Goal: Task Accomplishment & Management: Complete application form

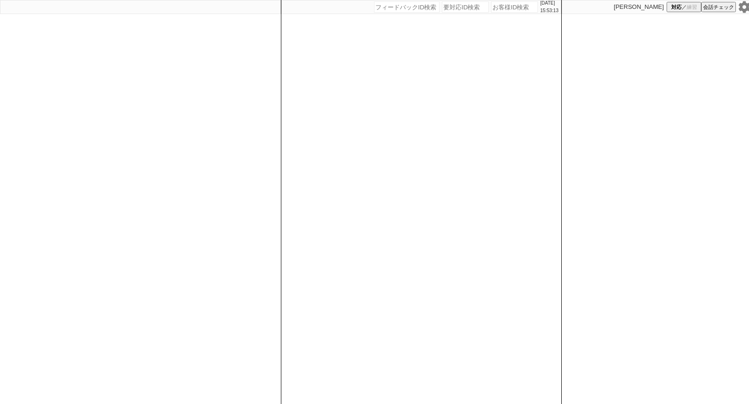
scroll to position [0, 19]
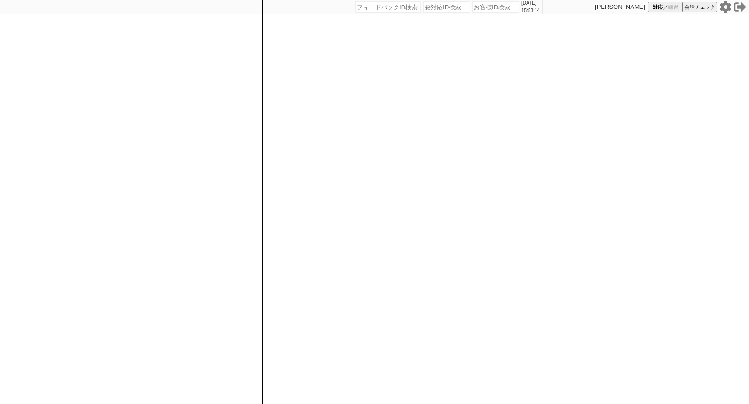
click at [726, 12] on icon at bounding box center [725, 7] width 11 height 12
click at [91, 117] on div at bounding box center [121, 202] width 281 height 404
select select "2"
select select "1"
select select "2"
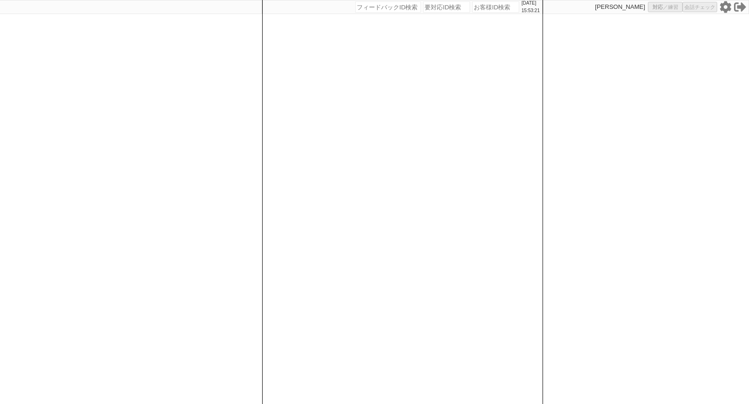
select select "5"
select select
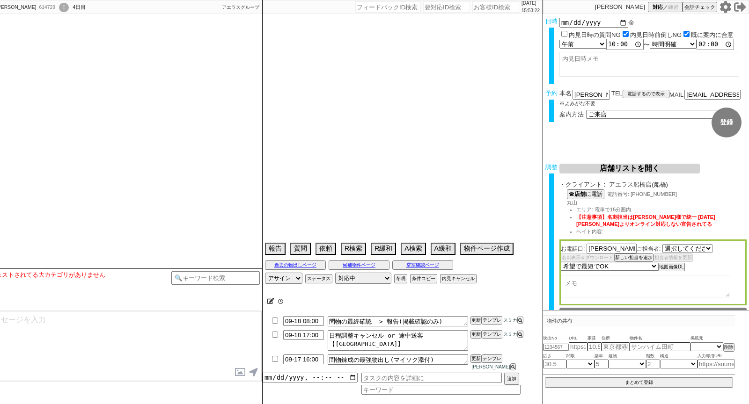
scroll to position [0, 0]
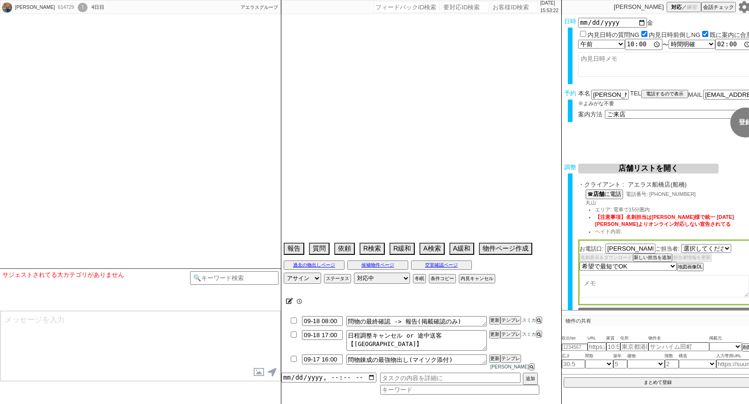
select select "[DATE]"
type textarea "他社なし"
select select "2025"
select select "10"
select select "33"
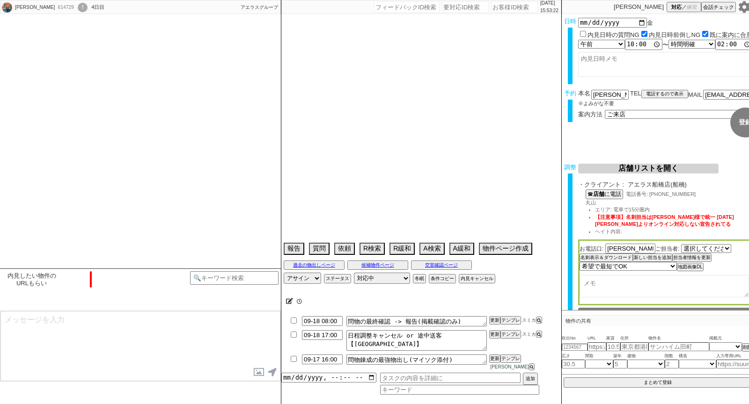
select select "0"
select select "12"
select select "810"
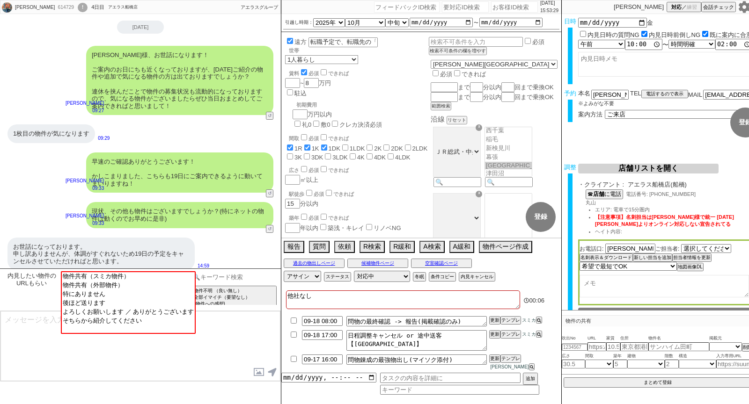
click at [241, 273] on input at bounding box center [234, 277] width 88 height 12
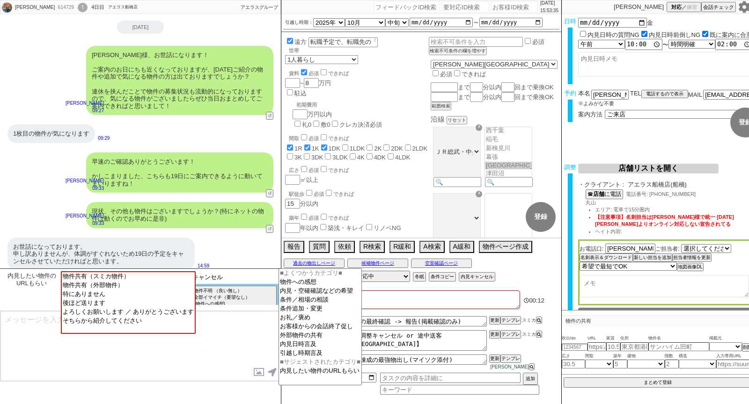
type input "キャンセル"
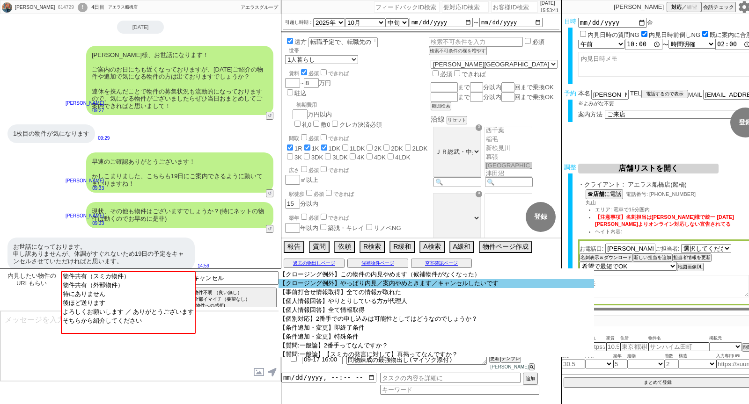
scroll to position [202, 0]
click at [322, 289] on option "【クロージング例外】やっぱり内見／案内やめときます／キャンセルしたいです" at bounding box center [435, 284] width 315 height 9
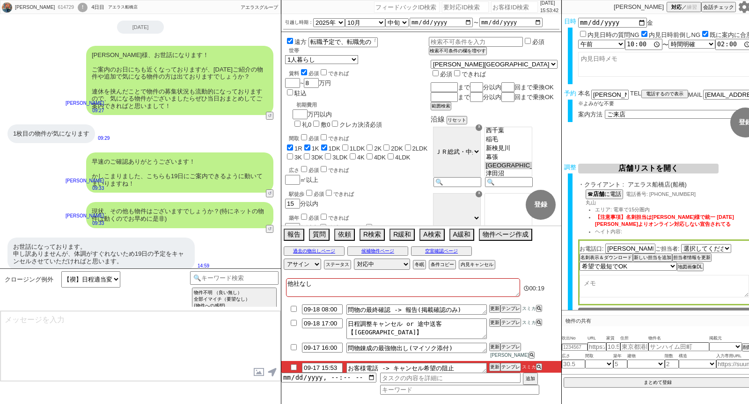
type textarea "@@この文字をクリック"
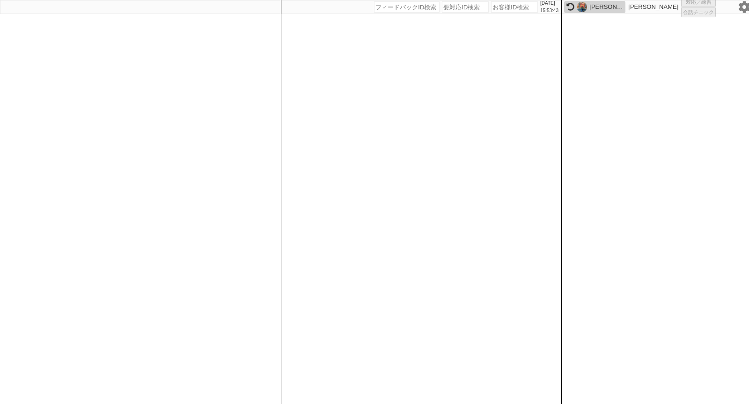
select select "1"
select select "2"
select select "10"
select select
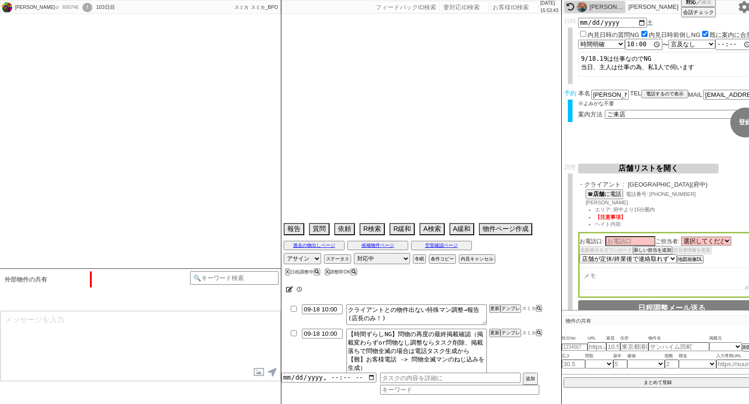
select select "15"
select select "1"
select select "44"
select select "1170"
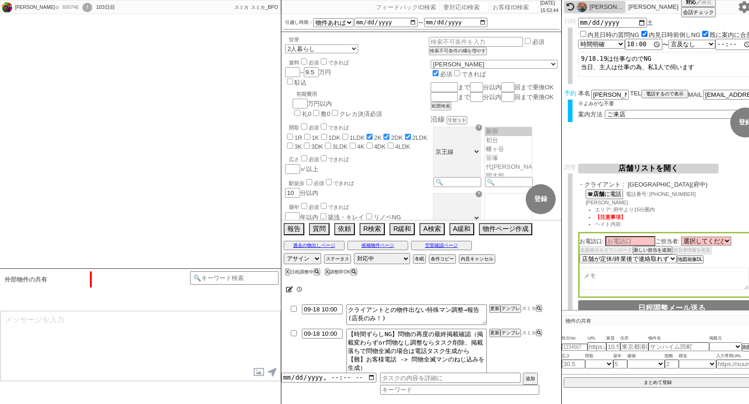
scroll to position [414, 0]
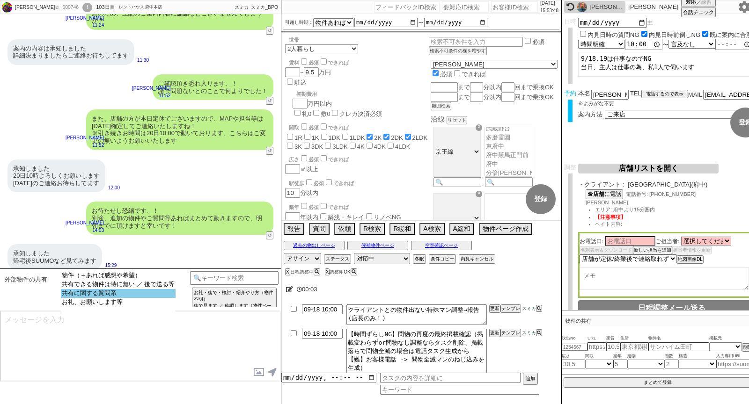
click at [122, 293] on option "共有に関する質問系" at bounding box center [118, 293] width 115 height 9
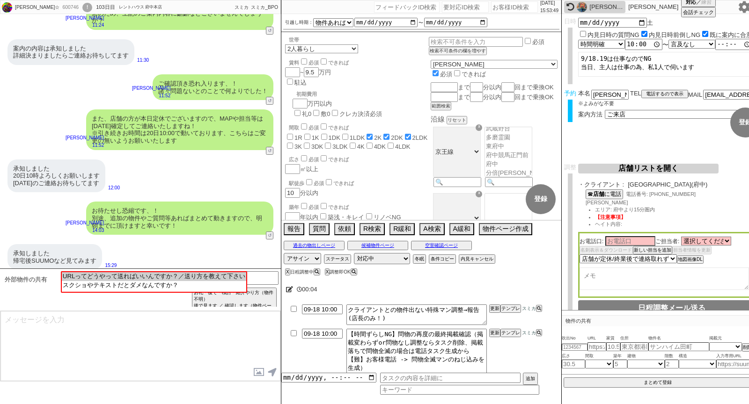
click at [121, 320] on textarea at bounding box center [140, 346] width 280 height 70
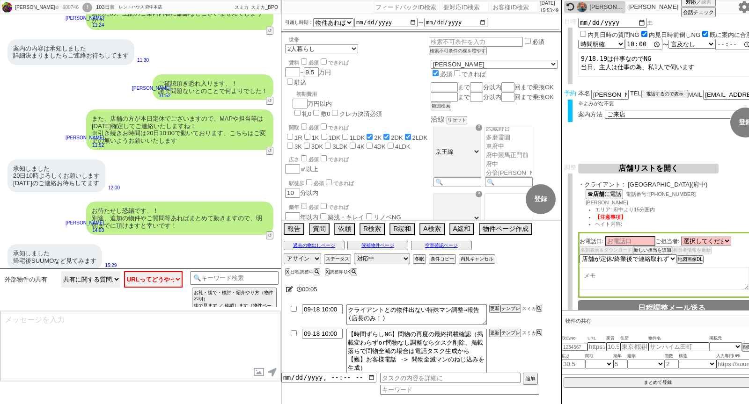
click at [93, 284] on select "物件（＋あれば感想や希望） 共有できる物件は特に無い ／ 後で送る等 共有に関する質問系 お礼、お願いします等" at bounding box center [90, 279] width 59 height 16
select select "共有できる物件は特に無い ／ 後で送る等"
click at [61, 271] on select "物件（＋あれば感想や希望） 共有できる物件は特に無い ／ 後で送る等 共有に関する質問系 お礼、お願いします等" at bounding box center [90, 279] width 59 height 16
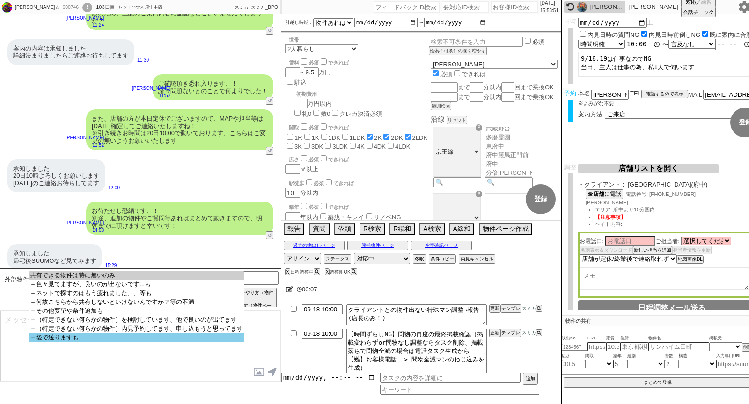
select select "＋後で送りますも"
click at [101, 343] on option "＋後で送りますも" at bounding box center [136, 338] width 215 height 9
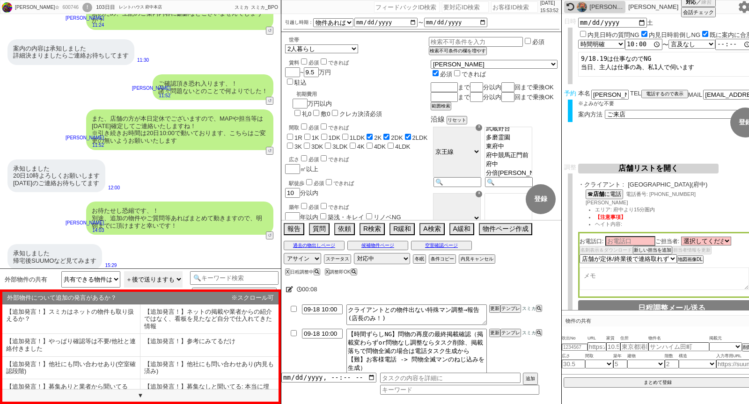
scroll to position [55, 0]
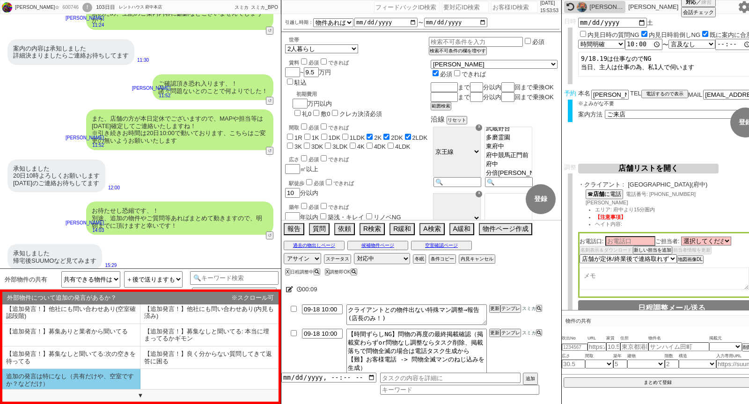
click at [69, 384] on li "追加の発言は特になし（共有だけや、空室ですか？などだけ）" at bounding box center [71, 380] width 138 height 22
select select "追加の発言は特になし（共有だけや、空室ですか？などだけ）"
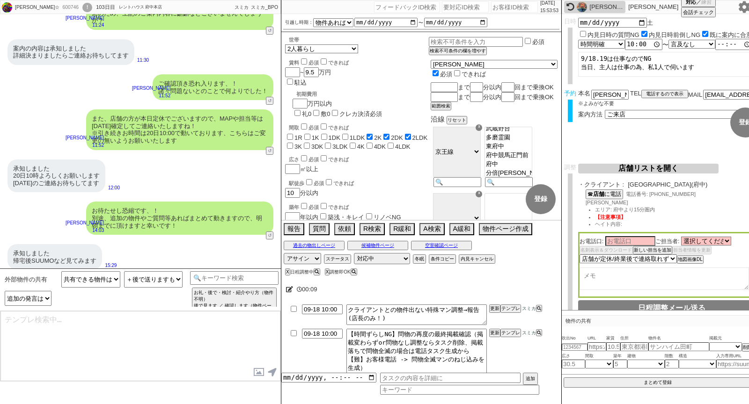
type textarea "かしこまりました！ネットの物件などは大手でも半分くらいは埋まってますものね、、、いつでも募集情報をチェックできればと思います！"
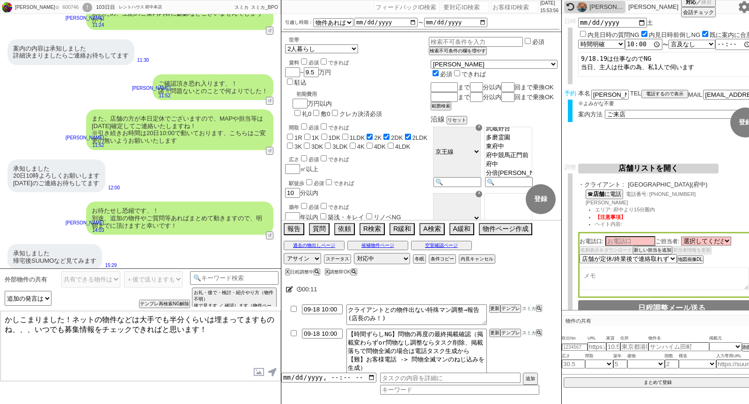
click at [151, 344] on textarea "かしこまりました！ネットの物件などは大手でも半分くらいは埋まってますものね、、、いつでも募集情報をチェックできればと思います！" at bounding box center [140, 346] width 280 height 70
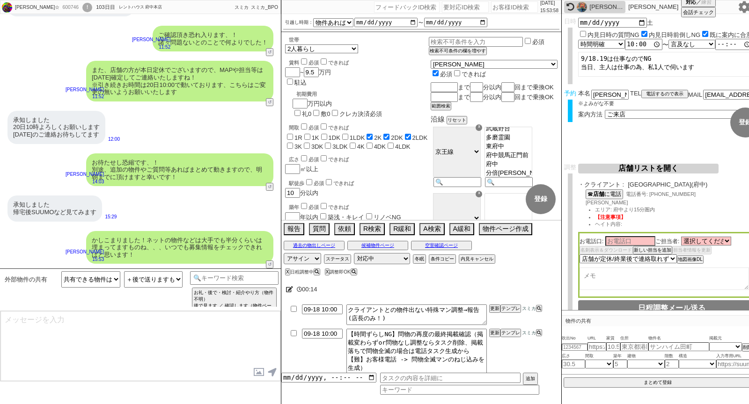
scroll to position [85, 0]
type textarea "@@【@@日程調整するシーンなので、このまま調整報告します。当該の調整ができない方であればそのままcmd+shift+Kで次に進んでください！！(当該の調整が…"
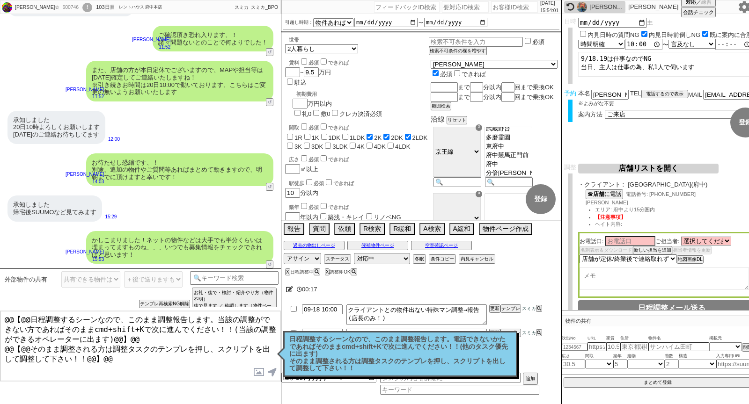
click at [338, 358] on p "日程調整するシーンなので、このまま調整報告します。電話できないかたであればそのままcmd+shift+Kで次に進んでください！！(他のタスク優先に出ます) そ…" at bounding box center [400, 354] width 222 height 37
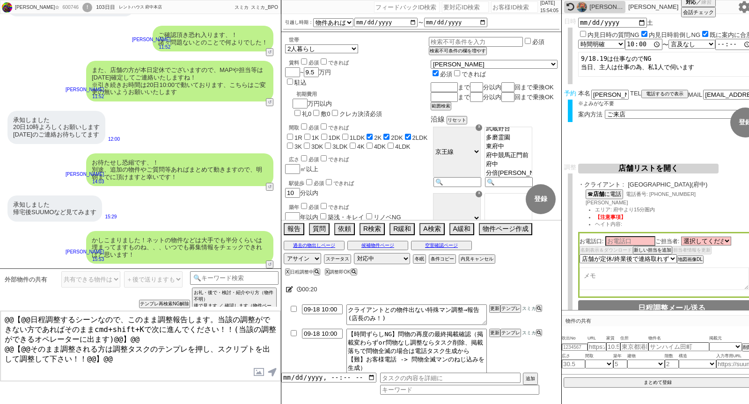
scroll to position [23, 0]
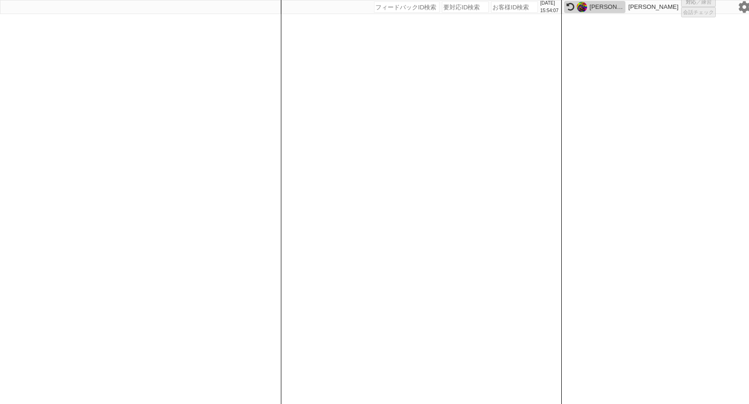
select select
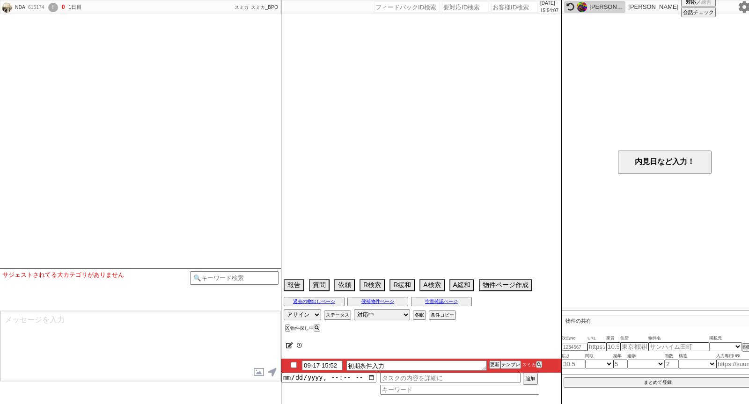
scroll to position [1288, 0]
select select
select select "0"
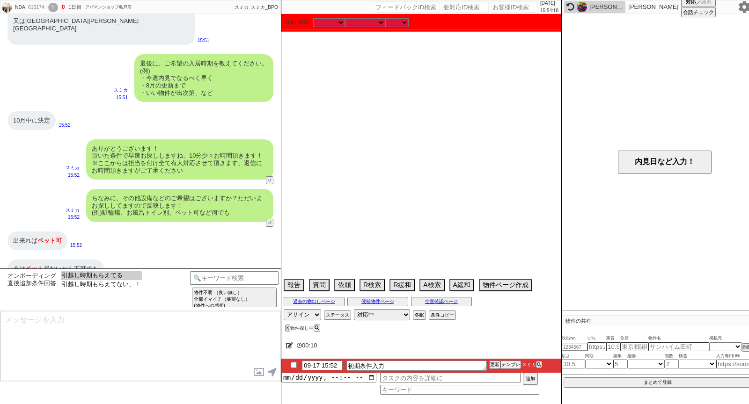
click at [128, 274] on option "引越し時期もらえてる" at bounding box center [101, 275] width 81 height 9
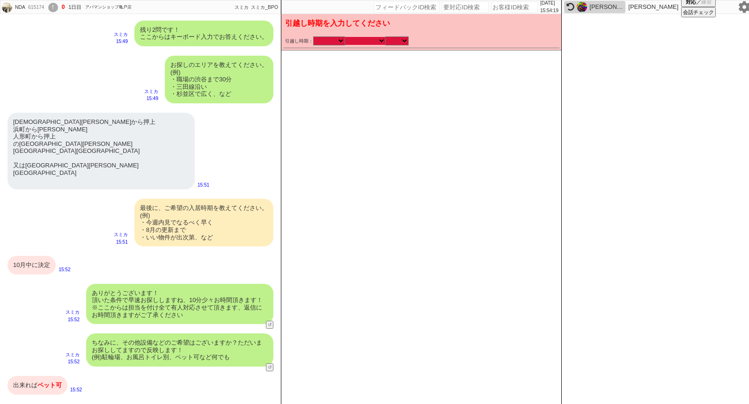
click at [374, 42] on select "なる早 未定 いつでも 物件あれば 年内 来年 1月 2月 3月 4月 5月 6月 7月 8月 9月 10月 11月 12月 春 [PERSON_NAME]" at bounding box center [365, 41] width 40 height 8
select select "10"
click at [345, 37] on select "なる早 未定 いつでも 物件あれば 年内 来年 1月 2月 3月 4月 5月 6月 7月 8月 9月 10月 11月 12月 春 [PERSON_NAME]" at bounding box center [365, 41] width 40 height 8
select select "2025"
checkbox input "true"
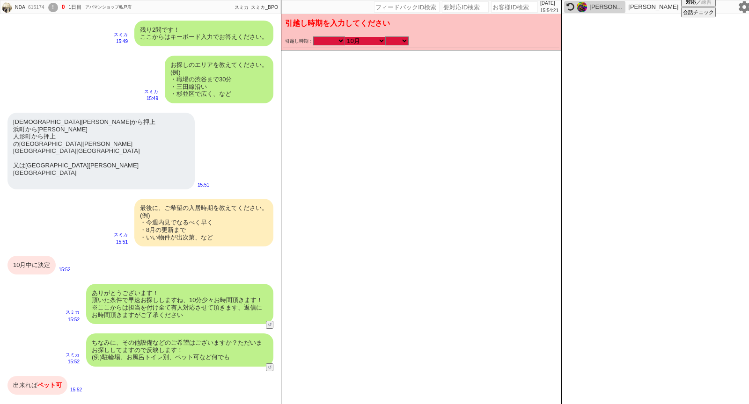
checkbox input "true"
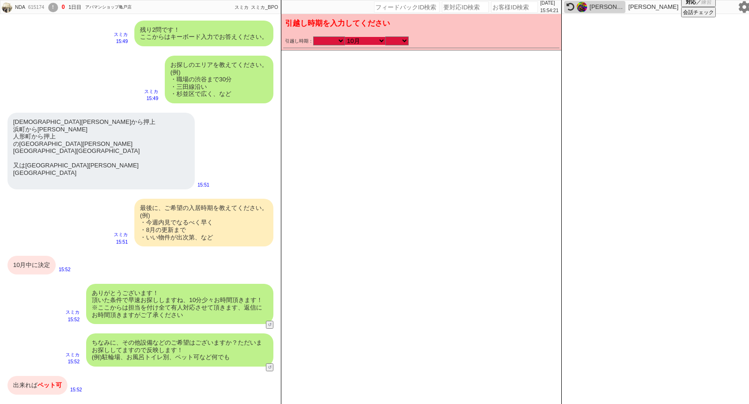
checkbox input "true"
checkbox input "false"
checkbox input "true"
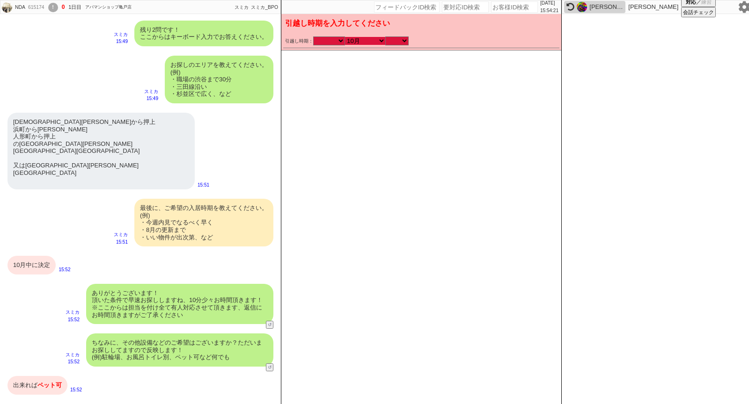
checkbox input "true"
click at [394, 43] on select "のみ 上旬 中旬 下旬 末 まで 1日 2日 3日 4日 5日 6日 7日 8日 9日 10日 11日 12日 13日 14日 15日 16日 17日 18日…" at bounding box center [396, 41] width 23 height 8
select select "36"
click at [385, 37] on select "のみ 上旬 中旬 下旬 末 まで 1日 2日 3日 4日 5日 6日 7日 8日 9日 10日 11日 12日 13日 14日 15日 16日 17日 18日…" at bounding box center [396, 41] width 23 height 8
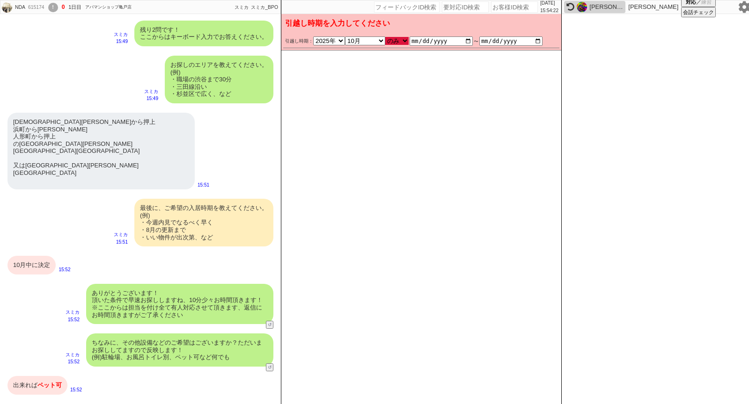
type input "[DATE]"
checkbox input "true"
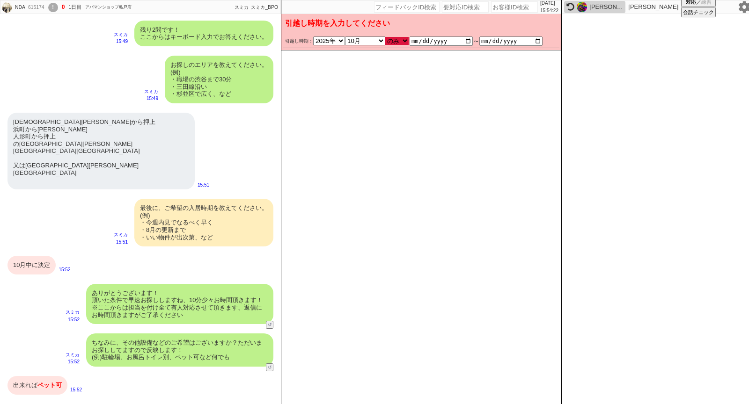
checkbox input "true"
checkbox input "false"
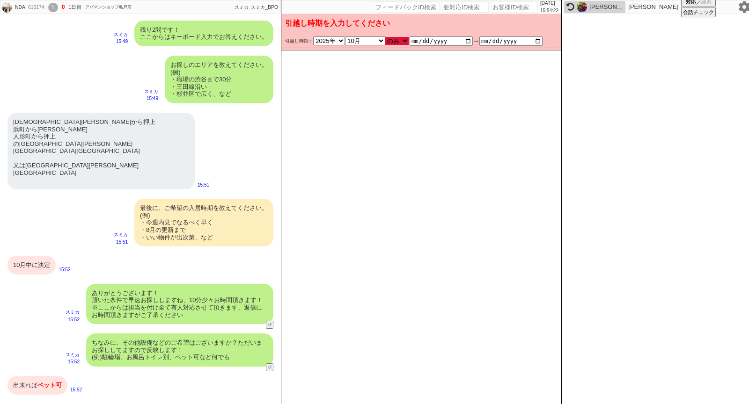
checkbox input "false"
checkbox input "true"
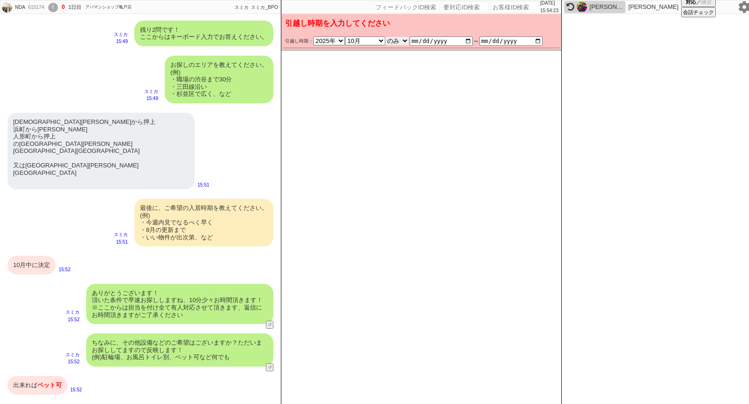
scroll to position [1152, 0]
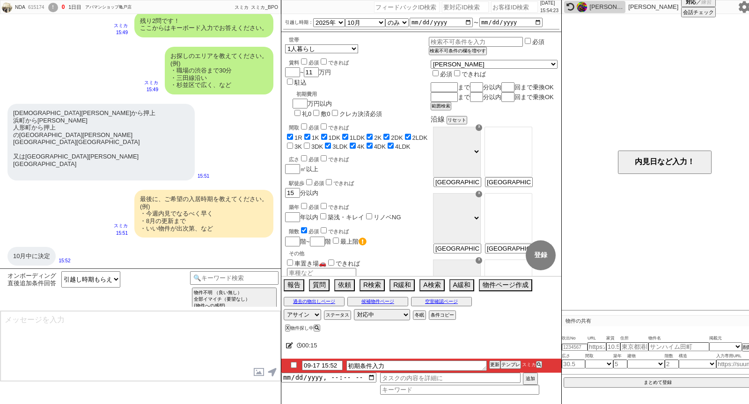
type textarea "かしこまりました！ただ今お探ししております、追加のご希望もお気軽にお願いします！"
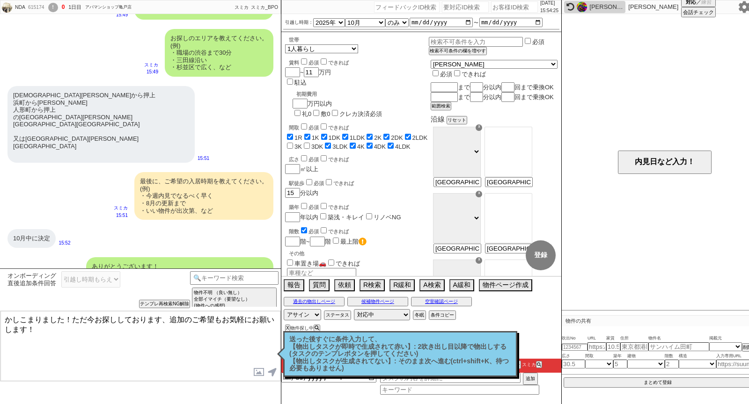
scroll to position [1345, 0]
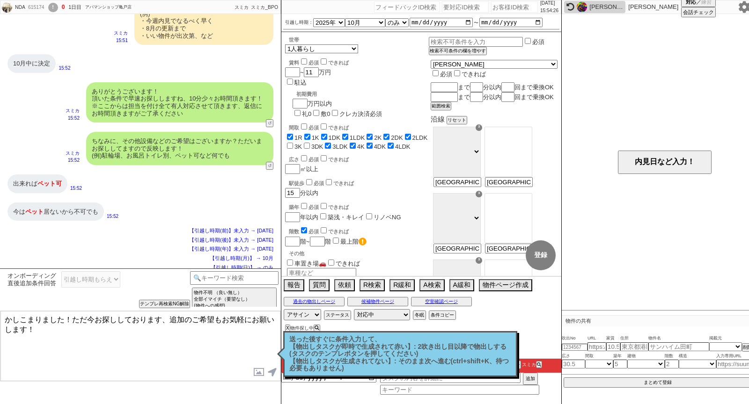
click at [141, 354] on textarea "かしこまりました！ただ今お探ししております、追加のご希望もお気軽にお願いします！" at bounding box center [140, 346] width 280 height 70
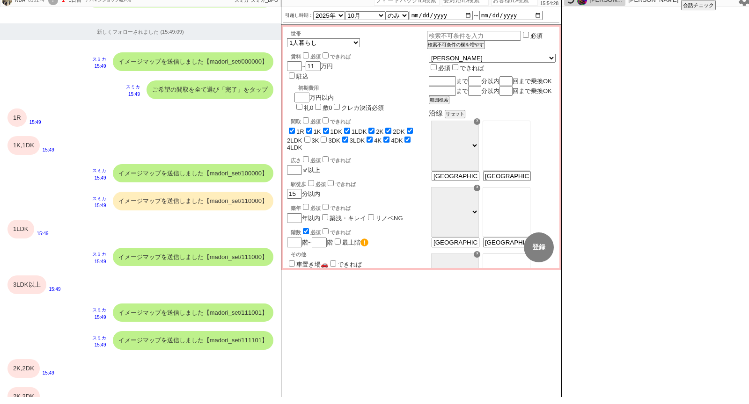
scroll to position [1276, 0]
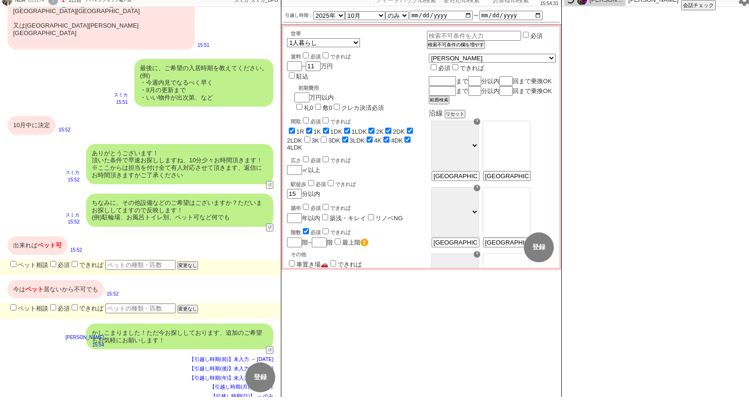
click at [45, 262] on label "ペット相談" at bounding box center [28, 265] width 40 height 7
click at [16, 261] on input "ペット相談" at bounding box center [13, 264] width 6 height 6
checkbox input "true"
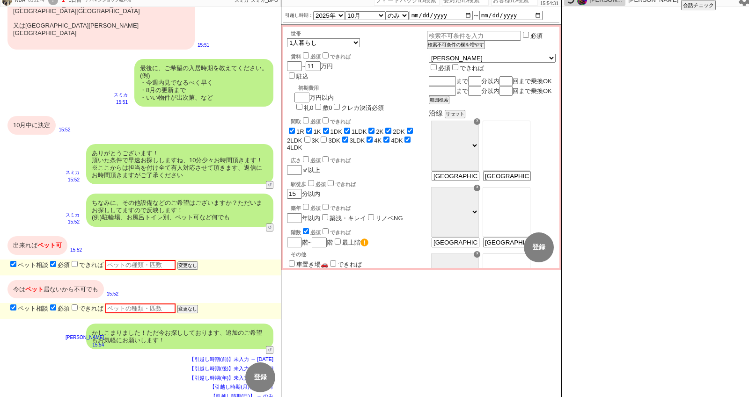
checkbox input "true"
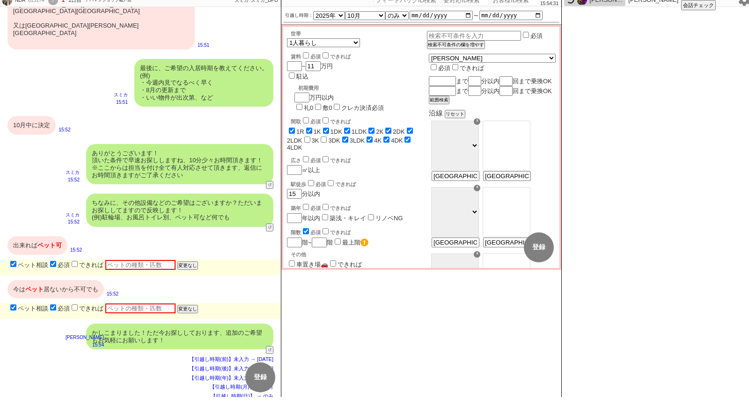
checkbox input "false"
checkbox input "true"
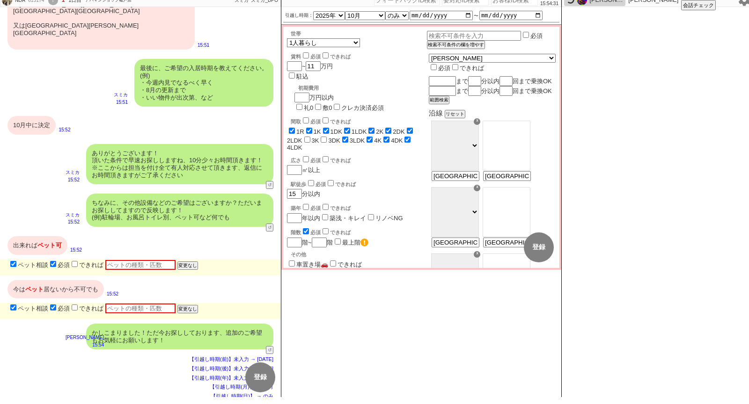
checkbox input "true"
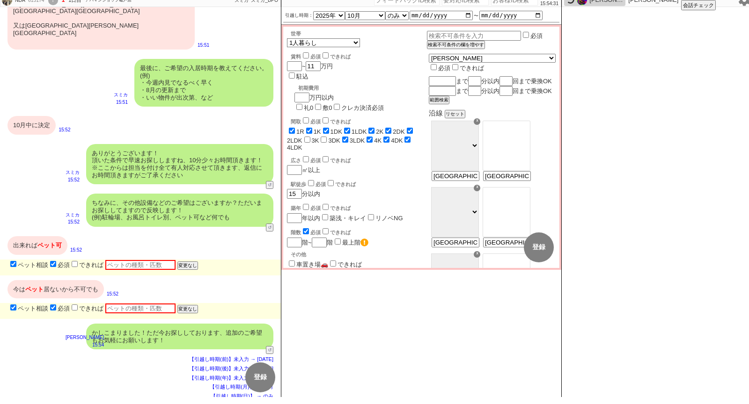
checkbox input "true"
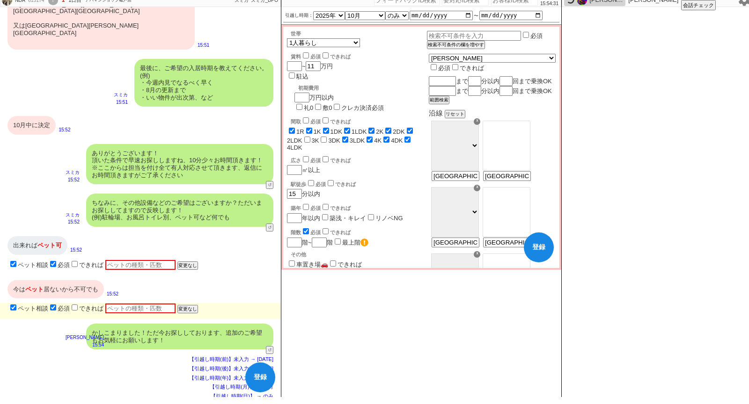
click at [97, 262] on label "できれば" at bounding box center [87, 265] width 34 height 7
click at [78, 261] on input "できれば" at bounding box center [75, 264] width 6 height 6
checkbox input "true"
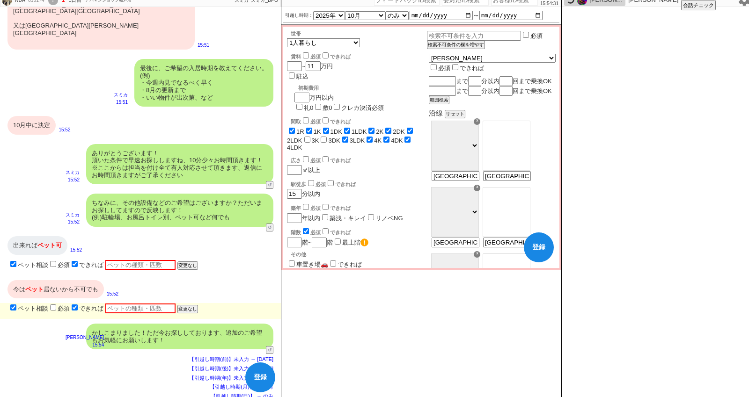
checkbox input "true"
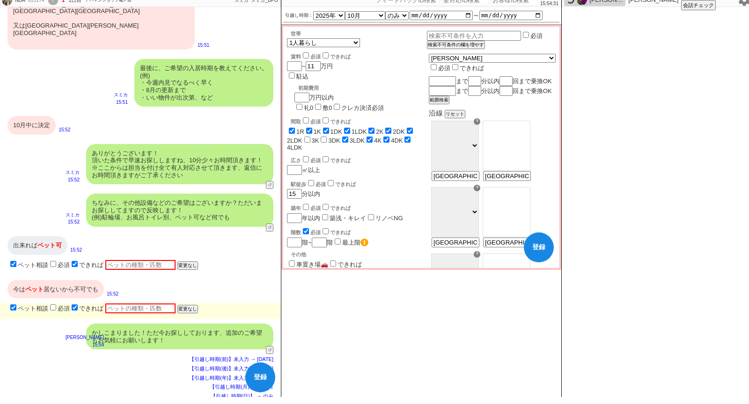
checkbox input "false"
checkbox input "true"
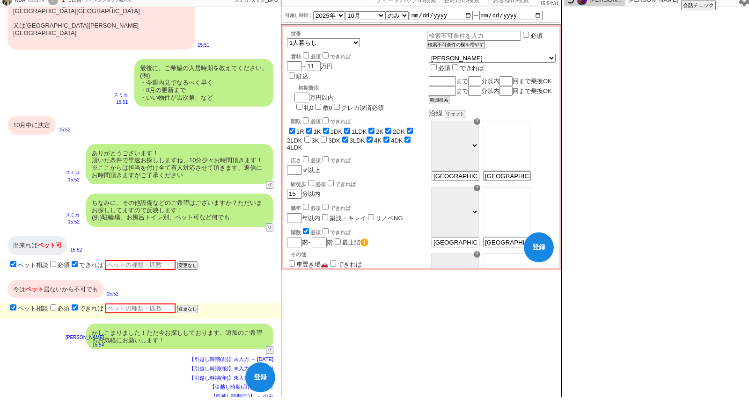
checkbox input "true"
checkbox input "false"
checkbox input "true"
checkbox input "false"
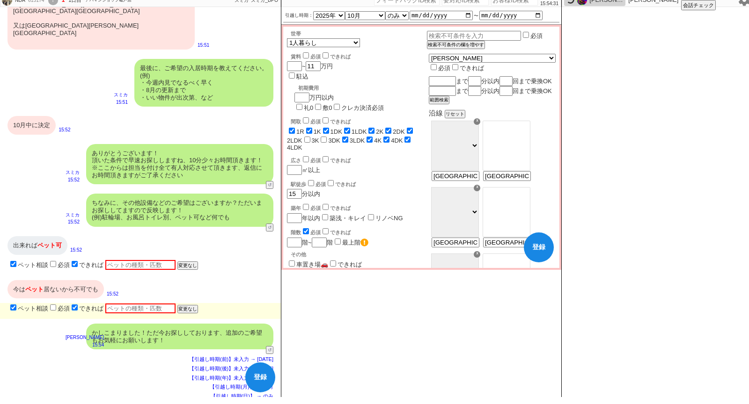
checkbox input "true"
click at [38, 305] on label "ペット相談" at bounding box center [28, 308] width 40 height 7
click at [16, 305] on input "ペット相談" at bounding box center [13, 308] width 6 height 6
checkbox input "false"
checkbox input "true"
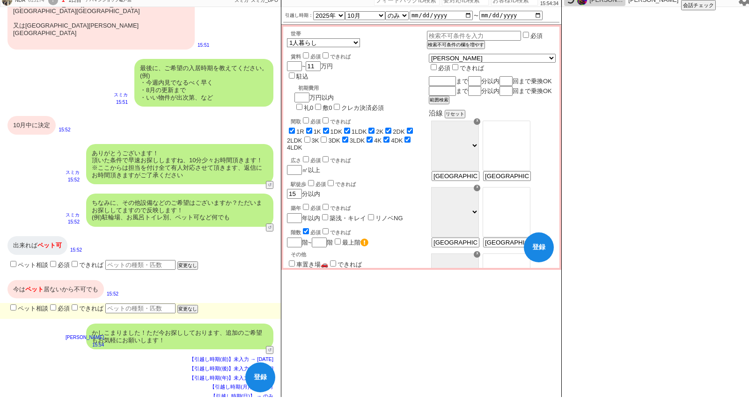
checkbox input "true"
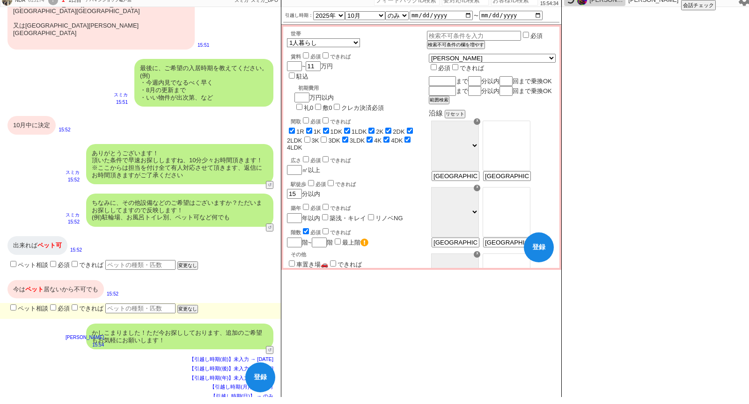
checkbox input "true"
checkbox input "false"
checkbox input "true"
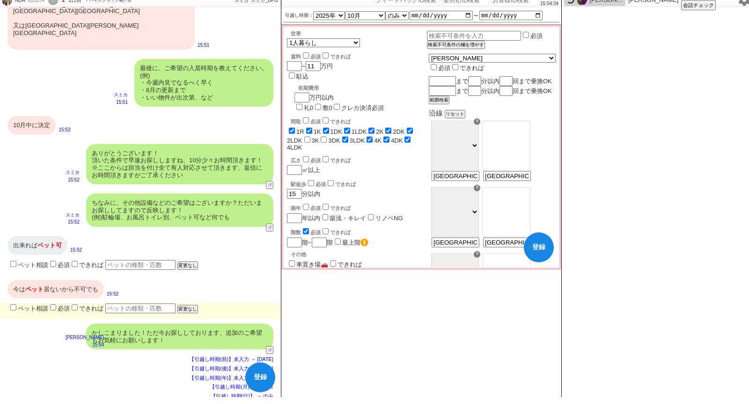
checkbox input "true"
checkbox input "false"
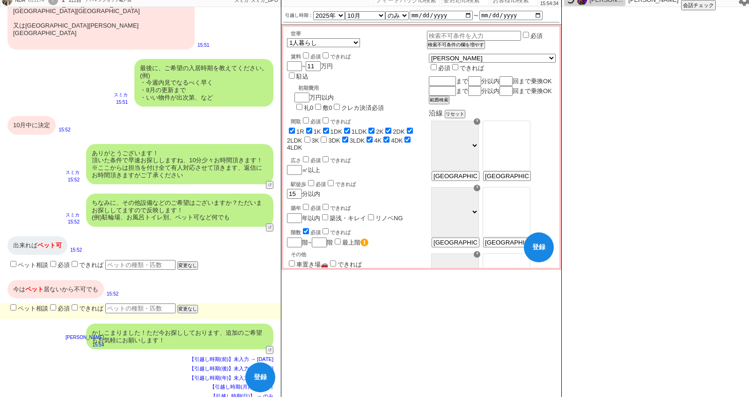
checkbox input "false"
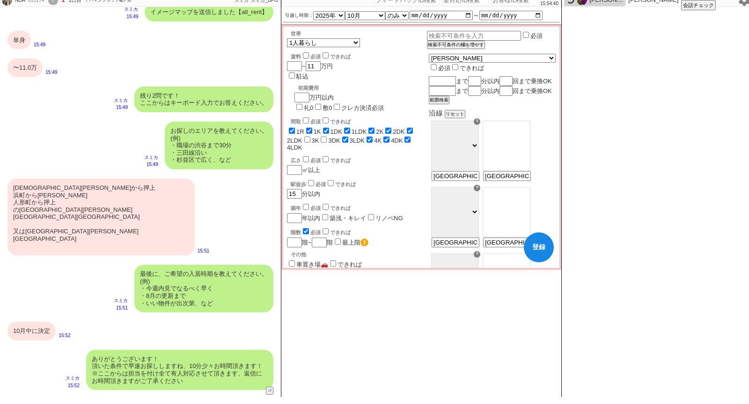
scroll to position [1069, 0]
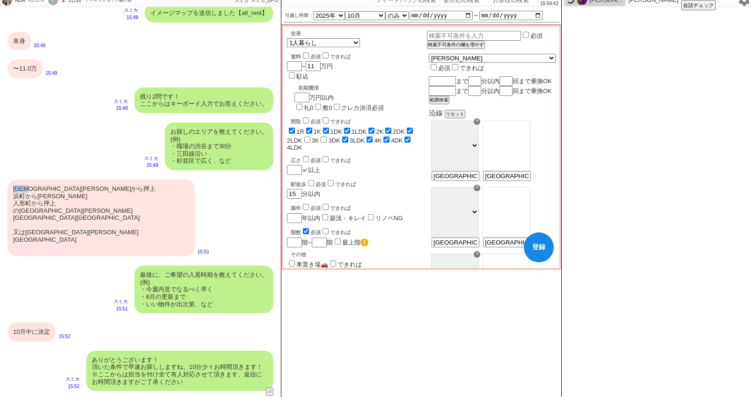
drag, startPoint x: 37, startPoint y: 190, endPoint x: 12, endPoint y: 190, distance: 24.3
click at [12, 190] on div "水天宮前から押上 浜町から大島 人形町から押上 の中央区江東区墨田区 又は世田谷区目黒区" at bounding box center [100, 218] width 187 height 77
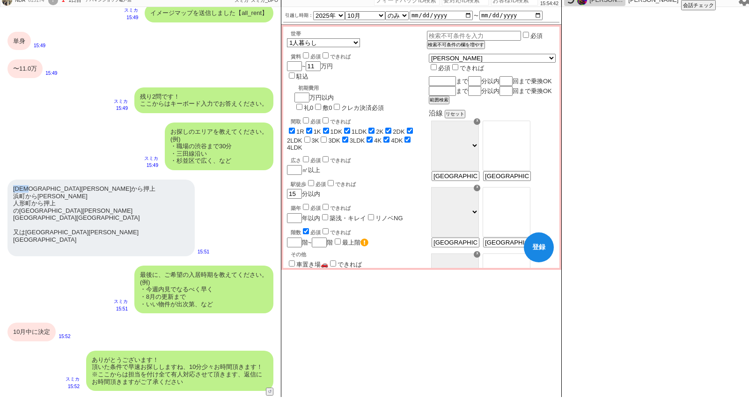
copy div "水天宮前"
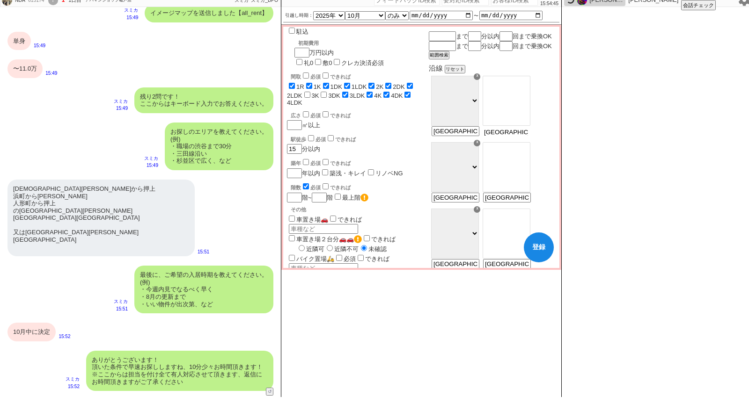
click at [529, 136] on input "水天宮前から押上 浜町から大島 人形町から押上 の中央区江東区墨田区 又は世田谷区目黒区" at bounding box center [506, 132] width 46 height 8
paste input
type input "水天宮前"
select select "66"
type input "水天宮前から押上 浜町から大島 人形町から押上 の中央区江東区墨田区 又は世田谷区目黒区"
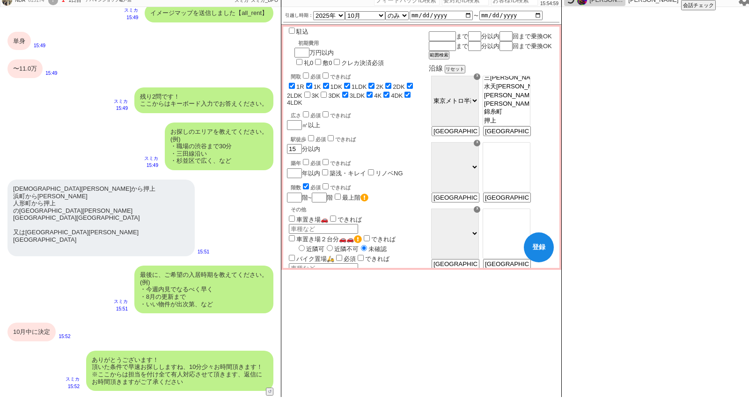
scroll to position [88, 0]
select select "1610"
click at [522, 125] on option "押上" at bounding box center [506, 121] width 47 height 9
click at [23, 198] on div "水天宮前から押上 浜町から大島 人形町から押上 の中央区江東区墨田区 又は世田谷区目黒区" at bounding box center [100, 218] width 187 height 77
drag, startPoint x: 49, startPoint y: 198, endPoint x: 36, endPoint y: 198, distance: 13.6
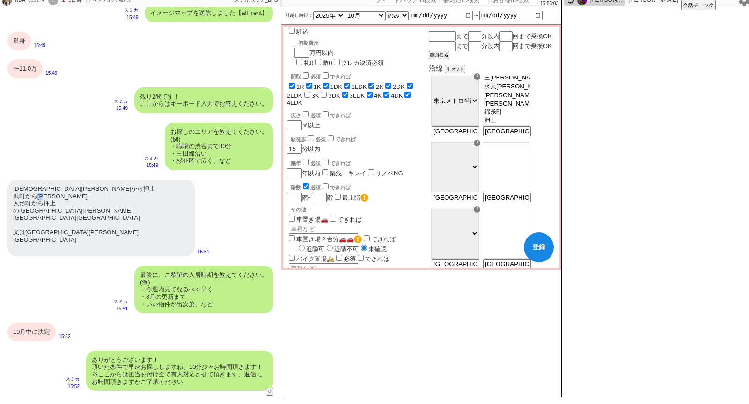
click at [36, 198] on div "水天宮前から押上 浜町から大島 人形町から押上 の中央区江東区墨田区 又は世田谷区目黒区" at bounding box center [100, 218] width 187 height 77
copy div "大島"
click at [513, 203] on input "水天宮前から押上 浜町から大島 人形町から押上 の中央区江東区墨田区 又は世田谷区目黒区" at bounding box center [506, 199] width 46 height 8
paste input "大島"
type input "大島"
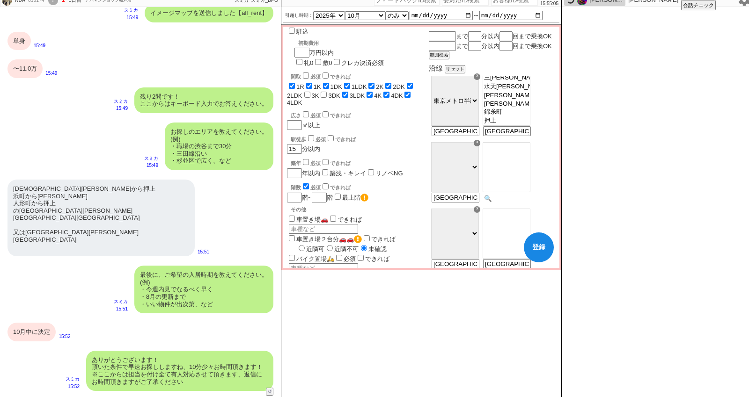
select select "71"
type input "水天宮前から押上 浜町から大島 人形町から押上 の中央区江東区墨田区 又は世田谷区目黒区"
select select "1711"
click at [524, 171] on option "浜町" at bounding box center [506, 166] width 47 height 9
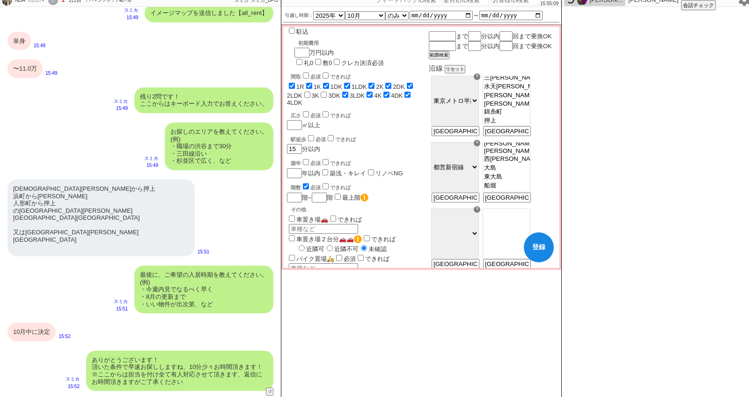
scroll to position [107, 0]
drag, startPoint x: 32, startPoint y: 203, endPoint x: 15, endPoint y: 203, distance: 17.8
click at [15, 203] on div "水天宮前から押上 浜町から大島 人形町から押上 の中央区江東区墨田区 又は世田谷区目黒区" at bounding box center [100, 218] width 187 height 77
copy div "人形町"
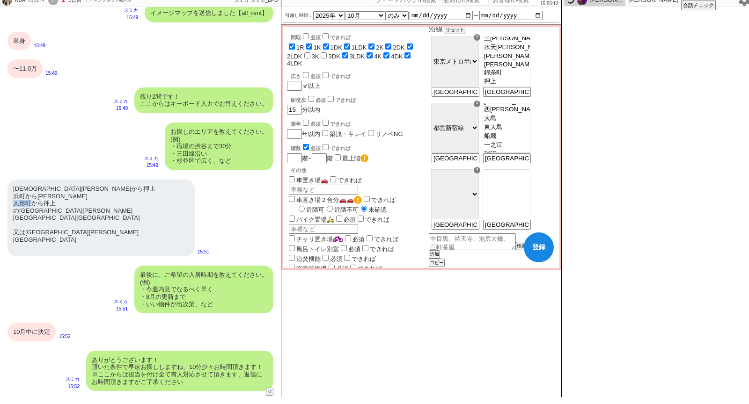
scroll to position [102, 0]
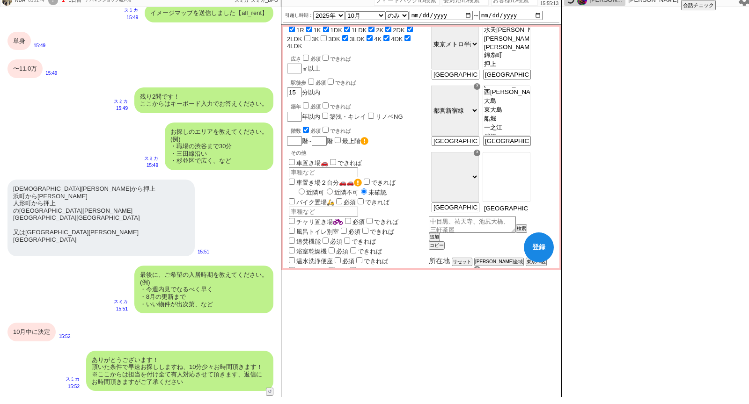
click at [520, 212] on input "水天宮前から押上 浜町から大島 人形町から押上 の中央区江東区墨田区 又は世田谷区目黒区" at bounding box center [506, 209] width 46 height 8
paste input "人形町"
type input "人形町"
select select "62"
type input "水天宮前から押上 浜町から大島 人形町から押上 の中央区江東区墨田区 又は世田谷区目黒区"
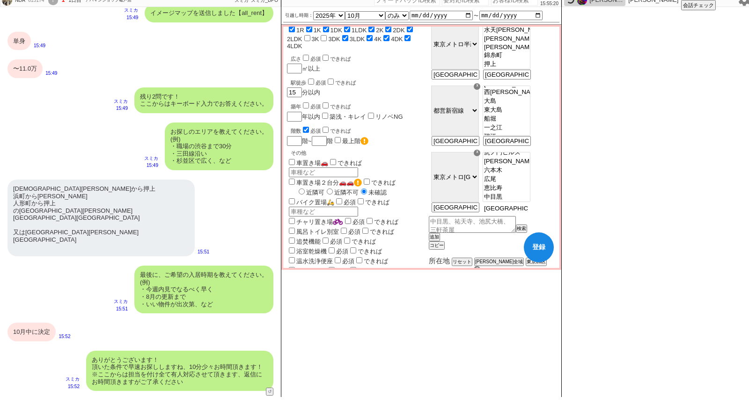
scroll to position [167, 0]
click at [479, 190] on select "ＪＲ総武・中央緩行線 東急東横線 小田急小田原線 ＪＲ京浜東北・根岸線 都営大江戸線 東急田園都市線 京王線 東京メトロ日比谷線 東京メトロ丸ノ内線 東京メト…" at bounding box center [455, 177] width 48 height 50
select select "69"
click at [455, 164] on select "ＪＲ総武・中央緩行線 東急東横線 小田急小田原線 ＪＲ京浜東北・根岸線 都営大江戸線 東急田園都市線 京王線 東京メトロ日比谷線 東京メトロ丸ノ内線 東京メト…" at bounding box center [455, 177] width 48 height 50
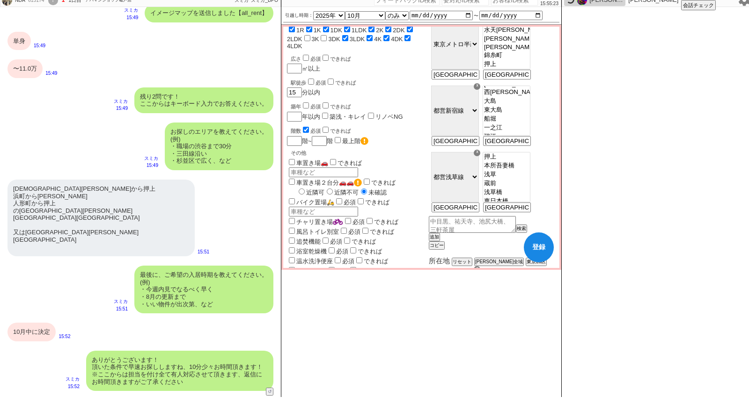
click at [530, 161] on option "押上" at bounding box center [506, 157] width 47 height 9
select select "1653"
click at [526, 172] on option "人形町" at bounding box center [506, 167] width 47 height 9
click at [438, 241] on button "追加" at bounding box center [433, 237] width 9 height 7
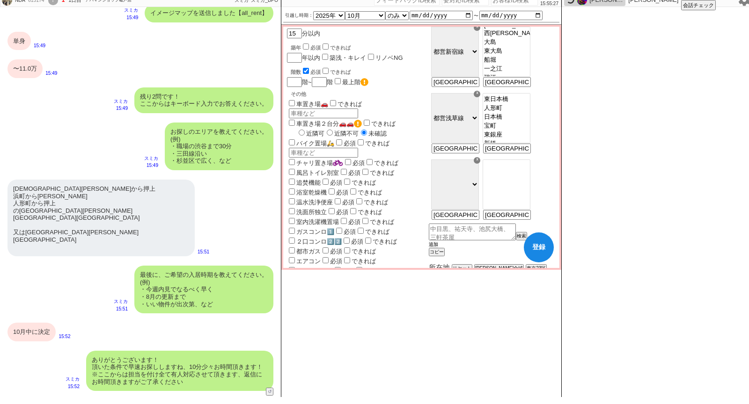
scroll to position [169, 0]
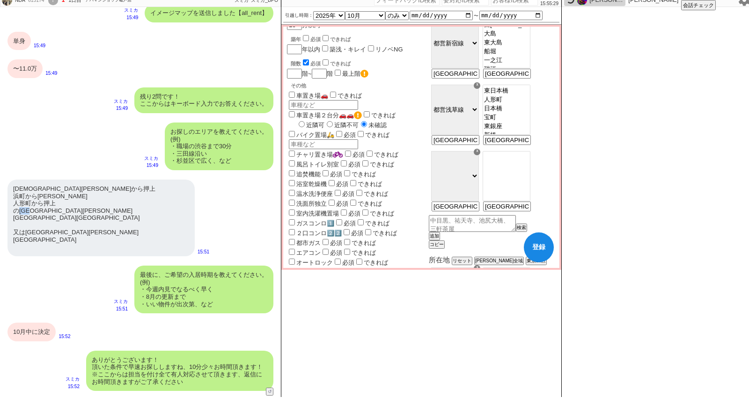
drag, startPoint x: 37, startPoint y: 213, endPoint x: 18, endPoint y: 213, distance: 18.3
click at [18, 213] on div "水天宮前から押上 浜町から大島 人形町から押上 の中央区江東区墨田区 又は世田谷区目黒区" at bounding box center [100, 218] width 187 height 77
copy div "中央区"
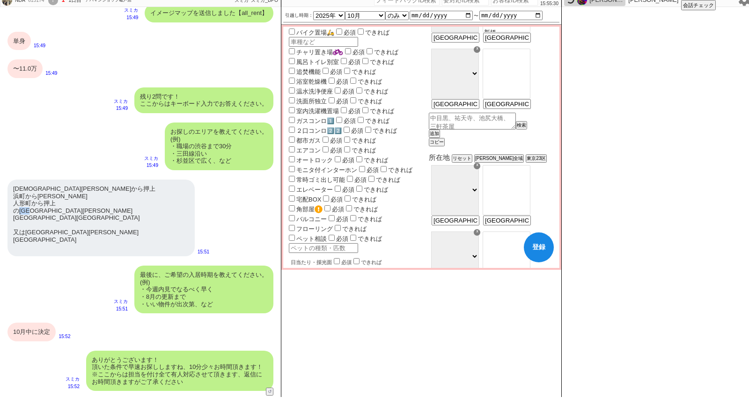
scroll to position [291, 0]
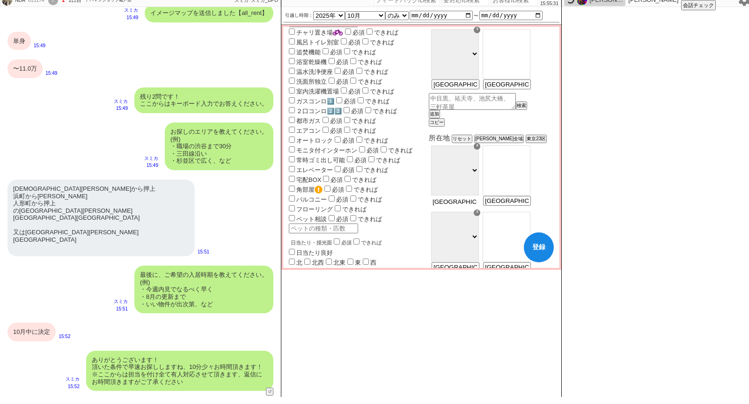
click at [472, 206] on input "水天宮前から押上 浜町から大島 人形町から押上 の中央区江東区墨田区 又は世田谷区目黒区" at bounding box center [454, 202] width 46 height 8
paste input "中央区"
type input "中央区"
select select "2"
type input "水天宮前から押上 浜町から大島 人形町から押上 の中央区江東区墨田区 又は世田谷区目黒区"
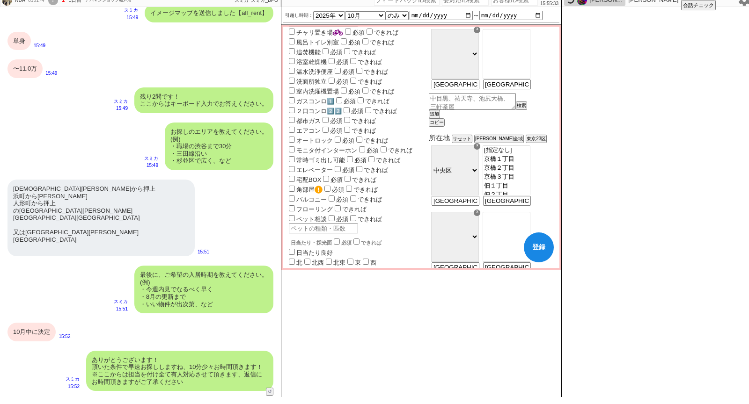
select select "117"
click at [530, 155] on option "[指定なし]" at bounding box center [506, 150] width 47 height 9
drag, startPoint x: 38, startPoint y: 212, endPoint x: 57, endPoint y: 212, distance: 18.7
click at [57, 212] on div "水天宮前から押上 浜町から大島 人形町から押上 の中央区江東区墨田区 又は世田谷区目黒区" at bounding box center [100, 218] width 187 height 77
copy div "[PERSON_NAME][GEOGRAPHIC_DATA]"
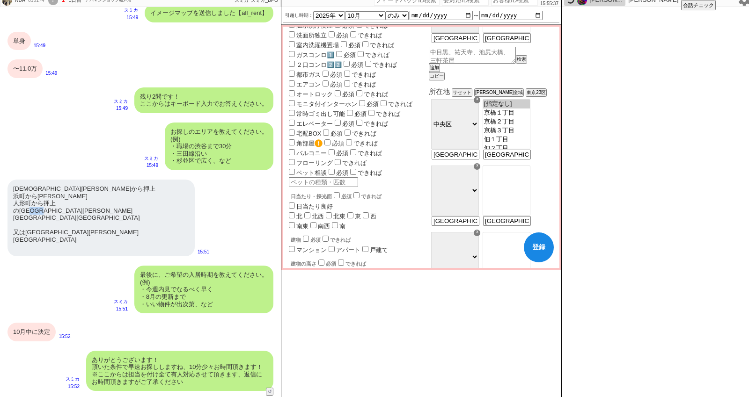
scroll to position [346, 0]
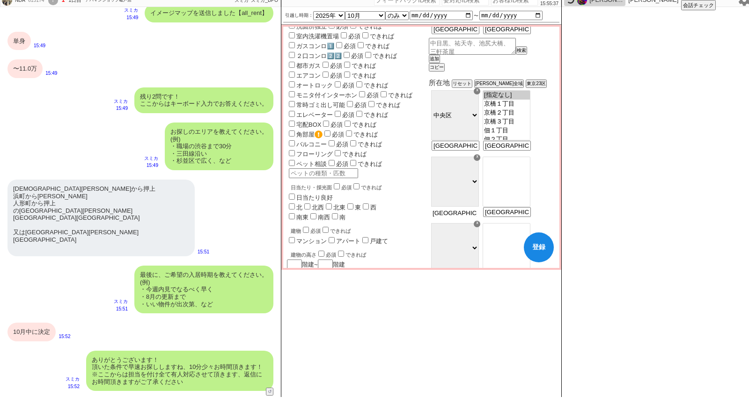
click at [475, 217] on input "水天宮前から押上 浜町から大島 人形町から押上 の中央区江東区墨田区 又は世田谷区目黒区" at bounding box center [454, 213] width 46 height 8
paste input "東区"
type input "[PERSON_NAME][GEOGRAPHIC_DATA]"
select select "8"
type input "水天宮前から押上 浜町から大島 人形町から押上 の中央区江東区墨田区 又は世田谷区目黒区"
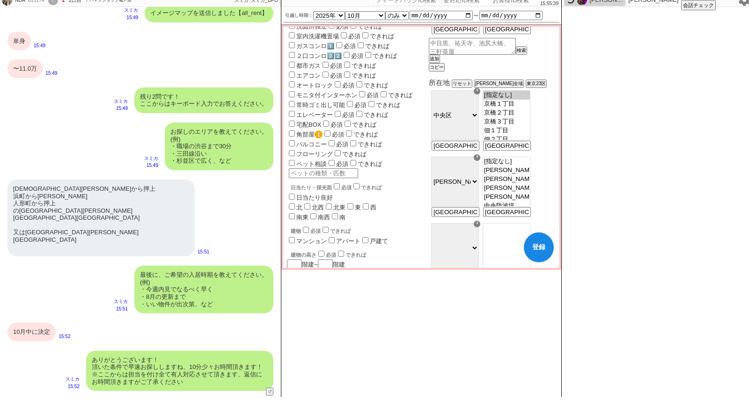
select select "772"
click at [530, 166] on option "[指定なし]" at bounding box center [506, 161] width 47 height 9
drag, startPoint x: 57, startPoint y: 213, endPoint x: 73, endPoint y: 212, distance: 15.5
click at [73, 212] on div "水天宮前から押上 浜町から大島 人形町から押上 の中央区江東区墨田区 又は世田谷区目黒区" at bounding box center [100, 218] width 187 height 77
copy div "[GEOGRAPHIC_DATA]"
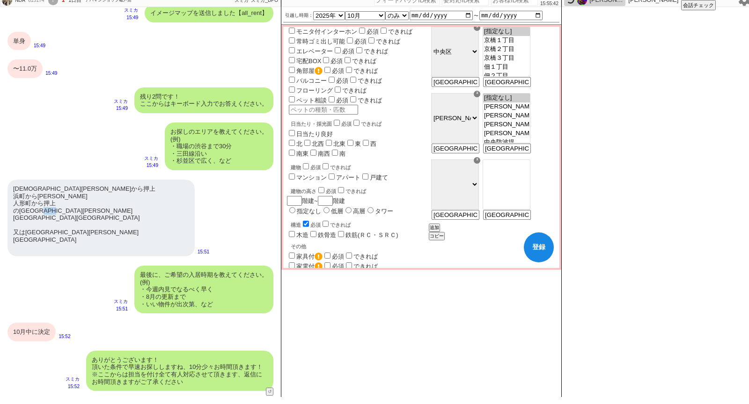
scroll to position [428, 0]
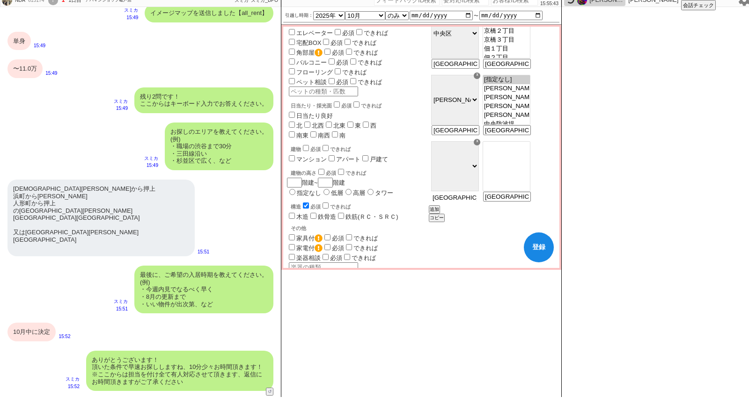
click at [468, 202] on input "水天宮前から押上 浜町から大島 人形町から押上 の中央区江東区墨田区 又は世田谷区目黒区" at bounding box center [454, 198] width 46 height 8
paste input "[GEOGRAPHIC_DATA]"
type input "[GEOGRAPHIC_DATA]"
select select "7"
type input "水天宮前から押上 浜町から大島 人形町から押上 の中央区江東区墨田区 又は世田谷区目黒区"
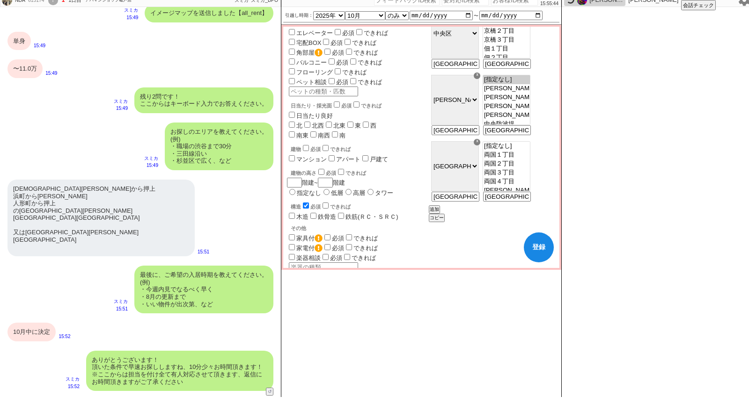
select select "667"
click at [528, 151] on option "[指定なし]" at bounding box center [506, 146] width 47 height 9
click at [438, 213] on button "追加" at bounding box center [433, 209] width 9 height 7
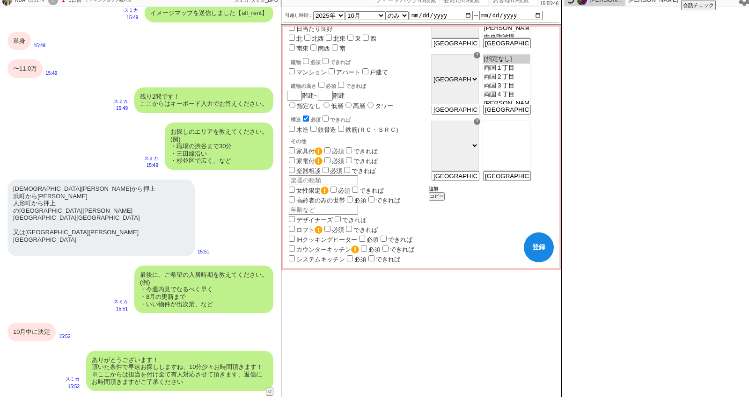
scroll to position [535, 0]
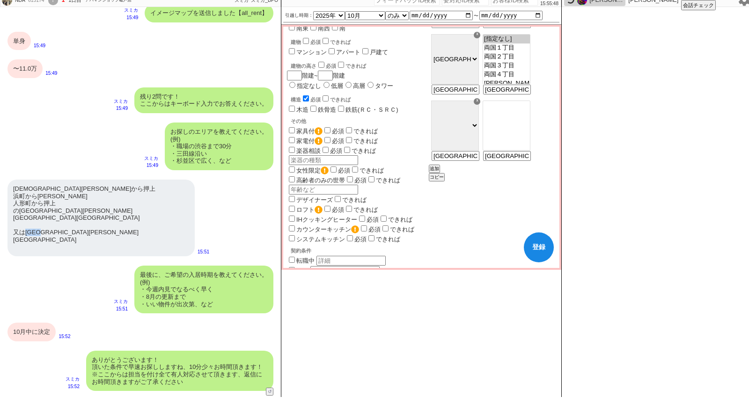
drag, startPoint x: 51, startPoint y: 227, endPoint x: 24, endPoint y: 227, distance: 26.2
click at [24, 227] on div "水天宮前から押上 浜町から大島 人形町から押上 の中央区江東区墨田区 又は世田谷区目黒区" at bounding box center [100, 218] width 187 height 77
copy div "世田谷区"
click at [477, 161] on input "水天宮前から押上 浜町から大島 人形町から押上 の中央区江東区墨田区 又は世田谷区目黒区" at bounding box center [454, 157] width 46 height 8
paste input "世田谷区"
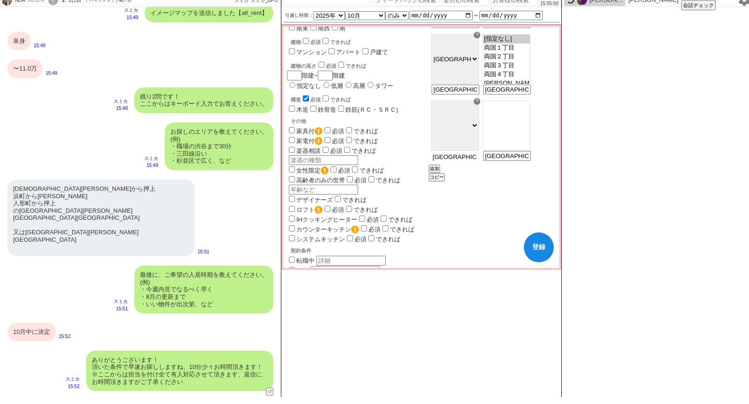
type input "世田谷区"
select select "12"
type input "水天宮前から押上 浜町から大島 人形町から押上 の中央区江東区墨田区 又は世田谷区目黒区"
select select "1366"
click at [530, 110] on option "[指定なし]" at bounding box center [506, 105] width 47 height 9
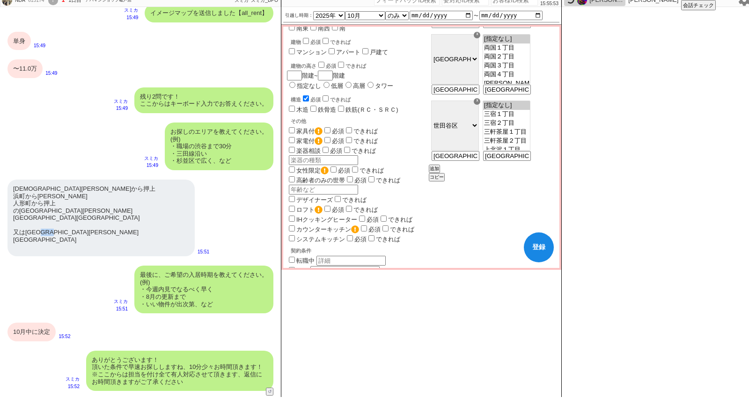
drag, startPoint x: 49, startPoint y: 226, endPoint x: 69, endPoint y: 226, distance: 20.1
click at [69, 226] on div "水天宮前から押上 浜町から大島 人形町から押上 の中央区江東区墨田区 又は世田谷区目黒区" at bounding box center [100, 218] width 187 height 77
copy div "[PERSON_NAME][GEOGRAPHIC_DATA]"
click at [438, 172] on button "追加" at bounding box center [433, 169] width 9 height 7
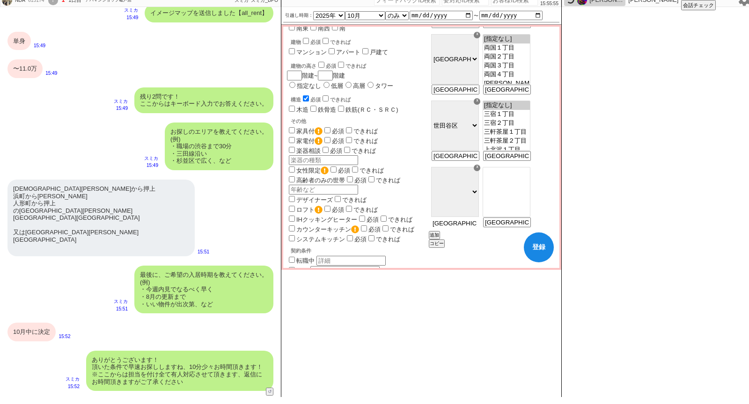
click at [470, 227] on input "水天宮前から押上 浜町から大島 人形町から押上 の中央区江東区墨田区 又は世田谷区目黒区" at bounding box center [454, 223] width 46 height 8
paste input "[PERSON_NAME][GEOGRAPHIC_DATA]"
type input "[PERSON_NAME][GEOGRAPHIC_DATA]"
select select "10"
type input "水天宮前から押上 浜町から大島 人形町から押上 の中央区江東区墨田区 又は世田谷区目黒区"
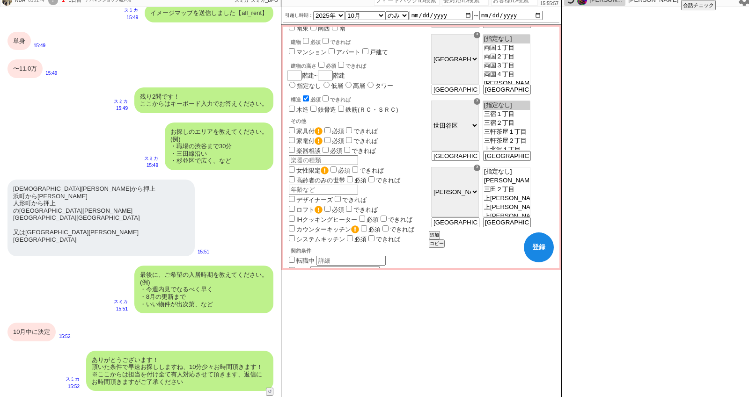
select select "1060"
click at [530, 176] on option "[指定なし]" at bounding box center [506, 172] width 47 height 9
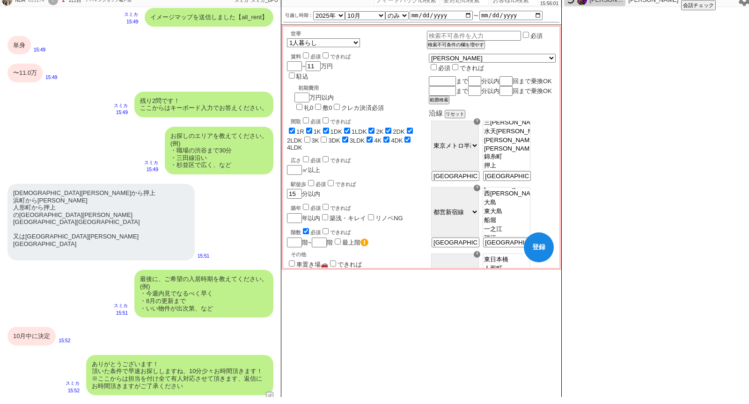
scroll to position [1276, 0]
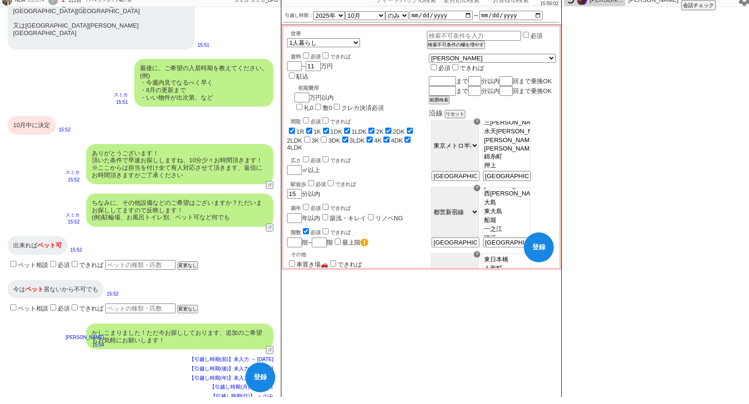
checkbox input "true"
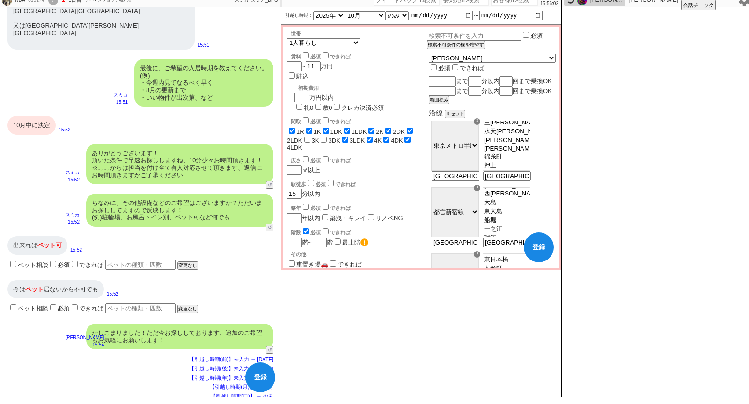
checkbox input "true"
checkbox input "false"
checkbox input "true"
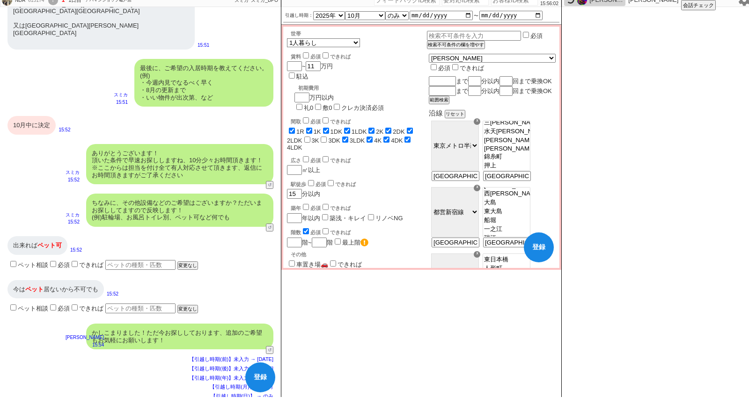
checkbox input "true"
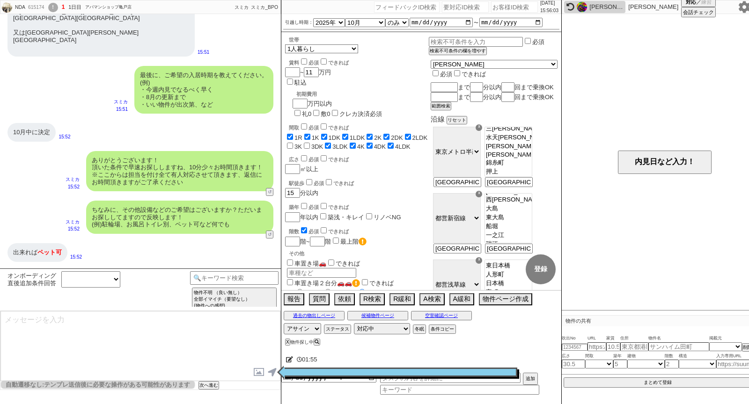
scroll to position [0, 0]
select select "66"
select select "1610"
select select "71"
select select "1711"
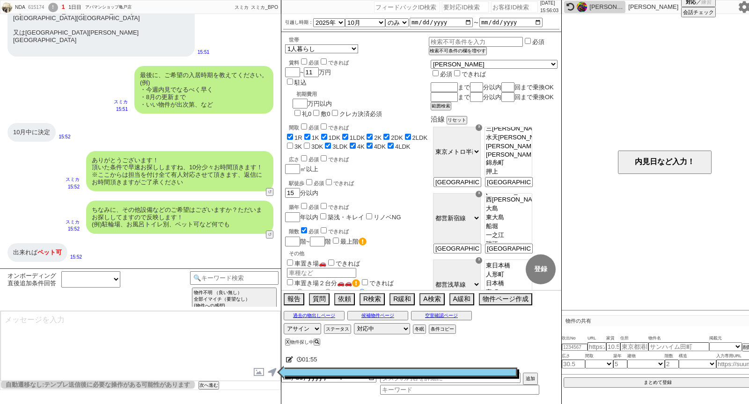
select select "69"
select select "2"
select select "7"
select select "8"
select select "10"
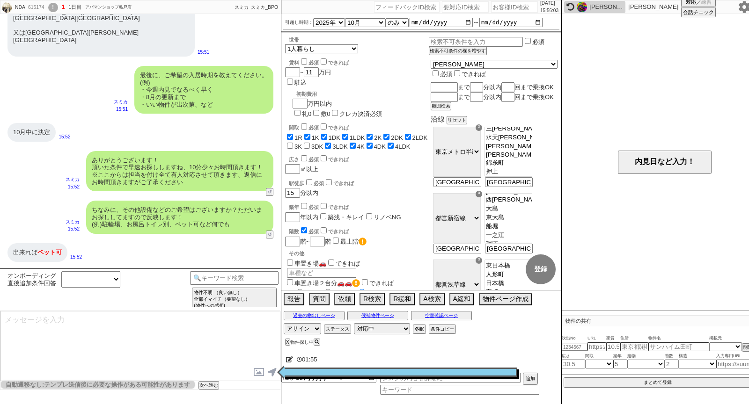
select select "12"
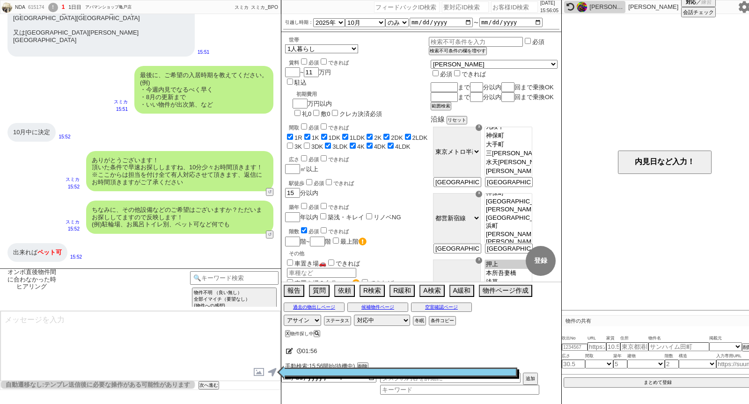
scroll to position [1433, 0]
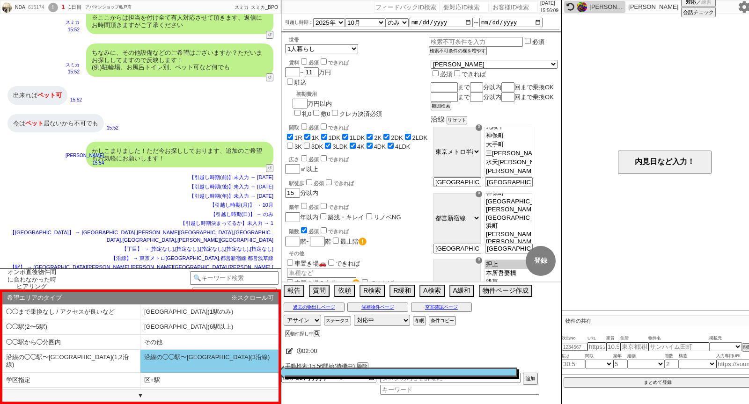
click at [172, 355] on li "沿線の◯◯駅〜◯◯駅(3沿線)" at bounding box center [209, 361] width 138 height 22
select select "沿線の◯◯駅〜◯◯駅(3沿線)"
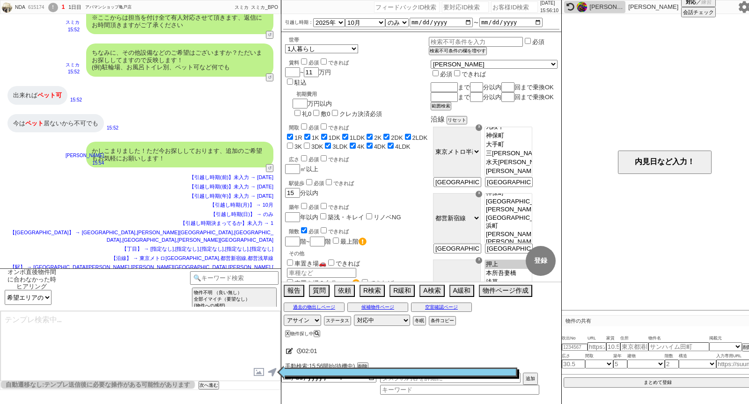
type textarea "また複数沿線をご指定いただき、沿線沿いでしたら駅自体は広く見てよろしいでしょうか？ 事前に取りこぼし無く動ければと！"
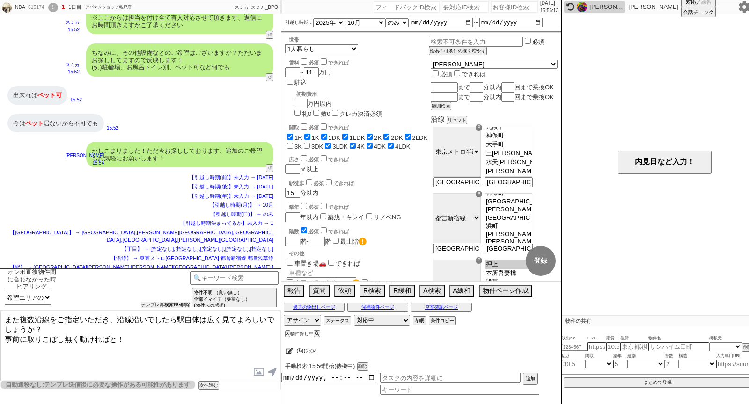
click at [156, 303] on button "テンプレ再検索NG解除" at bounding box center [165, 305] width 49 height 7
click at [52, 301] on div "当日物出し回数 !=1 <1 <2 <3 >0 >0&&<2 >0&&<3 >1 >1&&<4 >2 >3 0 0||null 1 1||2||3 2 3 3…" at bounding box center [96, 297] width 188 height 15
click at [22, 297] on select "希望エリアのタイプ ◯◯まで乗換なし / アクセスが良いなど ◯◯駅(1駅のみ) ◯◯駅(2〜5駅) ◯◯駅(6駅以上) ◯◯駅から◯分圏内 その他 沿線の◯…" at bounding box center [28, 297] width 47 height 15
select select "◯◯駅(6駅以上)"
click at [5, 290] on select "希望エリアのタイプ ◯◯まで乗換なし / アクセスが良いなど ◯◯駅(1駅のみ) ◯◯駅(2〜5駅) ◯◯駅(6駅以上) ◯◯駅から◯分圏内 その他 沿線の◯…" at bounding box center [28, 297] width 47 height 15
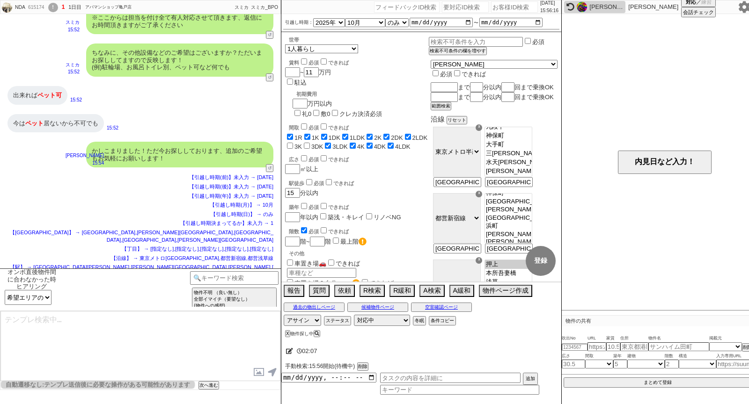
type textarea "また複数駅をご指定いただき、そちらが通っていれば路線は特に指定せずに見てよろしいでしょうか？ 事前に取りこぼし無く動ければと！"
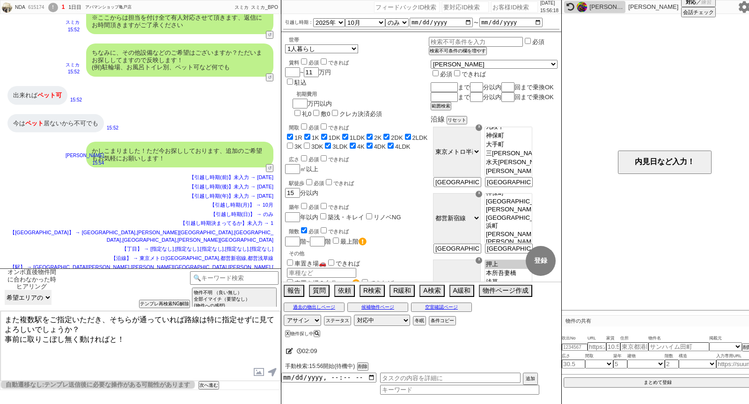
click at [32, 298] on select "希望エリアのタイプ ◯◯まで乗換なし / アクセスが良いなど ◯◯駅(1駅のみ) ◯◯駅(2〜5駅) ◯◯駅(6駅以上) ◯◯駅から◯分圏内 その他 沿線の◯…" at bounding box center [28, 297] width 47 height 15
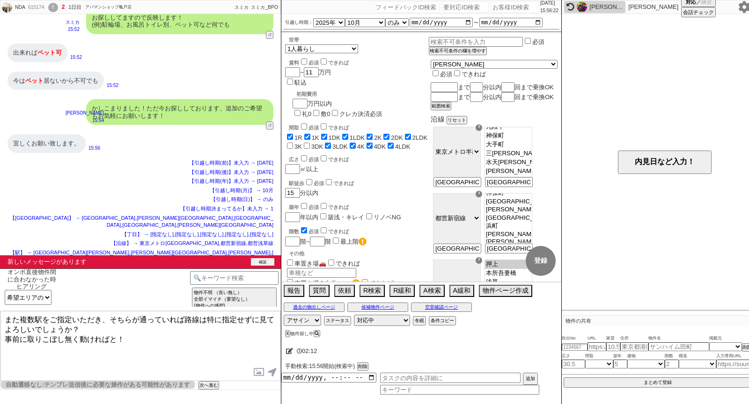
scroll to position [1475, 0]
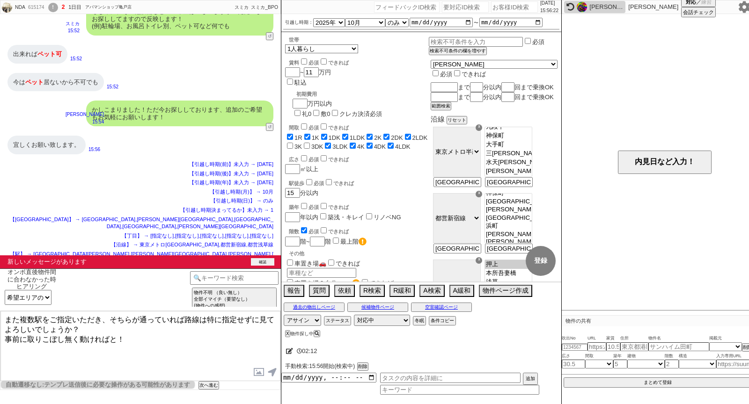
click at [268, 257] on div "新しいメッセージがあります 確認" at bounding box center [140, 262] width 281 height 13
click at [259, 261] on button "確認" at bounding box center [262, 261] width 23 height 7
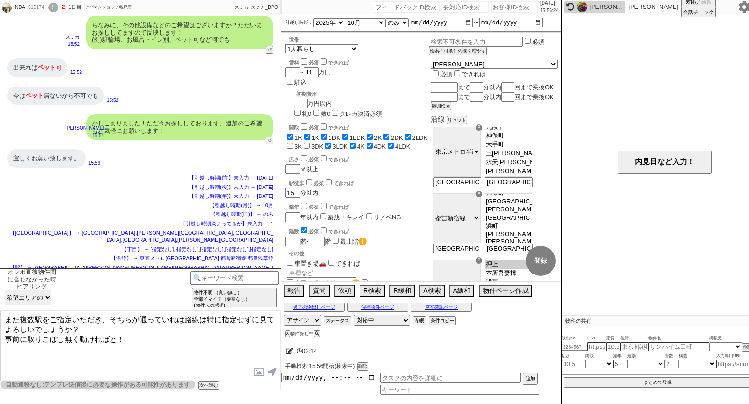
click at [39, 304] on select "希望エリアのタイプ ◯◯まで乗換なし / アクセスが良いなど ◯◯駅(1駅のみ) ◯◯駅(2〜5駅) ◯◯駅(6駅以上) ◯◯駅から◯分圏内 その他 沿線の◯…" at bounding box center [28, 297] width 47 height 15
select select "沿線の◯◯駅〜◯◯駅(1,2沿線)"
click at [5, 290] on select "希望エリアのタイプ ◯◯まで乗換なし / アクセスが良いなど ◯◯駅(1駅のみ) ◯◯駅(2〜5駅) ◯◯駅(6駅以上) ◯◯駅から◯分圏内 その他 沿線の◯…" at bounding box center [28, 297] width 47 height 15
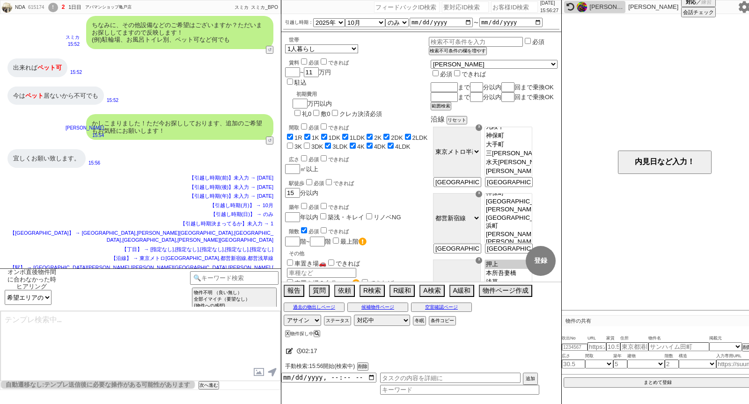
type textarea "また他の沿線も見れれば候補の物件も増えますが、いかがでしょうか？ 事前に取りこぼし無く動ければと！"
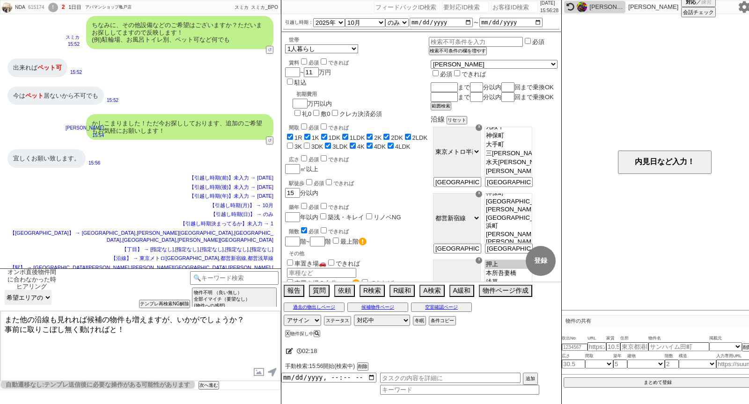
click at [36, 297] on select "希望エリアのタイプ ◯◯まで乗換なし / アクセスが良いなど ◯◯駅(1駅のみ) ◯◯駅(2〜5駅) ◯◯駅(6駅以上) ◯◯駅から◯分圏内 その他 沿線の◯…" at bounding box center [28, 297] width 47 height 15
click at [166, 308] on div "オンボ直後物件間に合わなかった時ヒアリング 中カテゴリを選択 小カテゴリを選択 当日物出し回数 !=1 <1 <2 <3 >0 >0&&<2 >0&&<3 >…" at bounding box center [140, 290] width 281 height 42
click at [158, 307] on button "テンプレ再検索NG解除" at bounding box center [165, 305] width 49 height 7
click at [37, 297] on select "希望エリアのタイプ ◯◯まで乗換なし / アクセスが良いなど ◯◯駅(1駅のみ) ◯◯駅(2〜5駅) ◯◯駅(6駅以上) ◯◯駅から◯分圏内 その他 沿線の◯…" at bounding box center [28, 297] width 47 height 15
select select "その他"
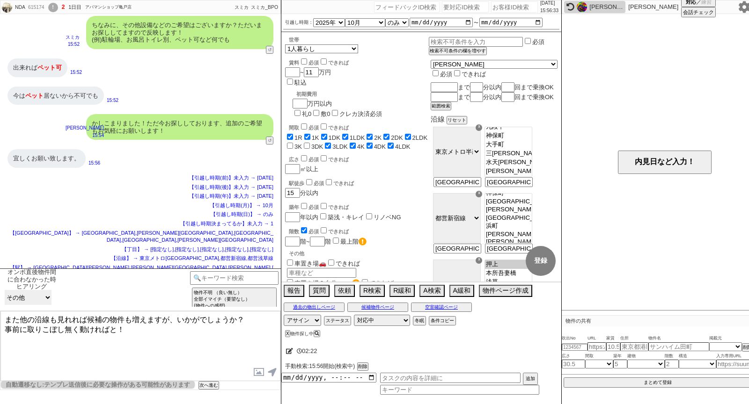
click at [5, 290] on select "希望エリアのタイプ ◯◯まで乗換なし / アクセスが良いなど ◯◯駅(1駅のみ) ◯◯駅(2〜5駅) ◯◯駅(6駅以上) ◯◯駅から◯分圏内 その他 沿線の◯…" at bounding box center [28, 297] width 47 height 15
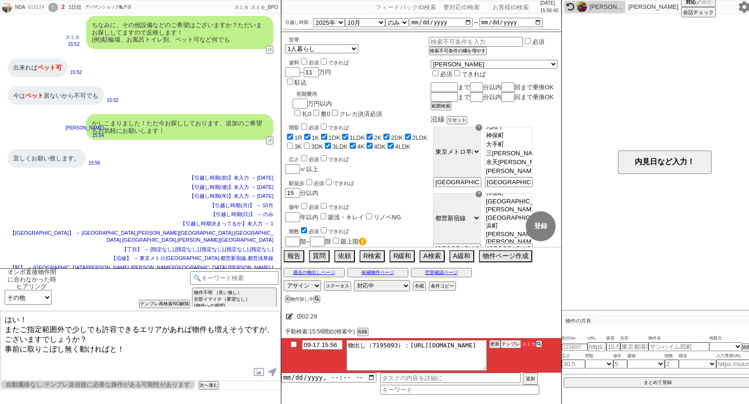
click at [163, 336] on textarea "はい！ またご指定範囲外で少しでも許容できるエリアがあれば物件も増えそうですが、ございますでしょうか？ 事前に取りこぼし無く動ければと！" at bounding box center [140, 346] width 280 height 70
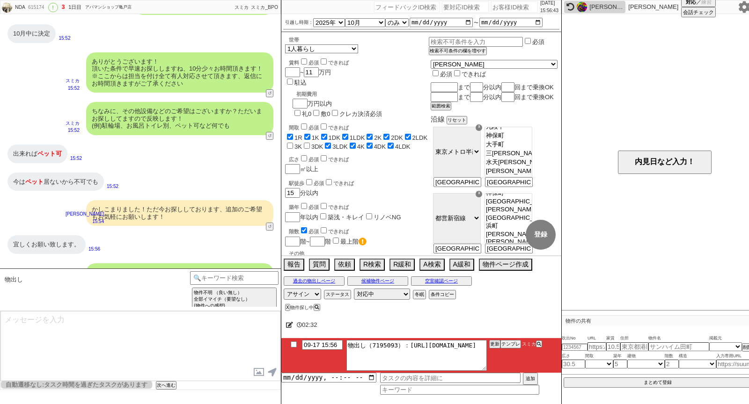
scroll to position [1476, 0]
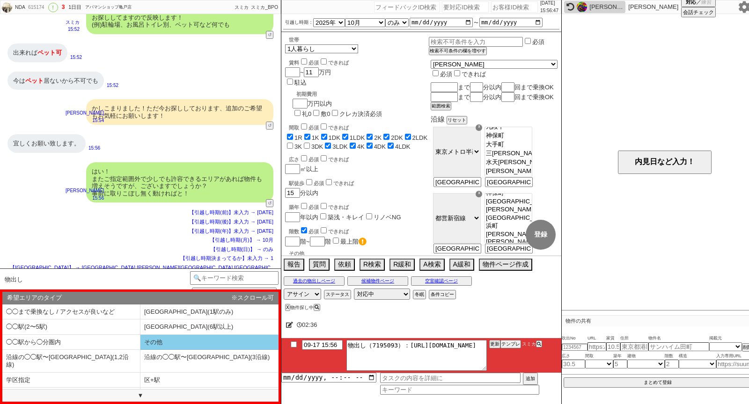
click at [154, 338] on li "その他" at bounding box center [209, 342] width 138 height 15
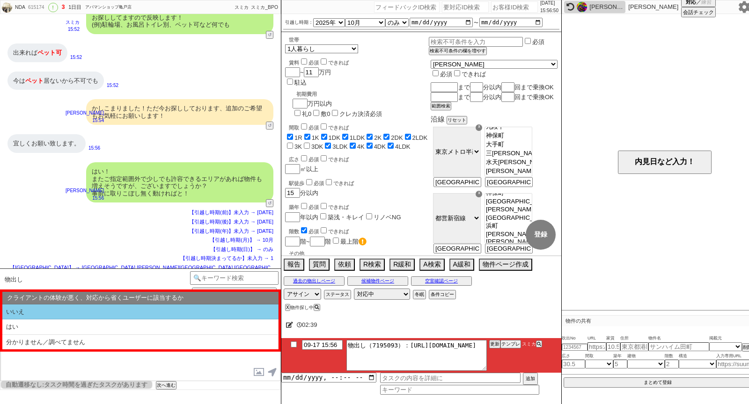
click at [50, 313] on li "いいえ" at bounding box center [140, 312] width 276 height 15
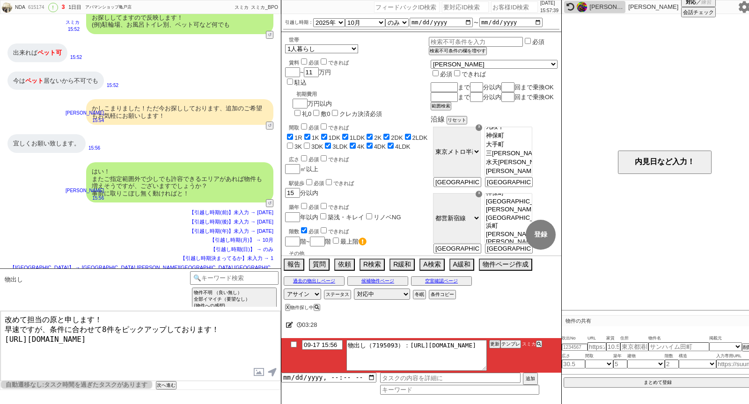
click at [179, 322] on textarea "改めて担当の原と申します！ 早速ですが、条件に合わせて8件をピックアップしております！ https://tools.sumika.live/pages/mji…" at bounding box center [140, 346] width 280 height 70
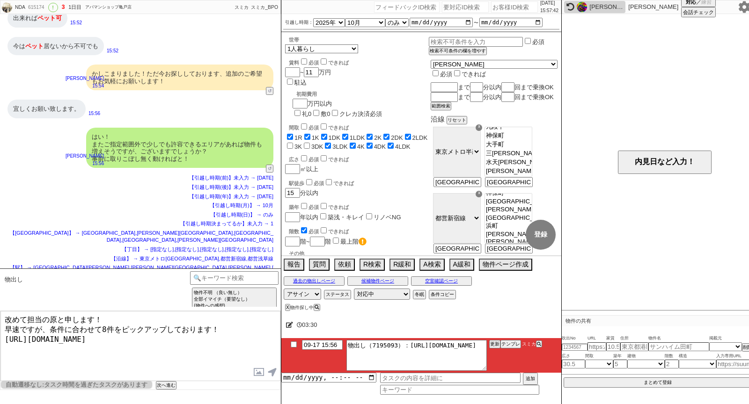
click at [184, 356] on textarea "改めて担当の原と申します！ 早速ですが、条件に合わせて8件をピックアップしております！ https://tools.sumika.live/pages/mji…" at bounding box center [140, 346] width 280 height 70
type textarea "改めて担当の原と申します！ 早速ですが、条件に合わせて8件をピックアップしております！ https://tools.sumika.live/pages/mji…"
checkbox input "true"
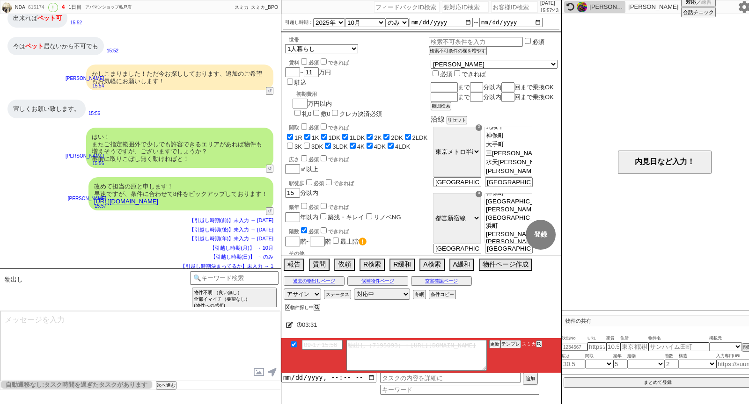
scroll to position [1554, 0]
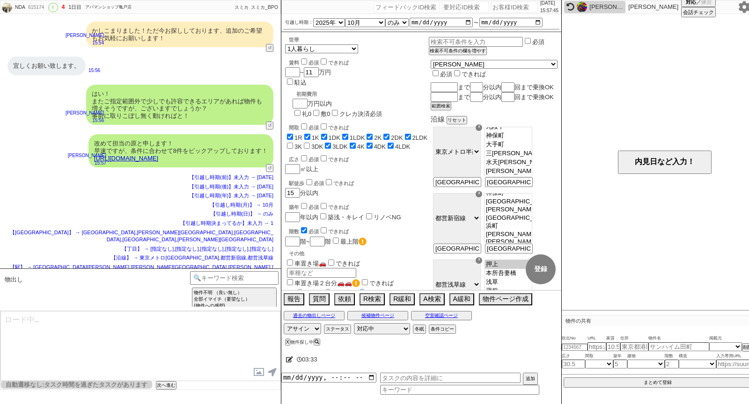
type textarea "イメージに近い物件はございますか？ ご感想いただき、すぐにまた洗い出してまいります！ ※自動応答ではなく直接ご紹介します！"
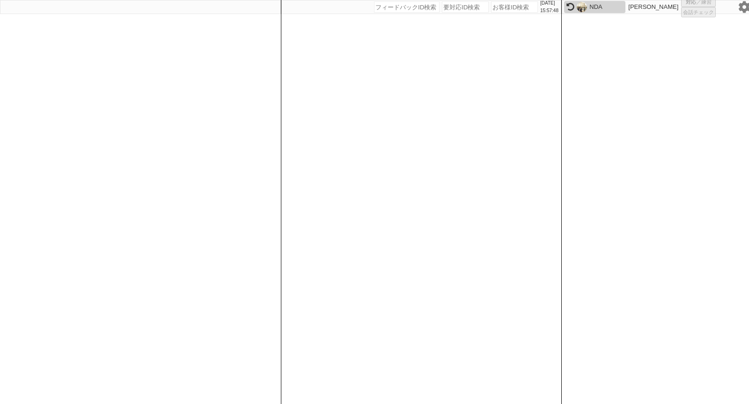
select select "6"
select select "1"
select select "2"
select select
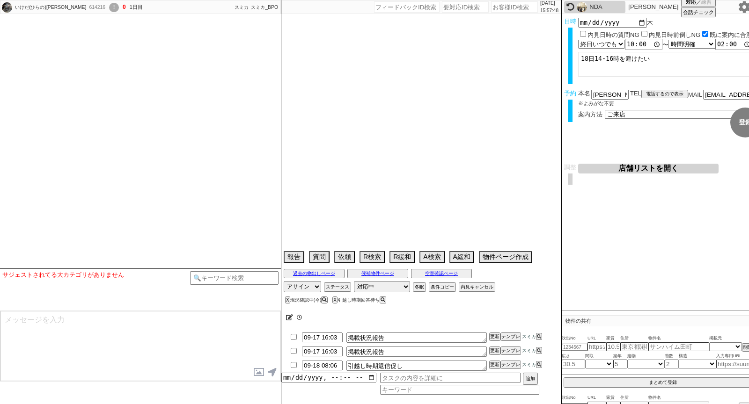
type textarea "旧360642:数年前の送客なので対応する @新宿アクセス懸念なのでアエラスで打診する"
select select "15"
select select "1"
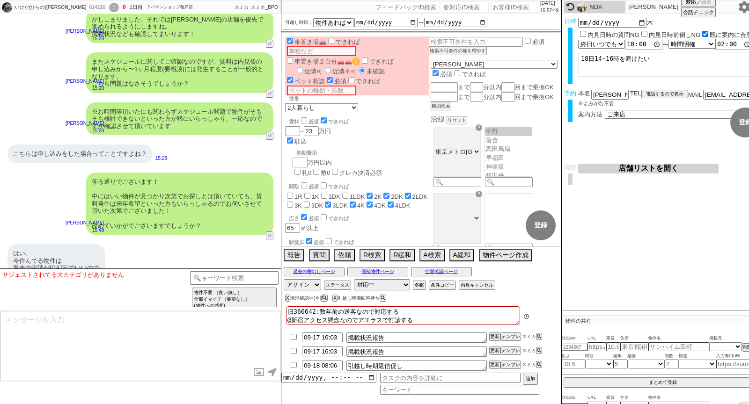
scroll to position [5138, 0]
click at [270, 134] on button "↺" at bounding box center [271, 137] width 6 height 6
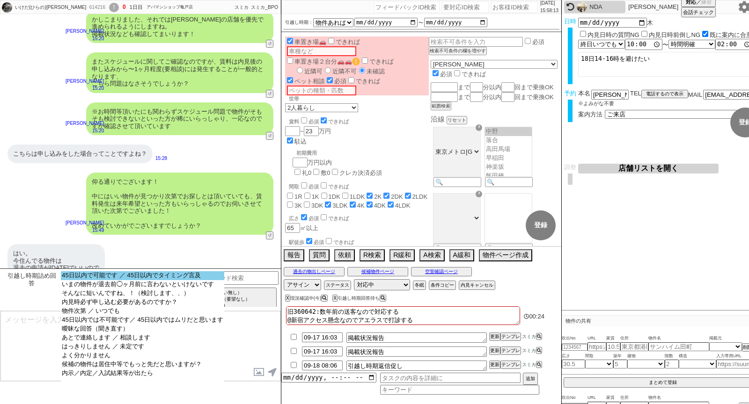
click at [85, 274] on option "45日以内で可能です ／ 45日以内でタイミング言及" at bounding box center [142, 275] width 163 height 9
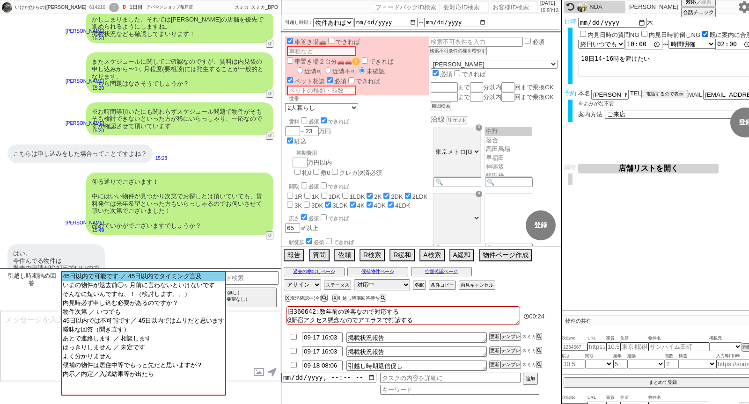
scroll to position [5002, 0]
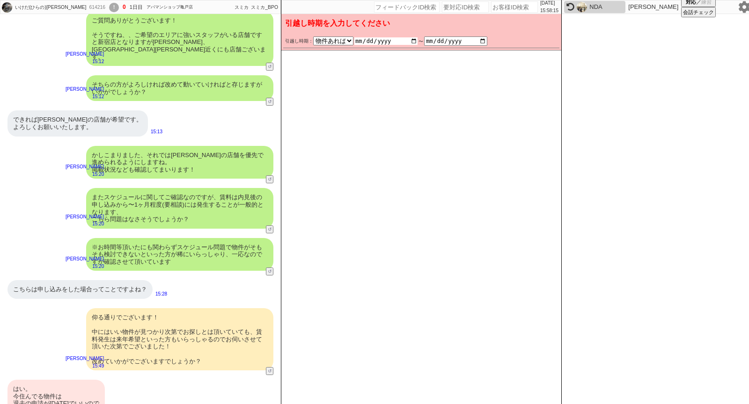
click at [412, 40] on input "date" at bounding box center [385, 40] width 63 height 7
click at [89, 380] on div "はい。 今住んでる物件は 退去の申請が一カ月前でいいので 問題ないかとおもいます。" at bounding box center [55, 400] width 97 height 40
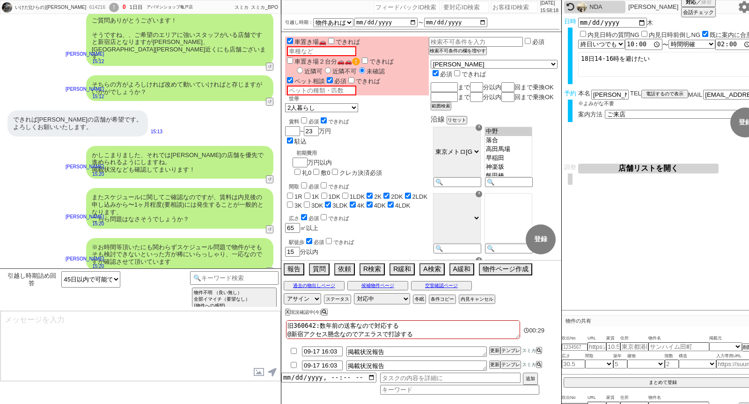
scroll to position [5138, 0]
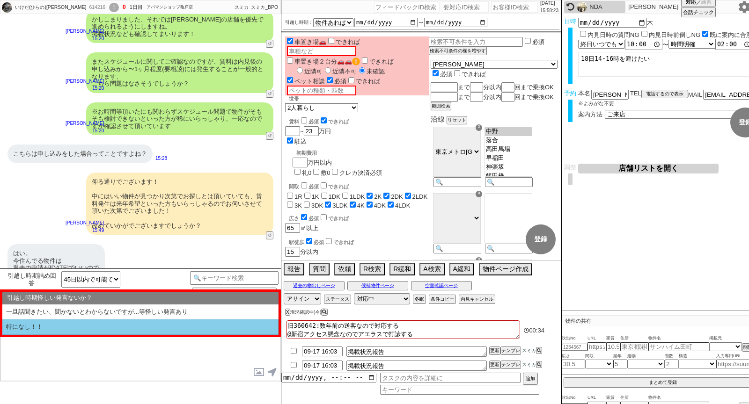
click at [79, 326] on li "特になし！！" at bounding box center [140, 327] width 276 height 15
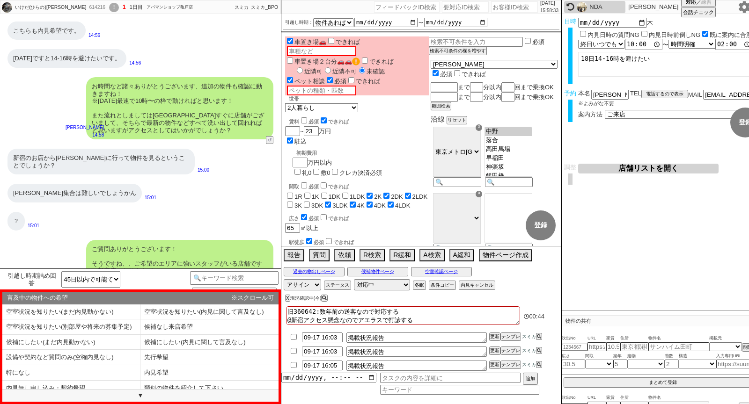
scroll to position [4620, 0]
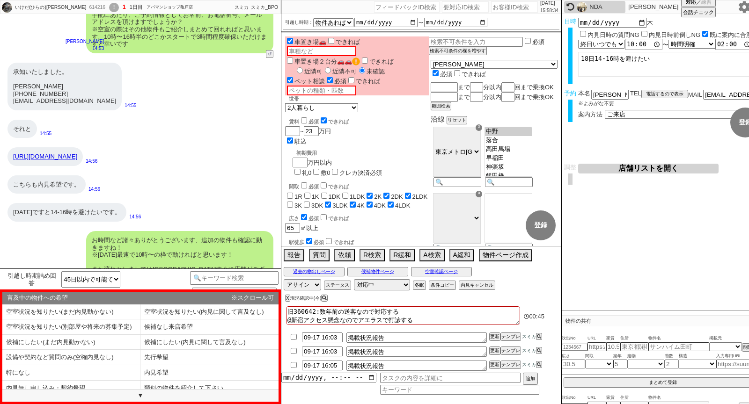
click at [175, 368] on li "内見希望" at bounding box center [209, 373] width 138 height 15
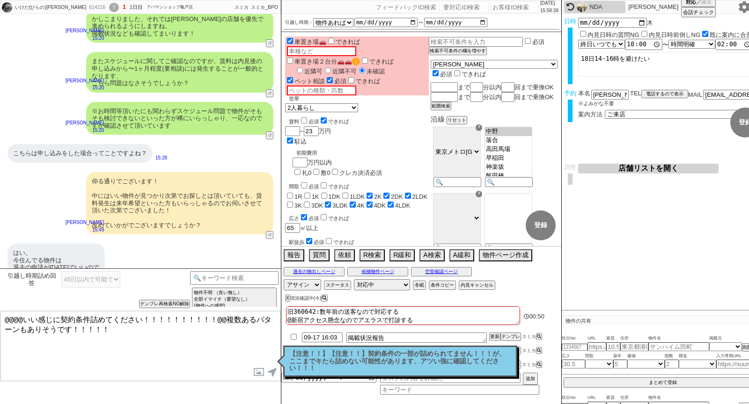
scroll to position [5201, 0]
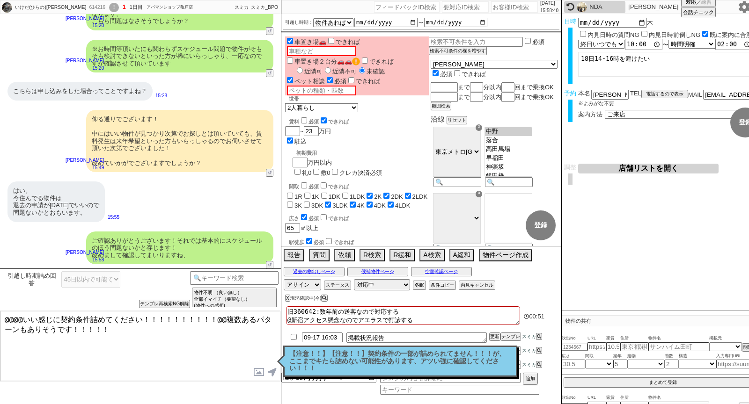
click at [350, 369] on p "【注意！！】【注意！！】契約条件の一部が詰められてません！！！が、ここまでキたら詰めない可能性があります、アツい強に確認してください！！！" at bounding box center [400, 362] width 222 height 22
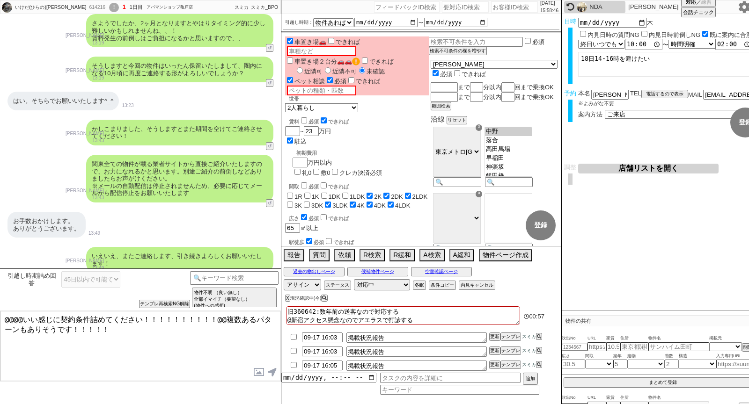
scroll to position [3202, 0]
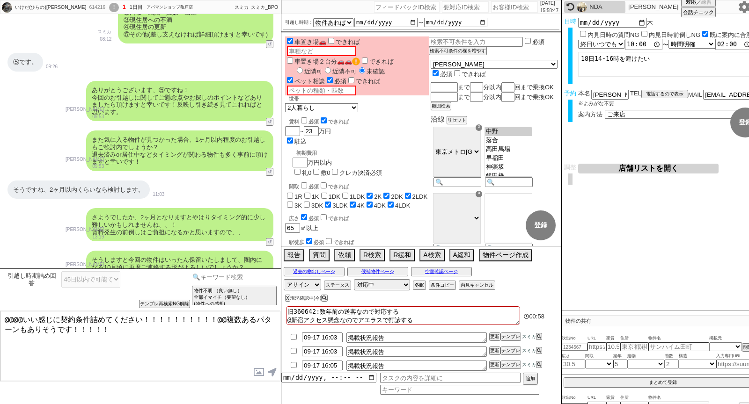
click at [215, 279] on input at bounding box center [234, 277] width 88 height 12
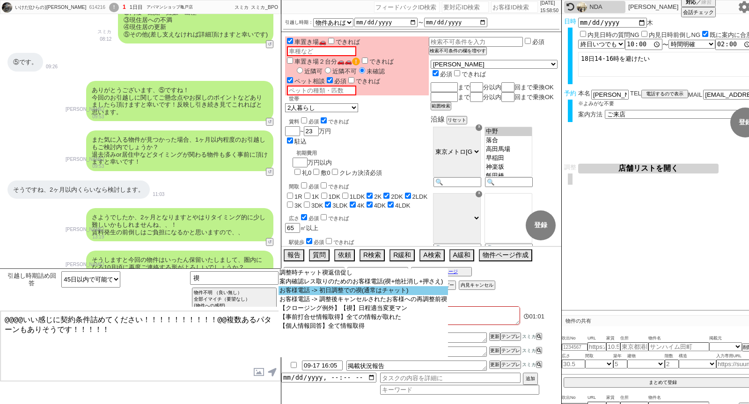
click at [325, 290] on option "お客様電話 -> 初日調整での禊(通常はチャット)" at bounding box center [362, 290] width 169 height 9
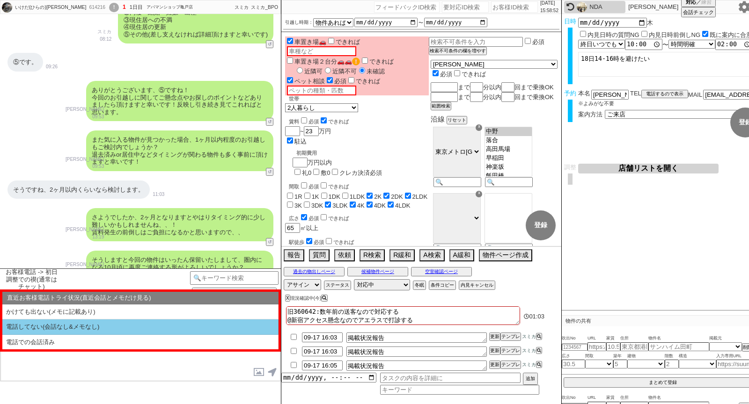
click at [120, 323] on li "電話してない(会話なし&メモなし)" at bounding box center [140, 327] width 276 height 15
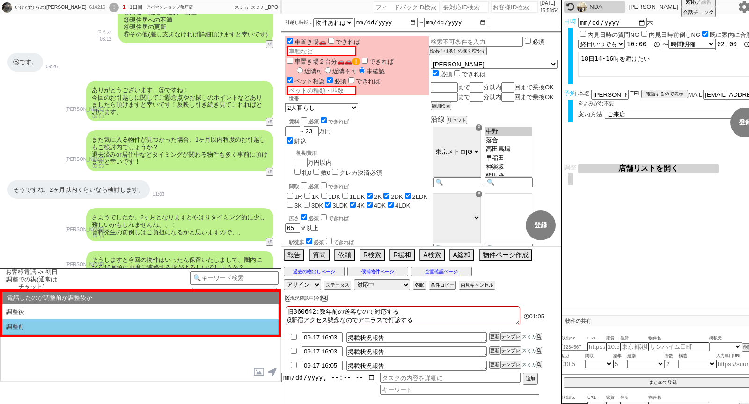
click at [120, 323] on li "調整前" at bounding box center [140, 327] width 276 height 15
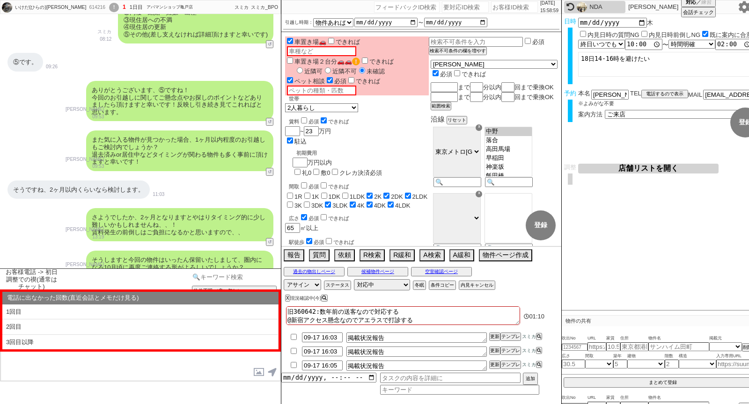
click at [212, 279] on input at bounding box center [234, 277] width 88 height 12
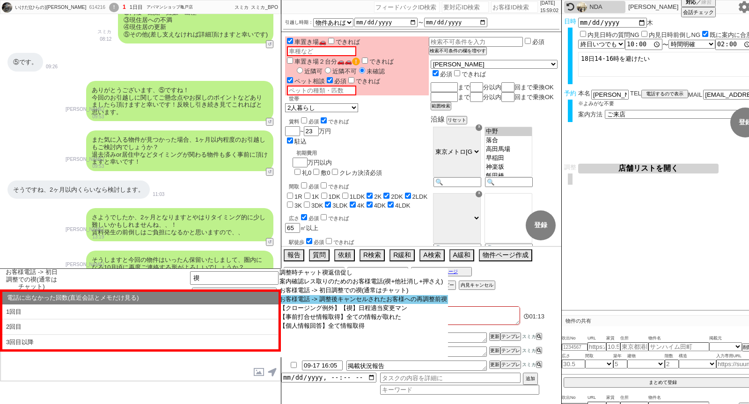
click at [332, 303] on option "お客様電話 -> 調整後キャンセルされたお客様への再調整前禊" at bounding box center [362, 299] width 169 height 9
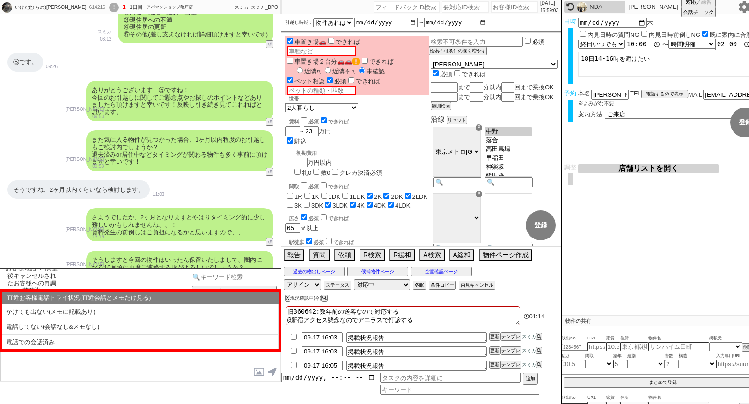
click at [222, 273] on input at bounding box center [234, 277] width 88 height 12
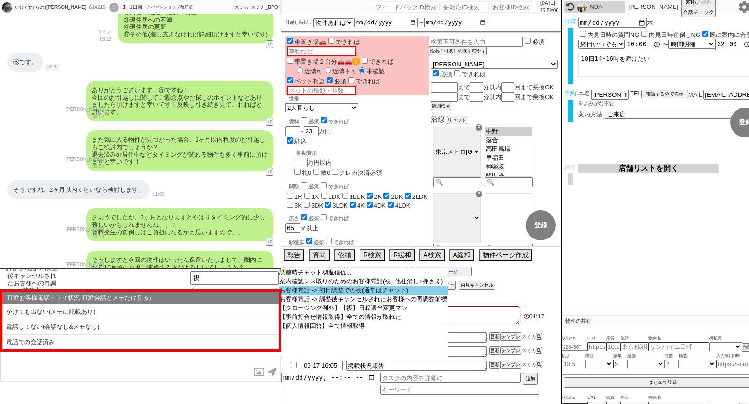
click at [358, 295] on option "お客様電話 -> 初日調整での禊(通常はチャット)" at bounding box center [362, 290] width 169 height 9
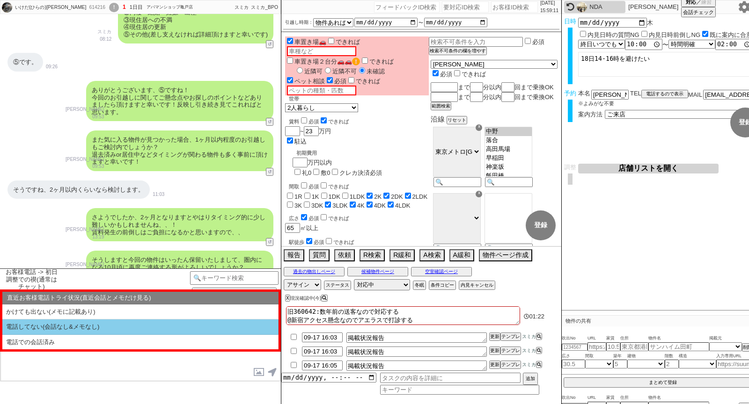
click at [135, 325] on li "電話してない(会話なし&メモなし)" at bounding box center [140, 327] width 276 height 15
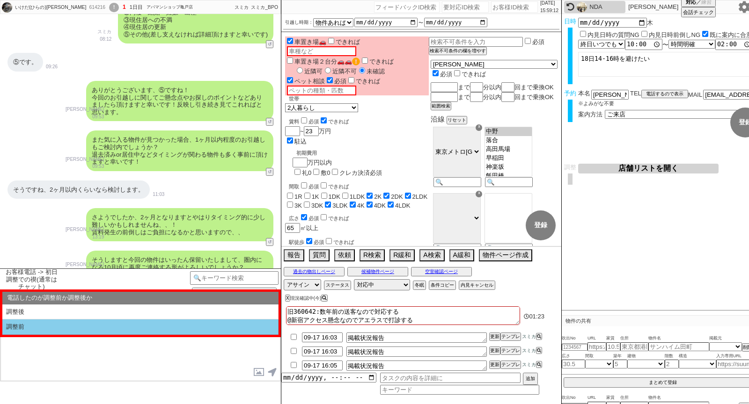
click at [133, 325] on li "調整前" at bounding box center [140, 327] width 276 height 15
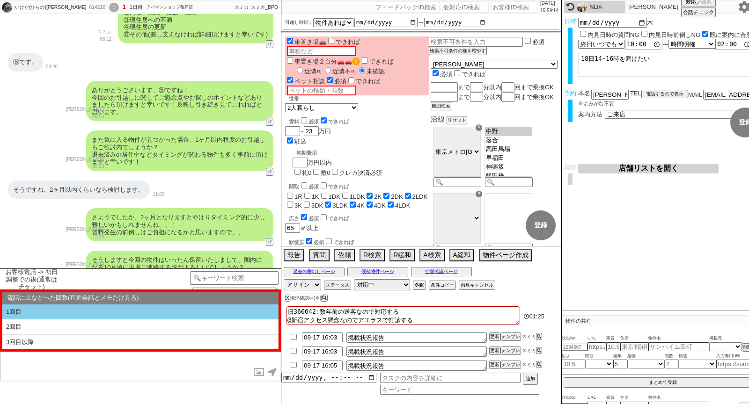
click at [127, 307] on li "1回目" at bounding box center [140, 312] width 276 height 15
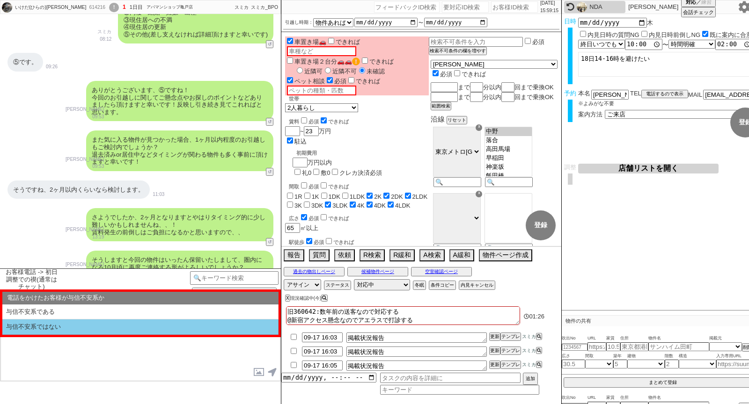
click at [112, 328] on li "与信不安系ではない" at bounding box center [140, 327] width 276 height 15
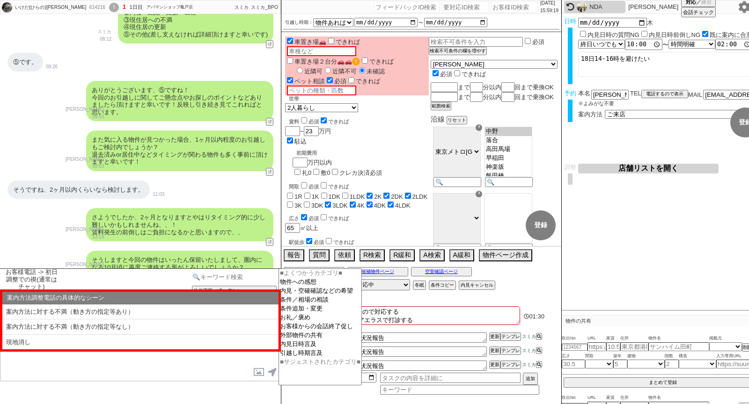
click at [256, 274] on input at bounding box center [234, 277] width 88 height 12
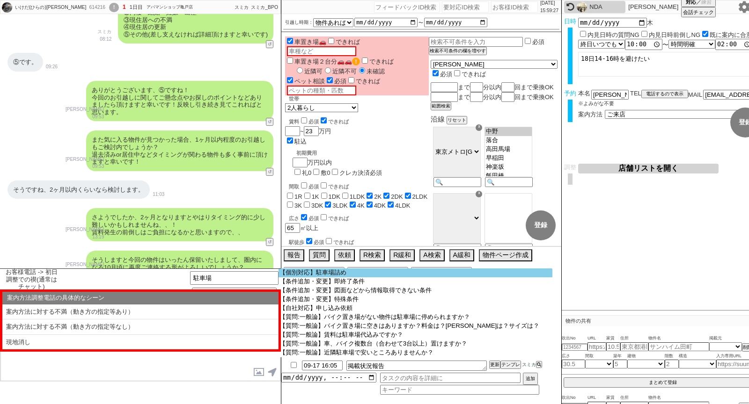
click at [348, 271] on option "【個別対応】駐車場詰め" at bounding box center [415, 273] width 274 height 9
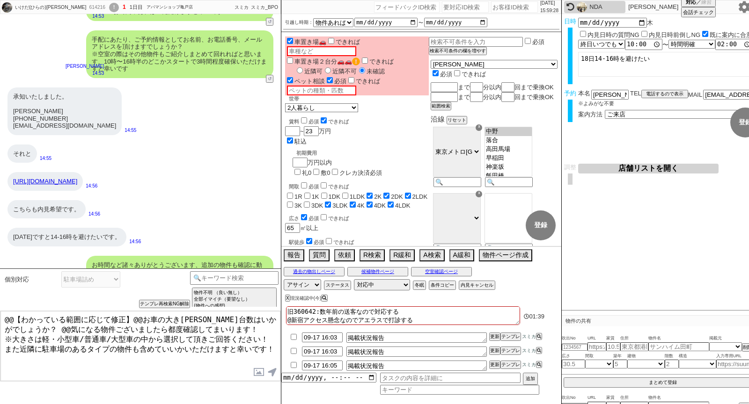
scroll to position [5201, 0]
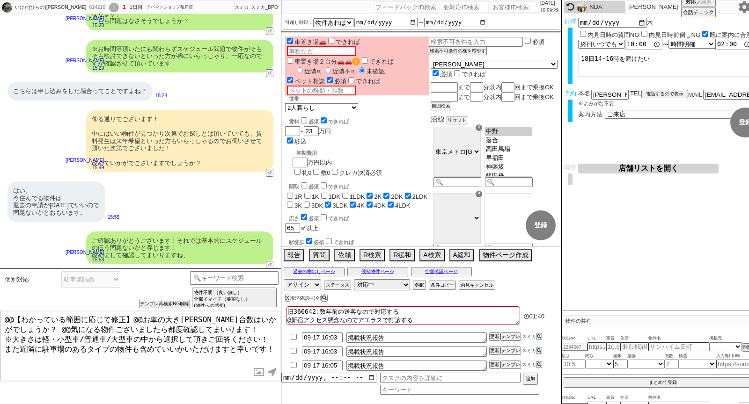
drag, startPoint x: 139, startPoint y: 319, endPoint x: 0, endPoint y: 314, distance: 139.6
click at [0, 314] on div "@@【わかっている範囲に応じて修正】@@お車の大きさや台数はいかがでしょうか？ @@気になる物件ございましたら都度確認してまいります！ ※大きさは軽・小型車/…" at bounding box center [140, 346] width 281 height 71
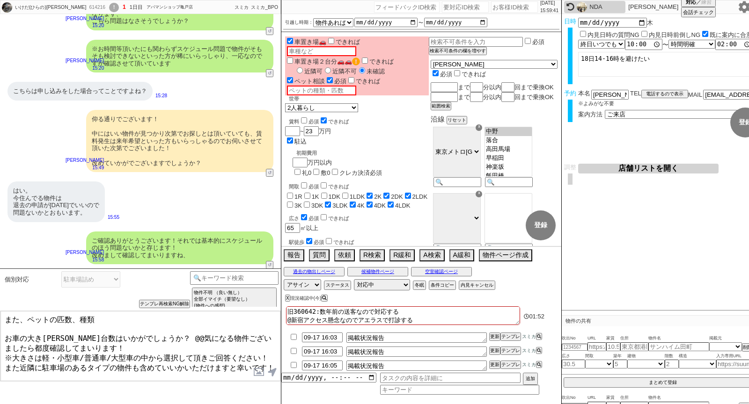
click at [27, 322] on textarea "また、ペットの匹数、種類 お車の大きさや台数はいかがでしょうか？ @@気になる物件ございましたら都度確認してまいります！ ※大きさは軽・小型車/普通車/大型車…" at bounding box center [140, 346] width 280 height 70
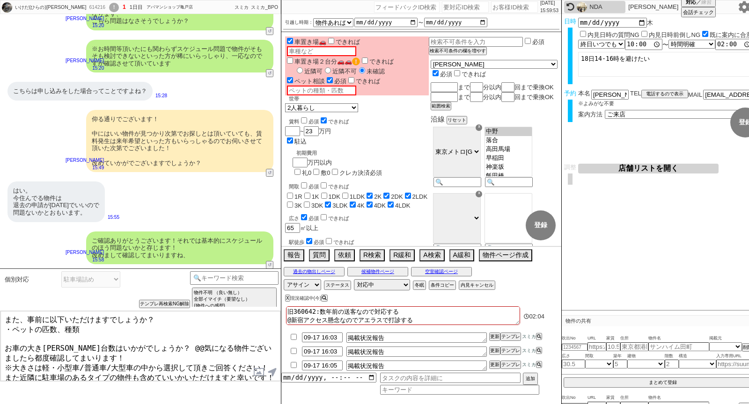
click at [4, 342] on textarea "また、事前に以下いただけますでしょうか？ ・ペットの匹数、種類 お車の大きさや台数はいかがでしょうか？ @@気になる物件ございましたら都度確認してまいります！…" at bounding box center [140, 346] width 280 height 70
drag, startPoint x: 78, startPoint y: 342, endPoint x: 131, endPoint y: 351, distance: 53.3
click at [131, 351] on textarea "また、事前に以下いただけますでしょうか？ ・ペットの匹数、種類 ・お車の大きさや台数はいかがでしょうか？ @@気になる物件ございましたら都度確認してまいります…" at bounding box center [140, 346] width 280 height 70
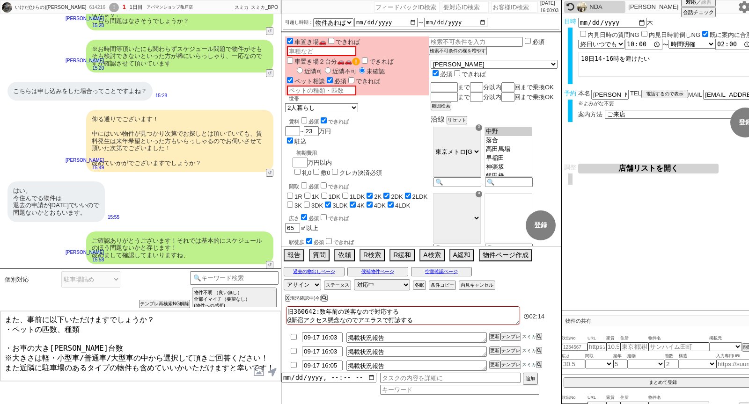
click at [118, 357] on textarea "また、事前に以下いただけますでしょうか？ ・ペットの匹数、種類 ・お車の大きさや台数 ※大きさは軽・小型車/普通車/大型車の中から選択して頂きご回答ください！…" at bounding box center [140, 346] width 280 height 70
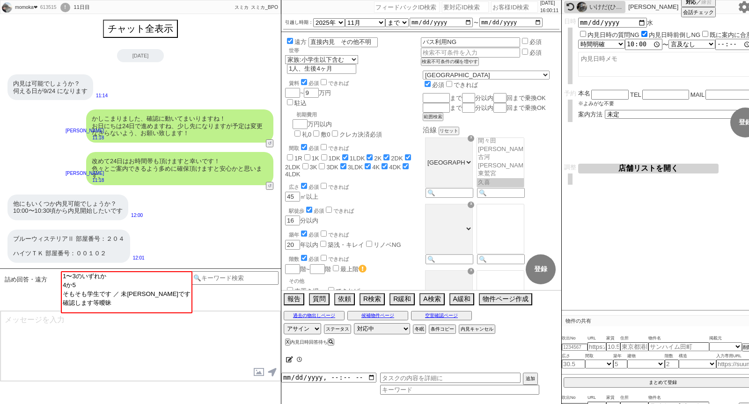
scroll to position [69, 0]
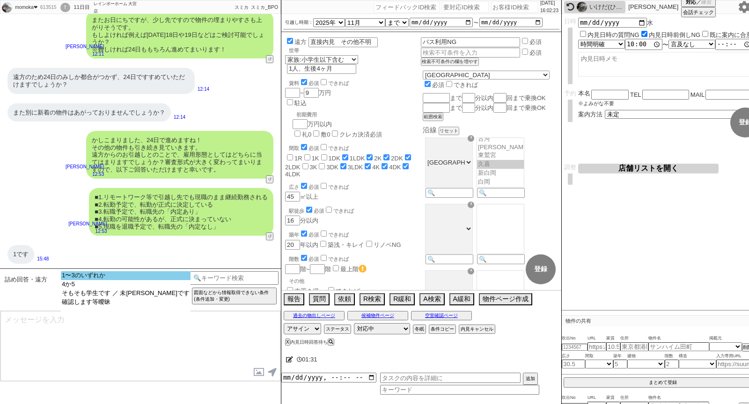
click at [95, 273] on option "1〜3のいずれか" at bounding box center [126, 275] width 130 height 9
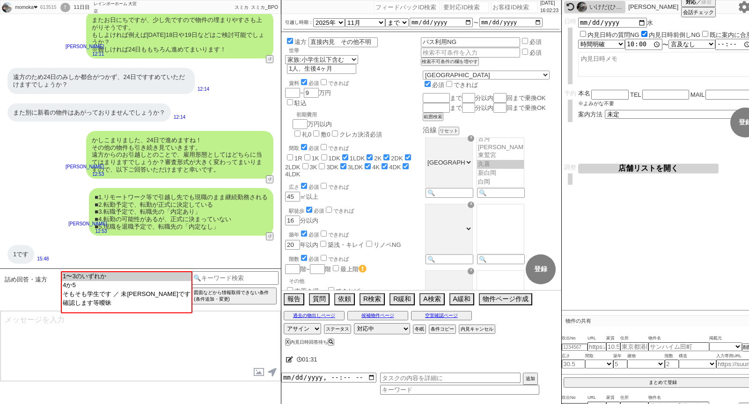
scroll to position [267, 0]
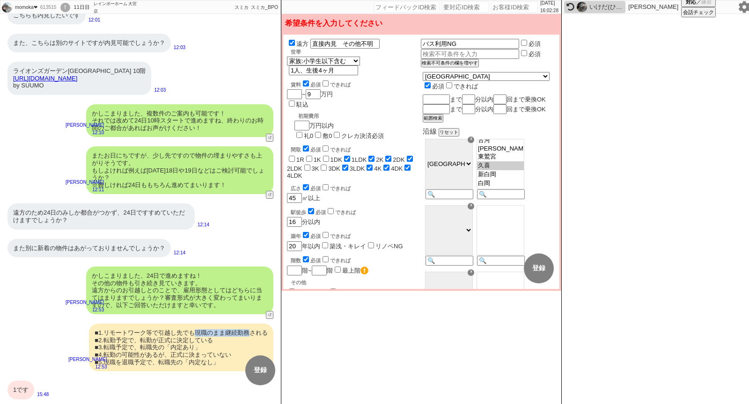
drag, startPoint x: 196, startPoint y: 335, endPoint x: 252, endPoint y: 332, distance: 56.2
click at [252, 332] on div "■1.リモートワーク等で引越し先でも現職のまま継続勤務される ■2.転勤予定で、転勤が正式に決定している ■3.転職予定で、転職先の「内定あり」 ■4.転勤の…" at bounding box center [181, 348] width 184 height 48
copy div "現職のまま継続勤務"
drag, startPoint x: 344, startPoint y: 44, endPoint x: 412, endPoint y: 44, distance: 67.9
click at [412, 44] on span "遠方 直接内見　その他不明" at bounding box center [354, 43] width 134 height 10
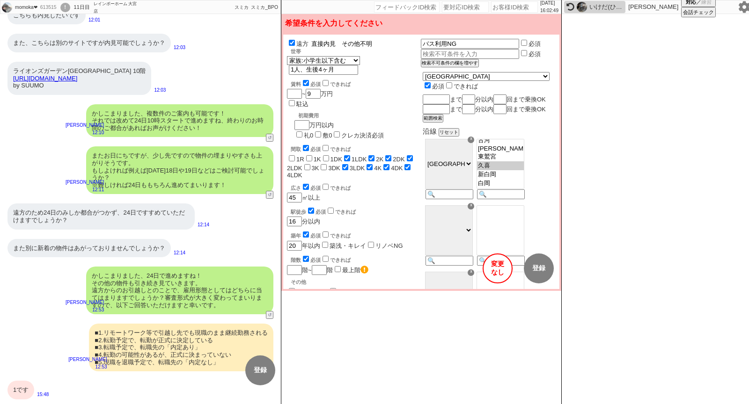
paste input "現職継続"
click at [421, 207] on div "駅徒歩 必須 できれば 16 分以内" at bounding box center [354, 217] width 134 height 20
click at [534, 264] on button "登録" at bounding box center [539, 269] width 30 height 30
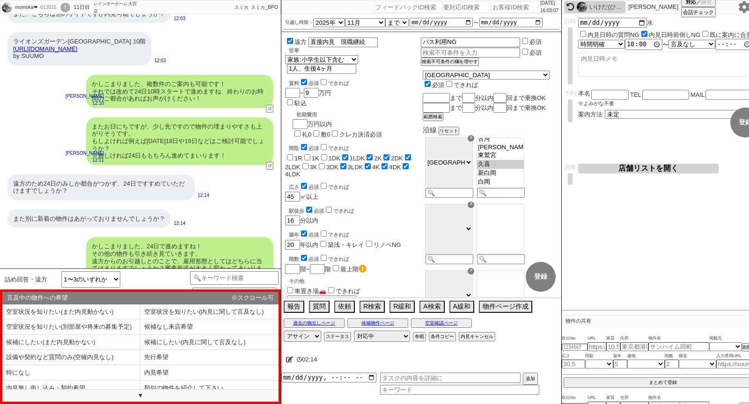
scroll to position [168, 0]
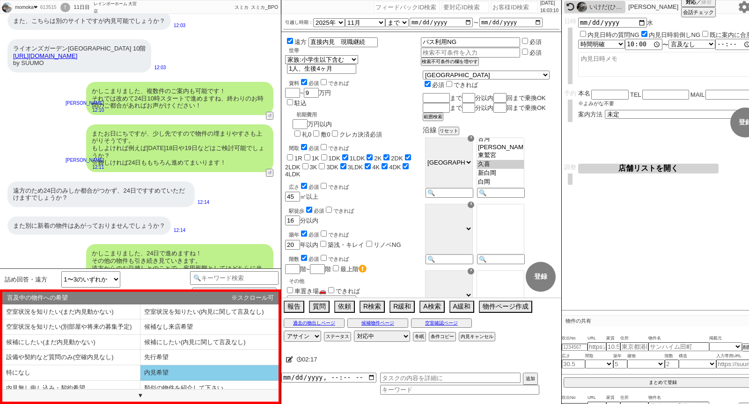
click at [178, 371] on li "内見希望" at bounding box center [209, 373] width 138 height 15
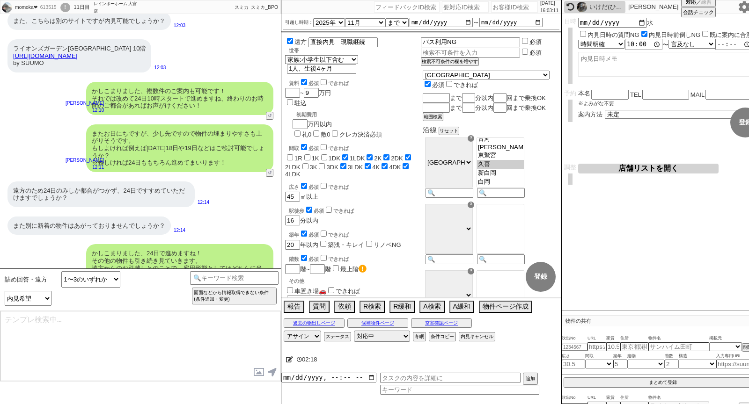
scroll to position [375, 0]
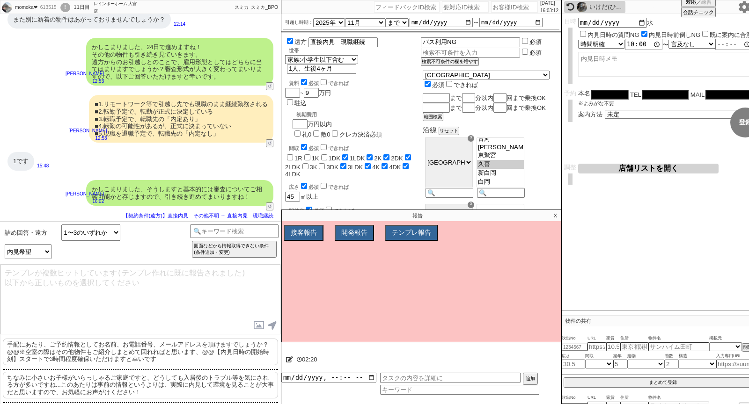
click at [131, 340] on p "手配にあたり、ご予約情報としてお名前、お電話番号、メールアドレスを頂けますでしょうか？ @@※空室の際はその他物件もご紹介しまとめて回れればと思います、@@【…" at bounding box center [140, 352] width 275 height 27
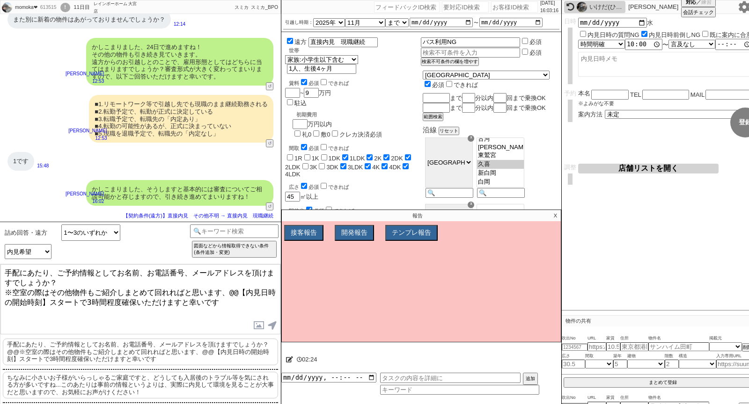
click at [230, 289] on textarea "手配にあたり、ご予約情報としてお名前、お電話番号、メールアドレスを頂けますでしょうか？ ※空室の際はその他物件もご紹介しまとめて回れればと思います、@@【内見…" at bounding box center [140, 299] width 280 height 70
click at [49, 296] on textarea "手配にあたり、ご予約情報としてお名前、お電話番号、メールアドレスを頂けますでしょうか？ ※空室の際はその他物件もご紹介しまとめて回れればと思います、@@【内見…" at bounding box center [140, 299] width 280 height 70
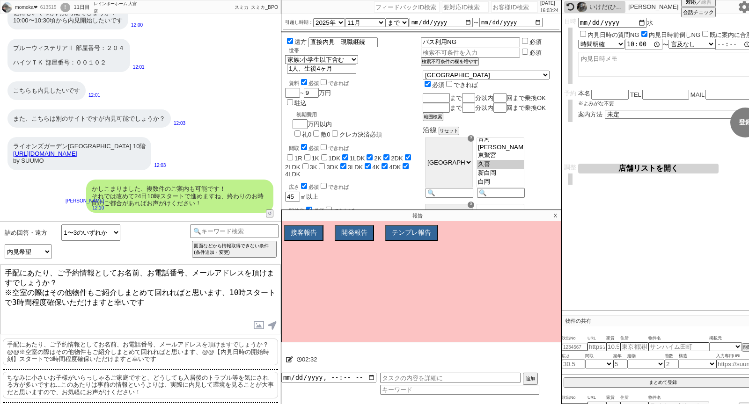
scroll to position [0, 0]
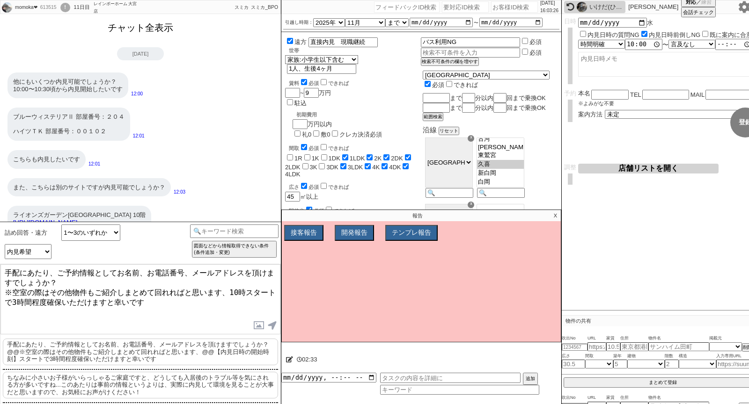
click at [148, 34] on button "チャット全表示" at bounding box center [140, 28] width 73 height 16
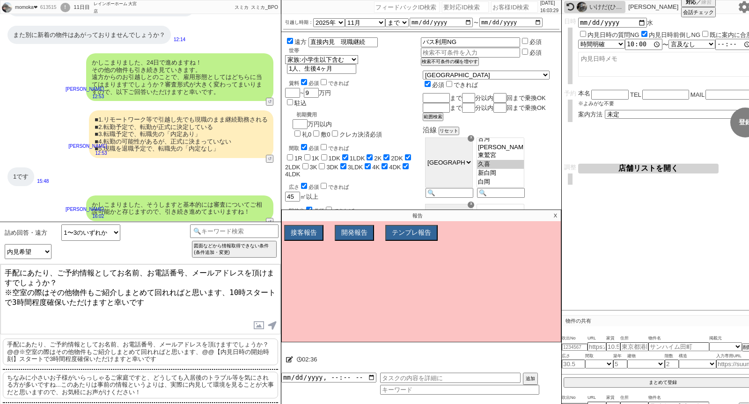
scroll to position [3866, 0]
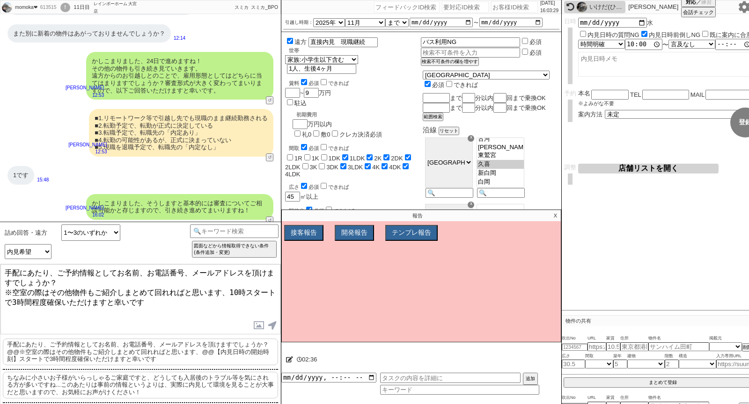
click at [180, 287] on textarea "手配にあたり、ご予約情報としてお名前、お電話番号、メールアドレスを頂けますでしょうか？ ※空室の際はその他物件もご紹介しまとめて回れればと思います、10時スタ…" at bounding box center [140, 299] width 280 height 70
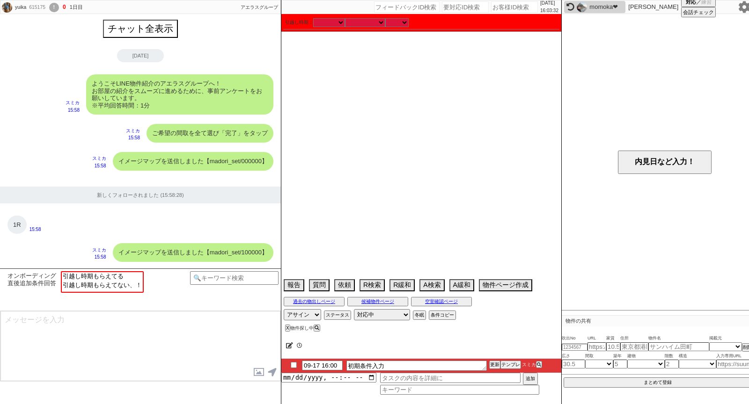
scroll to position [742, 0]
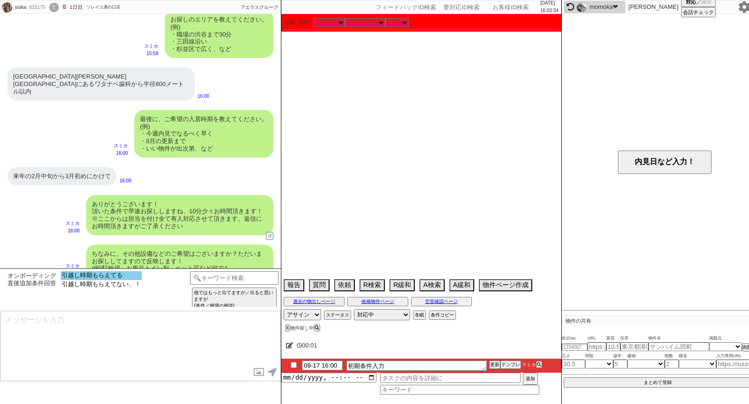
click at [115, 272] on option "引越し時期もらえてる" at bounding box center [101, 275] width 81 height 9
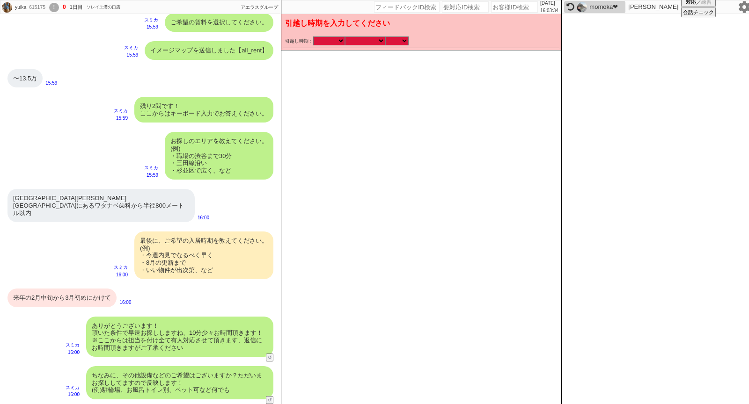
scroll to position [607, 0]
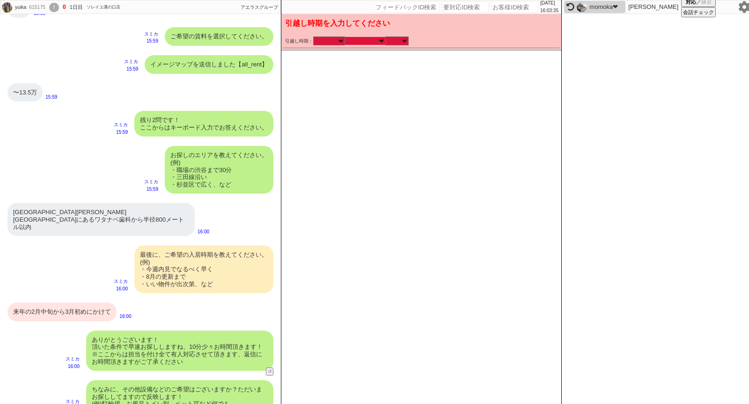
click at [369, 42] on select "なる早 未定 いつでも 物件あれば 年内 来年 1月 2月 3月 4月 5月 6月 7月 8月 9月 10月 11月 12月 春 [PERSON_NAME]" at bounding box center [365, 41] width 40 height 8
click at [345, 37] on select "なる早 未定 いつでも 物件あれば 年内 来年 1月 2月 3月 4月 5月 6月 7月 8月 9月 10月 11月 12月 春 [PERSON_NAME]" at bounding box center [365, 41] width 40 height 8
click at [403, 45] on div "引越し時期： 2025年 2026年 なる早 未定 いつでも 物件あれば 年内 来年 1月 2月 3月 4月 5月 6月 7月 8月 9月 10月 11月 1…" at bounding box center [421, 42] width 276 height 14
click at [402, 43] on select "のみ 上旬 中旬 下旬 末 まで 1日 2日 3日 4日 5日 6日 7日 8日 9日 10日 11日 12日 13日 14日 15日 16日 17日 18日…" at bounding box center [396, 41] width 23 height 8
click at [385, 37] on select "のみ 上旬 中旬 下旬 末 まで 1日 2日 3日 4日 5日 6日 7日 8日 9日 10日 11日 12日 13日 14日 15日 16日 17日 18日…" at bounding box center [396, 41] width 23 height 8
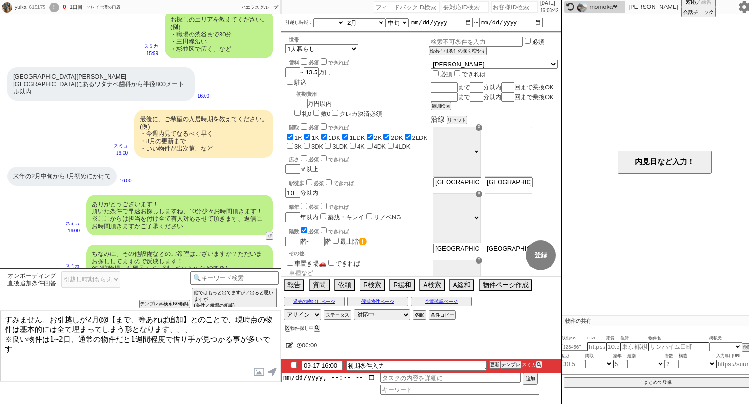
scroll to position [799, 0]
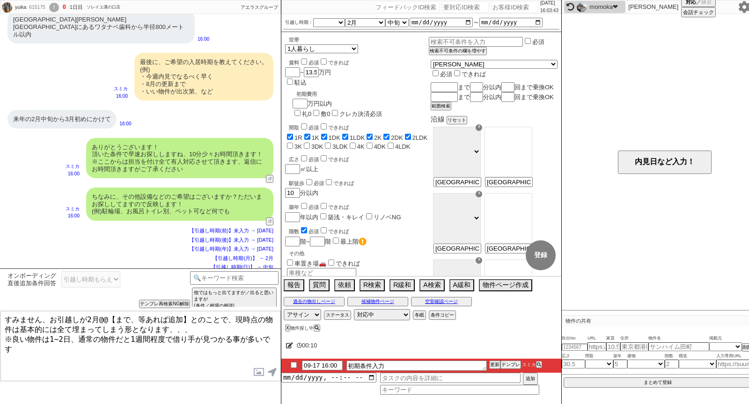
click at [97, 317] on textarea "すみません、お引越しが2月@@【まで、等あれば追加】とのことで、現時点の物件は基本的には全て埋まってしまう形となります、、、 ※良い物件は1~2日、通常の物件…" at bounding box center [140, 346] width 280 height 70
click at [188, 318] on textarea "すみません、お引越しが2月@@【まで、等あれば追加】とのことで、現時点の物件は基本的には全て埋まってしまう形となります、、、 ※良い物件は1~2日、通常の物件…" at bounding box center [140, 346] width 280 height 70
click at [196, 329] on textarea "すみません、お引越しが2月中旬から3月とのことで、現時点の物件は基本的には全て埋まってしまう形となります、、、 ※良い物件は1~2日、通常の物件だと1週間程度…" at bounding box center [140, 346] width 280 height 70
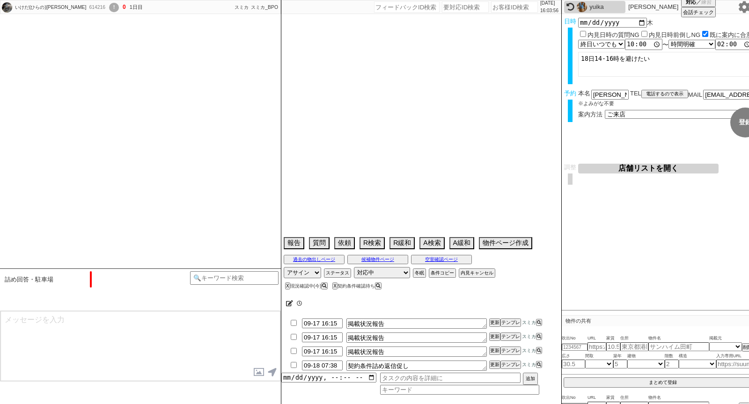
scroll to position [5309, 0]
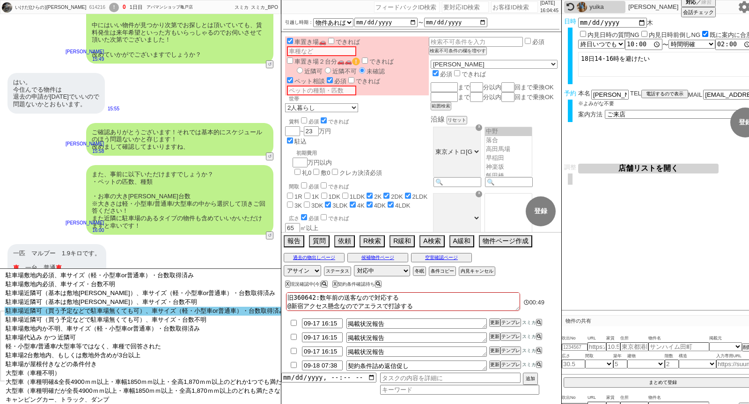
click at [101, 314] on option "駐車場近隣可（買う予定などで駐車場無くても可）、車サイズ（軽・小型車or普通車）・台数取得済み" at bounding box center [150, 311] width 290 height 9
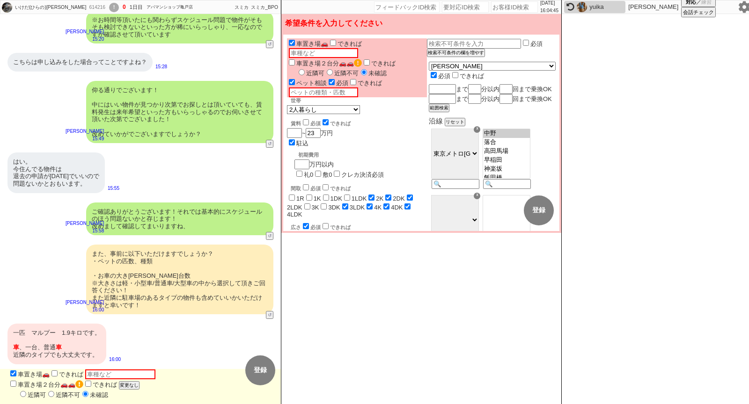
scroll to position [5208, 0]
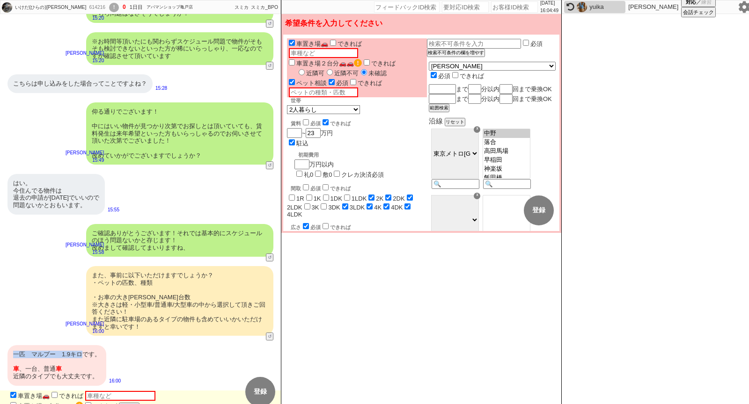
drag, startPoint x: 12, startPoint y: 335, endPoint x: 82, endPoint y: 332, distance: 70.7
click at [82, 345] on div "一匹　マルプー　1.9キロです。 車 、一台、普通 車 近隣のタイプでも大丈夫です。" at bounding box center [56, 365] width 99 height 40
copy div "一匹　マルプー　1.9キロ"
click at [307, 88] on input "text" at bounding box center [323, 93] width 69 height 10
paste input "一匹　マルプー　1.9キロ"
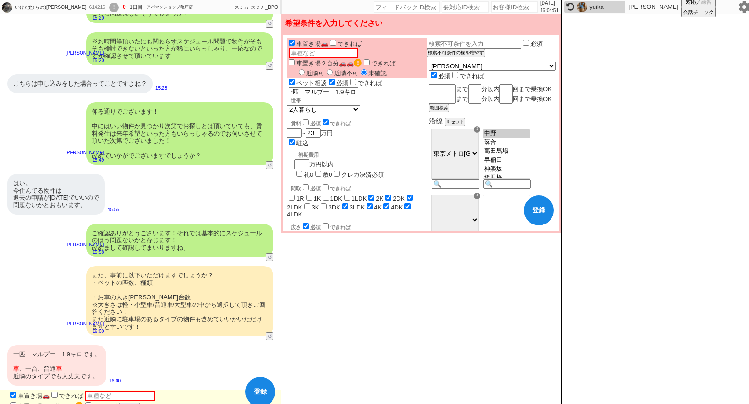
scroll to position [0, 0]
click at [212, 171] on div "はい。 今住んでる物件は 退去の申請が一カ月前でいいので 問題ないかとおもいます。 15:55" at bounding box center [140, 194] width 281 height 50
drag, startPoint x: 23, startPoint y: 349, endPoint x: 65, endPoint y: 349, distance: 42.1
click at [65, 349] on div "一匹　マルプー　1.9キロです。 車 、一台、普通 車 近隣のタイプでも大丈夫です。" at bounding box center [56, 365] width 99 height 40
click at [358, 48] on input "text" at bounding box center [323, 53] width 69 height 10
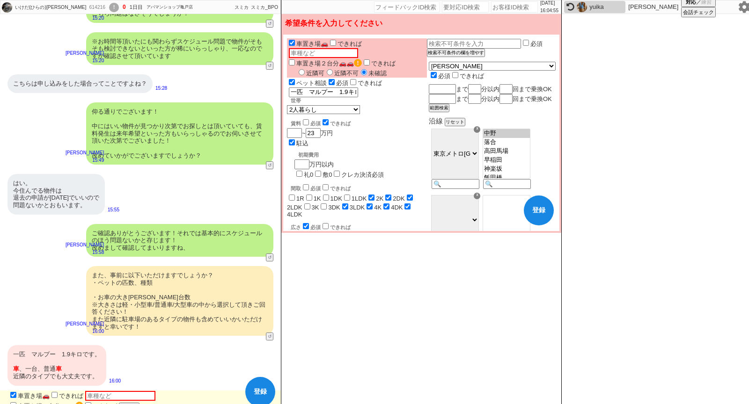
paste input "一台、普通車"
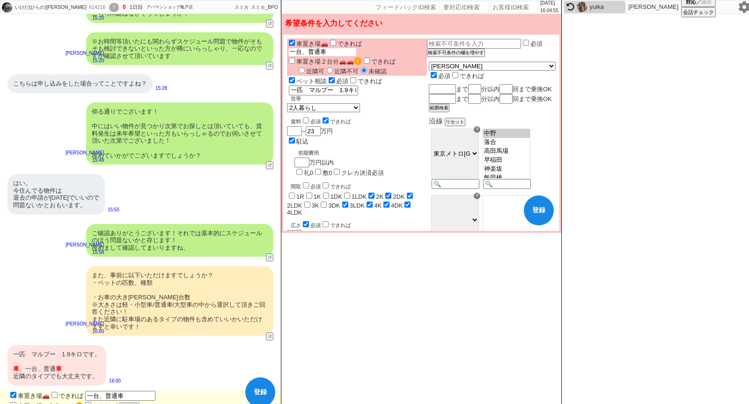
scroll to position [5208, 0]
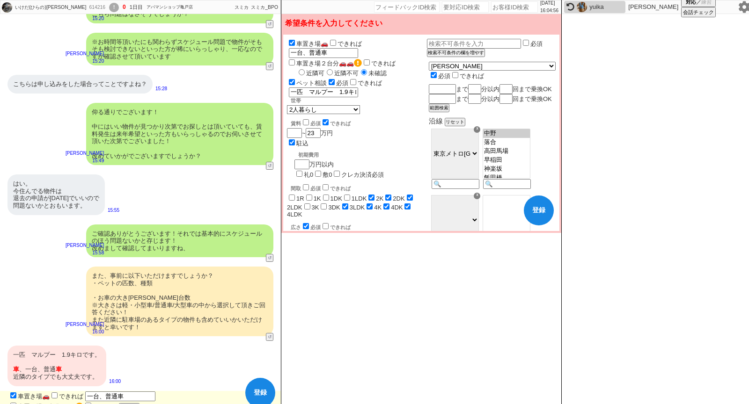
click at [314, 68] on div "近隣可 近隣不可 未確認" at bounding box center [357, 73] width 140 height 10
click at [306, 70] on label "近隣可" at bounding box center [310, 73] width 28 height 7
click at [305, 69] on input "近隣可" at bounding box center [302, 72] width 6 height 6
click at [256, 380] on button "登録" at bounding box center [260, 393] width 30 height 30
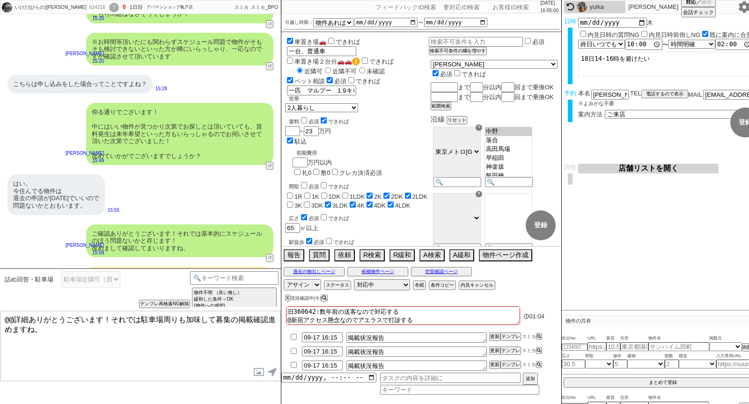
scroll to position [5348, 0]
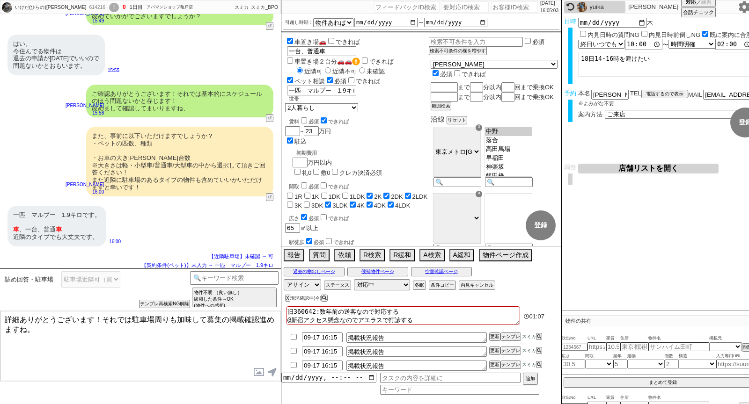
click at [139, 336] on textarea "詳細ありがとうございます！それでは駐車場周りも加味して募集の掲載確認進めますね。" at bounding box center [140, 346] width 280 height 70
drag, startPoint x: 102, startPoint y: 321, endPoint x: 100, endPoint y: 350, distance: 29.1
click at [101, 350] on textarea "詳細ありがとうございます！それでは駐車場周りも加味して募集の掲載確認進めますね。" at bounding box center [140, 346] width 280 height 70
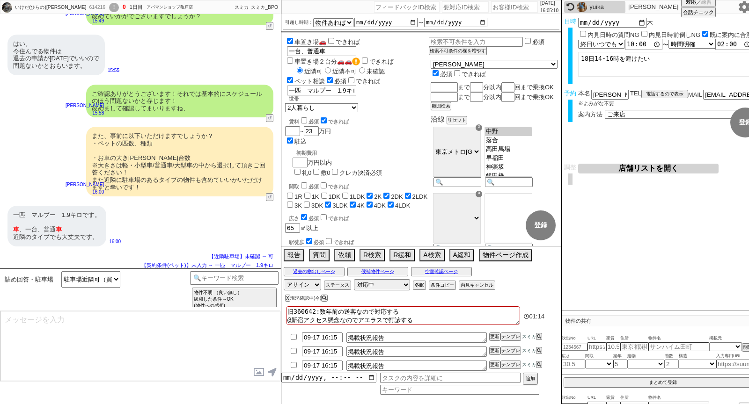
scroll to position [5376, 0]
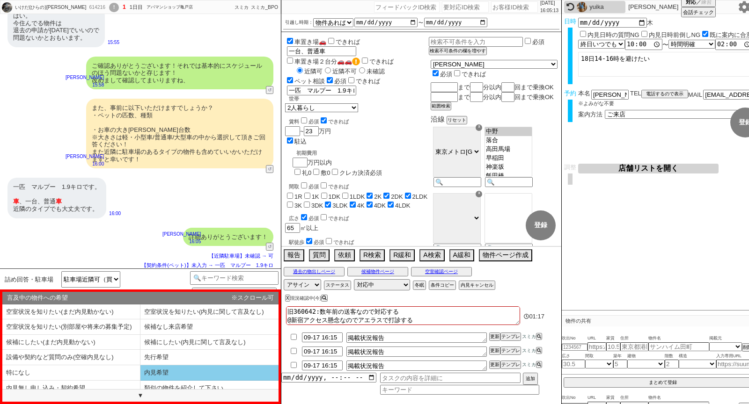
click at [166, 369] on li "内見希望" at bounding box center [209, 373] width 138 height 15
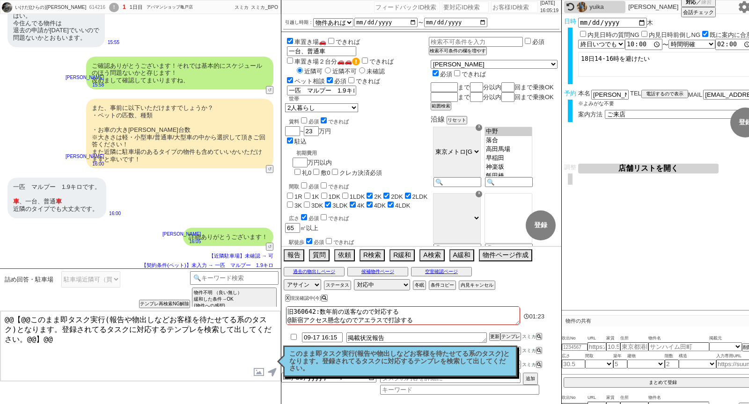
click at [342, 368] on p "このまま即タスク実行(報告や物出しなどお客様を待たせてる系のタスク)となります。登録されてるタスクに対応するテンプレを検索して出してください。" at bounding box center [400, 362] width 222 height 22
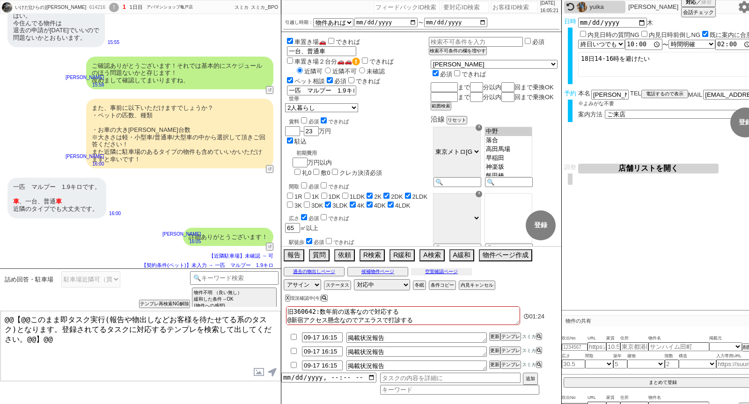
click at [454, 271] on button "空室確認ページ" at bounding box center [441, 271] width 61 height 7
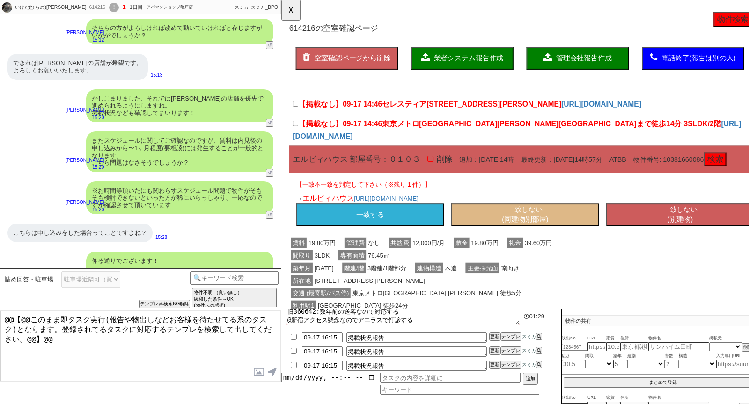
scroll to position [5029, 0]
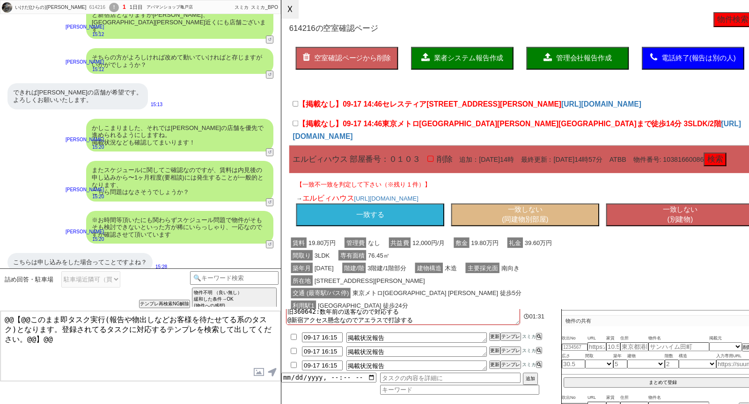
click at [290, 13] on button "☓" at bounding box center [289, 9] width 17 height 19
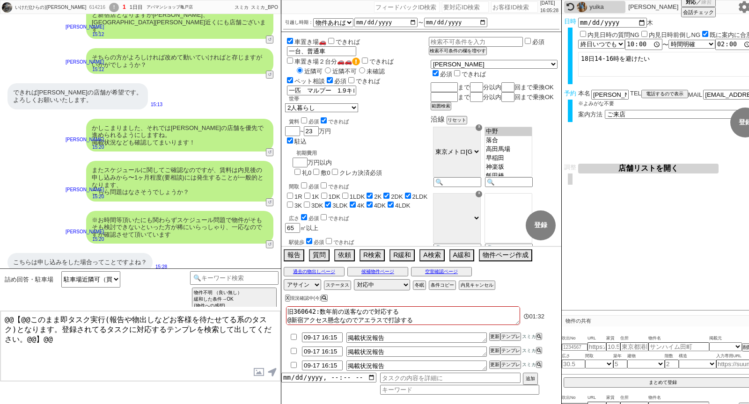
click at [639, 172] on button "店舗リストを開く" at bounding box center [648, 169] width 140 height 10
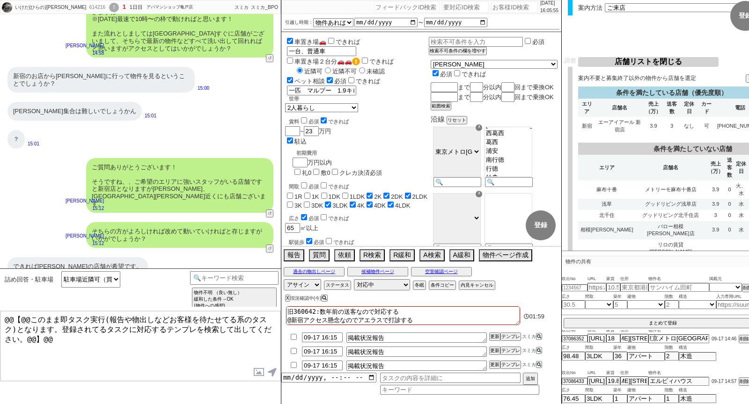
scroll to position [0, 0]
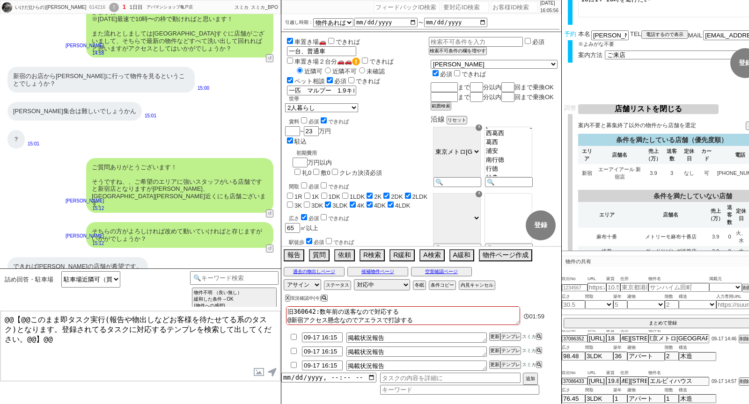
click at [672, 106] on button "店舗リストを閉じる" at bounding box center [648, 109] width 140 height 10
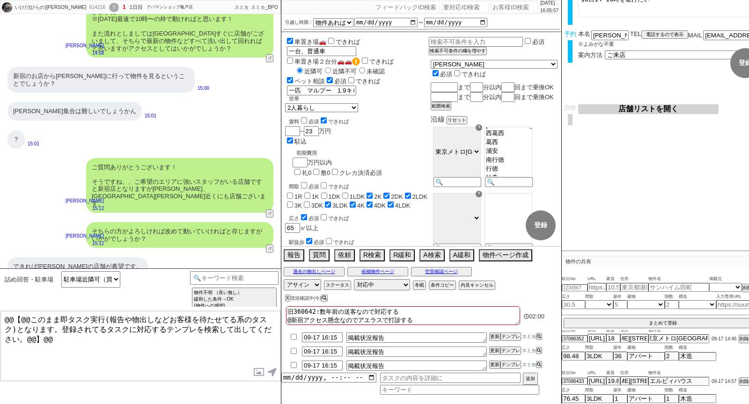
scroll to position [5376, 0]
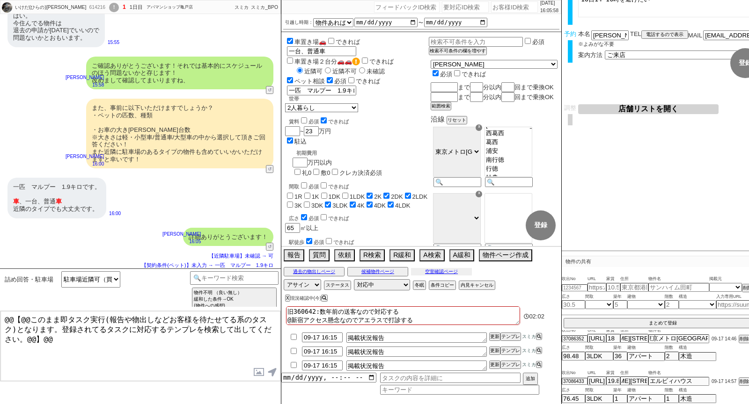
click at [447, 271] on button "空室確認ページ" at bounding box center [441, 271] width 61 height 7
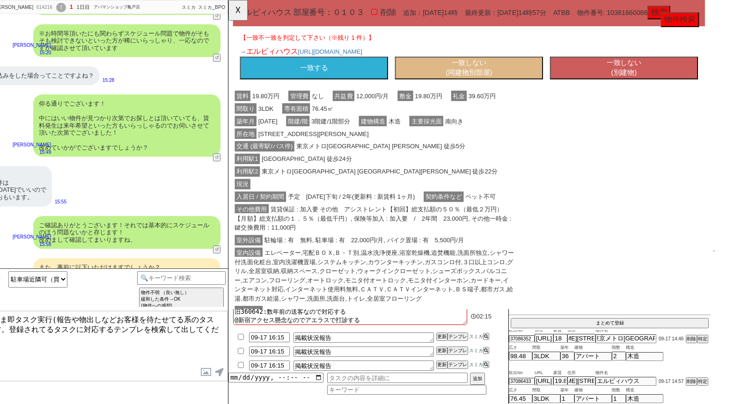
scroll to position [92, 3]
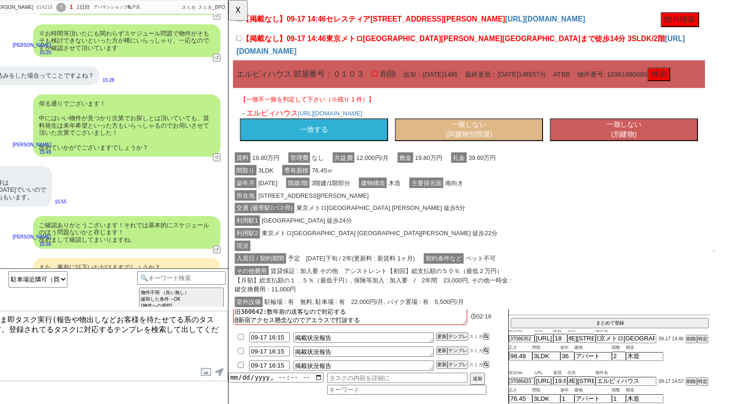
click at [317, 143] on button "一致する" at bounding box center [320, 139] width 159 height 24
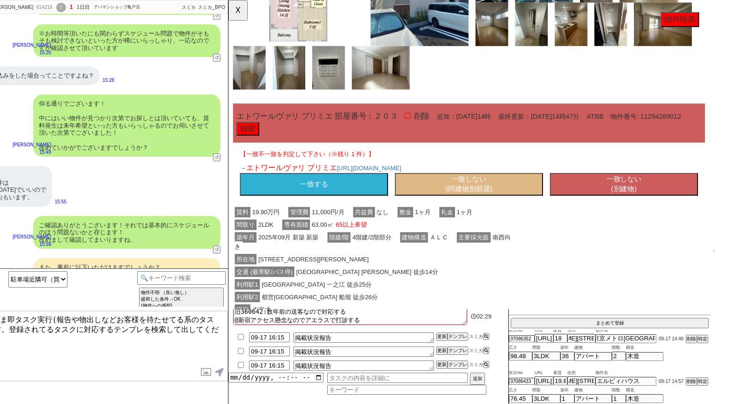
scroll to position [668, 3]
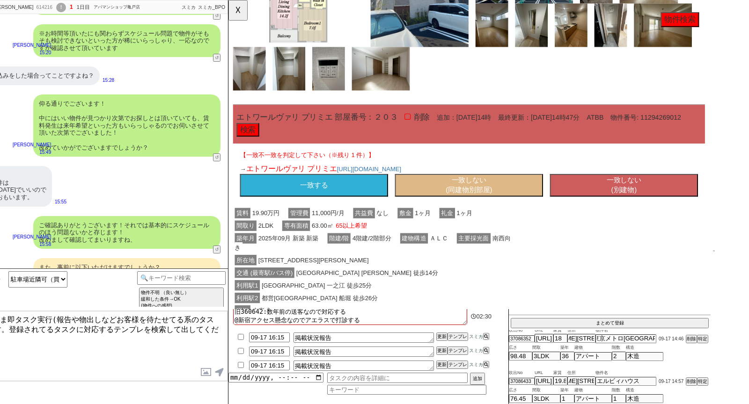
click at [468, 192] on button "一致しない (同建物別部屋)" at bounding box center [487, 199] width 159 height 24
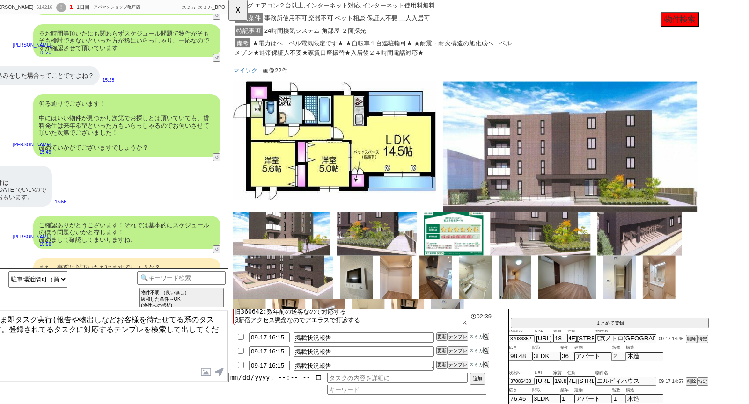
scroll to position [1312, 3]
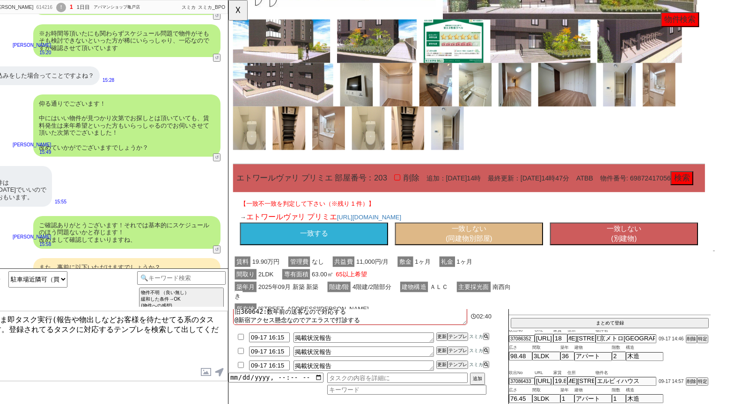
click at [455, 264] on button "一致しない (同建物別部屋)" at bounding box center [487, 252] width 159 height 24
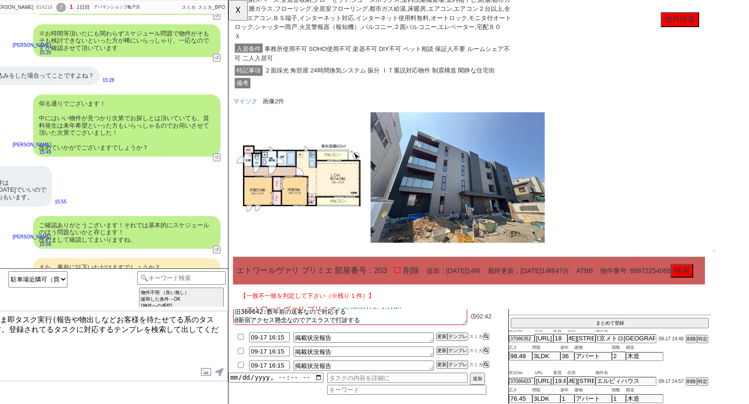
scroll to position [1957, 3]
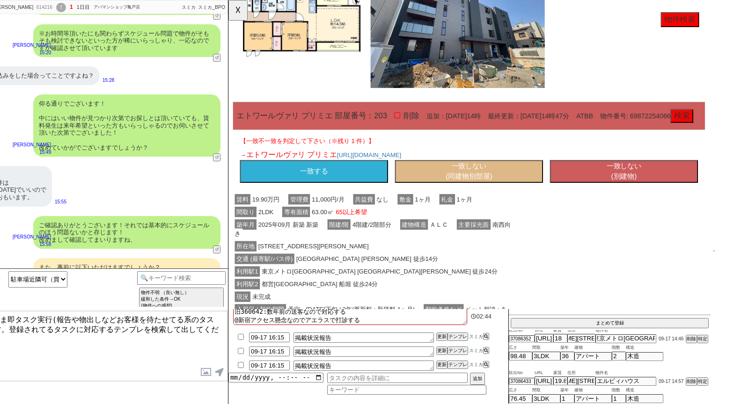
click at [453, 195] on button "一致しない (同建物別部屋)" at bounding box center [487, 184] width 159 height 24
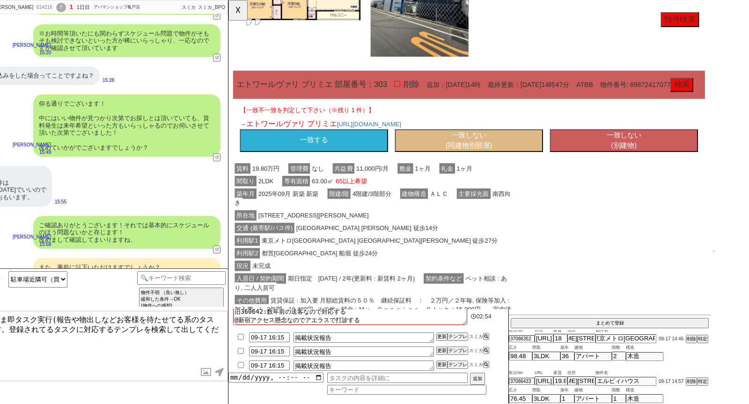
scroll to position [2553, 3]
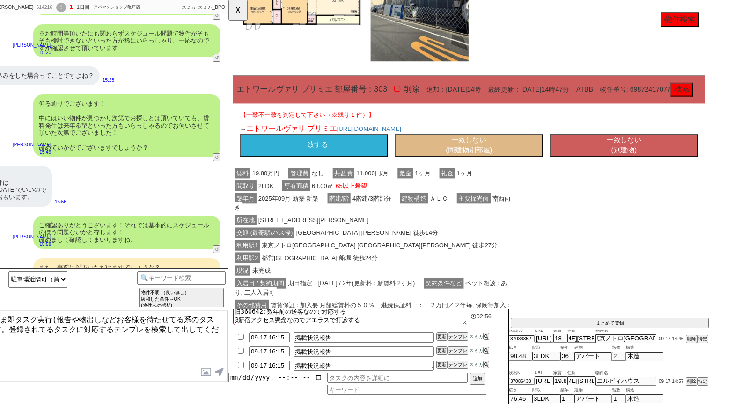
click at [339, 166] on button "一致する" at bounding box center [320, 156] width 159 height 24
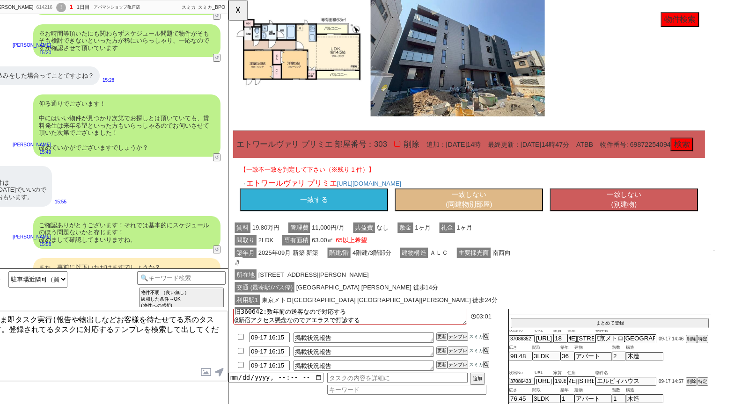
scroll to position [3091, 3]
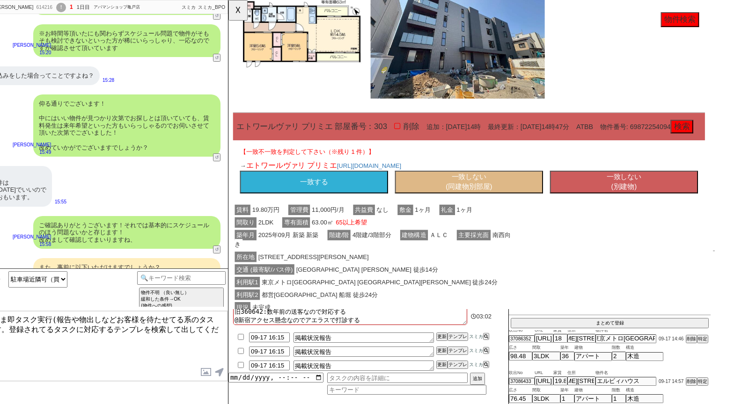
click at [339, 200] on button "一致する" at bounding box center [320, 196] width 159 height 24
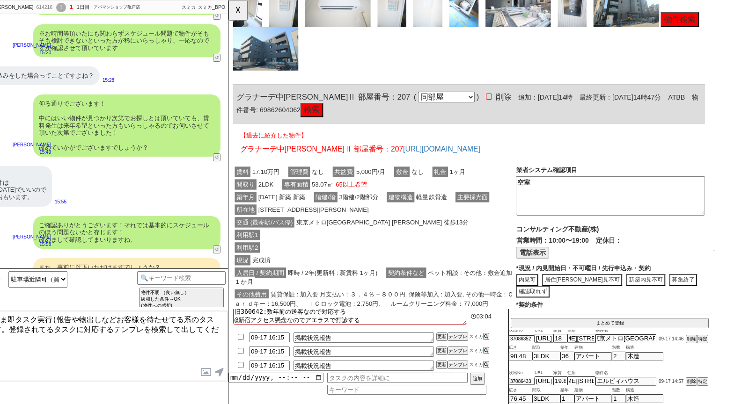
scroll to position [4718, 3]
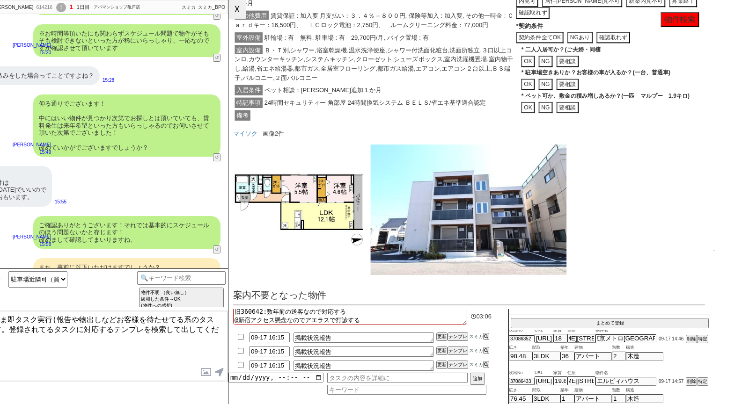
click at [235, 17] on button "☓" at bounding box center [236, 9] width 17 height 19
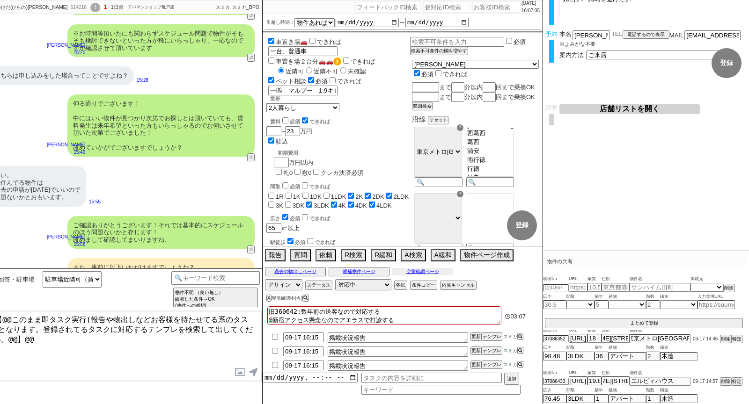
click at [433, 272] on button "空室確認ページ" at bounding box center [422, 271] width 61 height 7
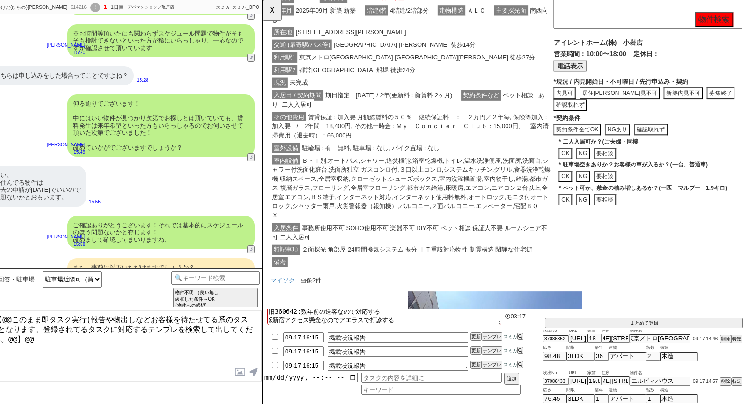
scroll to position [36, 0]
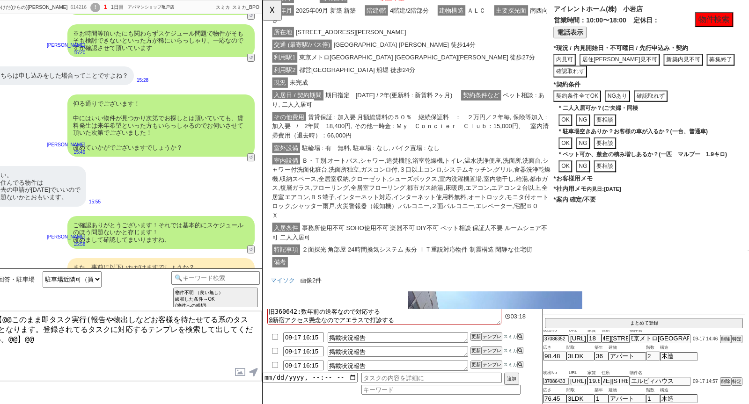
click at [634, 221] on button "案内不要" at bounding box center [624, 227] width 30 height 13
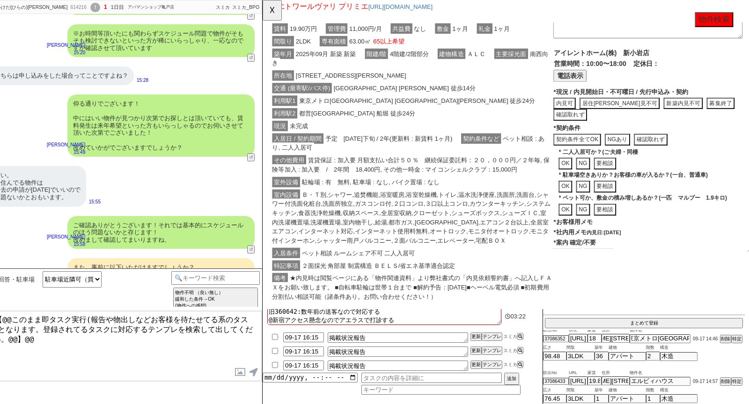
click at [629, 268] on button "案内不要" at bounding box center [624, 274] width 30 height 13
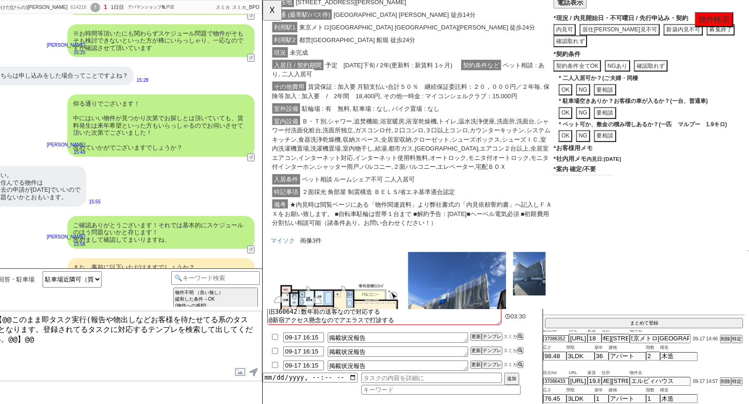
click at [635, 188] on button "案内不要" at bounding box center [624, 194] width 30 height 13
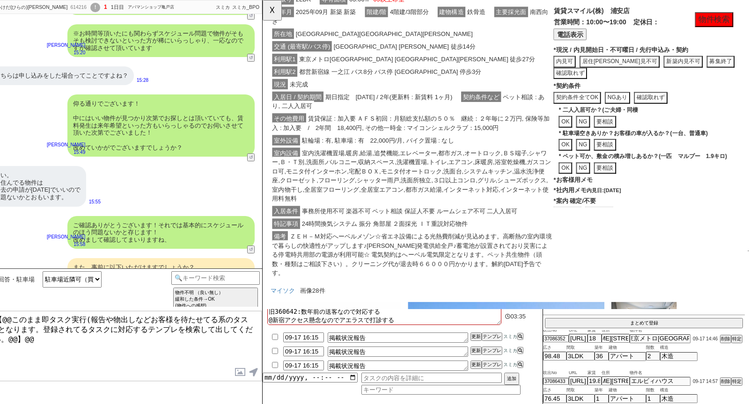
click at [627, 222] on button "案内不要" at bounding box center [624, 228] width 30 height 13
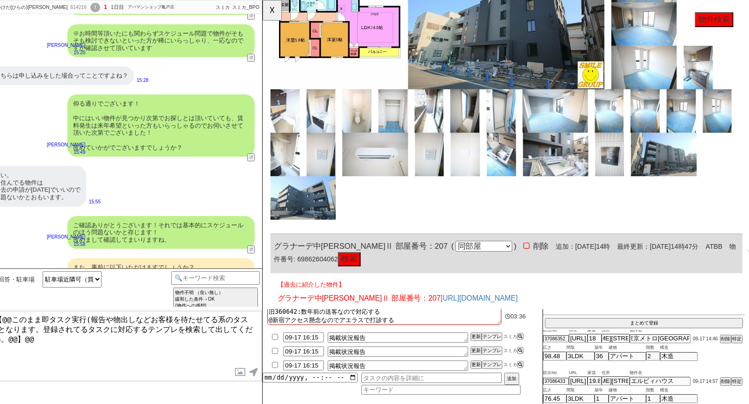
scroll to position [4372, 0]
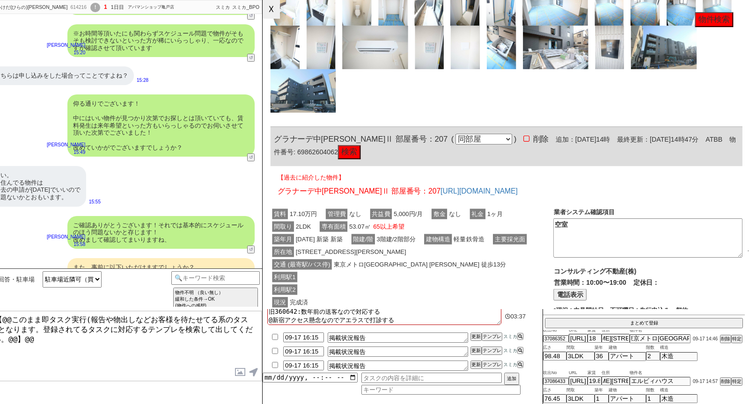
click at [273, 12] on button "☓" at bounding box center [271, 9] width 17 height 19
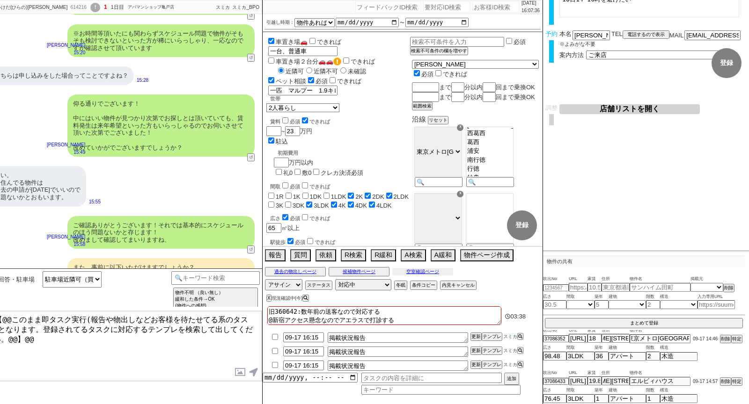
click at [424, 273] on button "空室確認ページ" at bounding box center [422, 271] width 61 height 7
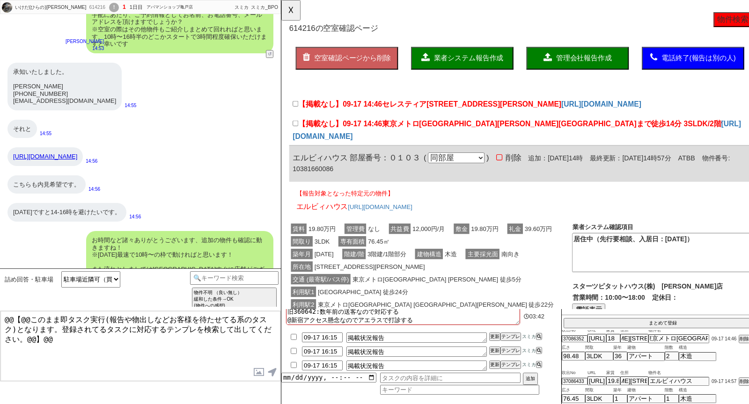
scroll to position [4618, 0]
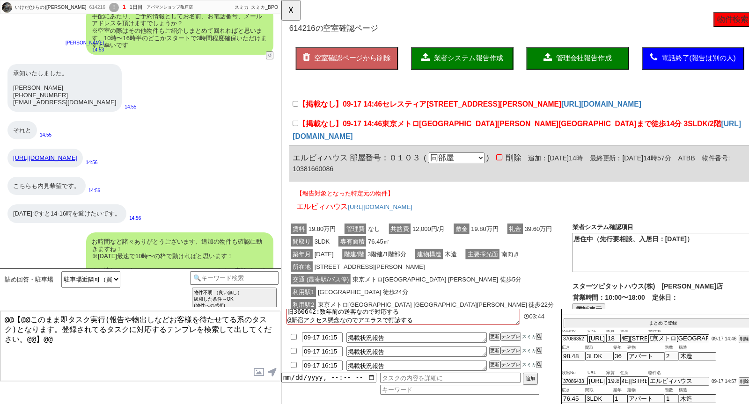
drag, startPoint x: 153, startPoint y: 151, endPoint x: 11, endPoint y: 155, distance: 141.4
click at [11, 155] on div "[URL][DOMAIN_NAME]" at bounding box center [44, 158] width 75 height 19
click at [437, 295] on span "東京メトロ東西線 葛西 徒歩5分" at bounding box center [448, 300] width 185 height 11
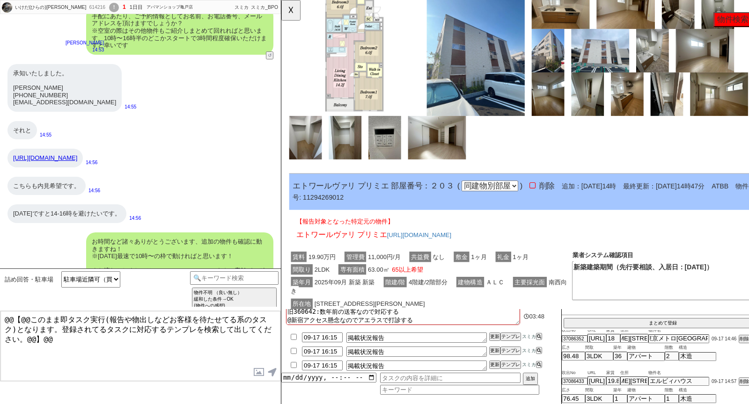
click at [437, 286] on span "63.00㎡ 65以上希望" at bounding box center [405, 290] width 65 height 11
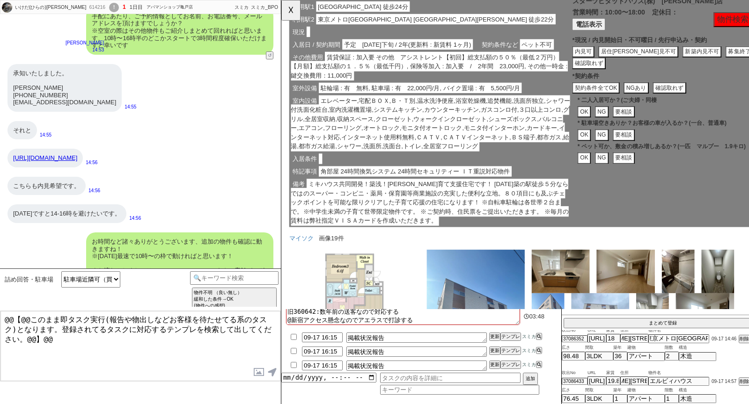
scroll to position [91, 0]
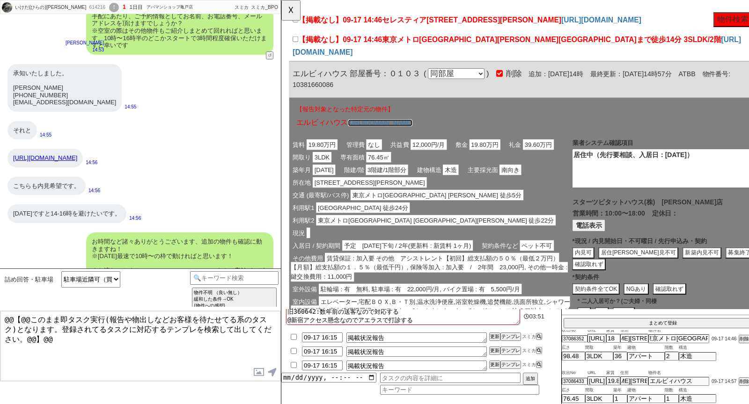
click at [422, 128] on link "[URL][DOMAIN_NAME]" at bounding box center [387, 131] width 69 height 7
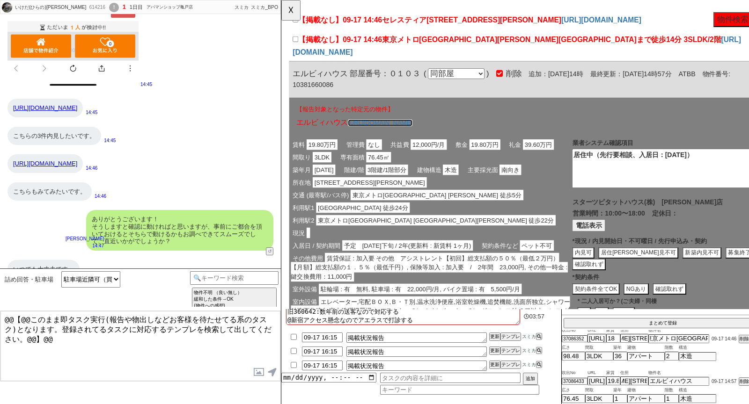
scroll to position [4286, 0]
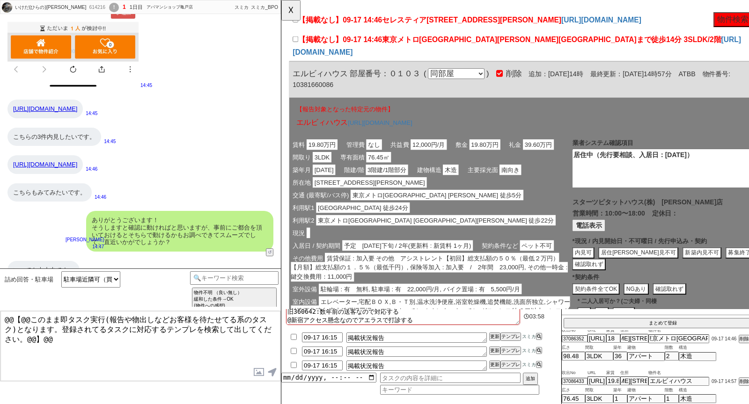
drag, startPoint x: 48, startPoint y: 160, endPoint x: 10, endPoint y: 151, distance: 38.9
click at [10, 155] on div "[URL][DOMAIN_NAME]" at bounding box center [44, 164] width 75 height 19
click at [396, 42] on span "東京メトロ[GEOGRAPHIC_DATA][PERSON_NAME][GEOGRAPHIC_DATA]まで徒歩14分 3SLDK/2階" at bounding box center [572, 42] width 365 height 9
click at [300, 42] on input "【掲載なし】09-17 14:46 東京メトロ東西線葛西駅まで徒歩14分 3SLDK/2階" at bounding box center [296, 42] width 6 height 6
drag, startPoint x: 60, startPoint y: 99, endPoint x: 12, endPoint y: 86, distance: 50.1
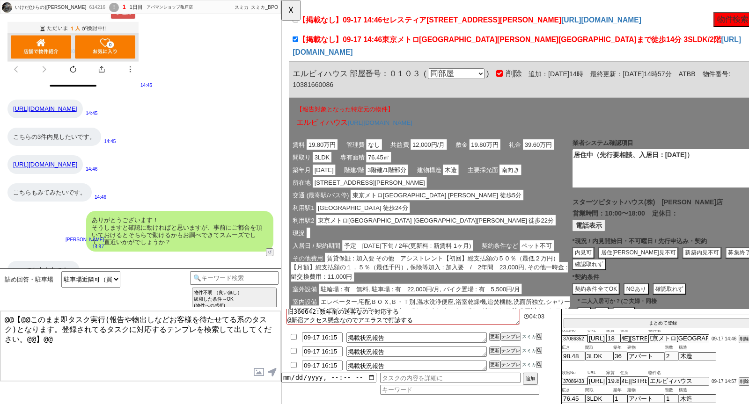
click at [12, 100] on div "[URL][DOMAIN_NAME]" at bounding box center [44, 109] width 75 height 19
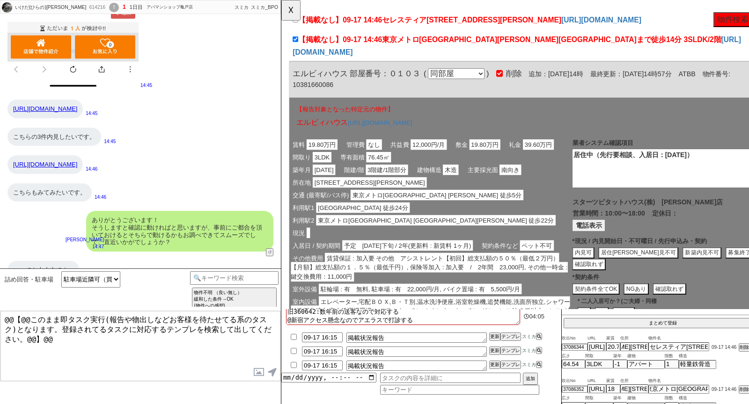
click at [358, 16] on label "【掲載なし】09-17 14:46 セレスティア東葛西IV 105号室" at bounding box center [437, 21] width 289 height 11
click at [300, 18] on input "【掲載なし】09-17 14:46 セレスティア東葛西IV 105号室" at bounding box center [296, 21] width 6 height 6
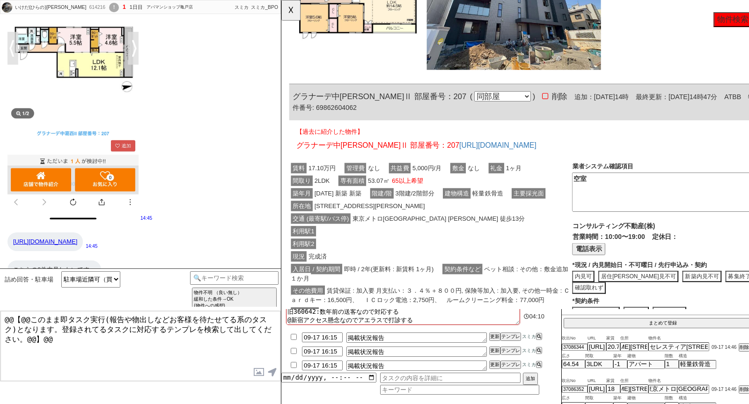
scroll to position [2025, 0]
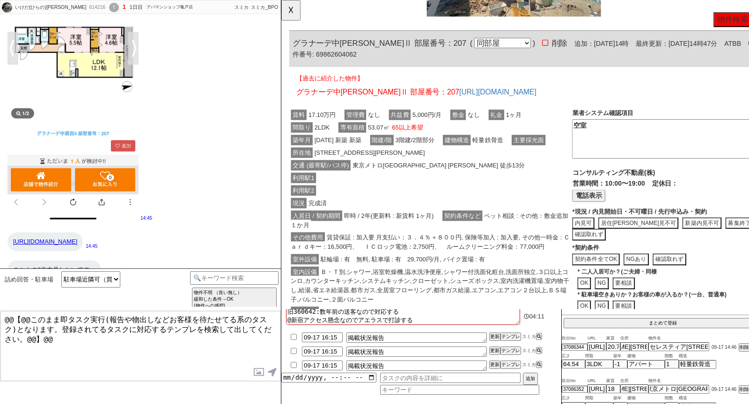
click at [473, 227] on span "契約条件など" at bounding box center [475, 232] width 43 height 11
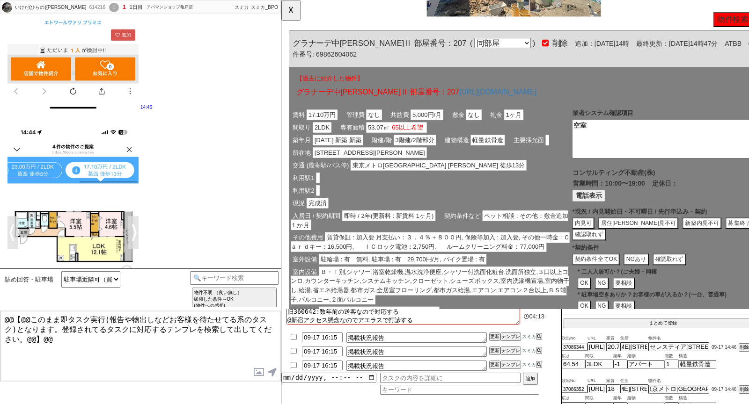
scroll to position [3804, 0]
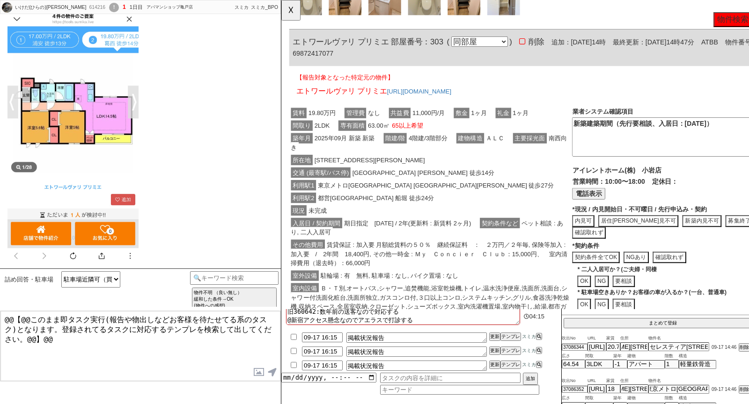
click at [458, 180] on div "交通 (最寄駅/バス停) 東京メトロ東西線 葛西 徒歩14分" at bounding box center [442, 186] width 304 height 14
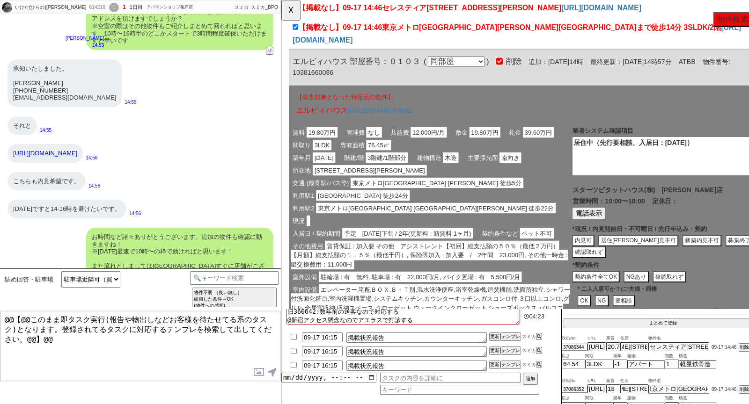
scroll to position [0, 0]
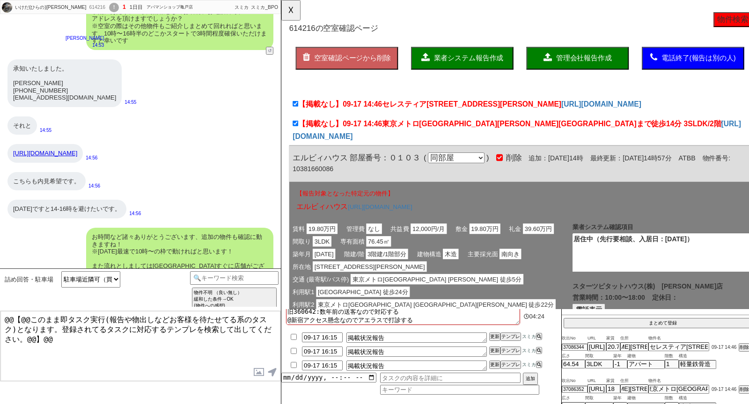
click at [507, 63] on span "業者システム報告作成" at bounding box center [482, 62] width 75 height 8
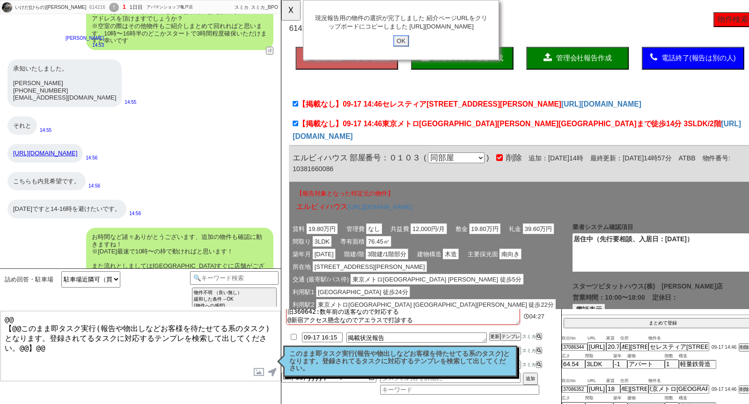
click at [413, 50] on input "OK" at bounding box center [410, 44] width 17 height 12
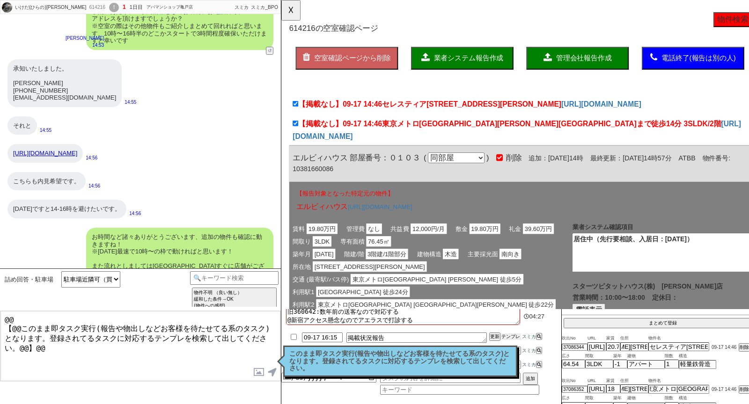
click at [507, 335] on button "テンプレ" at bounding box center [510, 337] width 21 height 7
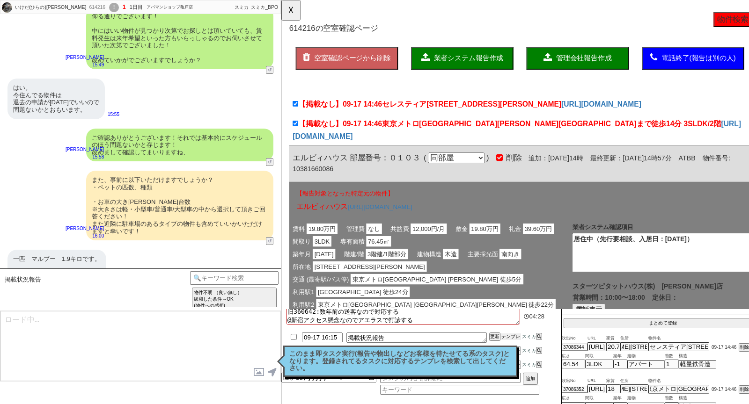
scroll to position [5376, 0]
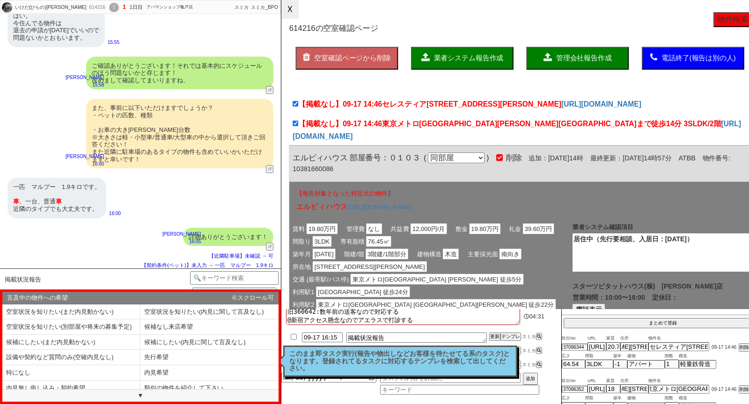
click at [290, 13] on button "☓" at bounding box center [289, 9] width 17 height 19
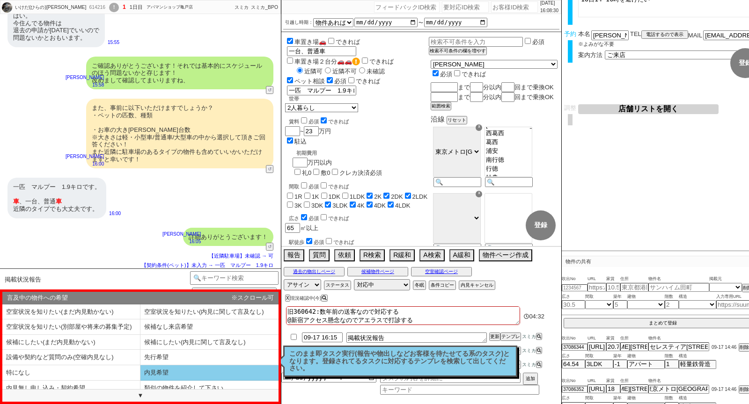
click at [195, 370] on li "内見希望" at bounding box center [209, 373] width 138 height 15
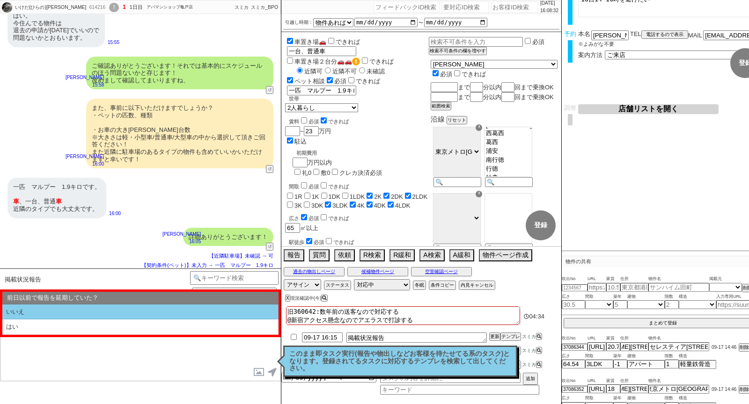
click at [137, 318] on li "いいえ" at bounding box center [140, 312] width 276 height 15
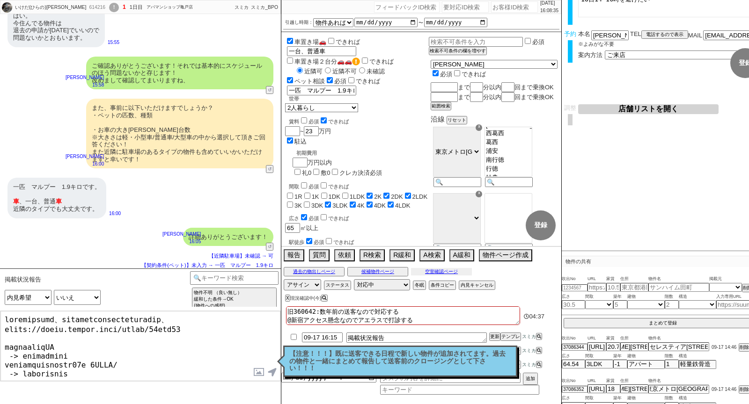
click at [446, 270] on button "空室確認ページ" at bounding box center [441, 271] width 61 height 7
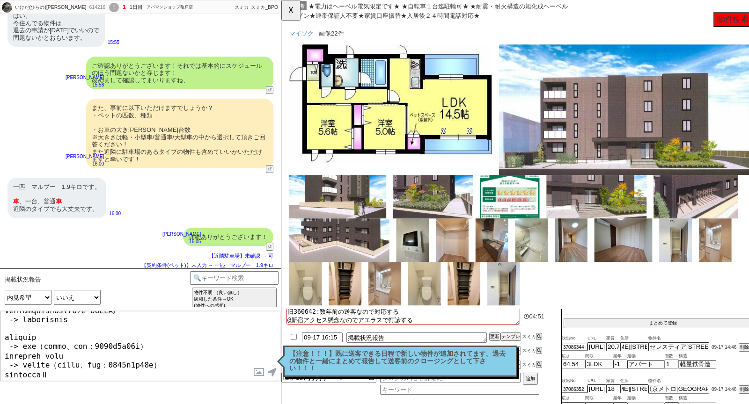
scroll to position [1409, 0]
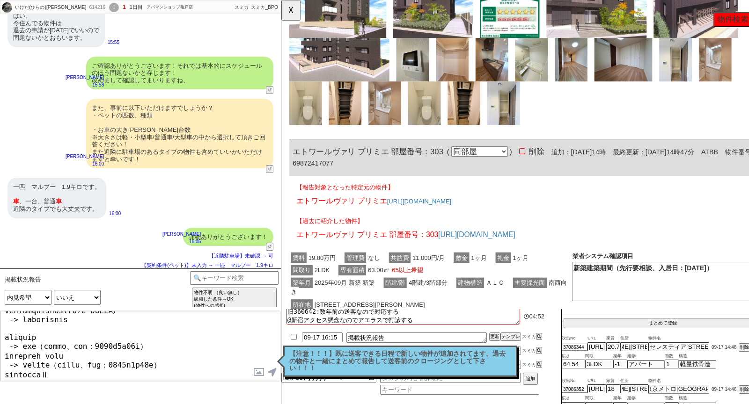
click at [114, 343] on textarea at bounding box center [140, 346] width 280 height 70
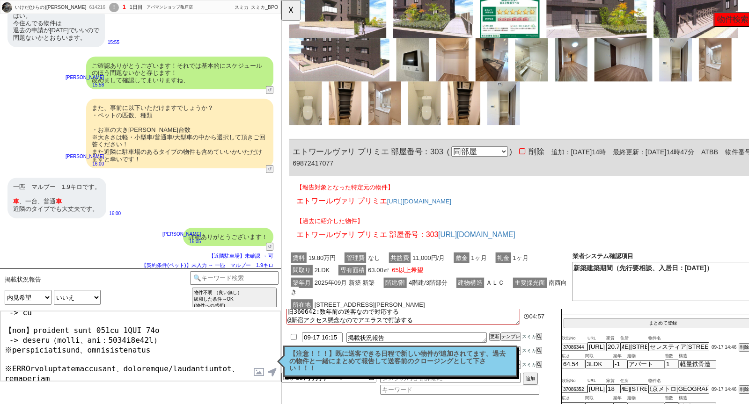
scroll to position [147, 0]
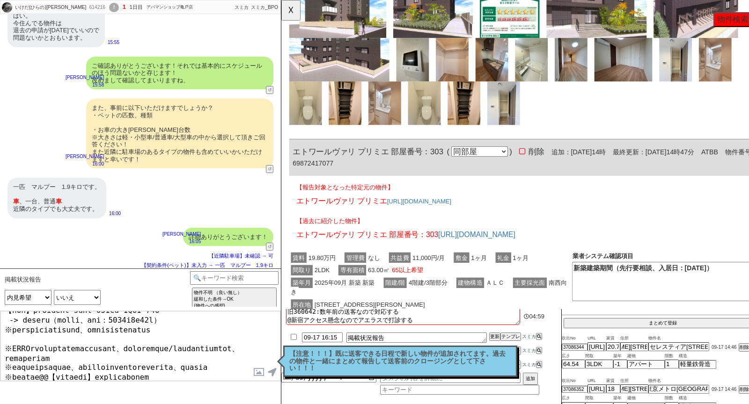
drag, startPoint x: 122, startPoint y: 373, endPoint x: 0, endPoint y: 368, distance: 122.2
click at [0, 368] on div "内見日が過ぎたのでキャンセル！ 👆0つの質問に答えてください 対応終了:対応中 特殊条件でチャット物出し不可 自動遷移なし: 次へ進む また並行して確認が取れ…" at bounding box center [140, 346] width 281 height 71
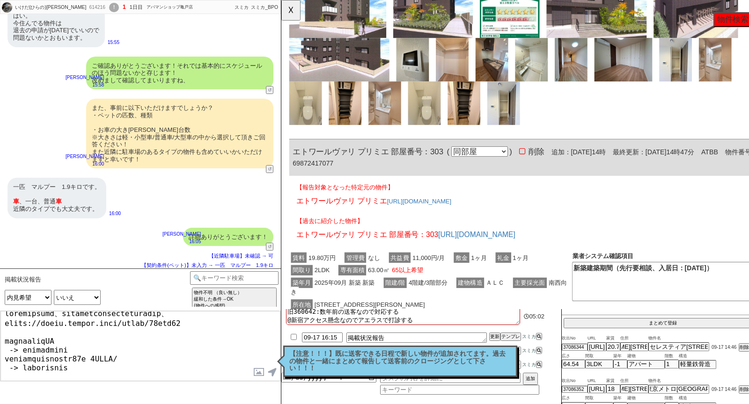
scroll to position [56, 0]
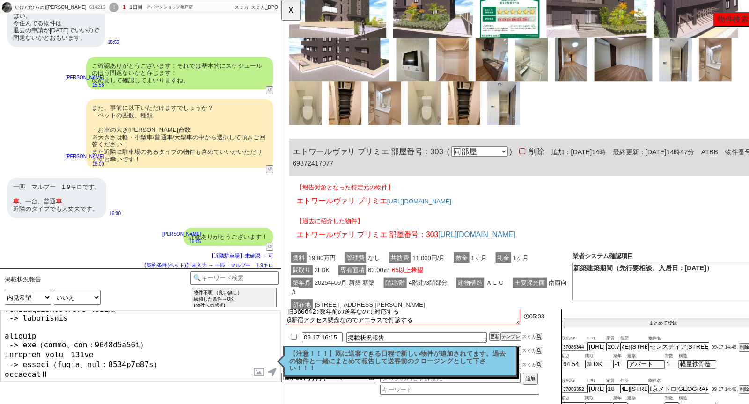
drag, startPoint x: 80, startPoint y: 359, endPoint x: 0, endPoint y: 359, distance: 79.6
click at [0, 359] on div "内見日が過ぎたのでキャンセル！ 👆0つの質問に答えてください 対応終了:対応中 特殊条件でチャット物出し不可 自動遷移なし: 次へ進む また並行して確認が取れ…" at bounding box center [140, 346] width 281 height 71
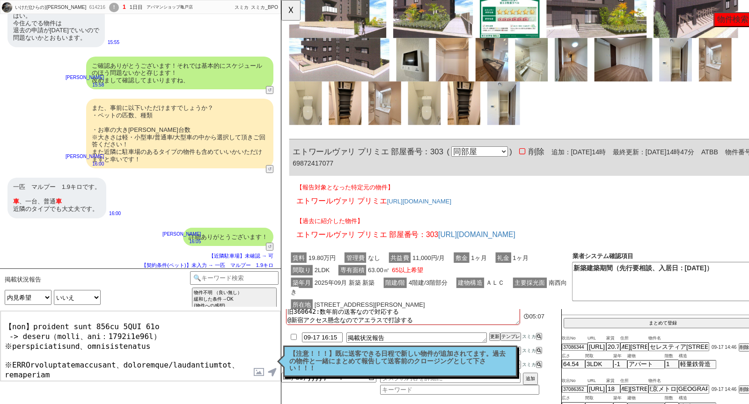
drag, startPoint x: 131, startPoint y: 374, endPoint x: 57, endPoint y: 375, distance: 73.9
click at [57, 375] on textarea at bounding box center [140, 346] width 280 height 70
paste textarea "グラナーデ中[PERSON_NAME]Ⅱ"
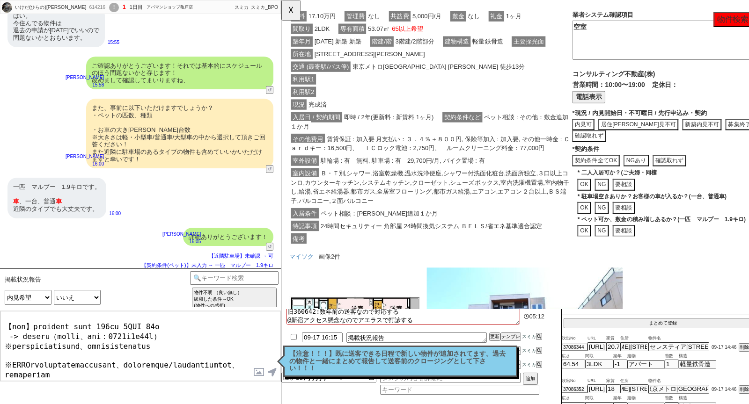
scroll to position [2247, 0]
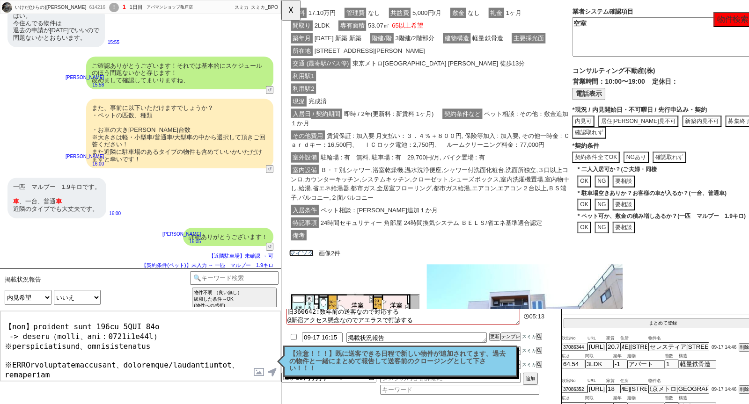
click at [307, 269] on link "マイソク" at bounding box center [303, 272] width 26 height 7
click at [122, 343] on textarea at bounding box center [140, 346] width 280 height 70
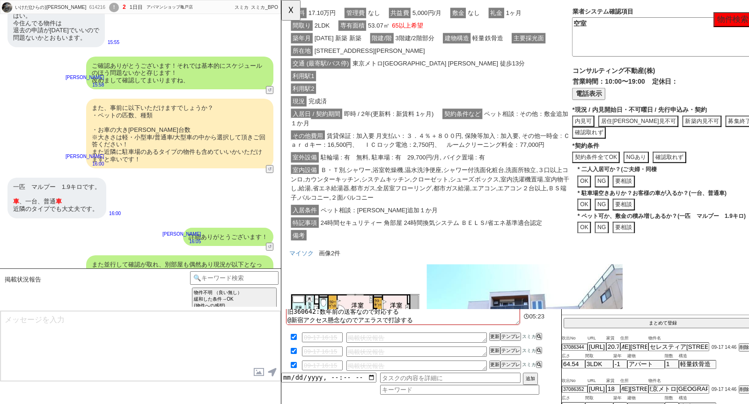
scroll to position [5593, 0]
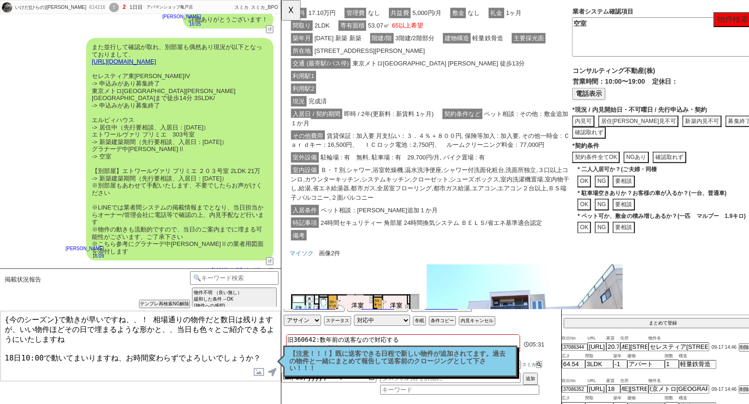
click at [136, 355] on textarea "{今のシーズン}で動きが早いですね、、！ 相場通りの物件だと数日は残りますが、いい物件ほどその日で埋まるような形かと、、当日も色々とご紹介できるようにいたしま…" at bounding box center [140, 346] width 280 height 70
click at [256, 374] on label at bounding box center [258, 372] width 15 height 17
click at [0, 0] on input "file" at bounding box center [0, 0] width 0 height 0
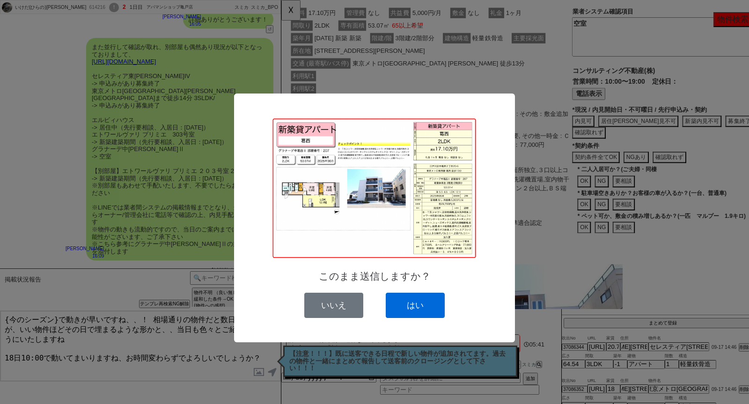
click at [402, 302] on button "はい" at bounding box center [415, 305] width 59 height 25
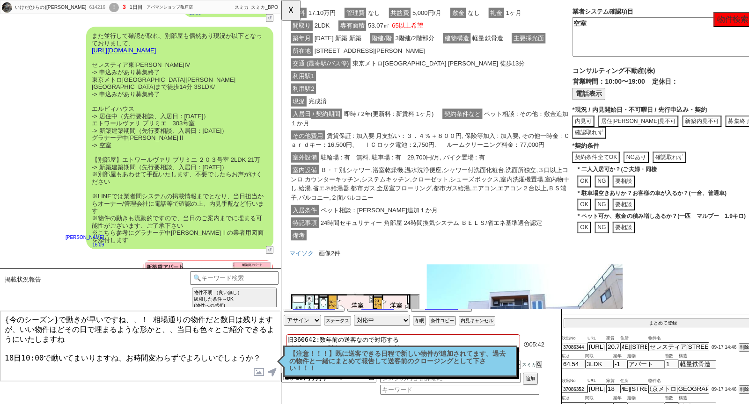
scroll to position [5695, 0]
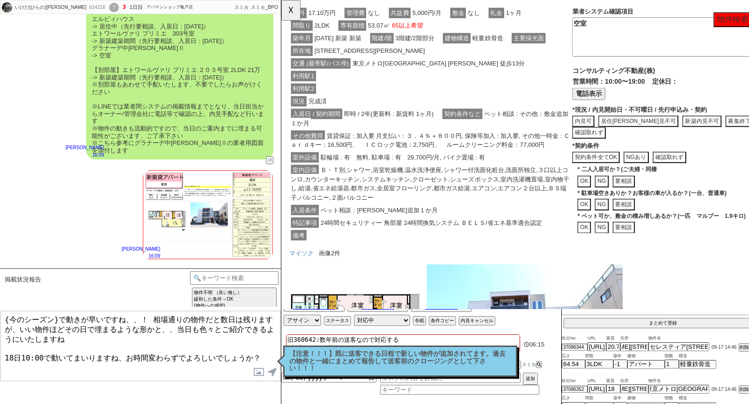
click at [81, 338] on textarea "{今のシーズン}で動きが早いですね、、！ 相場通りの物件だと数日は残りますが、いい物件ほどその日で埋まるような形かと、、当日も色々とご紹介できるようにいたしま…" at bounding box center [140, 346] width 280 height 70
drag, startPoint x: 57, startPoint y: 318, endPoint x: 0, endPoint y: 318, distance: 57.1
click at [0, 318] on div "{今のシーズン}で動きが早いですね、、！ 相場通りの物件だと数日は残りますが、いい物件ほどその日で埋まるような形かと、、当日も色々とご紹介できるようにいたしま…" at bounding box center [140, 346] width 281 height 71
paste textarea "転勤異動シーズン"
click at [292, 13] on button "☓" at bounding box center [289, 9] width 17 height 19
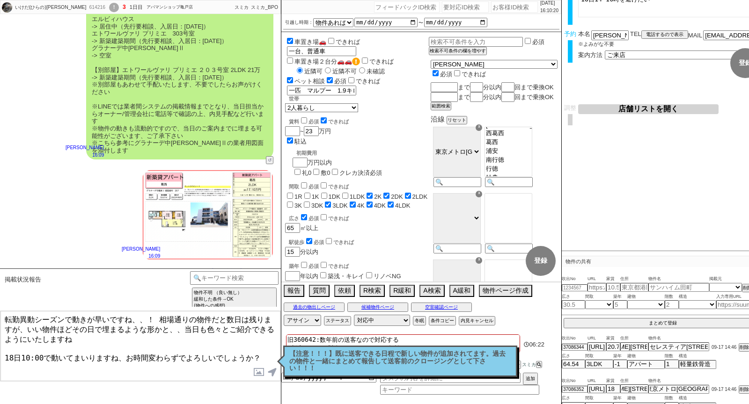
scroll to position [0, 0]
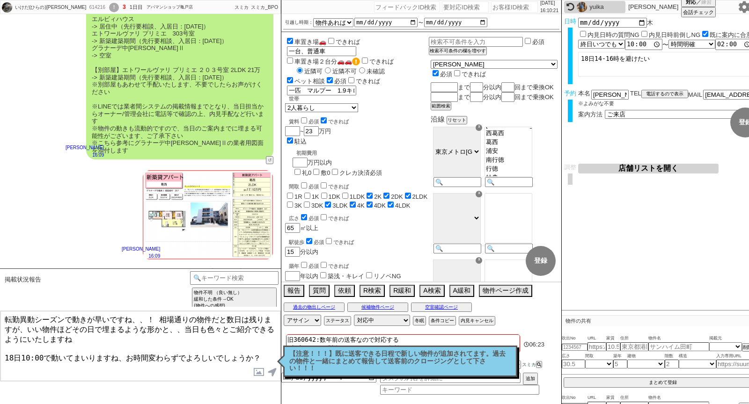
click at [152, 337] on textarea "転勤異動シーズンで動きが早いですね、、！ 相場通りの物件だと数日は残りますが、いい物件ほどその日で埋まるような形かと、、当日も色々とご紹介できるようにいたしま…" at bounding box center [140, 346] width 280 height 70
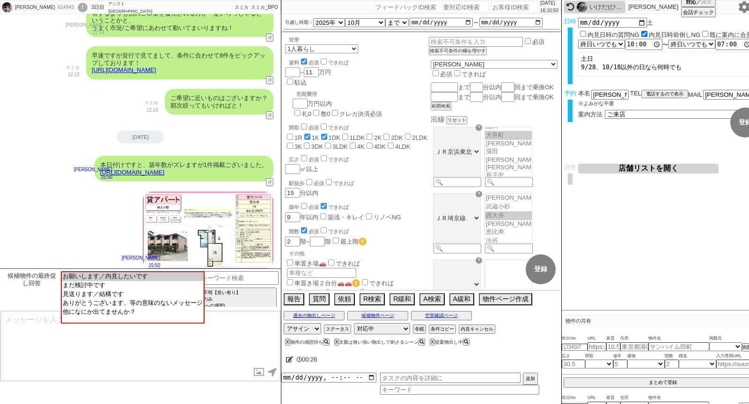
scroll to position [367, 0]
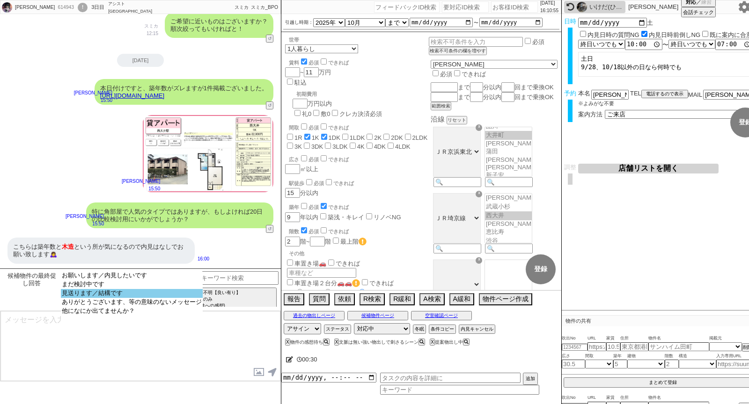
click at [168, 294] on option "見送ります／結構です" at bounding box center [132, 293] width 142 height 9
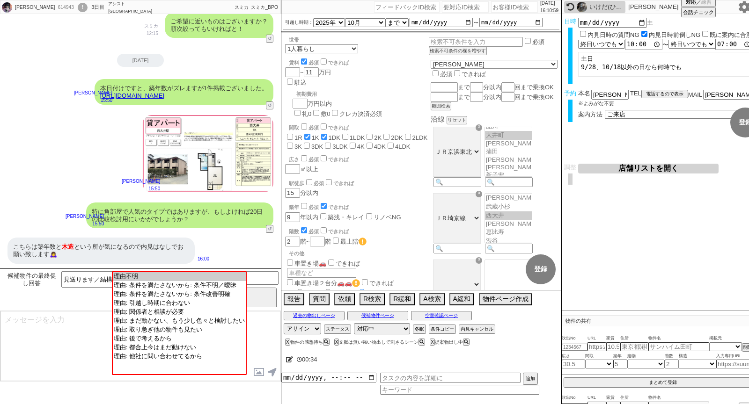
click at [164, 99] on link "https://tools.sumika.live/pages/zmwkjnc" at bounding box center [132, 95] width 64 height 7
click at [290, 15] on button "☓" at bounding box center [289, 9] width 17 height 19
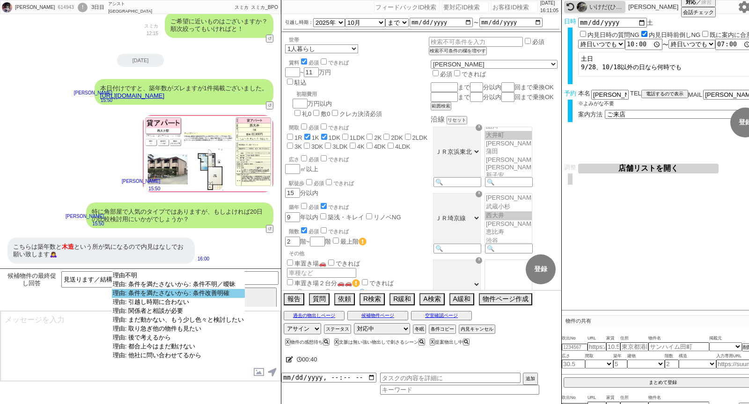
click at [199, 292] on option "理由: 条件を満たさないから: 条件改善明確" at bounding box center [178, 293] width 133 height 9
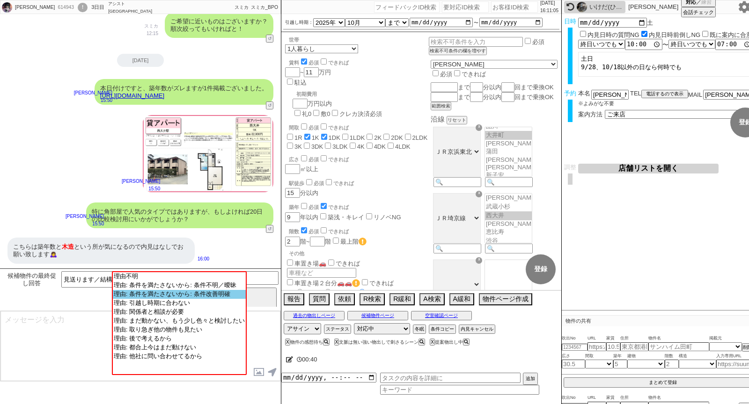
scroll to position [258, 0]
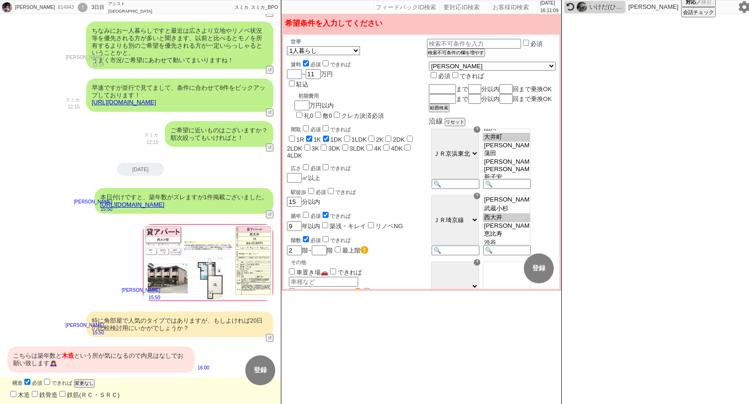
click at [306, 212] on input "checkbox" at bounding box center [306, 215] width 6 height 6
click at [540, 266] on button "登録" at bounding box center [539, 269] width 30 height 30
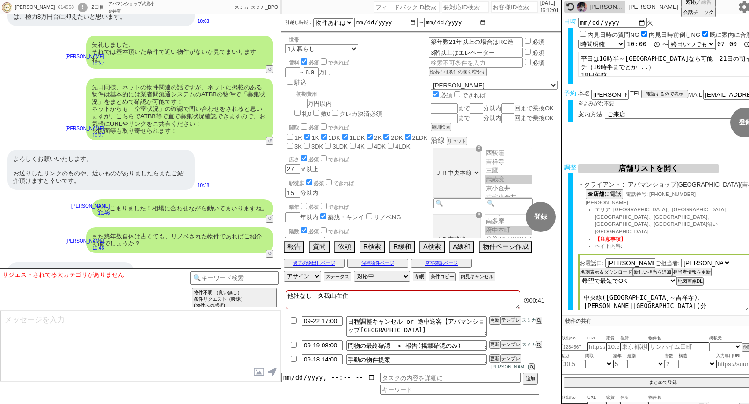
scroll to position [9078, 0]
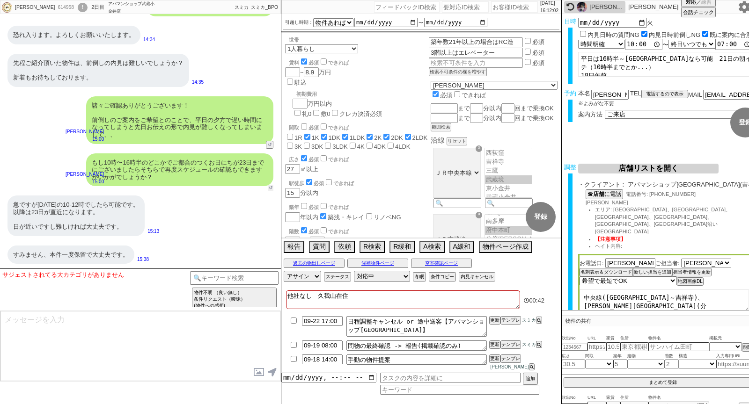
click at [269, 187] on button "↺" at bounding box center [271, 188] width 6 height 6
click at [271, 146] on button "↺" at bounding box center [271, 146] width 6 height 6
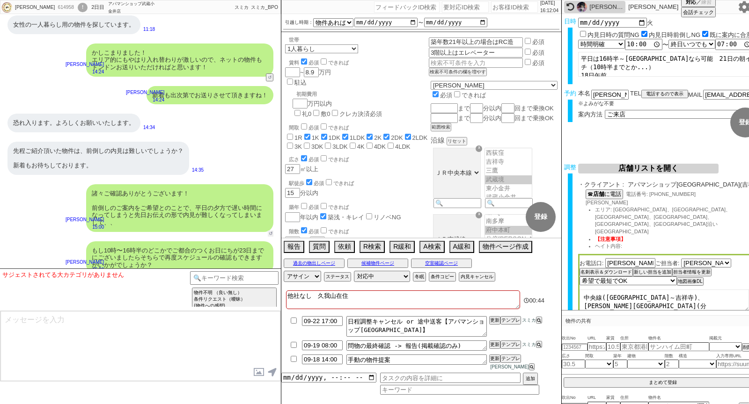
scroll to position [8974, 0]
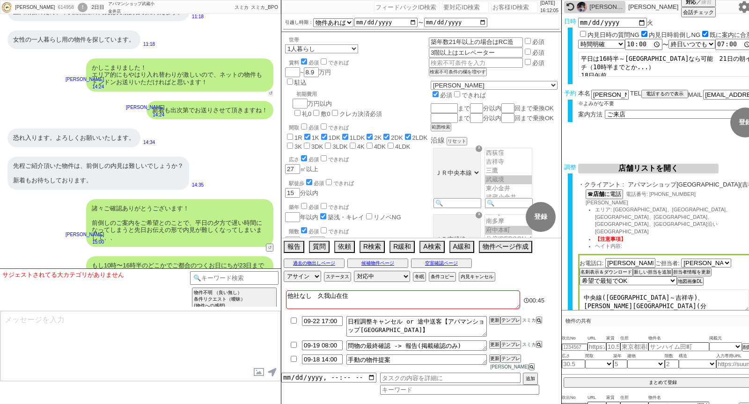
click at [270, 95] on button "↺" at bounding box center [271, 93] width 6 height 6
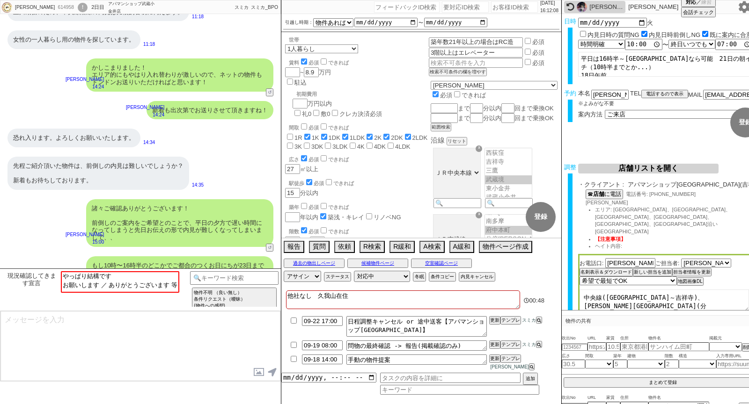
click at [152, 227] on div "諸々ご確認ありがとうございます！ 前倒しのご案内をご希望とのことで、平日の夕方で遅い時間になってしまうと先日お伝えの形で内見が難しくなってしまいまして、、" at bounding box center [179, 223] width 187 height 48
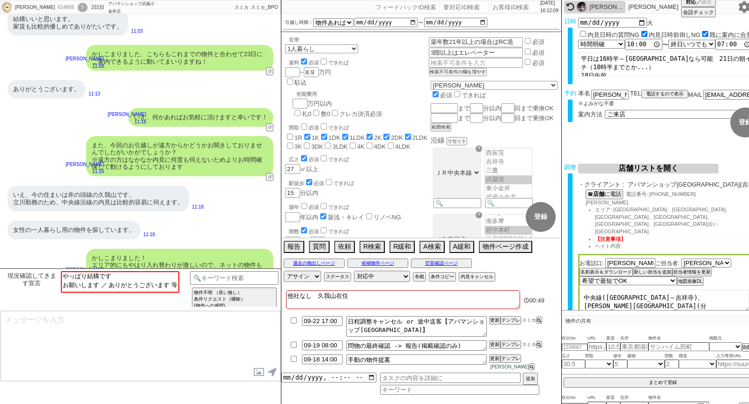
scroll to position [9078, 0]
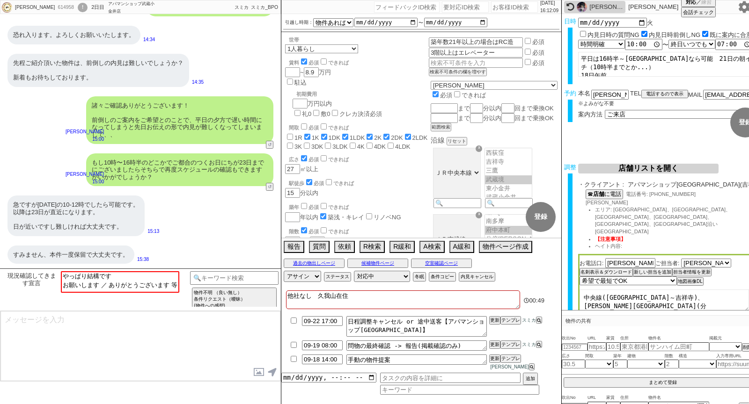
click at [188, 334] on textarea at bounding box center [140, 346] width 280 height 70
click at [200, 286] on div "物件不明 （良い無し） 条件リクエスト（曖昧） (物件への感想)" at bounding box center [234, 299] width 88 height 27
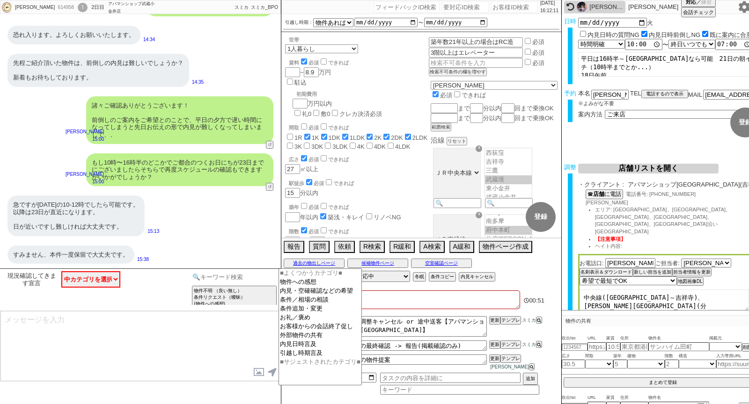
click at [201, 285] on div "物件不明 （良い無し） 条件リクエスト（曖昧） (物件への感想) 物件不明 （良い無し） 緩和した条件→OK (物件への感想) 物件不明【良い有り】 今後は〇…" at bounding box center [234, 289] width 88 height 37
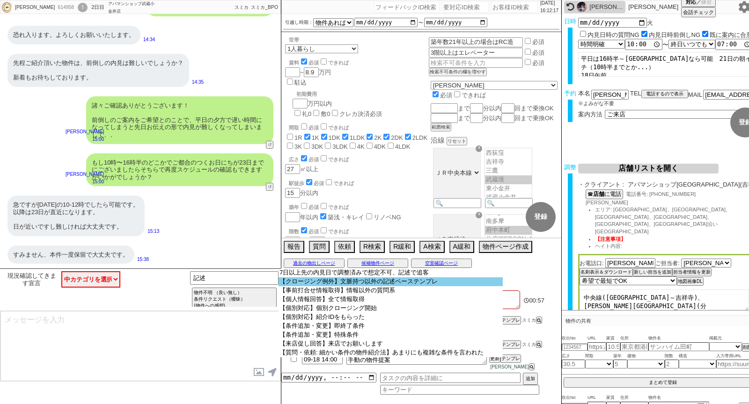
click at [355, 285] on option "【クロージング例外】文脈持つ以外の記述ベーステンプレ" at bounding box center [390, 282] width 224 height 9
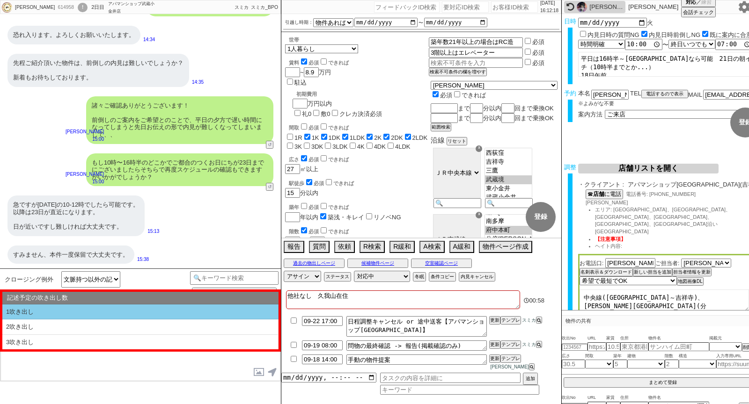
click at [171, 311] on li "1吹き出し" at bounding box center [140, 312] width 276 height 15
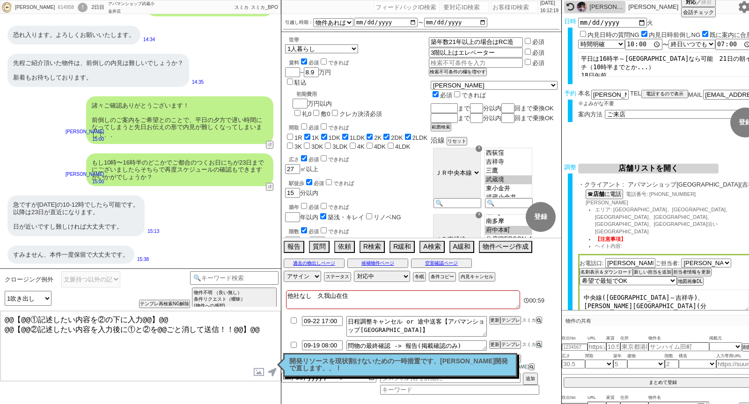
click at [257, 329] on textarea "@@【@@①記述したい内容を②の下に入力@@】@@ @@【@@②記述したい内容を入力後に①と②を@@ごと消して送信！！@@】@@" at bounding box center [140, 346] width 280 height 70
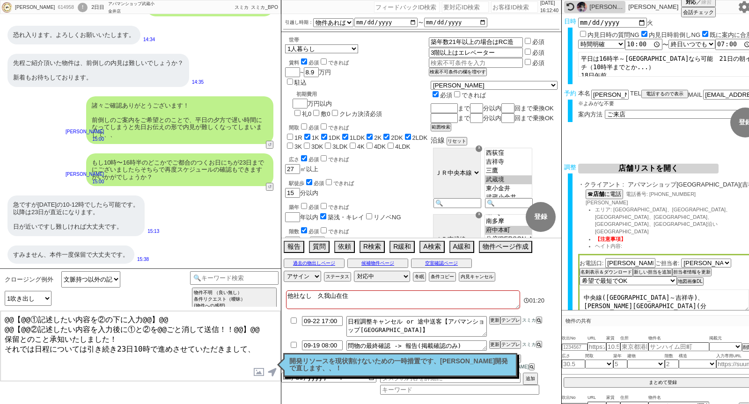
click at [258, 329] on textarea "@@【@@①記述したい内容を②の下に入力@@】@@ @@【@@②記述したい内容を入力後に①と②を@@ごと消して送信！！@@】@@ 保留とのこと承知いたしました…" at bounding box center [140, 346] width 280 height 70
click at [258, 343] on textarea "@@【@@①記述したい内容を②の下に入力@@】@@ @@【@@②記述したい内容を入力後に①と②を@@ごと消して送信！！@@】@@ 保留とのこと承知いたしました…" at bounding box center [140, 346] width 280 height 70
drag, startPoint x: 266, startPoint y: 331, endPoint x: 0, endPoint y: 37, distance: 397.0
click at [0, 88] on div "甲斐千尋 614958 ! 0 2日目 アパマンショップ武蔵小金井店 冬眠中 自社客 スミカ スミカ_BPO チャット全表示 2025-09-16 新しくフォ…" at bounding box center [140, 202] width 281 height 404
click at [199, 340] on textarea "@@【@@①記述したい内容を②の下に入力@@】@@ @@【@@②記述したい内容を入力後に①と②を@@ごと消して送信！！@@】@@ 保留とのこと承知いたしました…" at bounding box center [140, 346] width 280 height 70
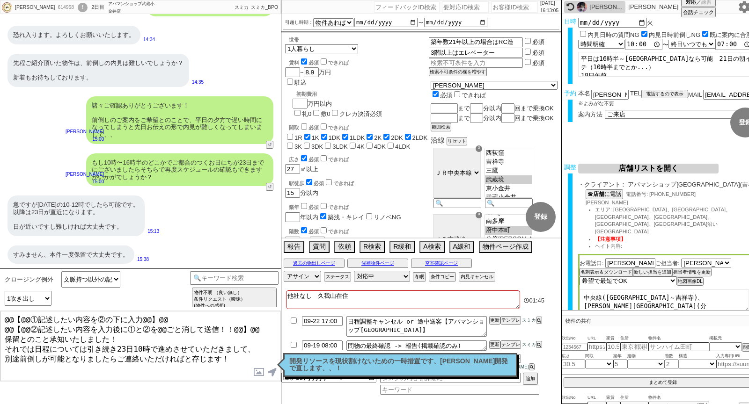
drag, startPoint x: 256, startPoint y: 329, endPoint x: 0, endPoint y: 179, distance: 296.2
click at [0, 179] on div "甲斐千尋 614958 ! 0 2日目 アパマンショップ武蔵小金井店 冬眠中 自社客 スミカ スミカ_BPO チャット全表示 2025-09-16 新しくフォ…" at bounding box center [140, 202] width 281 height 404
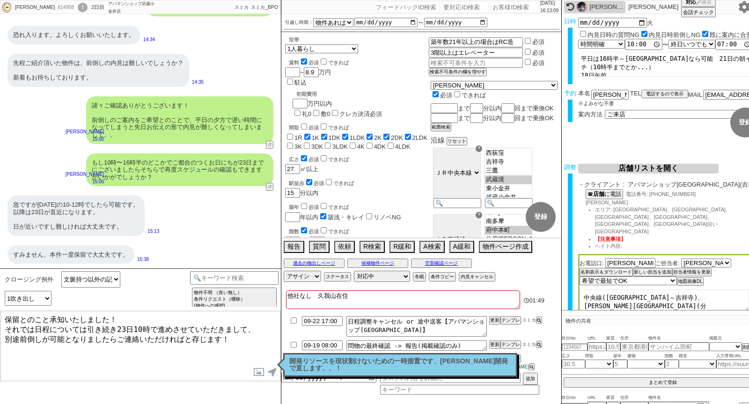
click at [125, 352] on textarea "保留とのこと承知いたしました！ それでは日程については引き続き23日10時で進めさせていただきまして、 別途前倒しが可能となりましたらご連絡いただければと存じ…" at bounding box center [140, 346] width 280 height 70
click at [316, 363] on p "開発リソースを現状割けないための一時措置です、[PERSON_NAME]開発で直します、、！" at bounding box center [400, 365] width 222 height 15
click at [177, 353] on textarea "保留とのこと承知いたしました！ それでは日程については引き続き23日10時で進めさせていただきまして、 別途前倒しが可能となりましたらご連絡いただければと存じ…" at bounding box center [140, 346] width 280 height 70
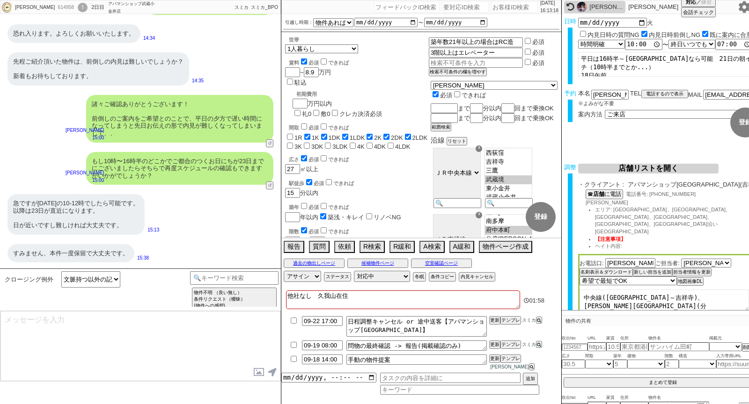
scroll to position [9136, 0]
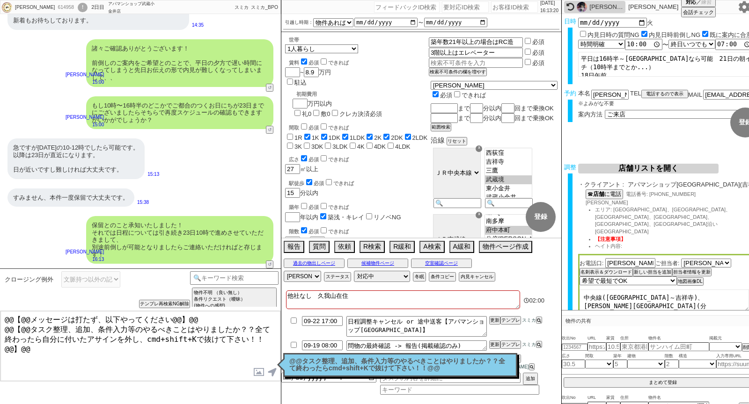
click at [335, 357] on div "@@タスク整理、追加、条件入力等のやるべきことはやりましたか？？全て終わったらcmd+shift+Kで抜けて下さい！！@@ 読んだ" at bounding box center [400, 365] width 234 height 24
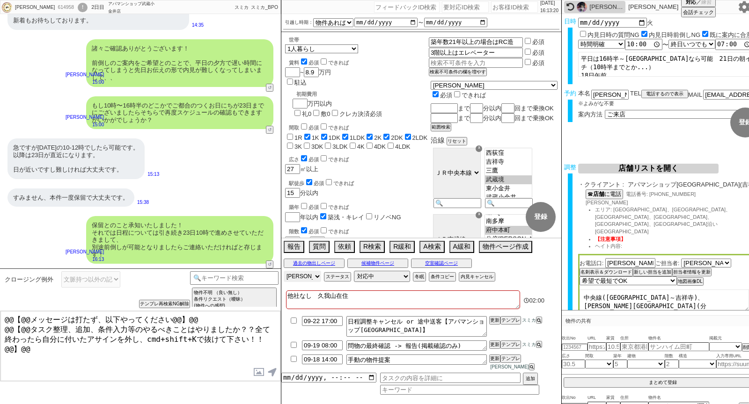
click at [300, 282] on select "アサイン 井上彩夏 御手洗侑矢 林愛恵 翁川菜緒" at bounding box center [302, 276] width 37 height 11
click at [284, 277] on select "アサイン 井上彩夏 御手洗侑矢 林愛恵 翁川菜緒" at bounding box center [302, 276] width 37 height 11
click at [78, 7] on div "!" at bounding box center [83, 7] width 10 height 9
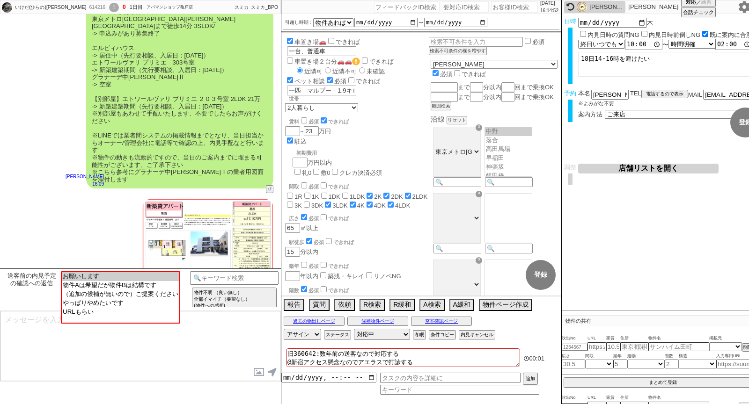
scroll to position [5756, 0]
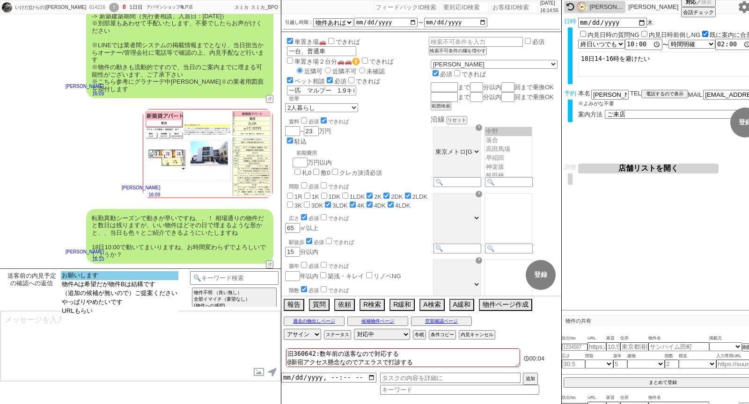
click at [121, 280] on option "お願いします" at bounding box center [119, 275] width 117 height 9
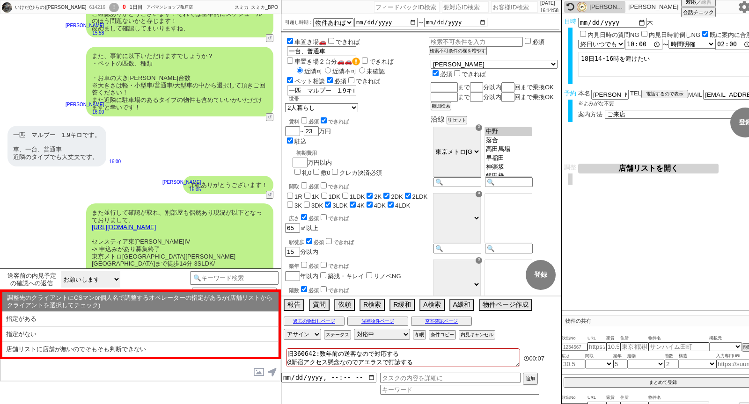
scroll to position [5146, 0]
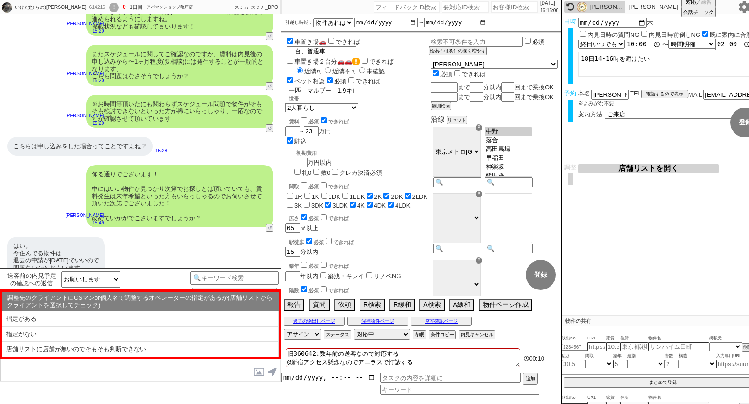
click at [639, 168] on button "店舗リストを開く" at bounding box center [648, 169] width 140 height 10
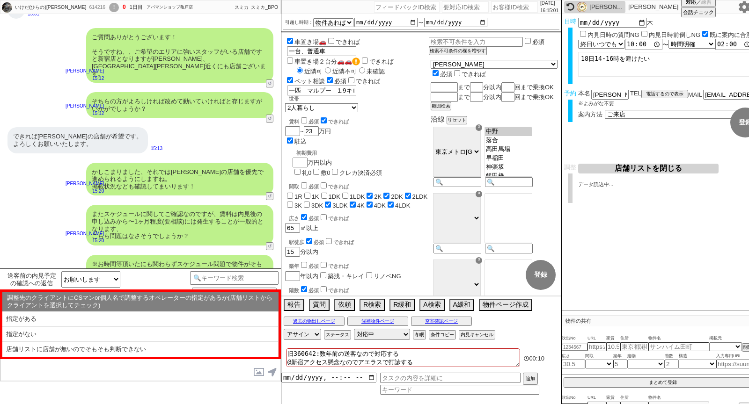
scroll to position [4892, 0]
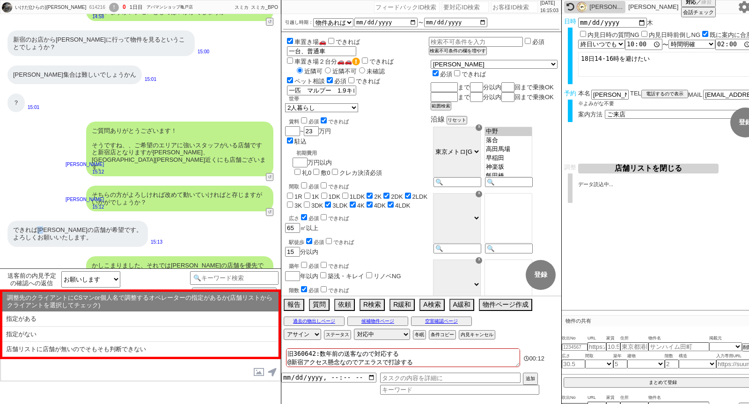
drag, startPoint x: 50, startPoint y: 209, endPoint x: 37, endPoint y: 209, distance: 12.6
click at [37, 221] on div "できれば葛西の店舗が希望です。 よろしくお願いいたします。" at bounding box center [77, 234] width 140 height 26
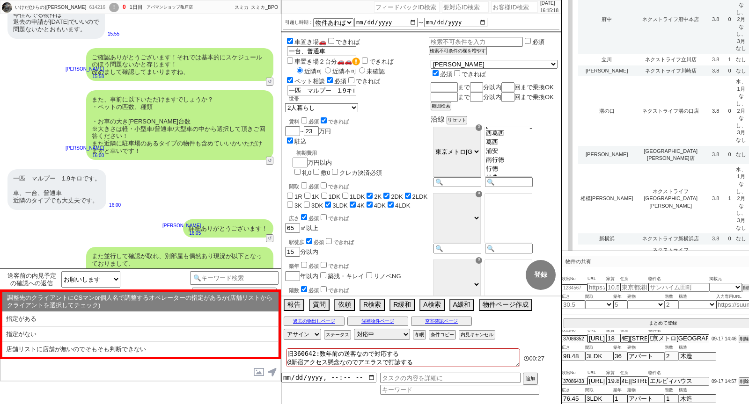
scroll to position [5756, 0]
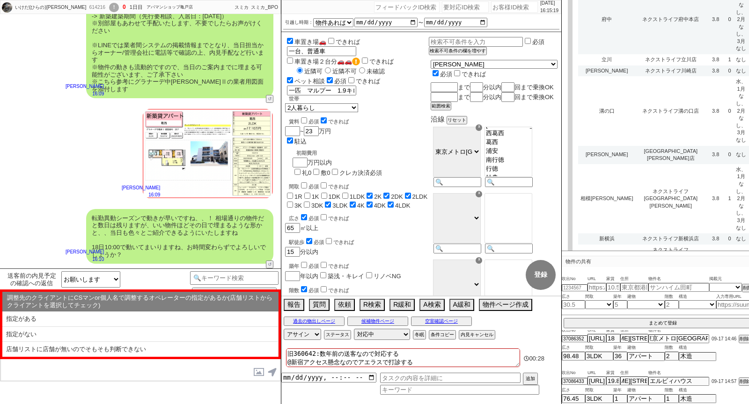
click at [80, 357] on div "調整先のクライアントにCSマンor個人名で調整するオペレーターの指定があるか(店舗リストからクライアントを選択してチェック) ※スクロール可 指定がある 指定…" at bounding box center [140, 325] width 281 height 70
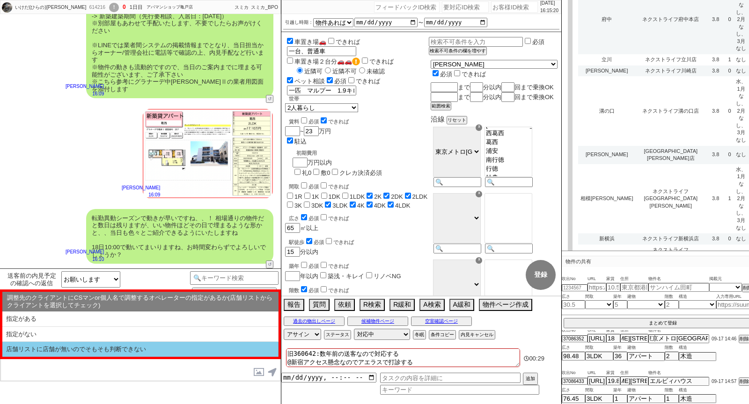
click at [74, 352] on li "店舗リストに店舗が無いのでそもそも判断できない" at bounding box center [140, 349] width 276 height 15
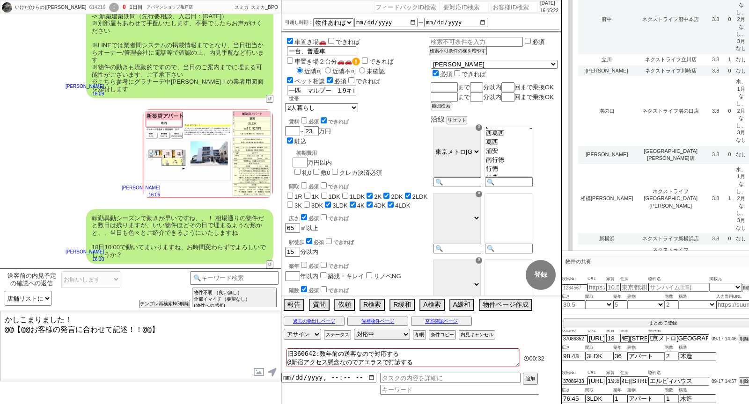
drag, startPoint x: 179, startPoint y: 325, endPoint x: 0, endPoint y: 325, distance: 178.8
click at [0, 325] on div "かしこまりました！ @@【@@お客様の発言に合わせて記述！！@@】 内見日が過ぎたのでキャンセル！ 👆0つの質問に答えてください 対応終了:対応中 特殊条件で…" at bounding box center [140, 346] width 281 height 71
click at [66, 325] on textarea "かしこまりました！" at bounding box center [140, 346] width 280 height 70
click at [65, 321] on textarea "かしこまりました！" at bounding box center [140, 346] width 280 height 70
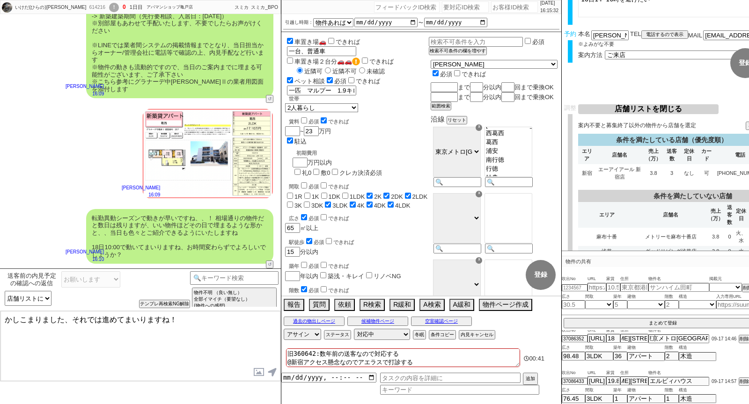
scroll to position [0, 0]
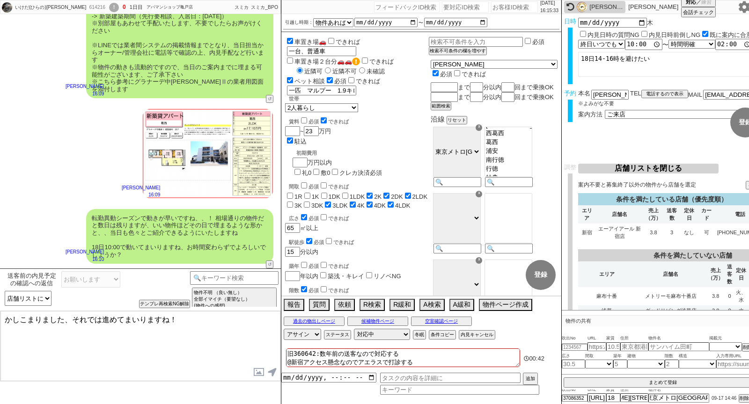
click at [205, 344] on textarea "かしこまりました、それでは進めてまいりますね！" at bounding box center [140, 346] width 280 height 70
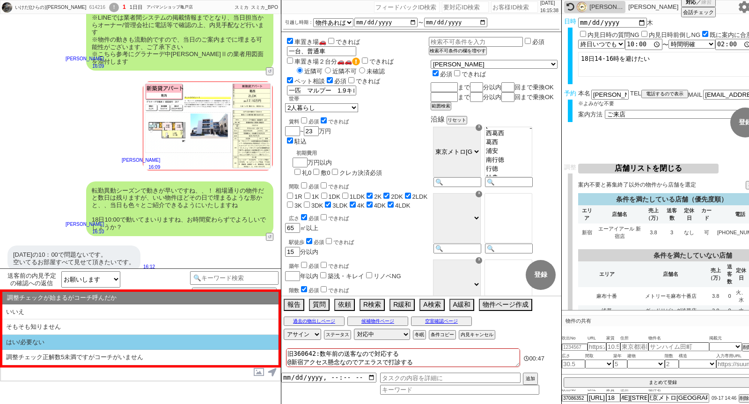
click at [113, 340] on li "はい/必要ない" at bounding box center [140, 342] width 276 height 15
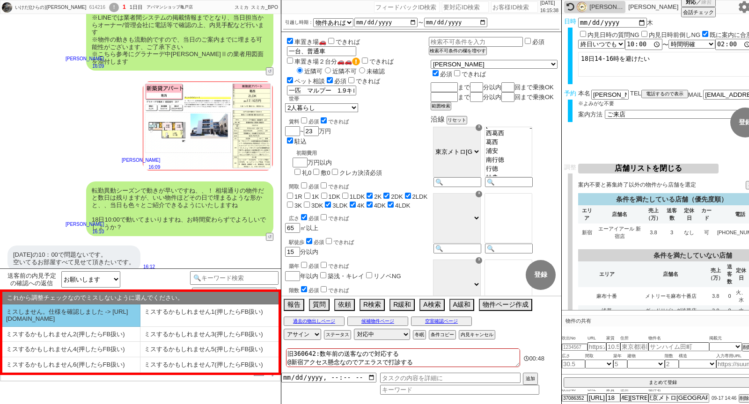
click at [79, 321] on li "ミスしません。仕様を確認しました -> [URL][DOMAIN_NAME]" at bounding box center [71, 316] width 138 height 22
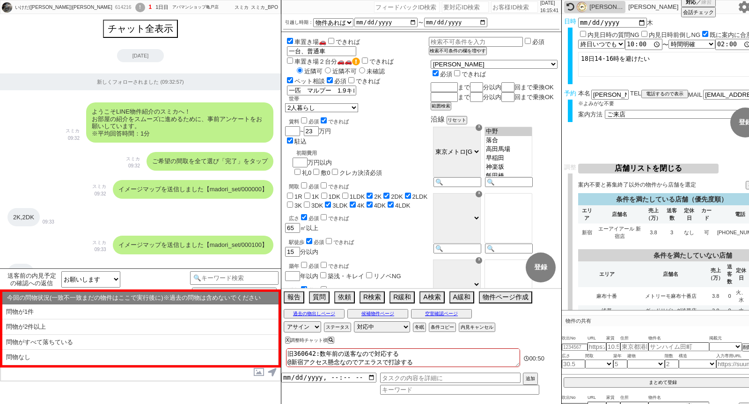
select select "15"
select select "1"
select select "63"
select select "6"
select select "1"
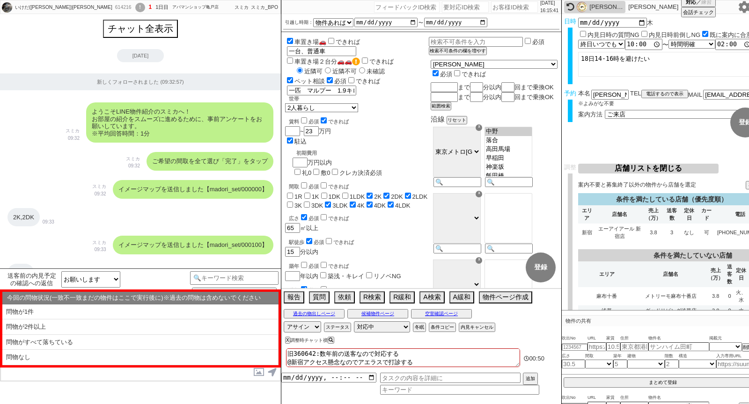
select select "2"
select select
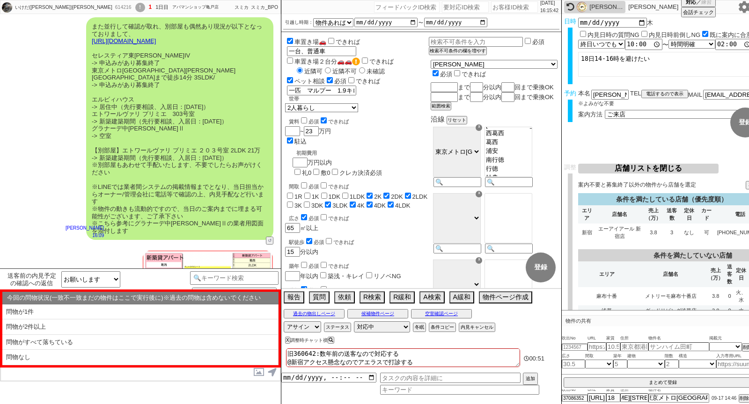
scroll to position [5579, 0]
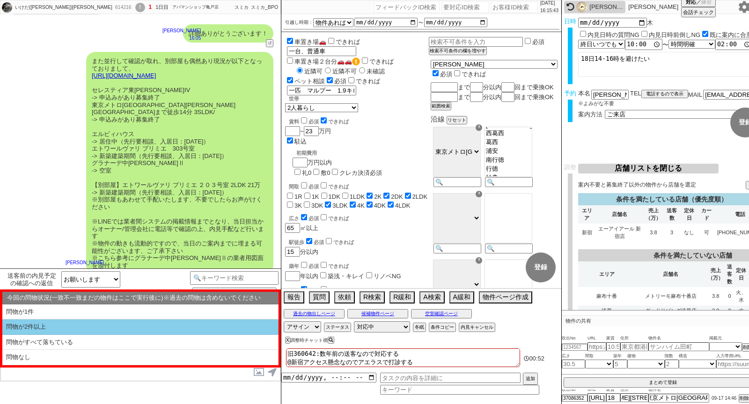
click at [41, 326] on li "問物が2件以上" at bounding box center [140, 327] width 276 height 15
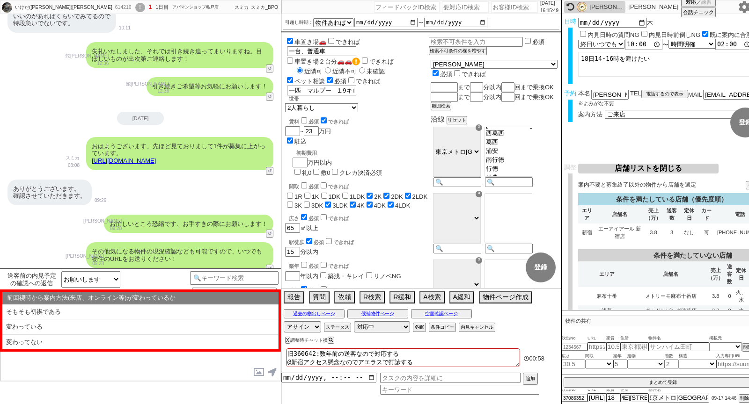
scroll to position [2699, 0]
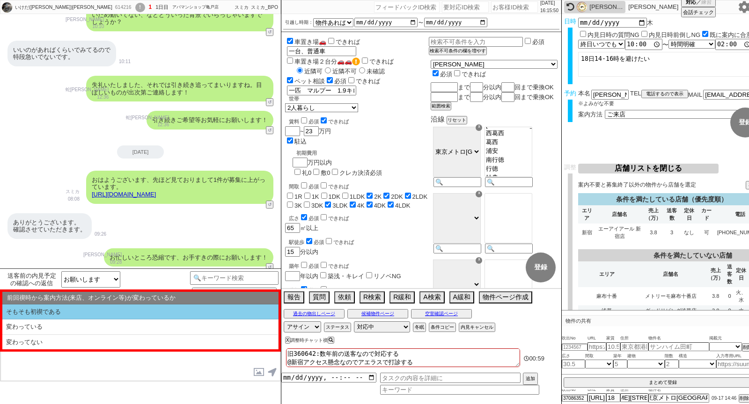
click at [41, 313] on li "そもそも初禊である" at bounding box center [140, 312] width 276 height 15
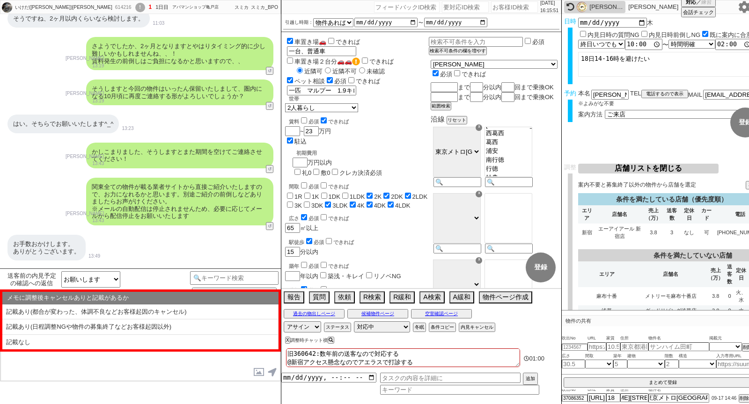
scroll to position [3540, 0]
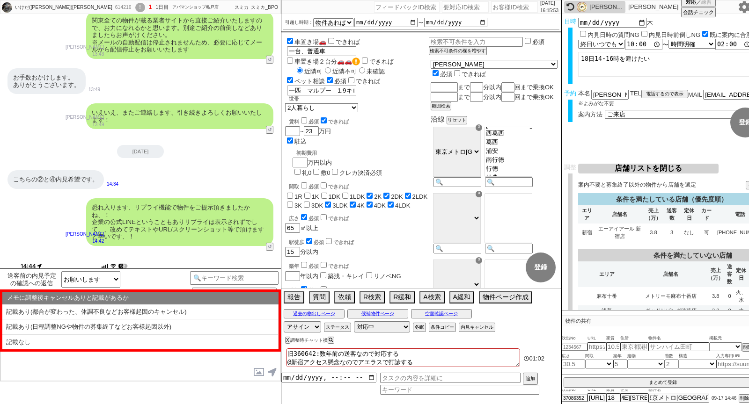
click at [42, 344] on li "記載なし" at bounding box center [140, 342] width 276 height 15
select select "問物が2件以上"
select select "そもそも初禊である"
select select "記載なし"
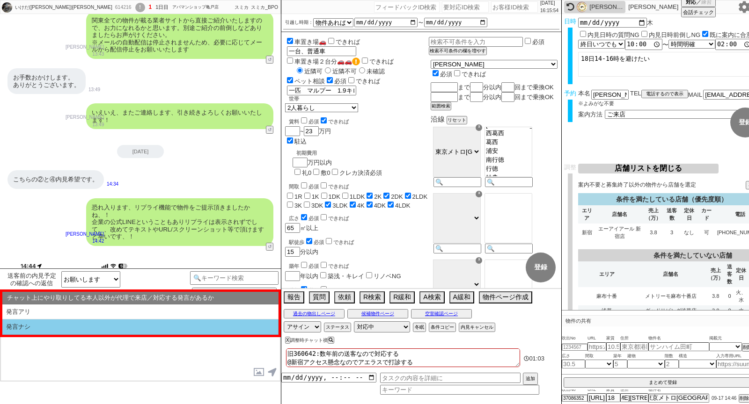
click at [57, 329] on li "発言ナシ" at bounding box center [140, 327] width 276 height 15
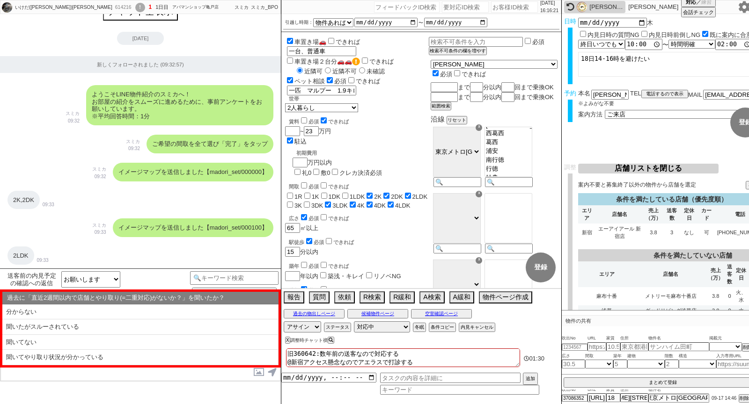
scroll to position [0, 0]
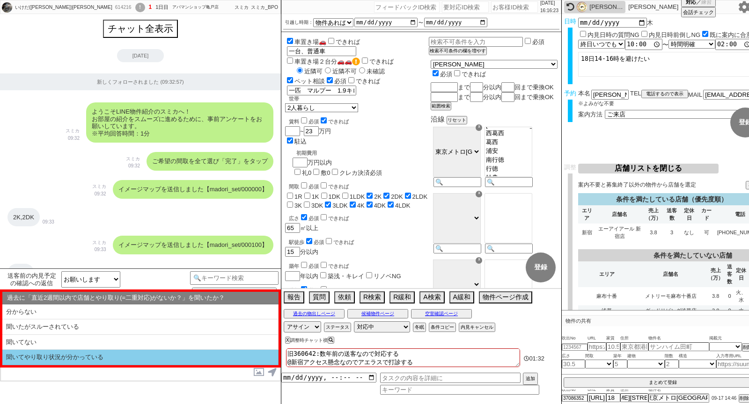
click at [94, 352] on li "聞いてやり取り状況が分かっている" at bounding box center [140, 357] width 276 height 15
select select "問物が2件以上"
select select "そもそも初禊である"
select select "記載なし"
select select "発言ナシ"
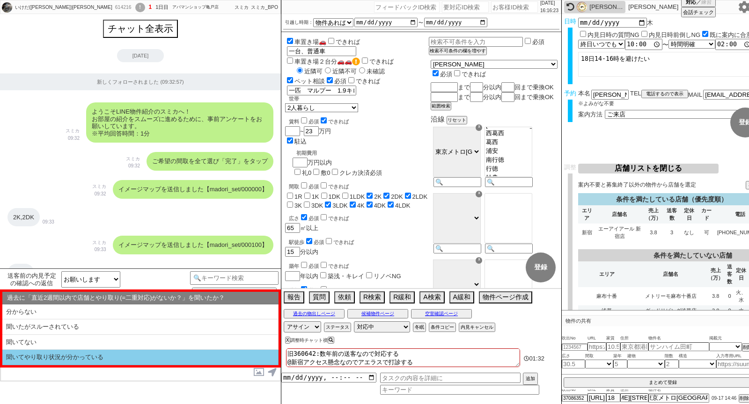
select select "聞いてやり取り状況が分かっている"
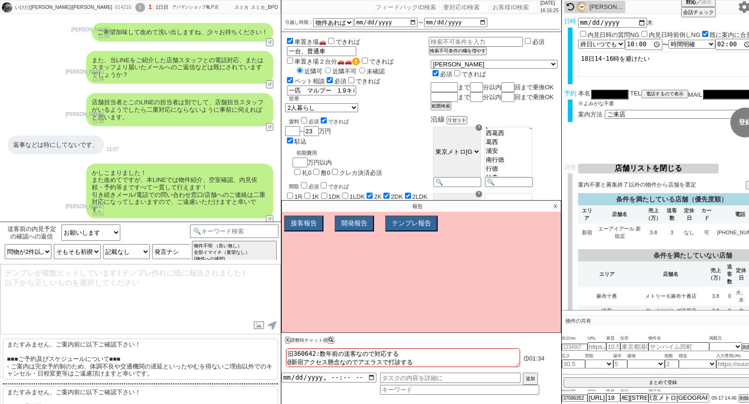
scroll to position [2388, 0]
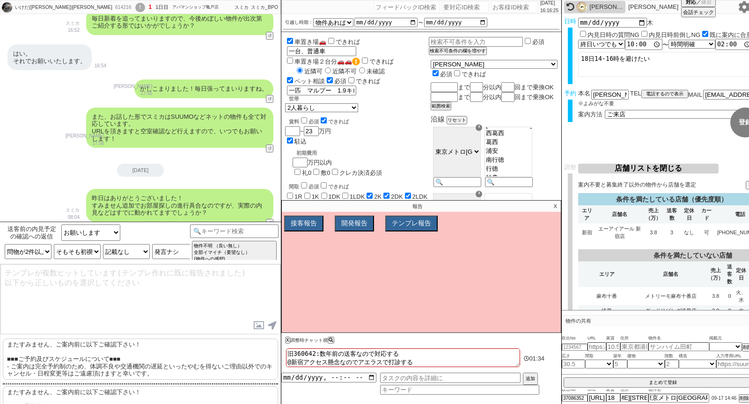
click at [121, 350] on p "またすみません、ご案内前に以下ご確認下さい！ ■■■ご予約及びスケジュールについて■■■ - ご案内は完全予約制のため、体調不良や交通機関の遅延といったやむを…" at bounding box center [140, 359] width 275 height 41
type textarea "またすみません、ご案内前に以下ご確認下さい！ ■■■ご予約及びスケジュールについて■■■ - ご案内は完全予約制のため、体調不良や交通機関の遅延といったやむを…"
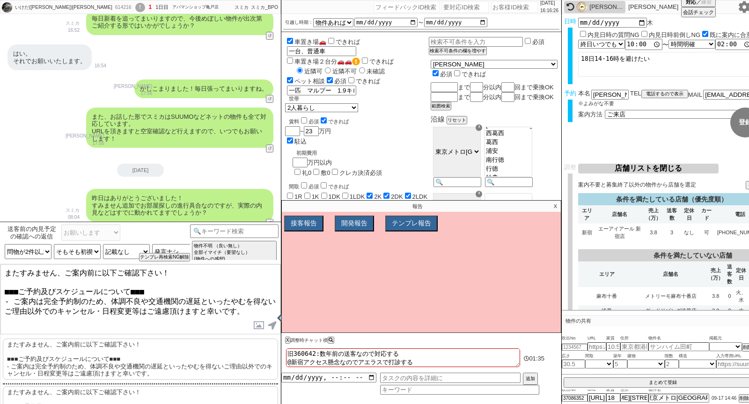
click at [119, 309] on textarea "またすみません、ご案内前に以下ご確認下さい！ ■■■ご予約及びスケジュールについて■■■ - ご案内は完全予約制のため、体調不良や交通機関の遅延といったやむを…" at bounding box center [140, 299] width 280 height 70
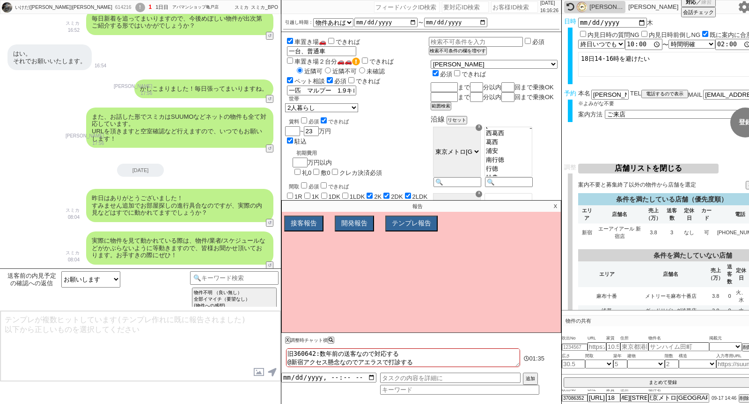
scroll to position [5848, 0]
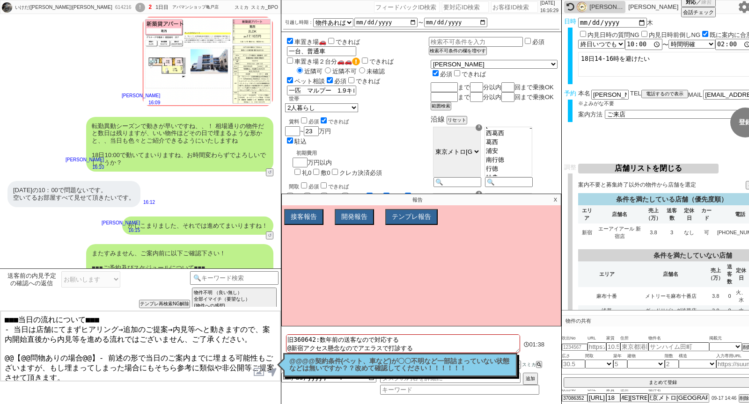
drag, startPoint x: 94, startPoint y: 354, endPoint x: 0, endPoint y: 354, distance: 93.6
click at [0, 354] on div "■■■当日の流れについて■■■ - 当日は店舗にてまずヒアリング→追加のご提案→内見等へと動きますので、案内開始直後から内見等を進める流れではございません、ご…" at bounding box center [140, 346] width 281 height 71
type textarea "■■■当日の流れについて■■■ - 当日は店舗にてまずヒアリング→追加のご提案→内見等へと動きますので、案内開始直後から内見等を進める流れではございません、ご…"
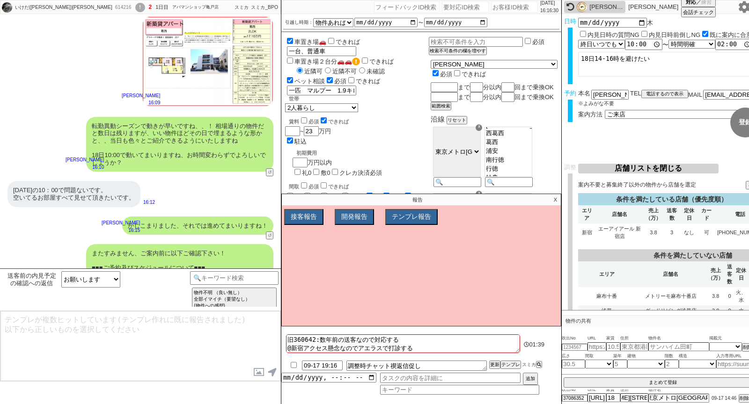
scroll to position [5927, 0]
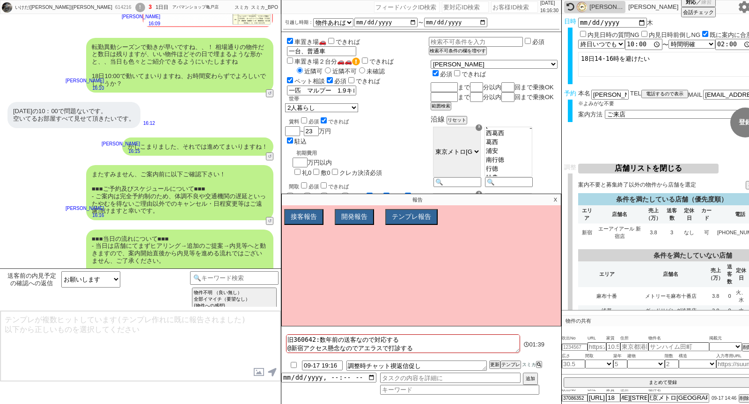
type textarea "念のため、上記のご案内内容に齟齬などございませんでしょうか？"
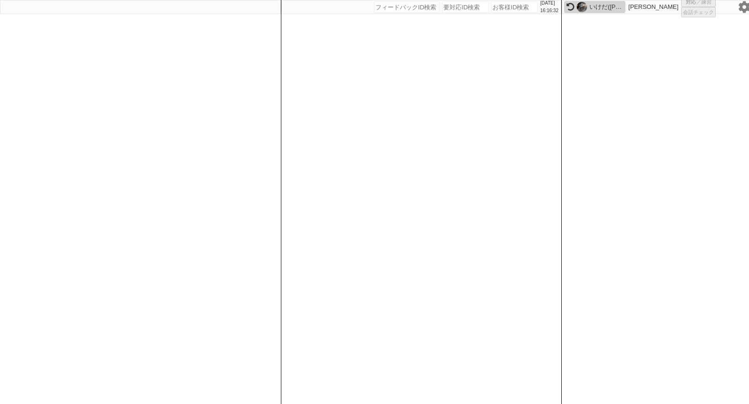
select select "1"
select select "6"
select select "2"
select select
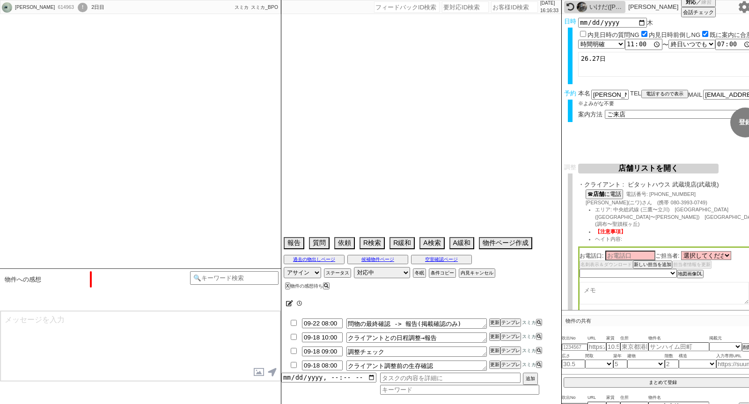
type textarea "他社なし"
select select "2025"
select select "10"
select select "35"
select select "0"
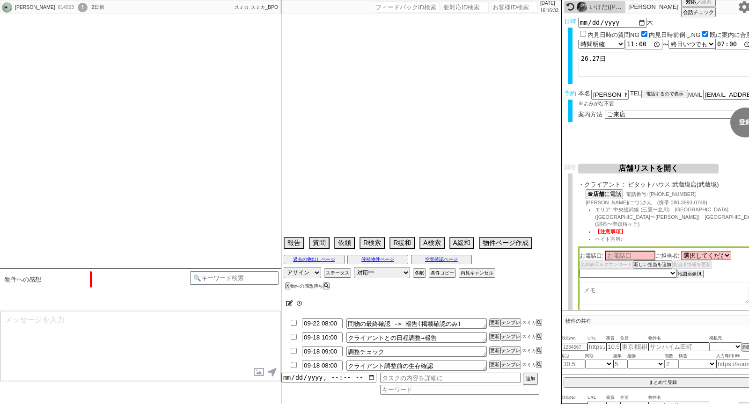
select select "19"
select select "615"
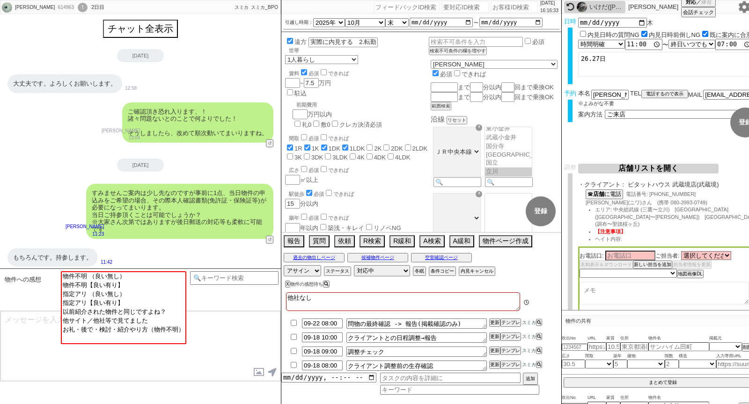
scroll to position [137, 0]
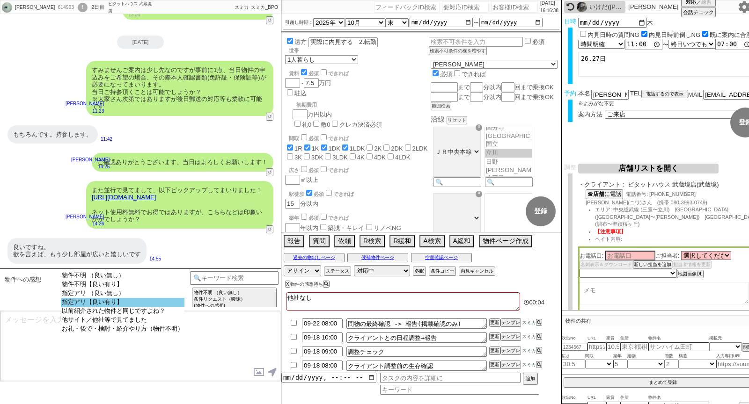
select select "指定アリ【良い有り】"
click at [93, 307] on option "指定アリ【良い有り】" at bounding box center [123, 302] width 124 height 9
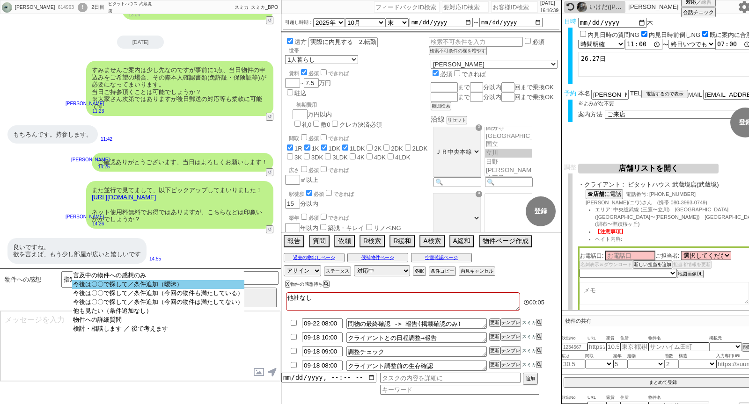
click at [141, 289] on option "今後は〇〇で探して／条件追加（曖昧）" at bounding box center [158, 284] width 172 height 9
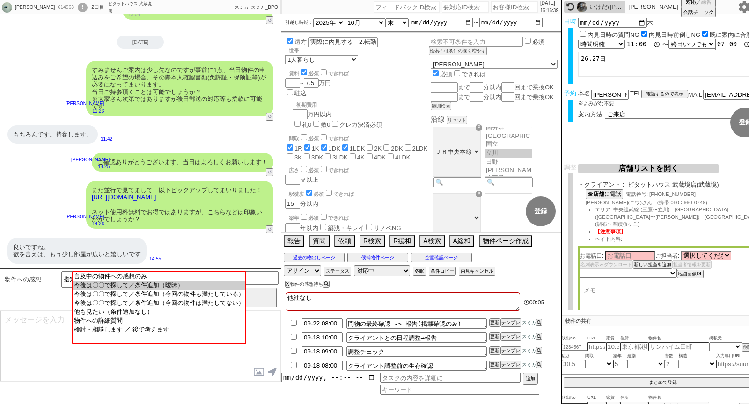
scroll to position [0, 0]
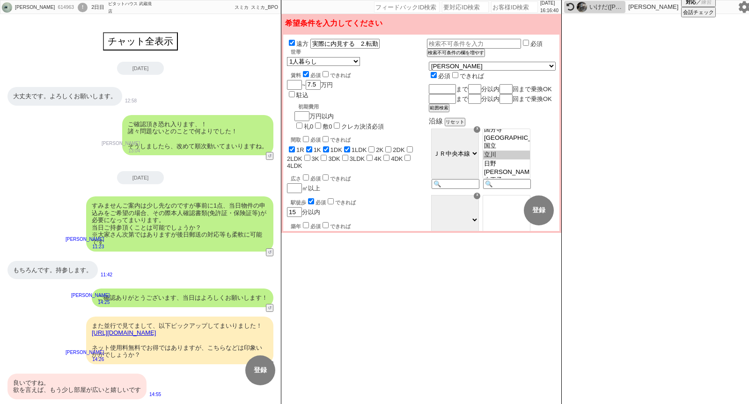
click at [123, 389] on div "良いですね。 欲を言えば、もう少し部屋が広いと嬉しいです" at bounding box center [76, 387] width 139 height 26
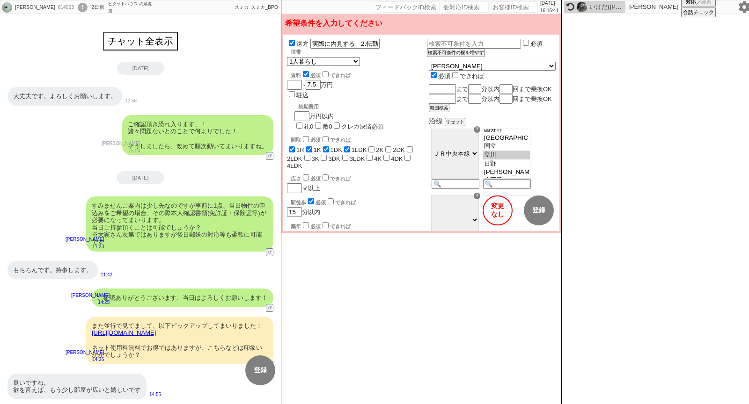
click at [498, 215] on button "変更 なし" at bounding box center [497, 211] width 30 height 30
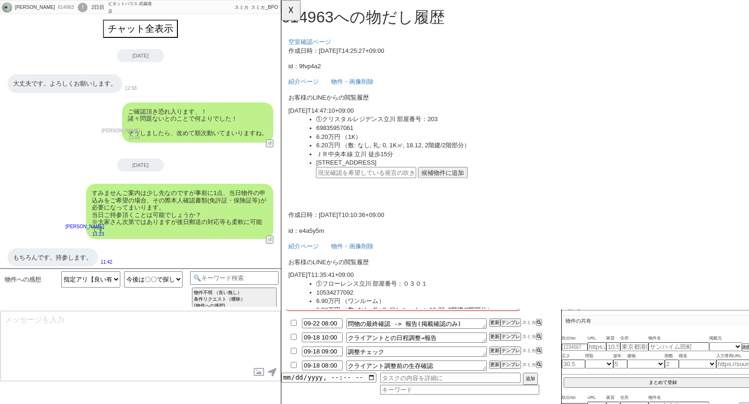
click at [466, 186] on button "候補物件に追加" at bounding box center [454, 186] width 53 height 12
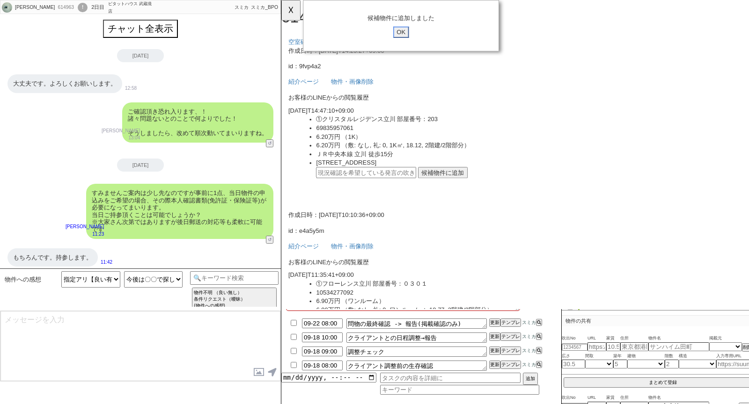
click input "OK" at bounding box center [410, 35] width 17 height 12
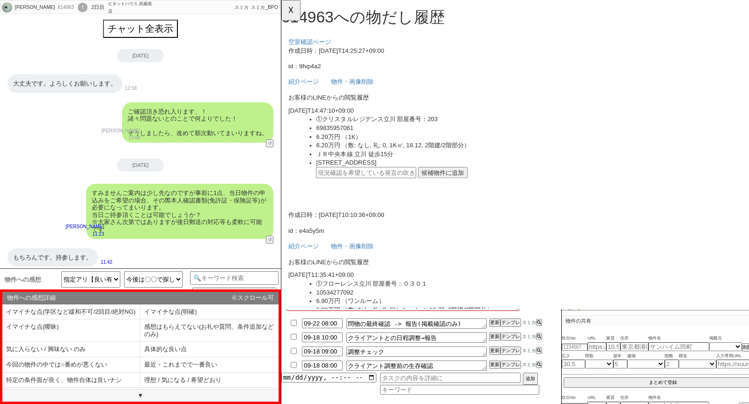
scroll to position [124, 0]
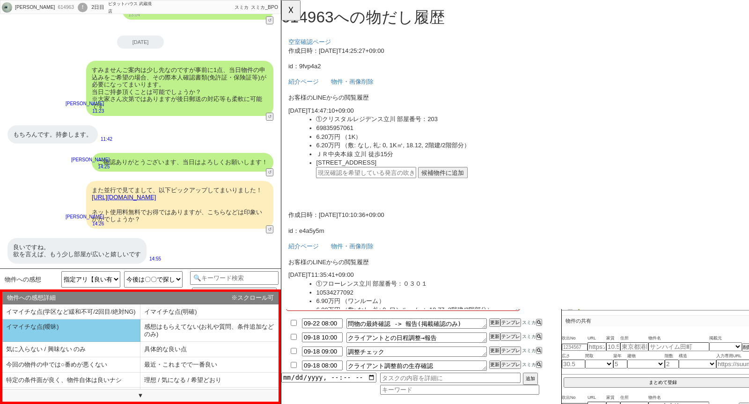
click at [113, 336] on li "イマイチな点(曖昧)" at bounding box center [71, 331] width 138 height 22
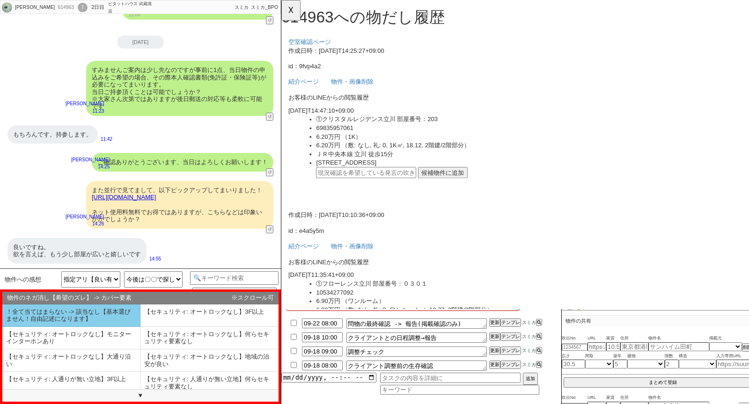
click at [122, 322] on li "！全て当てはまらない -> 該当なし【基本選びません！自由記述になります】" at bounding box center [71, 316] width 138 height 22
select select "イマイチな点(曖昧)"
select select "！全て当てはまらない -> 該当なし【基本選びません！自由記述になります】"
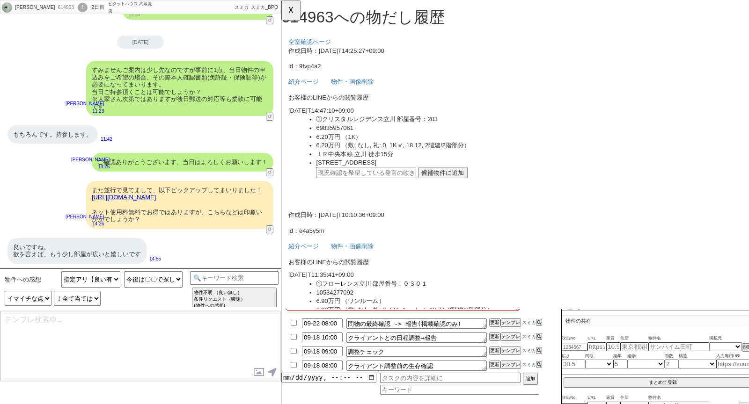
type textarea "ありがとうございます、@@【自由記述 -> ネガケシ@@ネガポイントに関しては〜でもあると存じます、等。その後テンプレに上げて@[PERSON_NAME]へメ…"
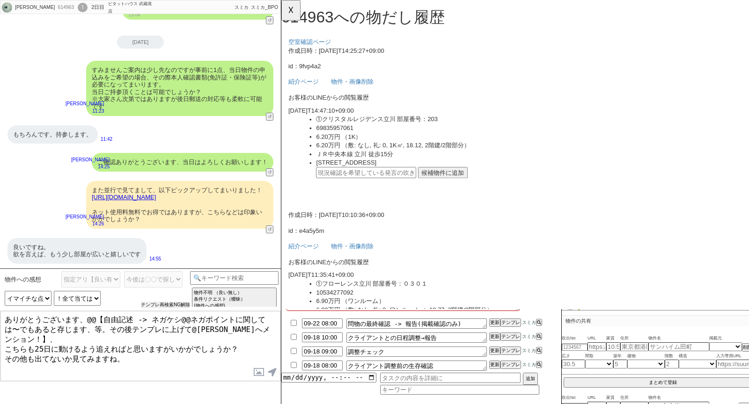
click at [180, 302] on button "テンプレ再検索NG解除" at bounding box center [165, 305] width 49 height 7
click at [41, 298] on select "物件への感想詳細 イマイチな点(学区など緩和不可/2回目/絶対NG) イマイチな点(明確) イマイチな点(曖昧) 感想はもらえてない(お礼や質問、条件追加など…" at bounding box center [28, 298] width 47 height 15
click at [5, 291] on select "物件への感想詳細 イマイチな点(学区など緩和不可/2回目/絶対NG) イマイチな点(明確) イマイチな点(曖昧) 感想はもらえてない(お礼や質問、条件追加など…" at bounding box center [28, 298] width 47 height 15
click at [146, 279] on select "言及中の物件への感想のみ 今後は〇〇で探して／条件追加（曖昧） 今後は〇〇で探して／条件追加（今回の物件も満たしている） 今後は〇〇で探して／条件追加（今回の…" at bounding box center [153, 279] width 59 height 16
click at [124, 271] on select "言及中の物件への感想のみ 今後は〇〇で探して／条件追加（曖昧） 今後は〇〇で探して／条件追加（今回の物件も満たしている） 今後は〇〇で探して／条件追加（今回の…" at bounding box center [153, 279] width 59 height 16
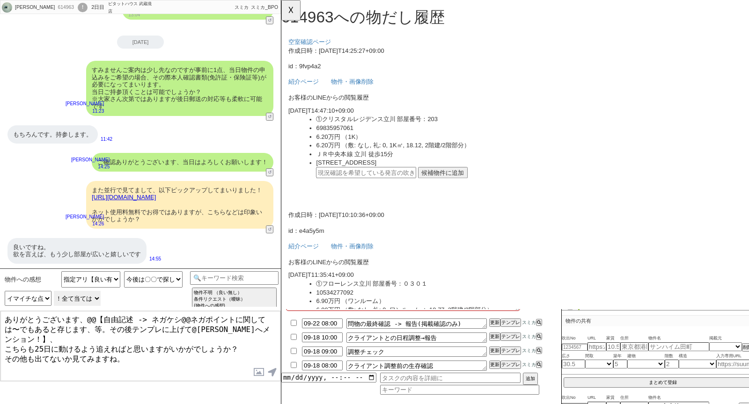
click at [82, 299] on select "物件のネガ消し【希望のズレ】 -> カバー要素 ！全て当てはまらない -> 該当なし【基本選びません！自由記述になります】 【セキュリティ: オートロックなし…" at bounding box center [77, 298] width 47 height 15
click at [289, 9] on button "☓" at bounding box center [289, 9] width 17 height 19
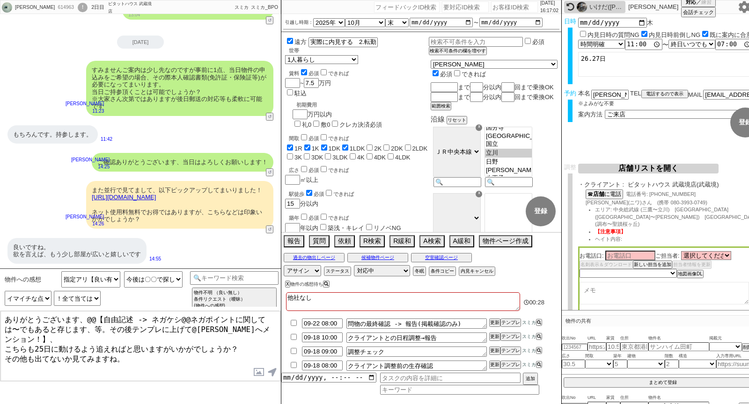
click at [193, 201] on div "また並行で見てまして、以下ピックアップしてまいりました！ [URL][DOMAIN_NAME] ネット使用料無料でお得ではありますが、こちらなどは印象いかがで…" at bounding box center [179, 205] width 187 height 48
click at [156, 198] on link "[URL][DOMAIN_NAME]" at bounding box center [124, 197] width 64 height 7
click at [289, 14] on button "☓" at bounding box center [289, 9] width 17 height 19
click at [87, 300] on select "物件のネガ消し【希望のズレ】 -> カバー要素 ！全て当てはまらない -> 該当なし【基本選びません！自由記述になります】 【セキュリティ: オートロックなし…" at bounding box center [77, 298] width 47 height 15
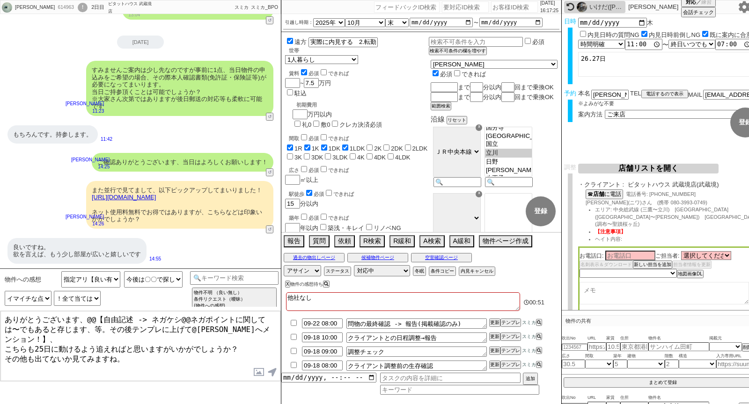
click at [149, 198] on link "[URL][DOMAIN_NAME]" at bounding box center [124, 197] width 64 height 7
click at [295, 12] on button "☓" at bounding box center [289, 9] width 17 height 19
click at [87, 293] on select "物件のネガ消し【希望のズレ】 -> カバー要素 ！全て当てはまらない -> 該当なし【基本選びません！自由記述になります】 【セキュリティ: オートロックなし…" at bounding box center [77, 298] width 47 height 15
select select "【広さ足りない】なんら広さ的なメリットない"
click at [54, 291] on select "物件のネガ消し【希望のズレ】 -> カバー要素 ！全て当てはまらない -> 該当なし【基本選びません！自由記述になります】 【セキュリティ: オートロックなし…" at bounding box center [77, 298] width 47 height 15
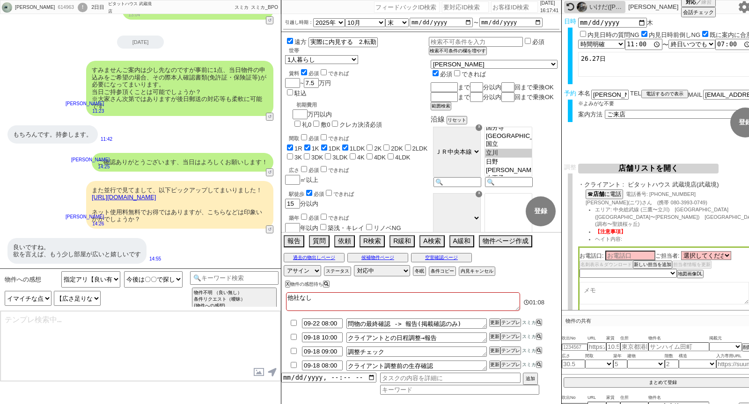
type textarea "ありがとうございます、間取りは多少劣るものの、@@【褒めポイント】でもありトータルとしてはおすすめの物件かと存じます、 こちらも25日に動けるよう追えればと思…"
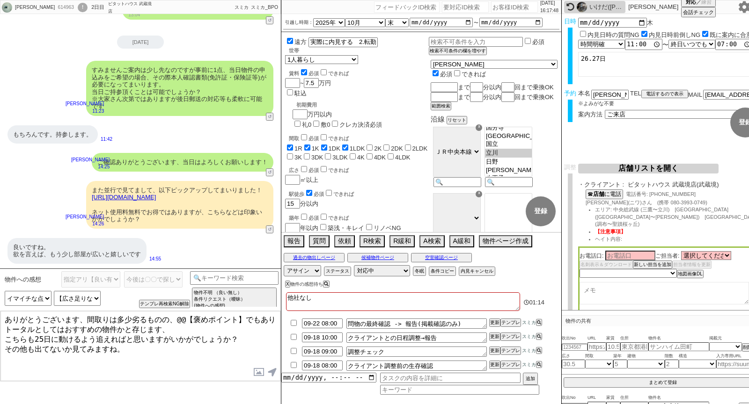
click at [156, 199] on link "[URL][DOMAIN_NAME]" at bounding box center [124, 197] width 64 height 7
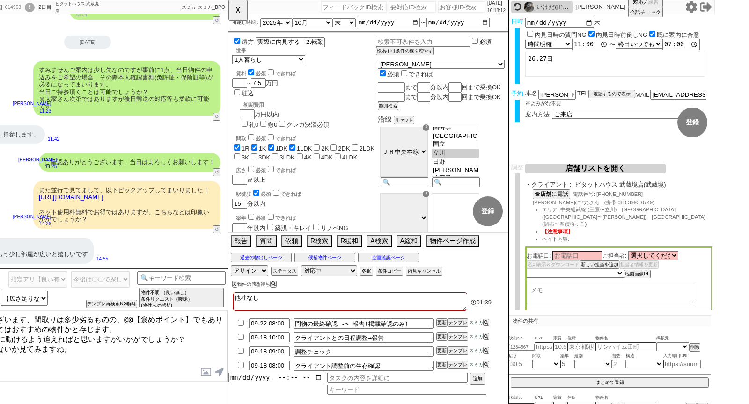
scroll to position [0, 0]
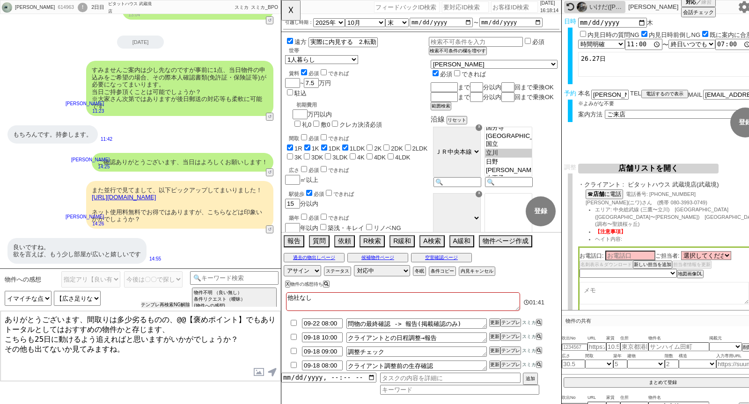
click at [164, 305] on button "テンプレ再検索NG解除" at bounding box center [165, 305] width 49 height 7
click at [153, 278] on select "言及中の物件への感想のみ 今後は〇〇で探して／条件追加（曖昧） 今後は〇〇で探して／条件追加（今回の物件も満たしている） 今後は〇〇で探して／条件追加（今回の…" at bounding box center [153, 279] width 59 height 16
select select "言及中の物件への感想のみ"
click at [124, 271] on select "言及中の物件への感想のみ 今後は〇〇で探して／条件追加（曖昧） 今後は〇〇で探して／条件追加（今回の物件も満たしている） 今後は〇〇で探して／条件追加（今回の…" at bounding box center [153, 279] width 59 height 16
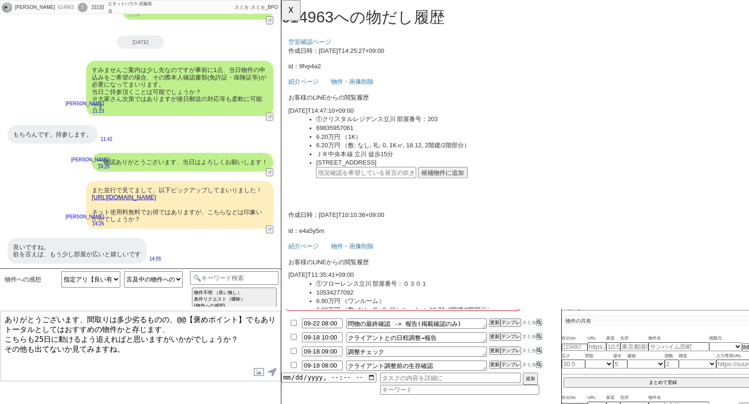
click at [449, 186] on button "候補物件に追加" at bounding box center [454, 186] width 53 height 12
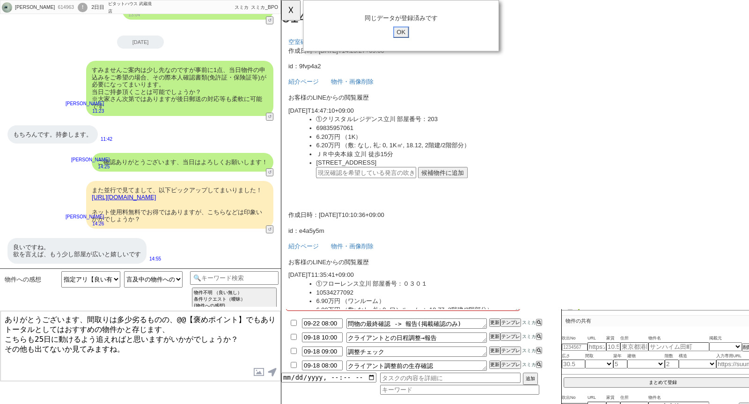
click input "OK" at bounding box center [410, 35] width 17 height 12
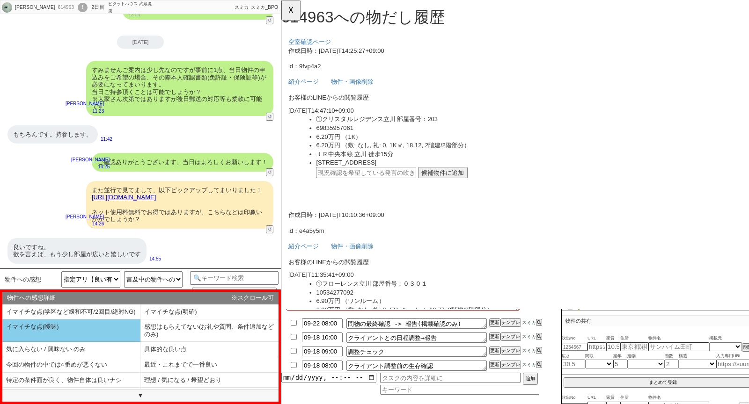
click at [95, 339] on li "イマイチな点(曖昧)" at bounding box center [71, 331] width 138 height 22
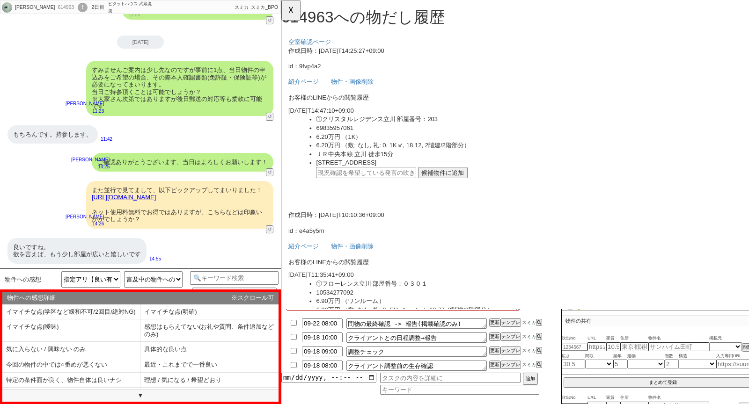
select select "イマイチな点(曖昧)"
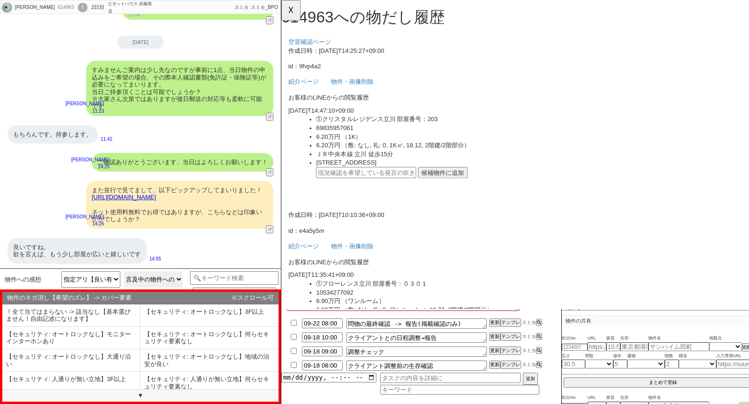
click at [131, 285] on select "言及中の物件への感想のみ 今後は〇〇で探して／条件追加（曖昧） 今後は〇〇で探して／条件追加（今回の物件も満たしている） 今後は〇〇で探して／条件追加（今回の…" at bounding box center [153, 279] width 59 height 16
click at [124, 271] on select "言及中の物件への感想のみ 今後は〇〇で探して／条件追加（曖昧） 今後は〇〇で探して／条件追加（今回の物件も満たしている） 今後は〇〇で探して／条件追加（今回の…" at bounding box center [153, 279] width 59 height 16
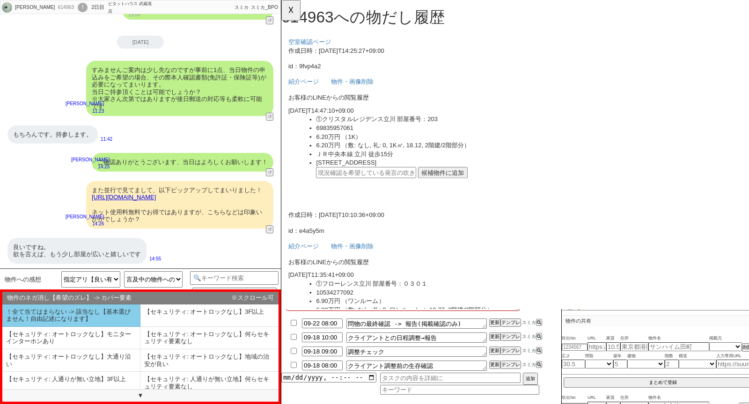
click at [82, 323] on li "！全て当てはまらない -> 該当なし【基本選びません！自由記述になります】" at bounding box center [71, 316] width 138 height 22
select select "イマイチな点(曖昧)"
select select "！全て当てはまらない -> 該当なし【基本選びません！自由記述になります】"
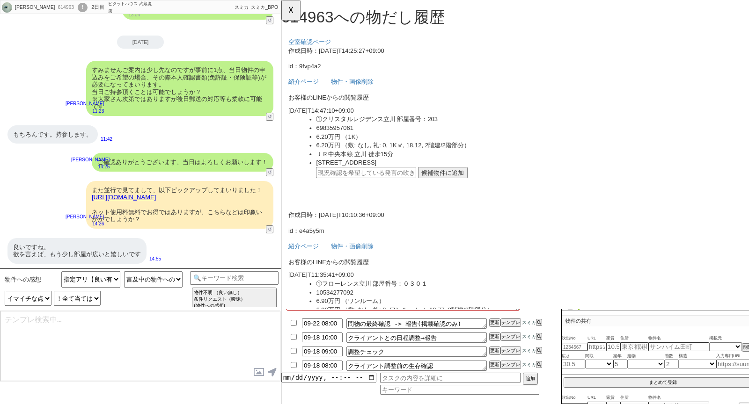
type textarea "ありがとうございます、@@【自由記述 -> ネガケシ@@ネガポイントに関しては〜でもあると存じます、等。その後テンプレに上げて@[PERSON_NAME]へメ…"
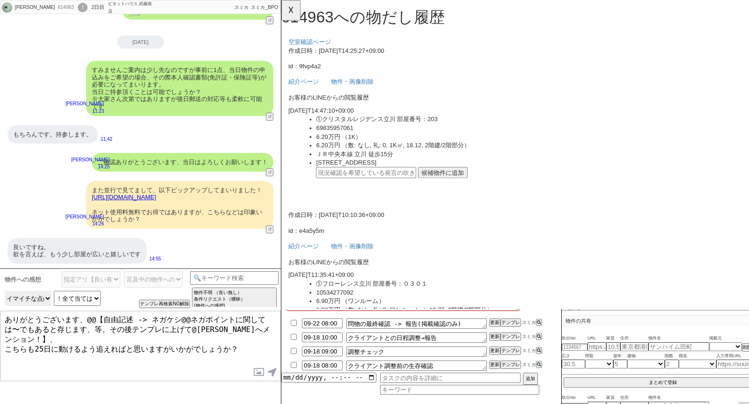
click at [29, 303] on select "物件への感想詳細 イマイチな点(学区など緩和不可/2回目/絶対NG) イマイチな点(明確) イマイチな点(曖昧) 感想はもらえてない(お礼や質問、条件追加など…" at bounding box center [28, 298] width 47 height 15
click at [145, 304] on button "テンプレ再検索NG解除" at bounding box center [165, 305] width 49 height 7
click at [22, 303] on select "物件への感想詳細 イマイチな点(学区など緩和不可/2回目/絶対NG) イマイチな点(明確) イマイチな点(曖昧) 感想はもらえてない(お礼や質問、条件追加など…" at bounding box center [28, 298] width 47 height 15
select select "良い点&イマイチな点 / 詳細な感想"
click at [5, 291] on select "物件への感想詳細 イマイチな点(学区など緩和不可/2回目/絶対NG) イマイチな点(明確) イマイチな点(曖昧) 感想はもらえてない(お礼や質問、条件追加など…" at bounding box center [28, 298] width 47 height 15
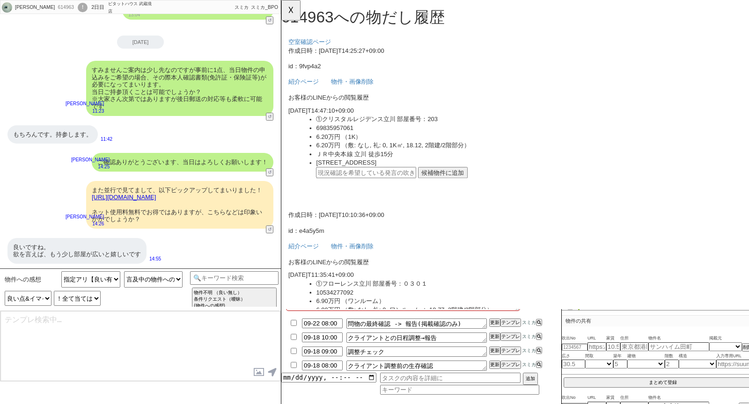
type textarea "ありがとうございます、@@【自由記述 -> ネガケシ@@ネガポイントに関しては〜でもあると存じます、等。その後テンプレに上げて@[PERSON_NAME]へメ…"
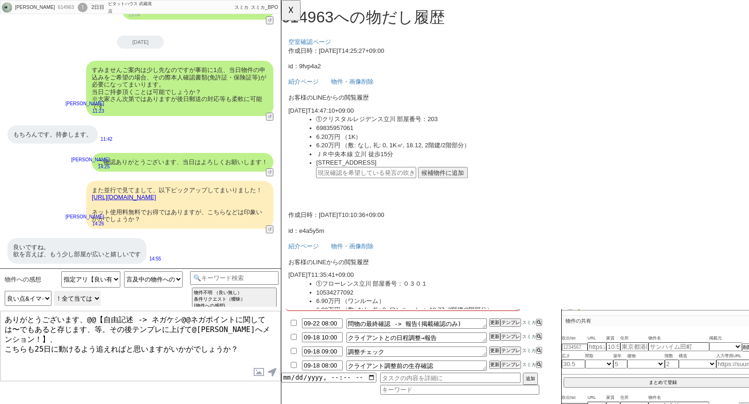
click at [87, 298] on select "物件のネガ消し【希望のズレ】 -> カバー要素 ！全て当てはまらない -> 該当なし【基本選びません！自由記述になります】 【セキュリティ: オートロックなし…" at bounding box center [77, 298] width 47 height 15
select select "【広さ足りない】なんら広さ的なメリットない"
click at [54, 291] on select "物件のネガ消し【希望のズレ】 -> カバー要素 ！全て当てはまらない -> 該当なし【基本選びません！自由記述になります】 【セキュリティ: オートロックなし…" at bounding box center [77, 298] width 47 height 15
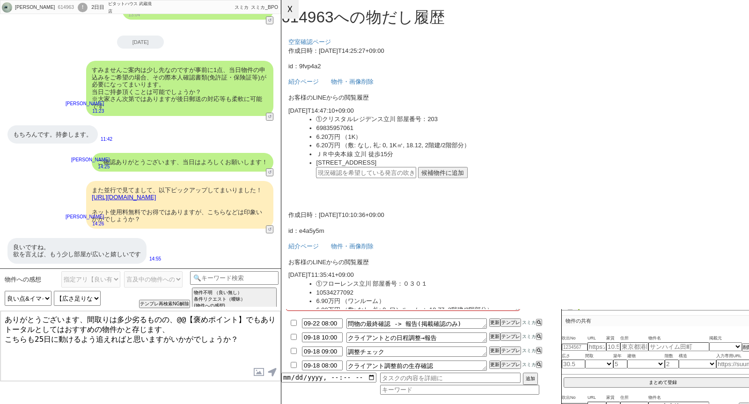
click at [289, 9] on button "☓" at bounding box center [289, 9] width 17 height 19
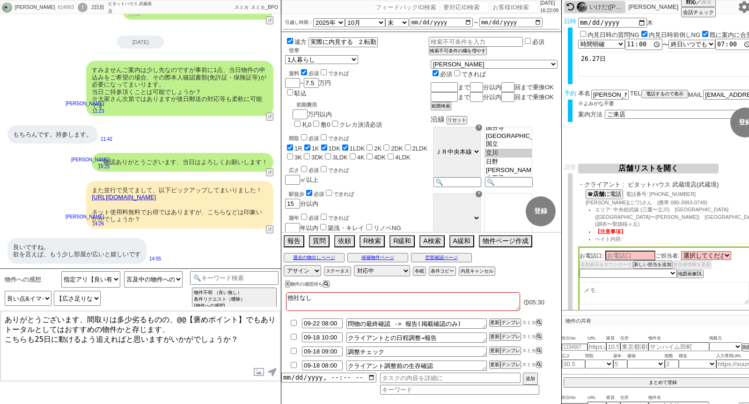
drag, startPoint x: 117, startPoint y: 320, endPoint x: 84, endPoint y: 321, distance: 33.2
click at [84, 321] on textarea "ありがとうございます、間取りは多少劣るものの、@@【褒めポイント】でもありトータルとしてはおすすめの物件かと存じます、 こちらも25日に動けるよう追えればと思…" at bounding box center [140, 346] width 280 height 70
click at [156, 200] on link "[URL][DOMAIN_NAME]" at bounding box center [124, 197] width 64 height 7
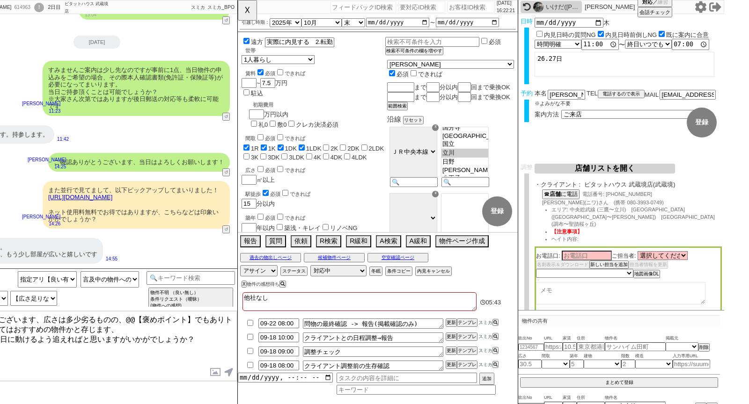
scroll to position [0, 53]
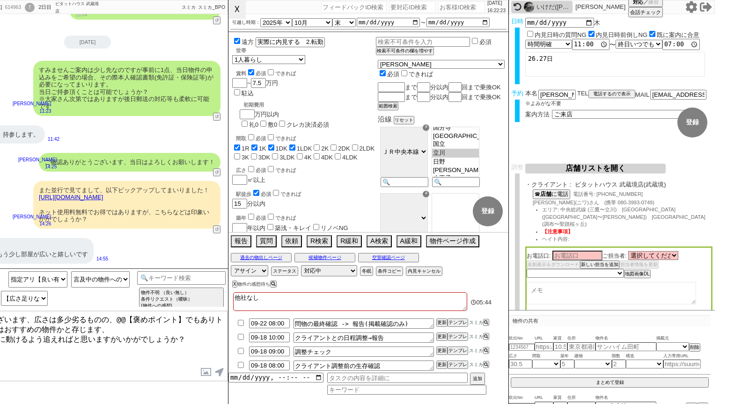
click at [235, 16] on button "☓" at bounding box center [236, 9] width 17 height 19
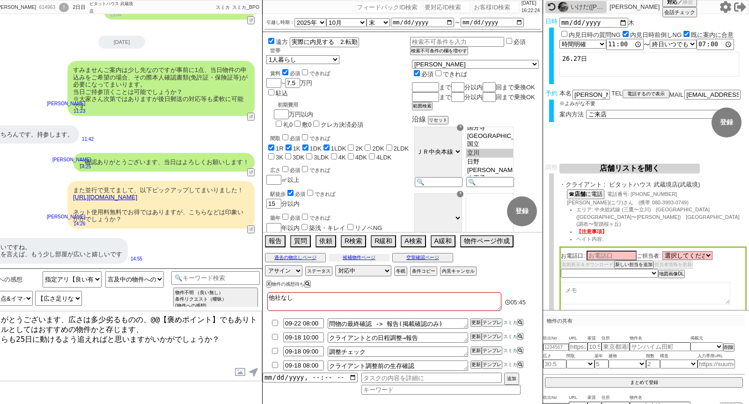
click at [360, 255] on button "候補物件ページ" at bounding box center [359, 257] width 61 height 7
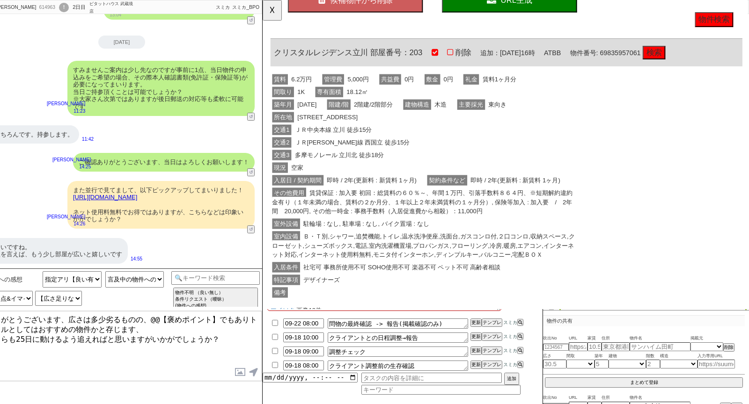
scroll to position [0, 0]
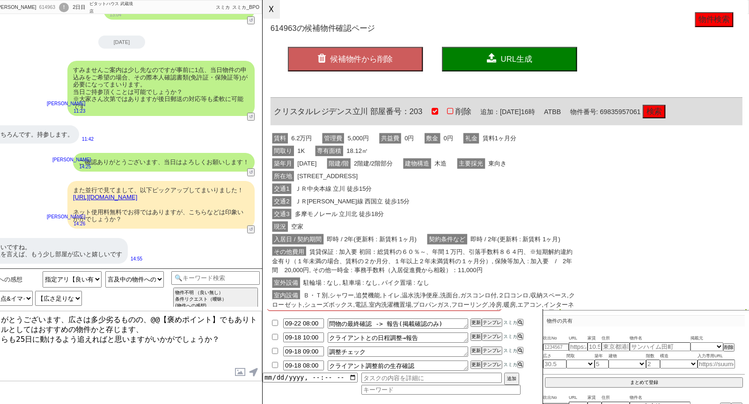
click at [269, 15] on button "☓" at bounding box center [271, 9] width 17 height 19
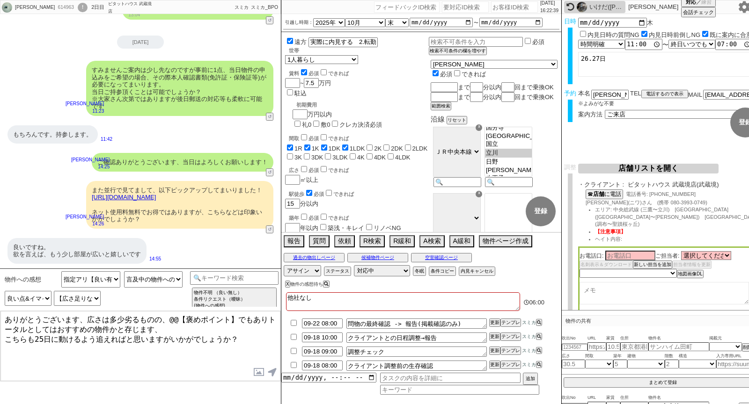
click at [148, 197] on link "[URL][DOMAIN_NAME]" at bounding box center [124, 197] width 64 height 7
click at [287, 2] on button "☓" at bounding box center [289, 9] width 17 height 19
click at [169, 321] on textarea "ありがとうございます、広さは多少劣るものの、@@【褒めポイント】でもありトータルとしてはおすすめの物件かと存じます、 こちらも25日に動けるよう追えればと思い…" at bounding box center [140, 346] width 280 height 70
click at [231, 329] on textarea "ありがとうございます、広さは多少劣るものの、@@【褒めポイント】でもありトータルとしてはおすすめの物件かと存じます、 こちらも25日に動けるよう追えればと思い…" at bounding box center [140, 346] width 280 height 70
click at [73, 331] on textarea "ありがとうございます、広さは多少劣るものの、その他条件面がよければ比較検討の こちらも25日に動けるよう追えればと思いますがいかがでしょうか？" at bounding box center [140, 346] width 280 height 70
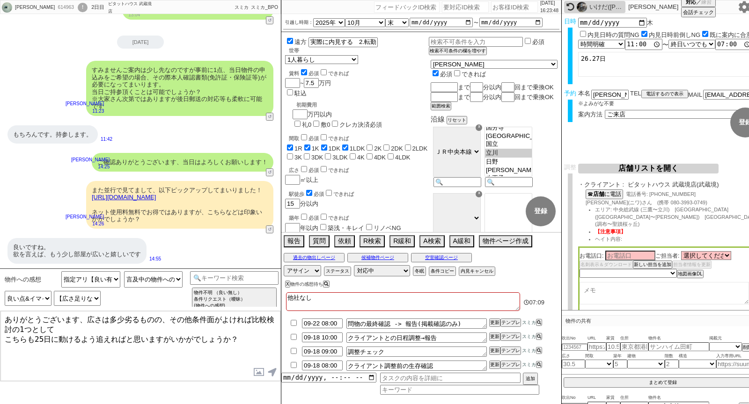
click at [92, 334] on textarea "ありがとうございます、広さは多少劣るものの、その他条件面がよければ比較検討の1つとして こちらも25日に動けるよう追えればと思いますがいかがでしょうか？" at bounding box center [140, 346] width 280 height 70
click at [247, 339] on textarea "ありがとうございます、広さは多少劣るものの、その他条件面がよければ比較検討の1つとして追えればと思いますがいかがでしょうか？" at bounding box center [140, 346] width 280 height 70
type textarea "ありがとうございます、広さは多少劣るものの、その他条件面がよければ比較検討の1つとして追えればと思いますがいかがでしょうか？"
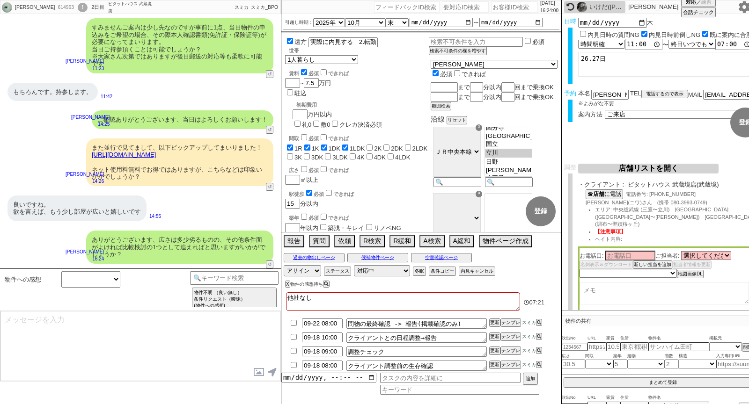
scroll to position [57, 0]
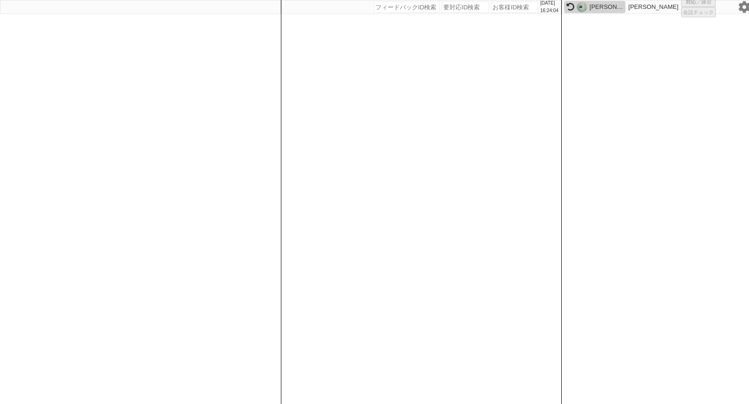
select select "100"
select select "1"
select select "2"
select select "5"
select select
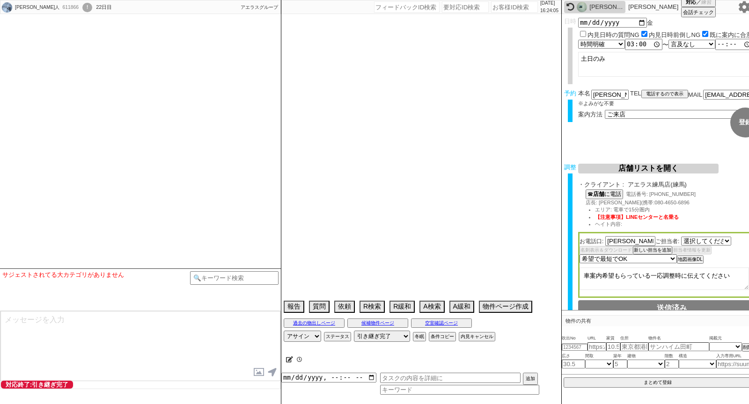
select select "419"
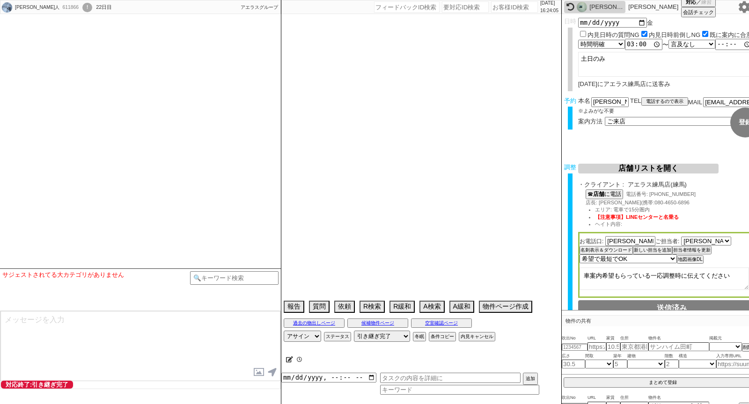
select select "16"
select select "0"
select select "16"
select select "533"
select select "35"
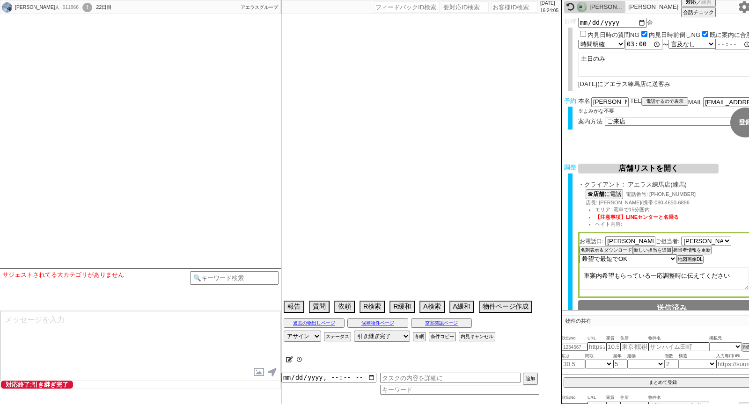
select select "[DATE]"
select select "37"
select select "36"
select select "[DATE]"
select select "38"
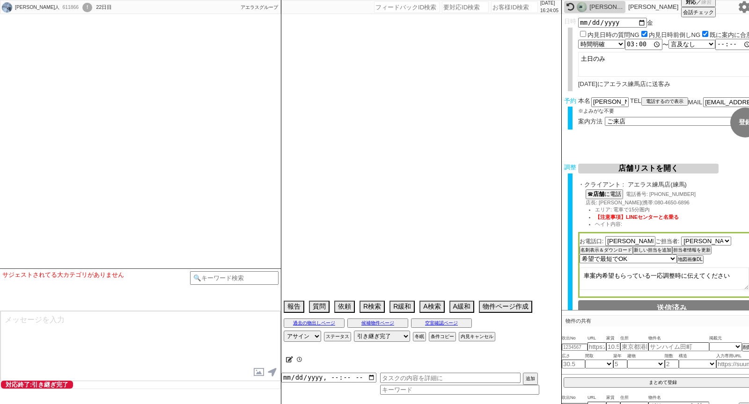
select select "[DATE]"
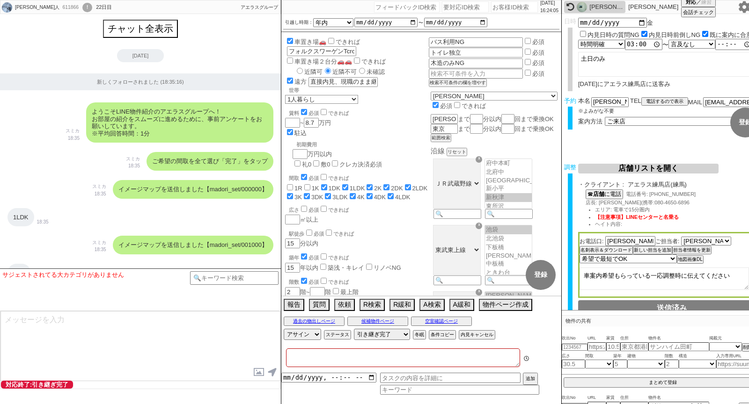
type textarea "@車案内希望伝えた ＠物件近隣駐車場探さなくて大丈夫です、大量に無限に確認させられちゃいます。 他社なし,19日(金)に前倒しできるかも"
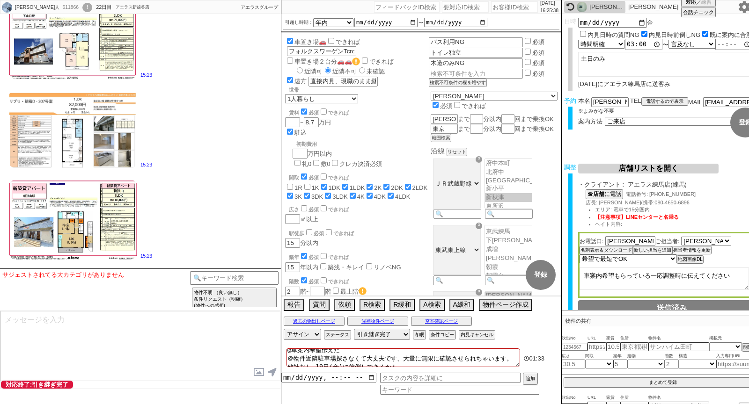
scroll to position [20178, 0]
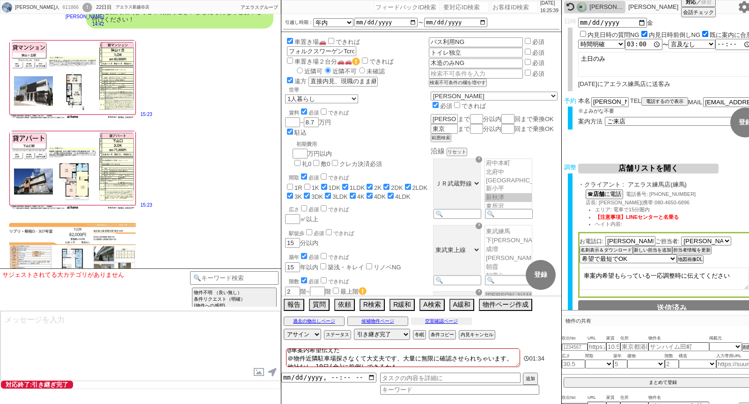
click at [428, 318] on button "空室確認ページ" at bounding box center [441, 321] width 61 height 7
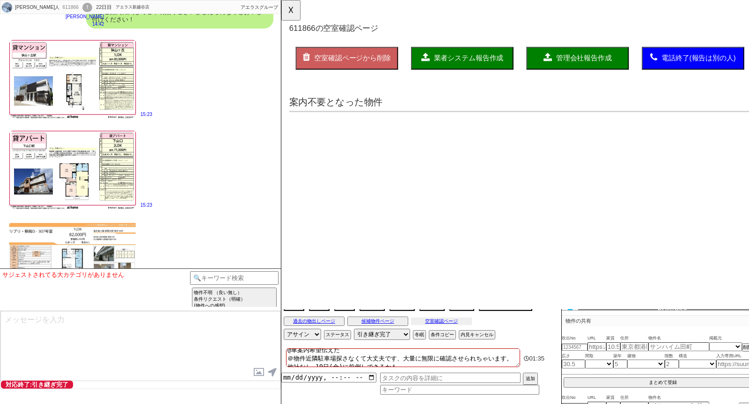
scroll to position [0, 0]
select select "another_room"
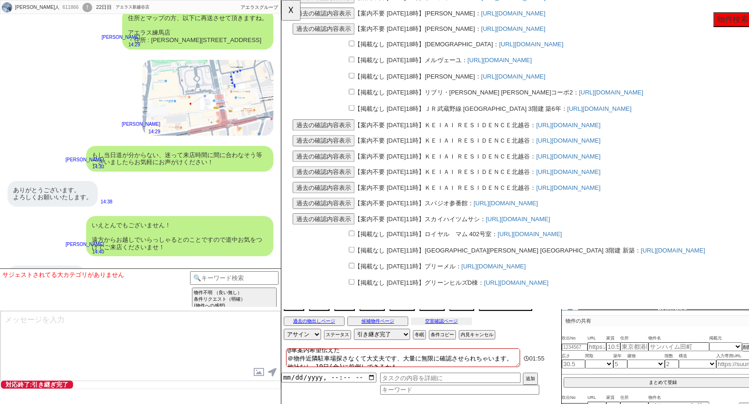
scroll to position [2614, 0]
click at [294, 9] on button "☓" at bounding box center [289, 9] width 17 height 19
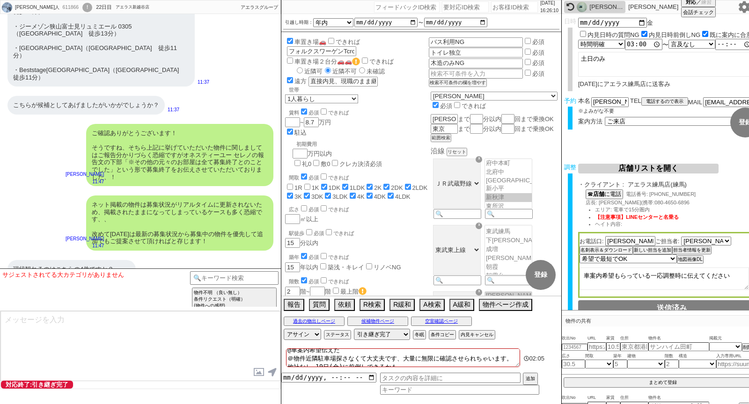
scroll to position [18514, 0]
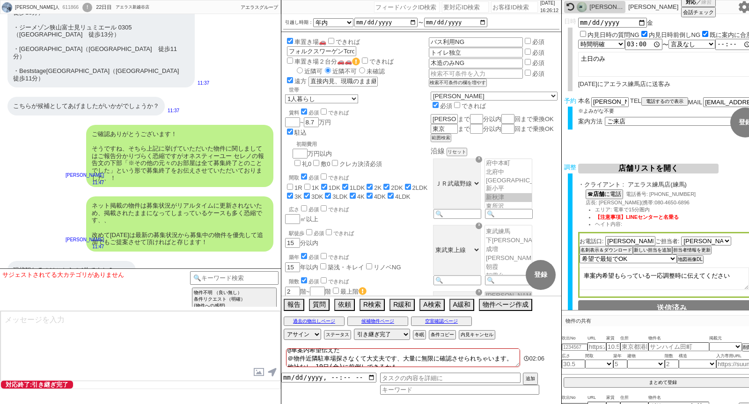
click at [156, 367] on link "[URL][DOMAIN_NAME]" at bounding box center [124, 370] width 64 height 7
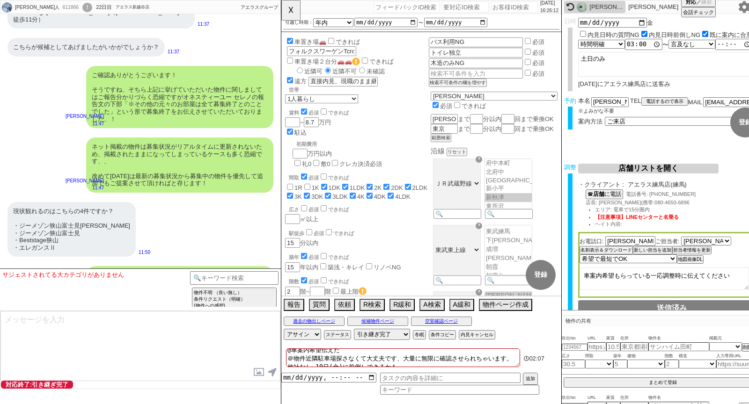
scroll to position [18701, 0]
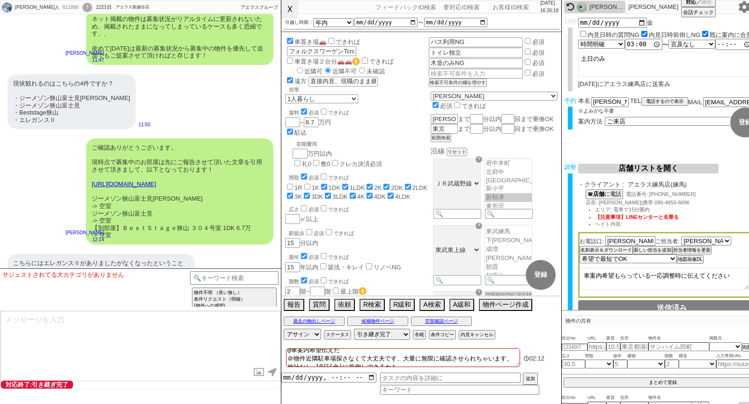
click at [288, 13] on button "☓" at bounding box center [289, 9] width 17 height 19
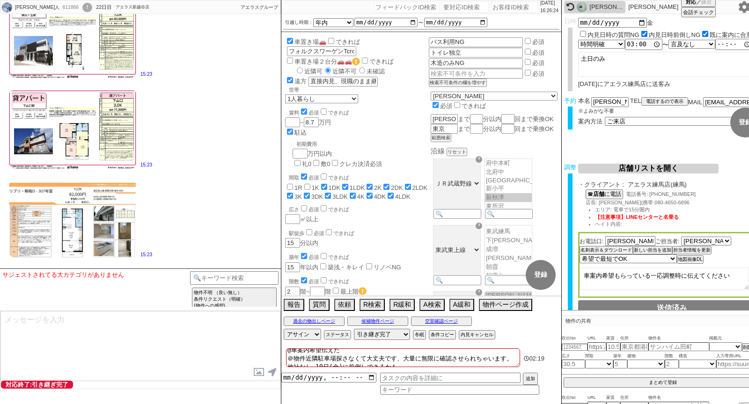
scroll to position [20943, 0]
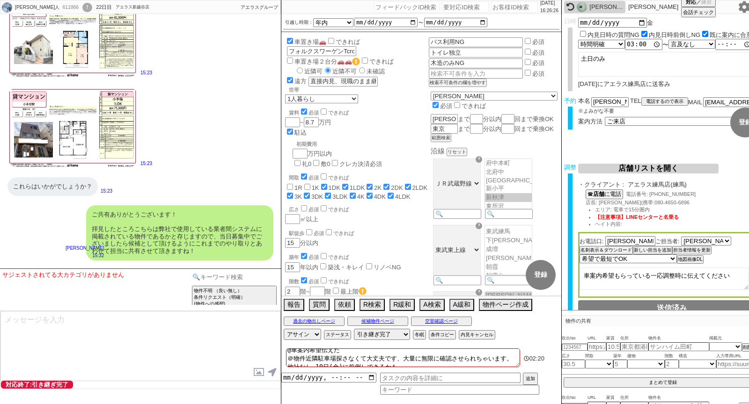
click at [231, 274] on input at bounding box center [234, 277] width 88 height 12
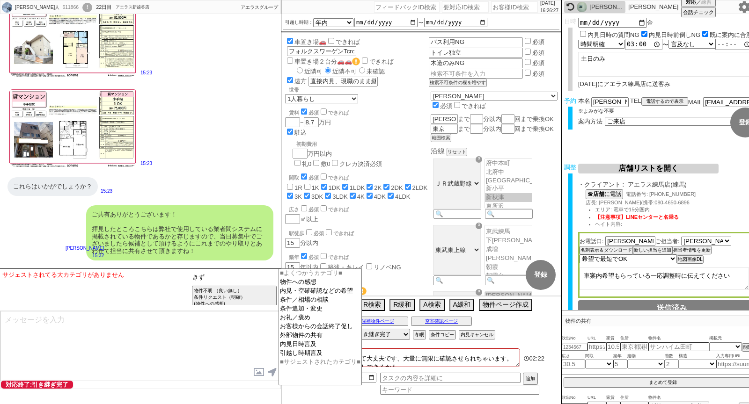
type input "き"
type input "記述"
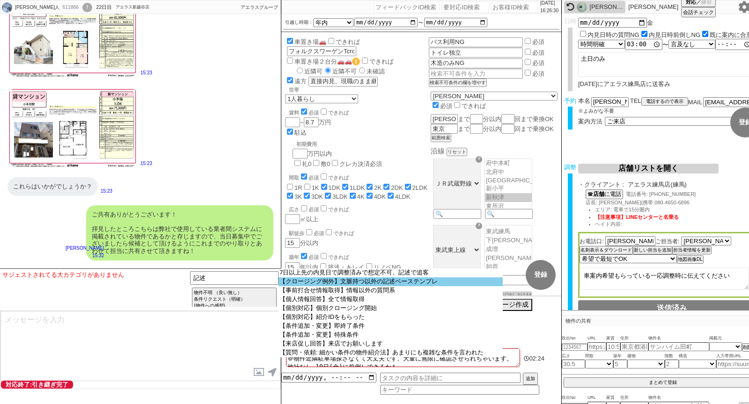
click at [417, 286] on option "【クロージング例外】文脈持つ以外の記述ベーステンプレ" at bounding box center [390, 282] width 224 height 9
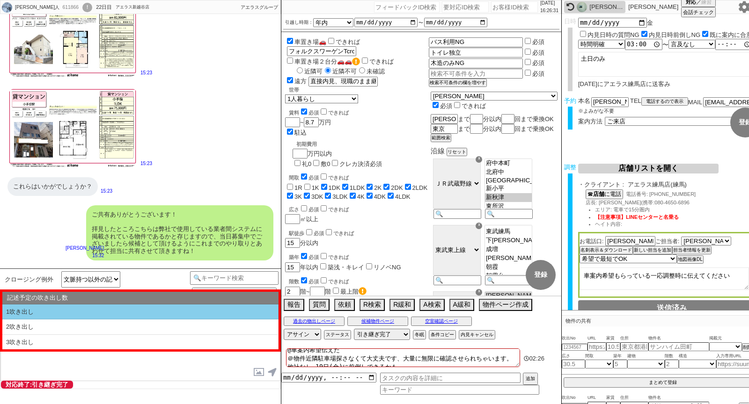
click at [153, 314] on li "1吹き出し" at bounding box center [140, 312] width 276 height 15
select select "1吹き出し"
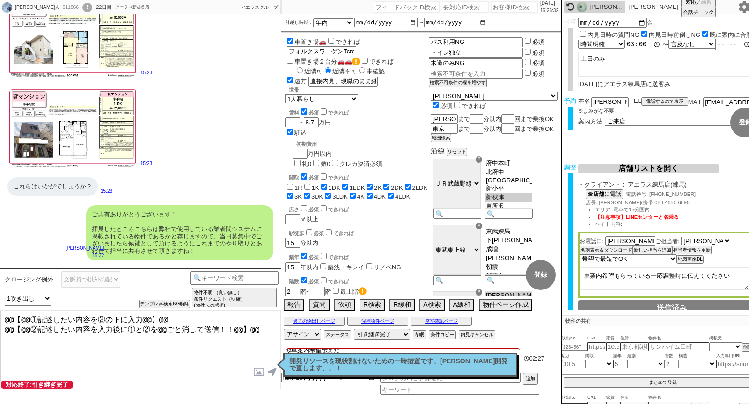
click at [253, 326] on textarea "@@【@@①記述したい内容を②の下に入力@@】@@ @@【@@②記述したい内容を入力後に①と②を@@ごと消して送信！！@@】@@" at bounding box center [140, 346] width 280 height 70
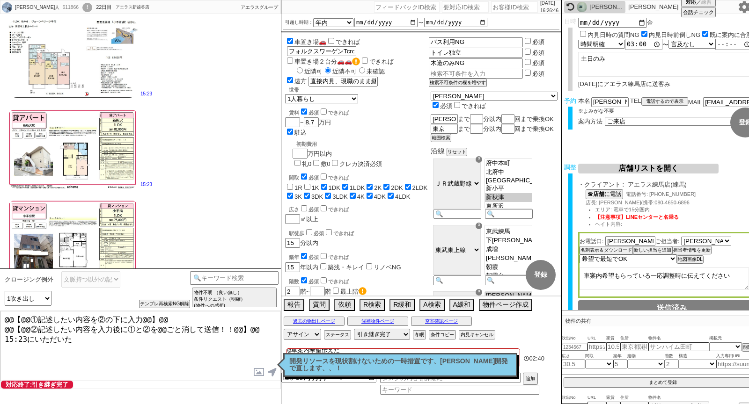
scroll to position [20824, 0]
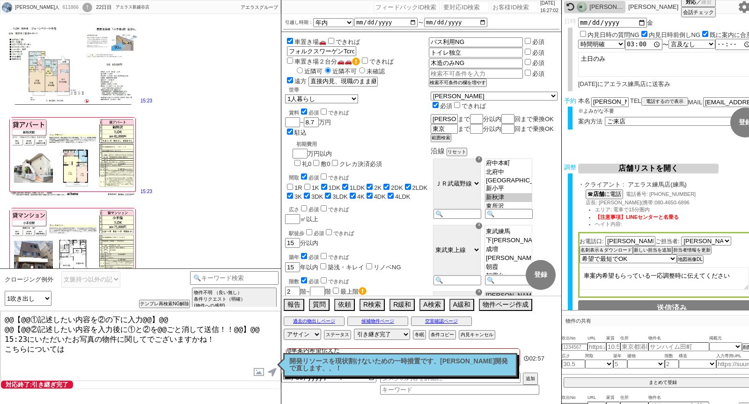
drag, startPoint x: 212, startPoint y: 157, endPoint x: 117, endPoint y: 161, distance: 95.1
click at [117, 324] on div "ご共有ありがとうございます！ 拝見したところこちらは弊社で使用している業者間システムに掲載されている物件であるかと存じますので、当日募集中でございましたら候補…" at bounding box center [179, 351] width 187 height 55
copy div "当日募集中でございましたら"
click at [85, 347] on textarea "@@【@@①記述したい内容を②の下に入力@@】@@ @@【@@②記述したい内容を入力後に①と②を@@ごと消して送信！！@@】@@ 15:23にいただいたお写真…" at bounding box center [140, 346] width 280 height 70
paste textarea "当日募集中でございましたら"
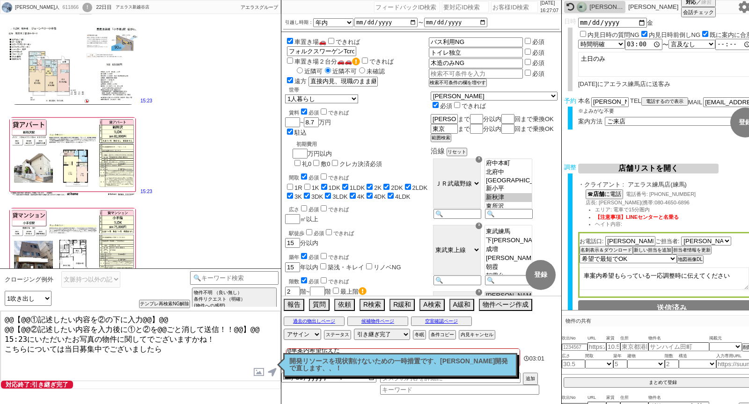
drag, startPoint x: 62, startPoint y: 342, endPoint x: 0, endPoint y: 342, distance: 62.2
click at [0, 342] on div "@@【@@①記述したい内容を②の下に入力@@】@@ @@【@@②記述したい内容を入力後に①と②を@@ごと消して送信！！@@】@@ 15:23にいただいたお写真…" at bounding box center [140, 350] width 281 height 79
click at [230, 345] on textarea "@@【@@①記述したい内容を②の下に入力@@】@@ @@【@@②記述したい内容を入力後に①と②を@@ごと消して送信！！@@】@@ 15:23にいただいたお写真…" at bounding box center [140, 346] width 280 height 70
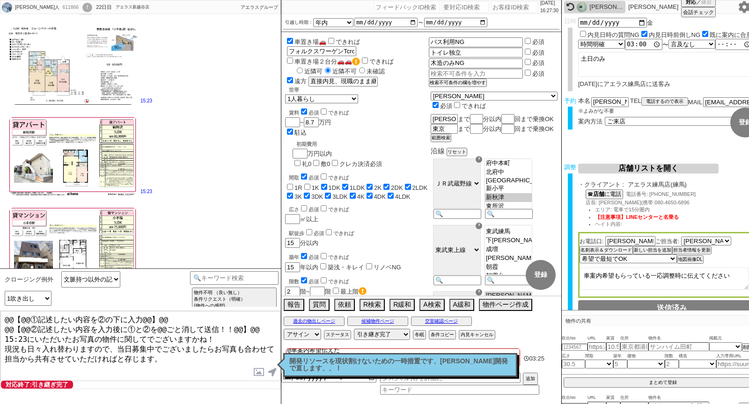
drag, startPoint x: 263, startPoint y: 324, endPoint x: 0, endPoint y: 132, distance: 325.2
click at [0, 132] on div "[PERSON_NAME]人 611866 ! 0 22日目 アエラス新越谷店 冬眠中 自社客 アエラスグループ スミカ_BPO チャット全表示 [DATE]…" at bounding box center [140, 202] width 281 height 404
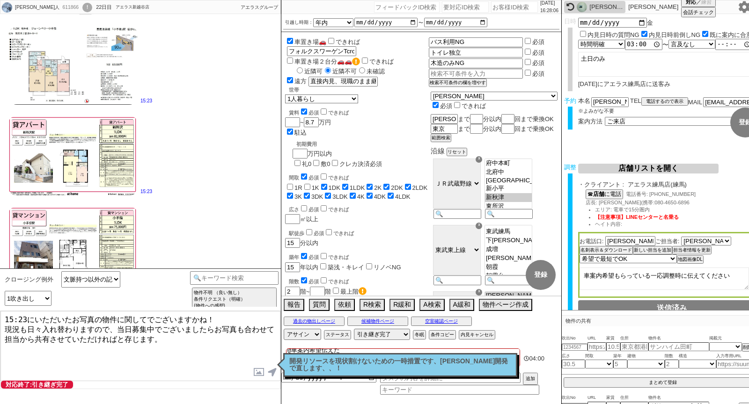
click at [180, 341] on textarea "15:23にいただいたお写真の物件に関してでございますかね！ 現況も日々入れ替わりますので、当日募集中でございましたらお写真も合わせて担当から共有させていただ…" at bounding box center [140, 346] width 280 height 70
drag, startPoint x: 177, startPoint y: 346, endPoint x: 1, endPoint y: 337, distance: 176.2
click at [1, 337] on textarea "15:23にいただいたお写真の物件に関してでございますかね！ 現況も日々入れ替わりますので、当日募集中でございましたらお写真も合わせて担当から共有させていただ…" at bounding box center [140, 346] width 280 height 70
paste textarea "日々変動いたしますため、当日に募集が出ているようであれば、写真とあわせて担当よりご案内させていただき"
click at [2, 327] on textarea "15:23にいただいたお写真の物件に関してでございますかね！ 現況は日々変動いたしますため、当日に募集が出ているようであれば、写真とあわせて担当よりご案内させ…" at bounding box center [140, 346] width 280 height 70
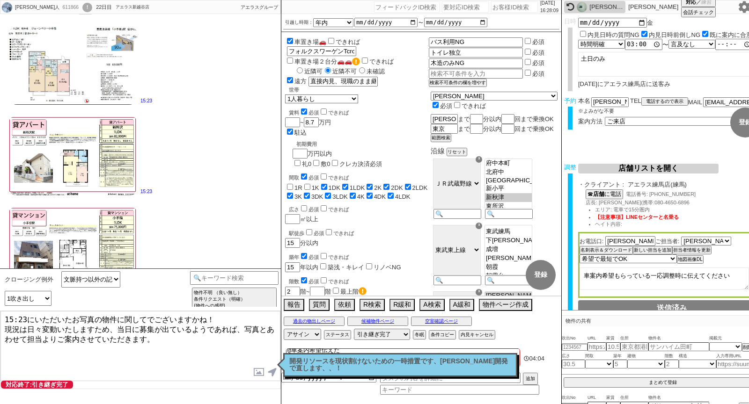
scroll to position [20943, 0]
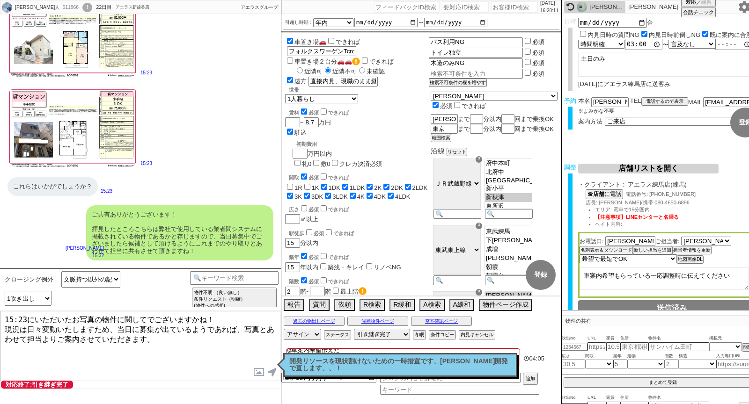
click at [188, 358] on textarea "15:23にいただいたお写真の物件に関してでございますかね！ 現況は日々変動いたしますため、当日に募集が出ているようであれば、写真とあわせて担当よりご案内させ…" at bounding box center [140, 346] width 280 height 70
click at [144, 335] on textarea "15:23にいただいたお写真の物件に関してでございますかね！ 現況は日々変動いたしますため、当日に募集が出ているようであれば、写真とあわせて担当よりご案内させ…" at bounding box center [140, 346] width 280 height 70
type textarea "15:23にいただいたお写真の物件に関してでございますかね！ 現況は日々変動いたしますため、当日に募集が出ているようであれば、写真とあわせて担当よりご案内させ…"
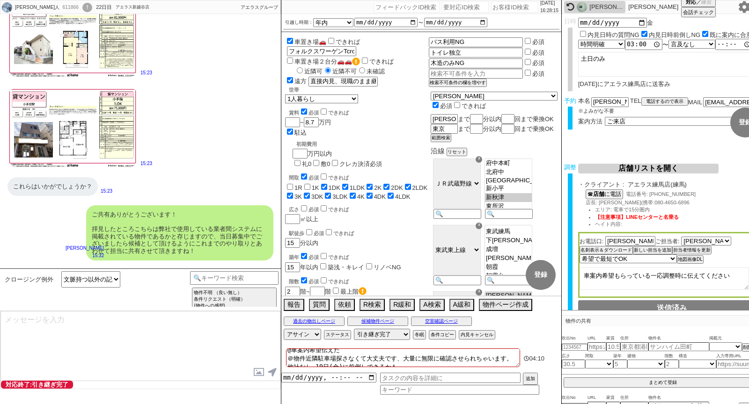
select select "295"
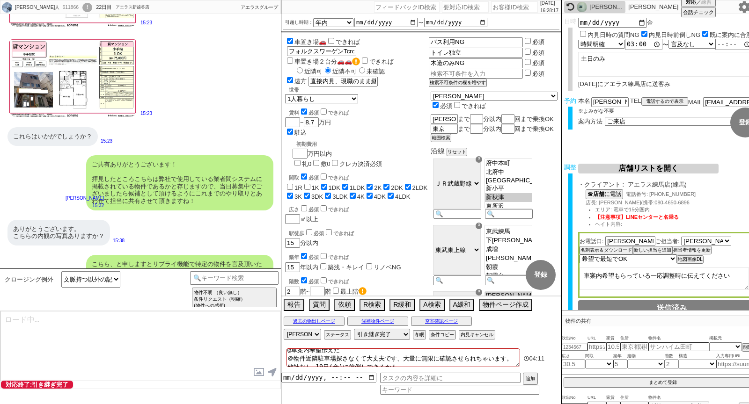
type textarea "@@【@@メッセージは打たず、以下やってください@@】@@ @@【@@タスク整理、追加、条件入力等のやるべきことはやりましたか？？全て終わったら自分に付いたア…"
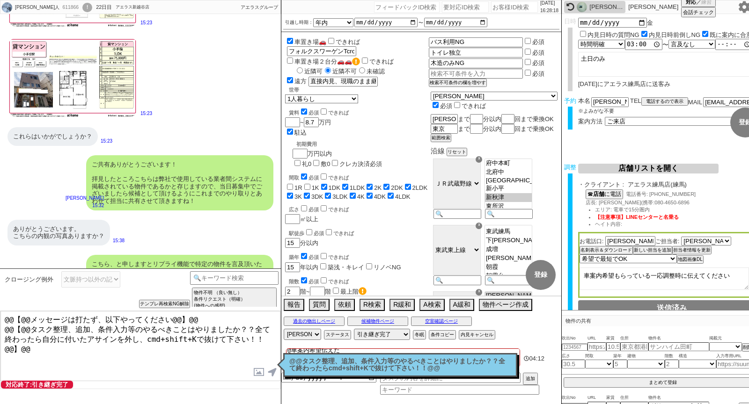
click at [369, 376] on div "@@タスク整理、追加、条件入力等のやるべきことはやりましたか？？全て終わったらcmd+shift+Kで抜けて下さい！！@@ 読んだ" at bounding box center [400, 365] width 234 height 24
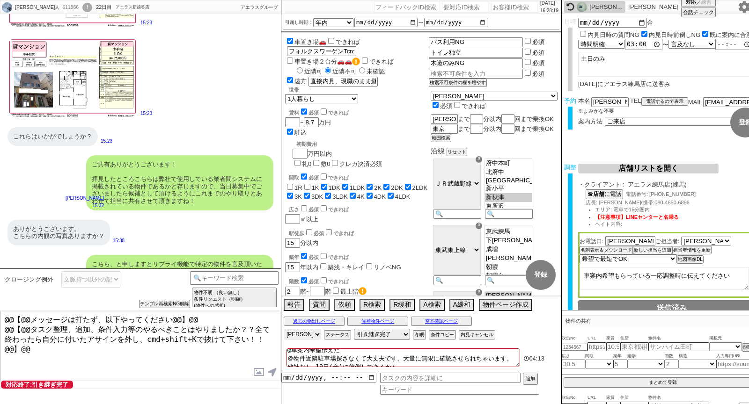
click at [300, 333] on select "アサイン [PERSON_NAME] [PERSON_NAME] [PERSON_NAME]" at bounding box center [302, 334] width 37 height 11
select select
click at [284, 329] on select "アサイン [PERSON_NAME] [PERSON_NAME] [PERSON_NAME]" at bounding box center [302, 334] width 37 height 11
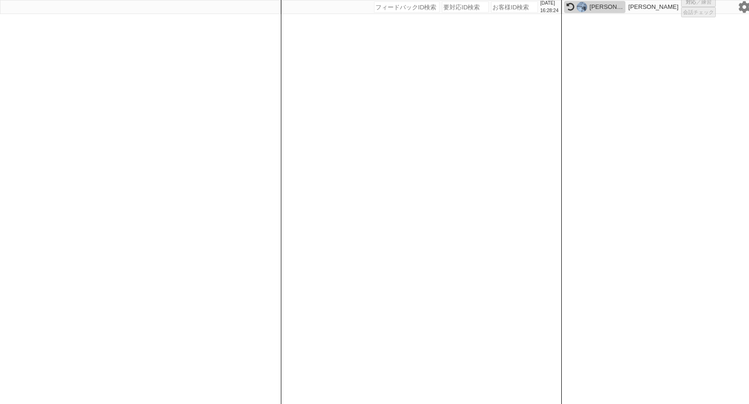
select select
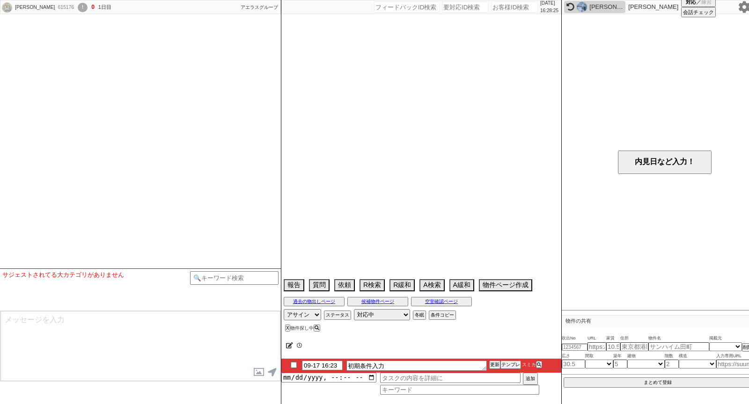
select select
select select "0"
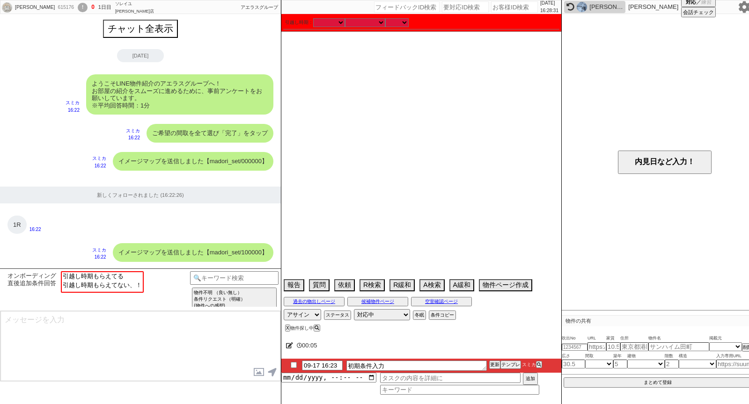
scroll to position [688, 0]
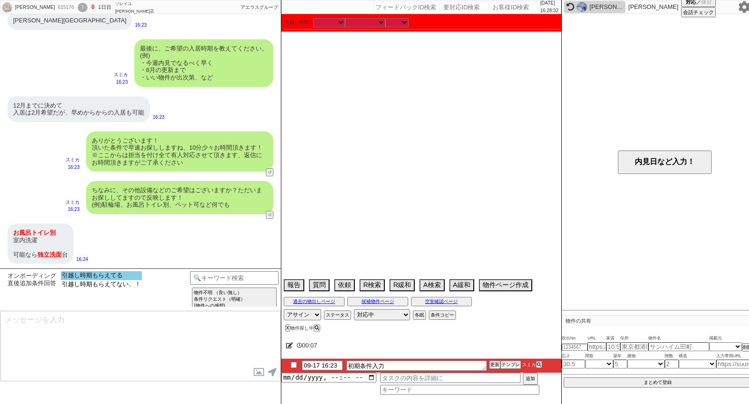
click at [123, 276] on option "引越し時期もらえてる" at bounding box center [101, 275] width 81 height 9
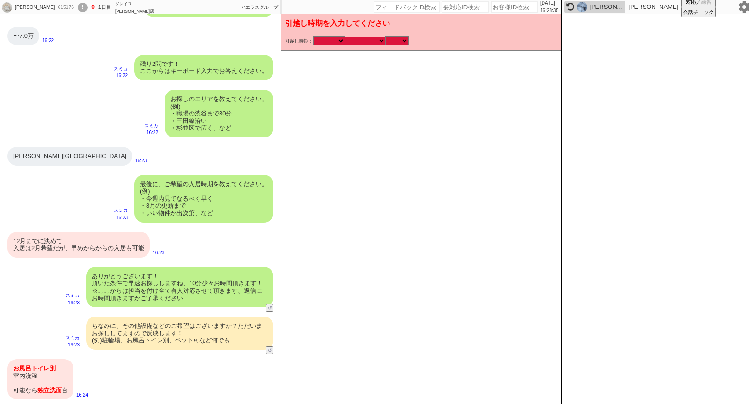
click at [371, 39] on select "なる早 未定 いつでも 物件あれば 年内 来年 1月 2月 3月 4月 5月 6月 7月 8月 9月 10月 11月 12月 春 [PERSON_NAME]" at bounding box center [365, 41] width 40 height 8
select select "2"
click at [345, 37] on select "なる早 未定 いつでも 物件あれば 年内 来年 1月 2月 3月 4月 5月 6月 7月 8月 9月 10月 11月 12月 春 [PERSON_NAME]" at bounding box center [365, 41] width 40 height 8
select select "[DATE]"
checkbox input "true"
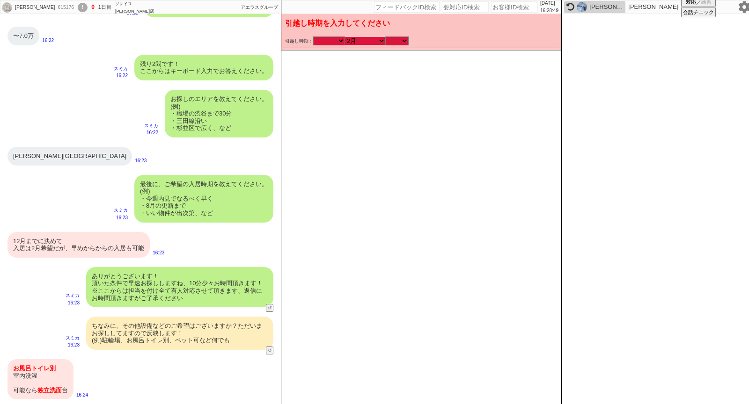
checkbox input "true"
checkbox input "false"
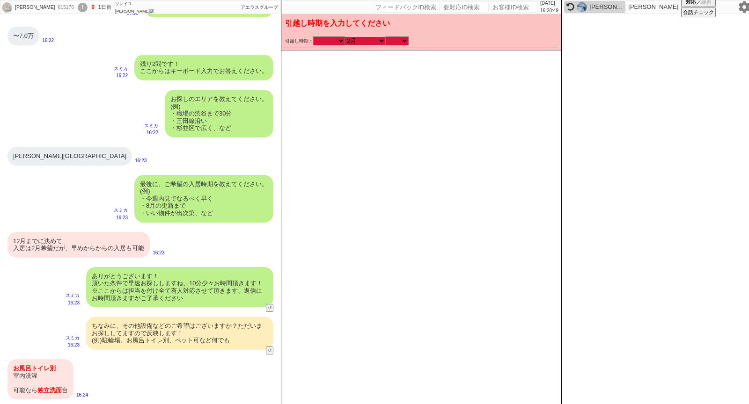
checkbox input "false"
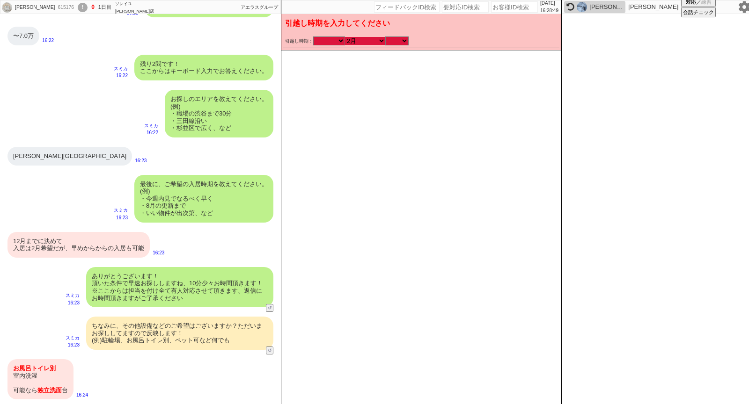
checkbox input "false"
click at [393, 42] on select "のみ 上旬 中旬 下旬 末 まで 1日 2日 3日 4日 5日 6日 7日 8日 9日 10日 11日 12日 13日 14日 15日 16日 17日 18日…" at bounding box center [396, 41] width 23 height 8
select select "37"
click at [385, 37] on select "のみ 上旬 中旬 下旬 末 まで 1日 2日 3日 4日 5日 6日 7日 8日 9日 10日 11日 12日 13日 14日 15日 16日 17日 18日…" at bounding box center [396, 41] width 23 height 8
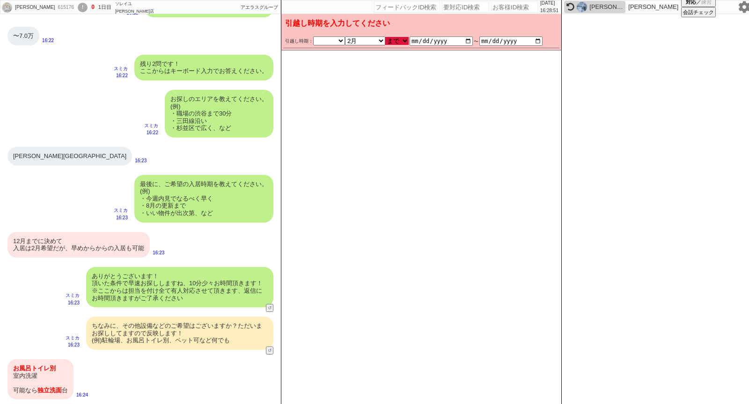
type input "[DATE]"
checkbox input "true"
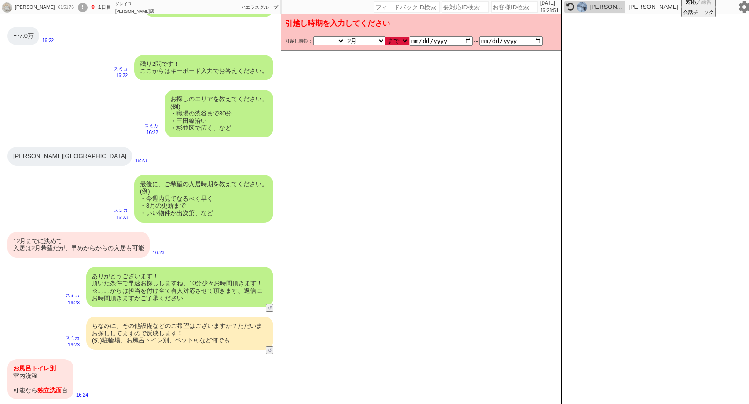
checkbox input "true"
checkbox input "false"
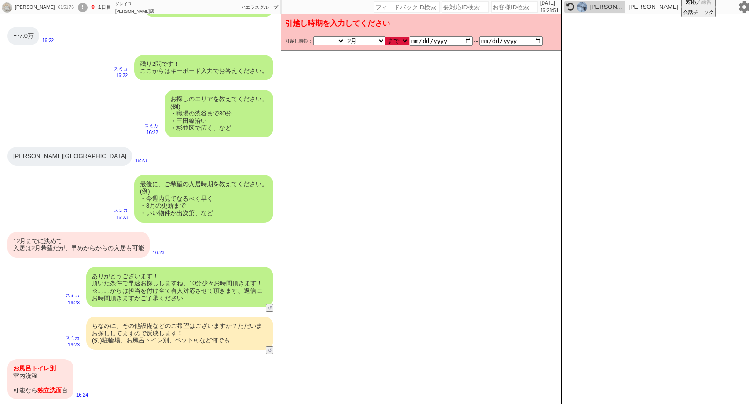
checkbox input "false"
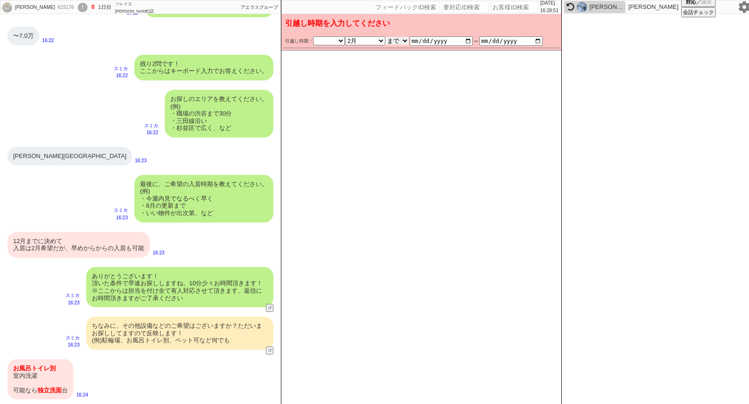
scroll to position [688, 0]
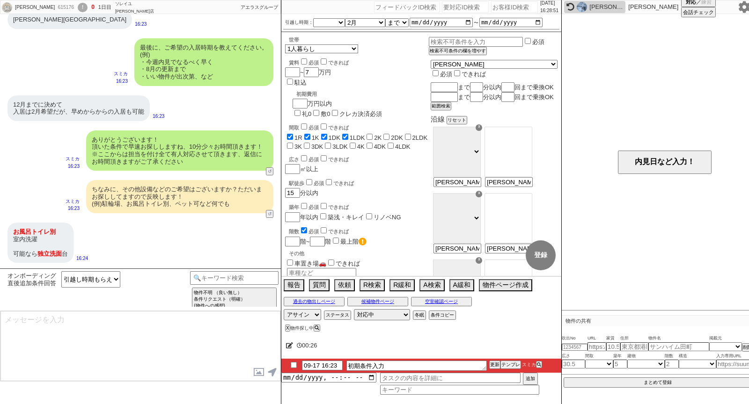
type textarea "すみません、お引越しが2月@@【まで、等あれば追加】とのことで、現時点の物件は基本的には全て埋まってしまう形となります、、、 ※良い物件は1~2日、通常の物件…"
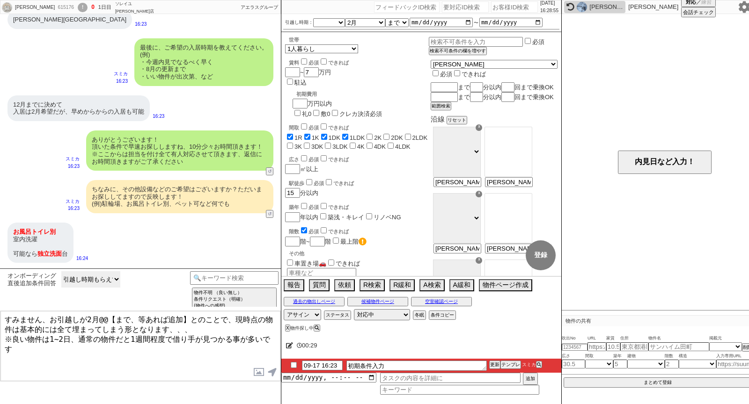
click at [100, 280] on select "引越し時期もらえてる 引越し時期もらえてない、！" at bounding box center [90, 279] width 59 height 16
click at [61, 271] on select "引越し時期もらえてる 引越し時期もらえてない、！" at bounding box center [90, 279] width 59 height 16
click at [363, 20] on select "なる早 未定 いつでも 物件あれば 年内 来年 1月 2月 3月 4月 5月 6月 7月 8月 9月 10月 11月 12月 春 [PERSON_NAME]" at bounding box center [365, 23] width 40 height 8
select select "12"
click at [345, 19] on select "なる早 未定 いつでも 物件あれば 年内 来年 1月 2月 3月 4月 5月 6月 7月 8月 9月 10月 11月 12月 春 [PERSON_NAME]" at bounding box center [365, 23] width 40 height 8
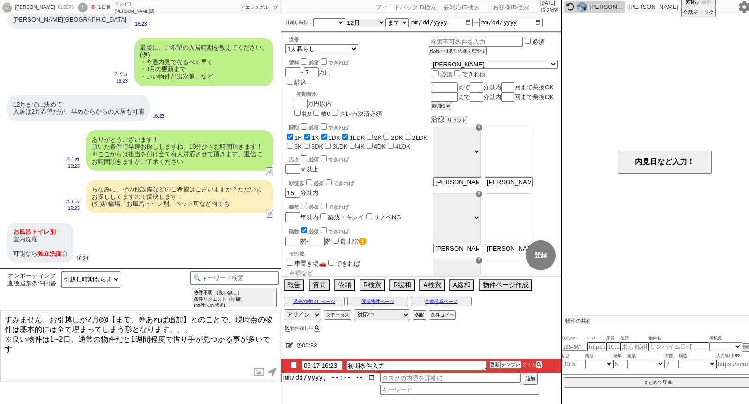
type input "[DATE]"
checkbox input "true"
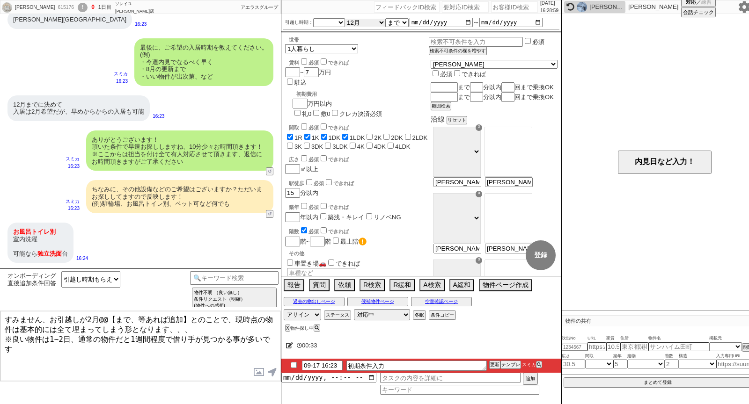
checkbox input "true"
checkbox input "false"
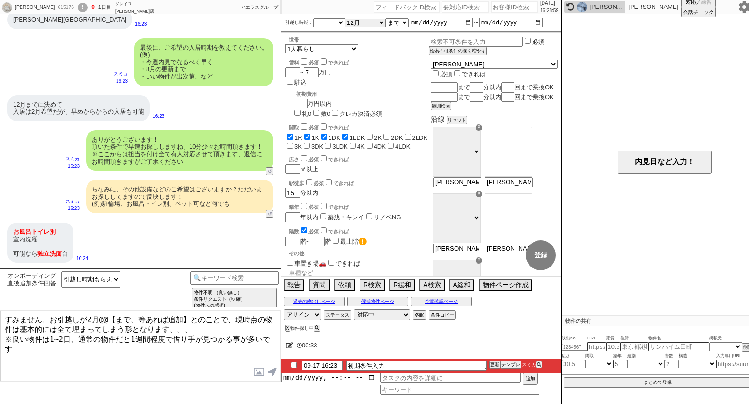
checkbox input "false"
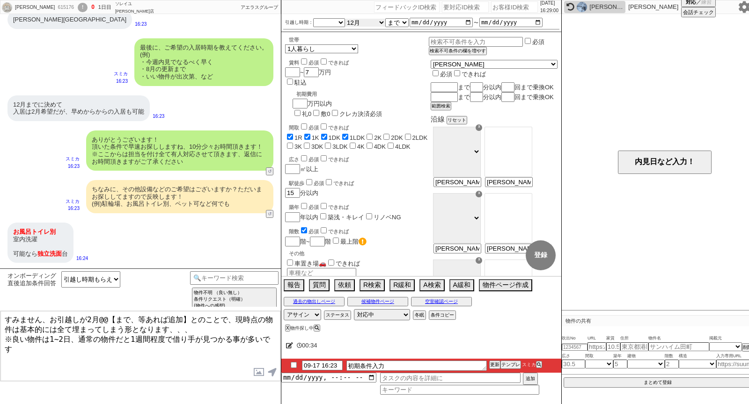
scroll to position [745, 0]
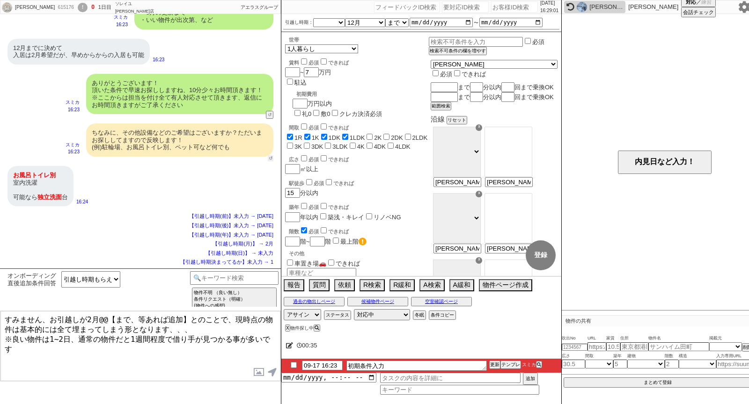
click at [270, 157] on button "↺" at bounding box center [271, 158] width 6 height 6
select select "引越し時期もらえてる"
click at [111, 276] on option "引越し時期もらえてる" at bounding box center [101, 275] width 81 height 9
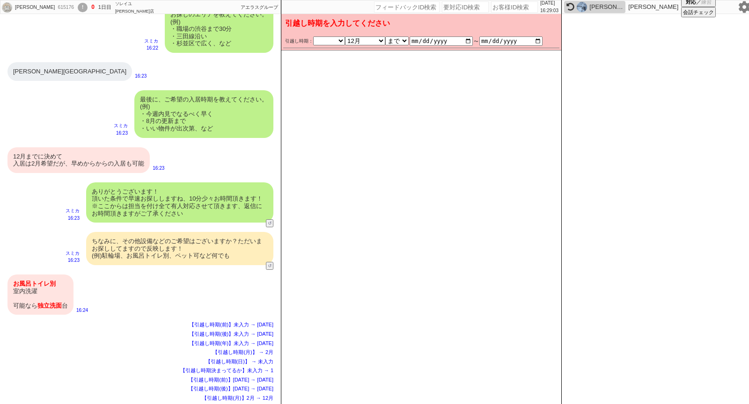
click at [41, 291] on div "お風呂トイレ別 室内洗濯 可能なら 独立洗面 台" at bounding box center [40, 295] width 66 height 40
click at [48, 175] on div "12月までに決めて 入居は2月希望だが、早めからからの入居も可能 16:23" at bounding box center [140, 160] width 281 height 35
click at [89, 154] on div "12月までに決めて 入居は2月希望だが、早めからからの入居も可能" at bounding box center [78, 160] width 142 height 26
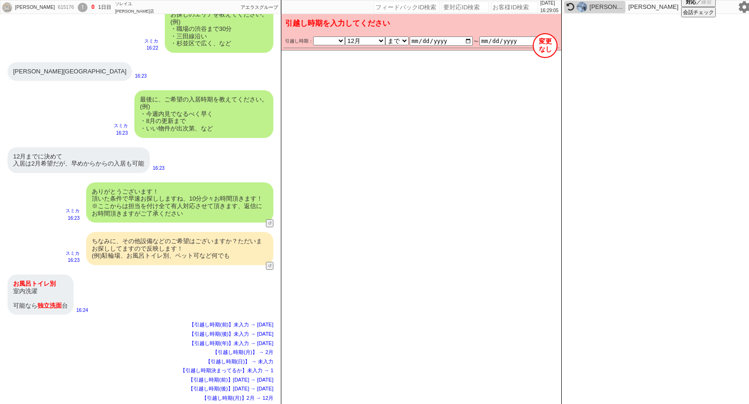
click at [553, 47] on button "変更 なし" at bounding box center [545, 45] width 25 height 25
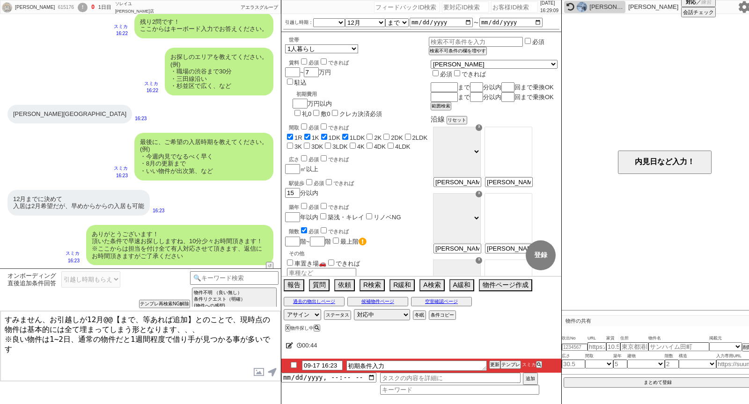
scroll to position [577, 0]
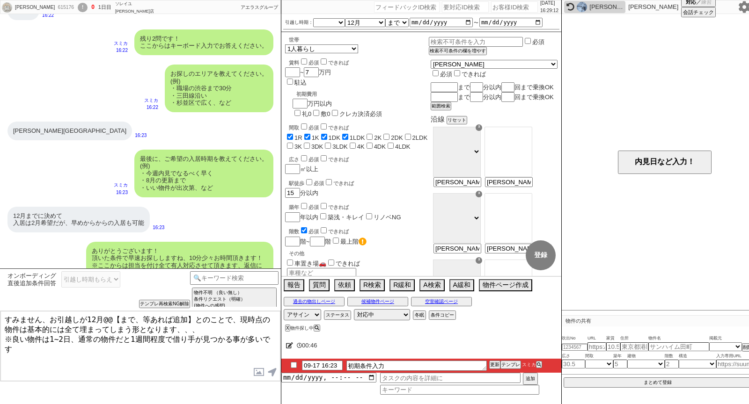
drag, startPoint x: 100, startPoint y: 319, endPoint x: 190, endPoint y: 319, distance: 90.8
click at [190, 319] on textarea "すみません、お引越しが12月@@【まで、等あれば追加】とのことで、現時点の物件は基本的には全て埋まってしまう形となります、、、 ※良い物件は1~2日、通常の物…" at bounding box center [140, 346] width 280 height 70
click at [174, 357] on textarea "すみません、お引越しが12月までとのことで、現時点の物件は基本的には全て埋まってしまう形となります、、、 ※良い物件は1~2日、通常の物件だと1週間程度で借り…" at bounding box center [140, 346] width 280 height 70
type textarea "すみません、お引越しが12月までとのことで、現時点の物件は基本的には全て埋まってしまう形となります、、、 ※良い物件は1~2日、通常の物件だと1週間程度で借り…"
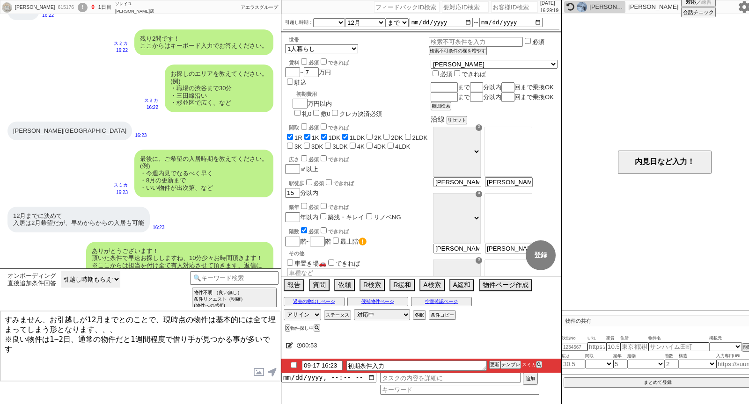
click at [95, 278] on select "引越し時期もらえてる 引越し時期もらえてない、！" at bounding box center [90, 279] width 59 height 16
click at [61, 271] on select "引越し時期もらえてる 引越し時期もらえてない、！" at bounding box center [90, 279] width 59 height 16
click at [356, 22] on select "なる早 未定 いつでも 物件あれば 年内 来年 1月 2月 3月 4月 5月 6月 7月 8月 9月 10月 11月 12月 春 [PERSON_NAME]" at bounding box center [365, 23] width 40 height 8
select select "2"
click at [345, 19] on select "なる早 未定 いつでも 物件あれば 年内 来年 1月 2月 3月 4月 5月 6月 7月 8月 9月 10月 11月 12月 春 [PERSON_NAME]" at bounding box center [365, 23] width 40 height 8
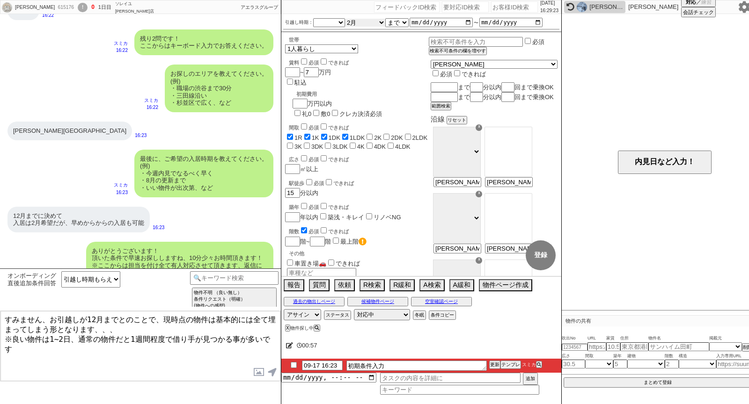
type input "[DATE]"
checkbox input "true"
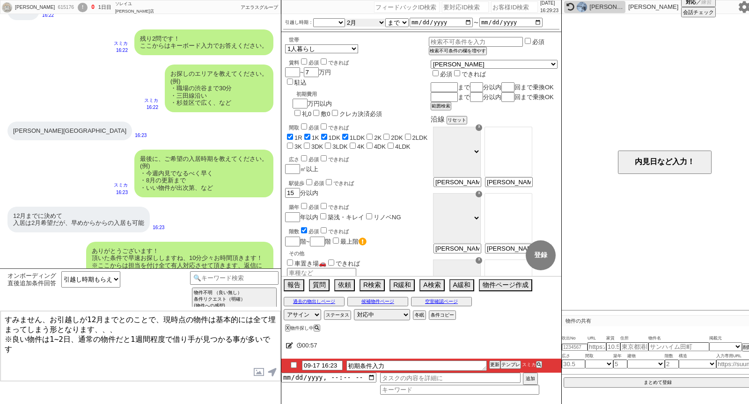
checkbox input "true"
checkbox input "false"
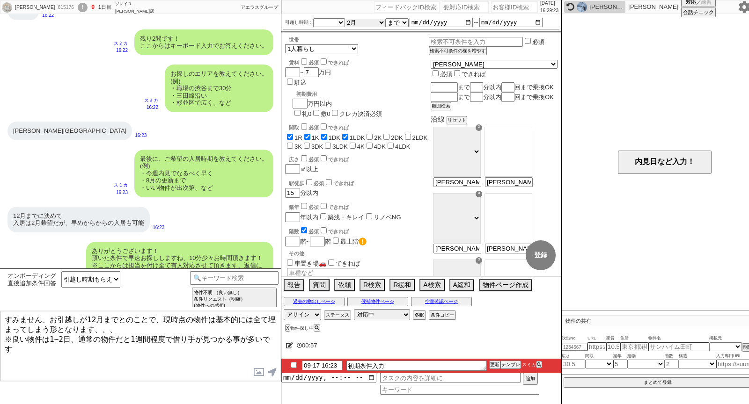
checkbox input "false"
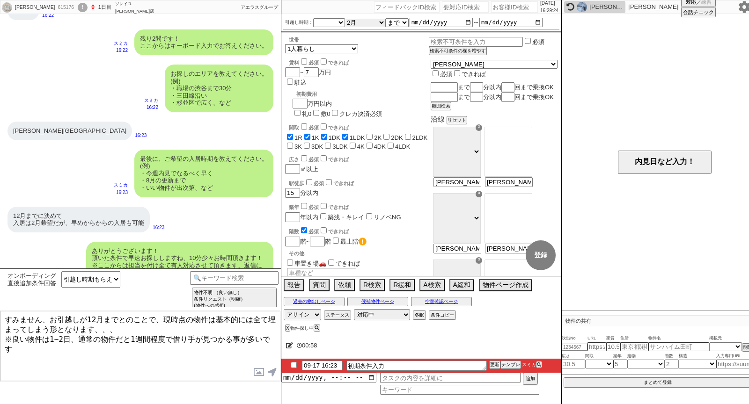
scroll to position [772, 0]
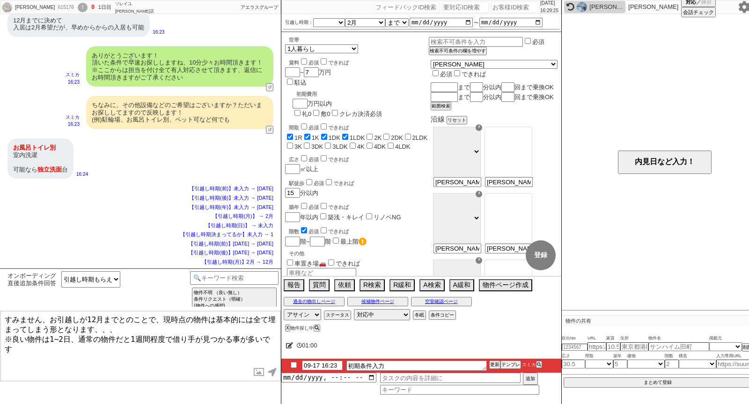
click at [95, 319] on textarea "すみません、お引越しが12月までとのことで、現時点の物件は基本的には全て埋まってしまう形となります、、、 ※良い物件は1~2日、通常の物件だと1週間程度で借り…" at bounding box center [140, 346] width 280 height 70
click at [91, 319] on textarea "すみません、お引越しが12月までとのことで、現時点の物件は基本的には全て埋まってしまう形となります、、、 ※良い物件は1~2日、通常の物件だと1週間程度で借り…" at bounding box center [140, 346] width 280 height 70
click at [141, 367] on textarea "すみません、お引越しが2月までとのことで、現時点の物件は基本的には全て埋まってしまう形となります、、、 ※良い物件は1~2日、通常の物件だと1週間程度で借り手…" at bounding box center [140, 346] width 280 height 70
type textarea "すみません、お引越しが2月までとのことで、現時点の物件は基本的には全て埋まってしまう形となります、、、 ※良い物件は1~2日、通常の物件だと1週間程度で借り手…"
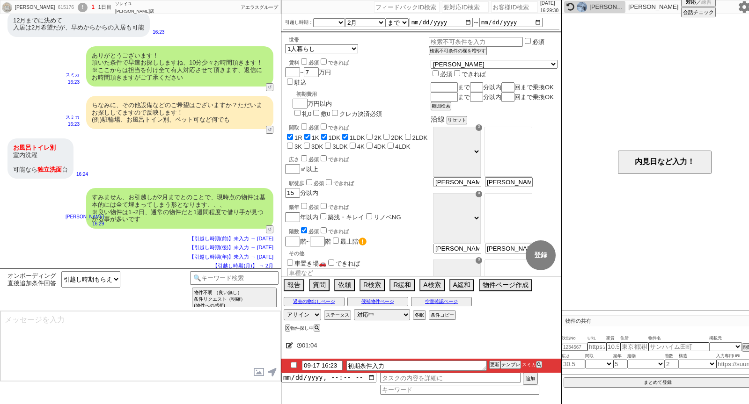
scroll to position [849, 0]
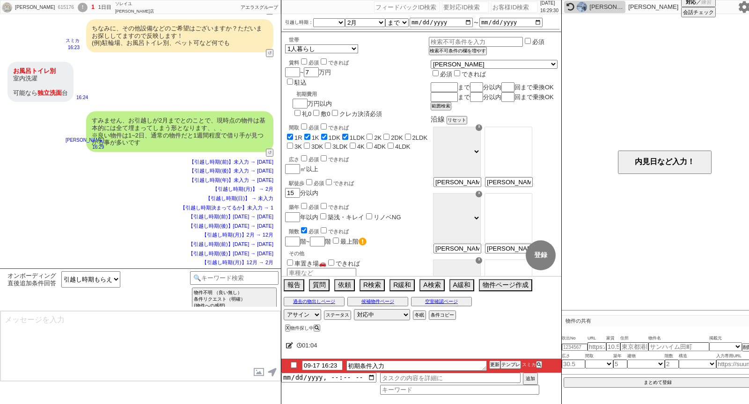
type textarea "ご希望のスケジュールが圏内に入り次第、改めて物件をご紹介させてください！ 一旦お待たせする形にはなりますが、どうぞよろしくお願いいたします。 ※メールの自動配…"
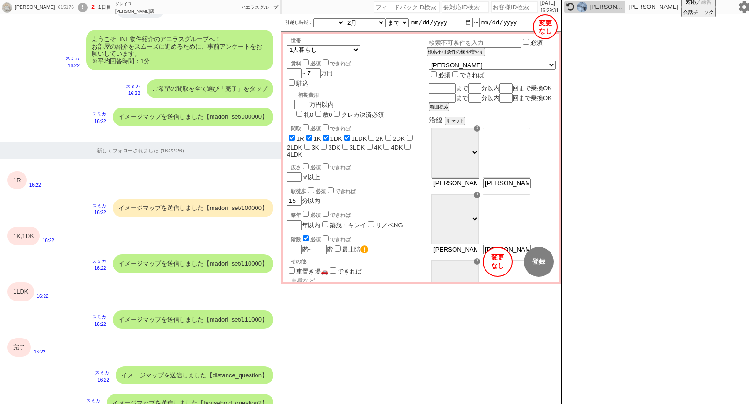
scroll to position [810, 0]
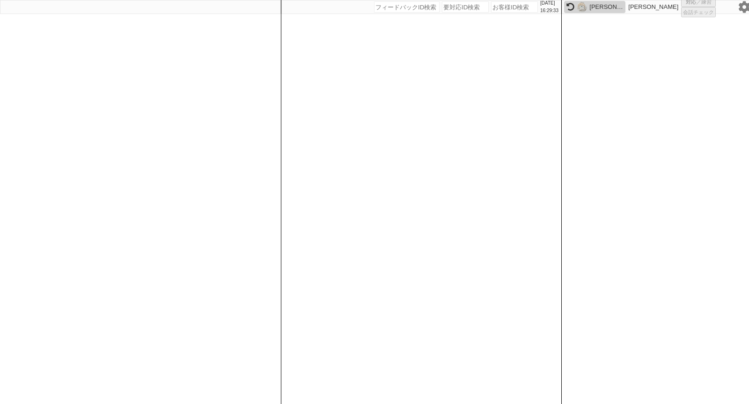
select select "100"
select select "1"
select select "2"
select select "5"
select select
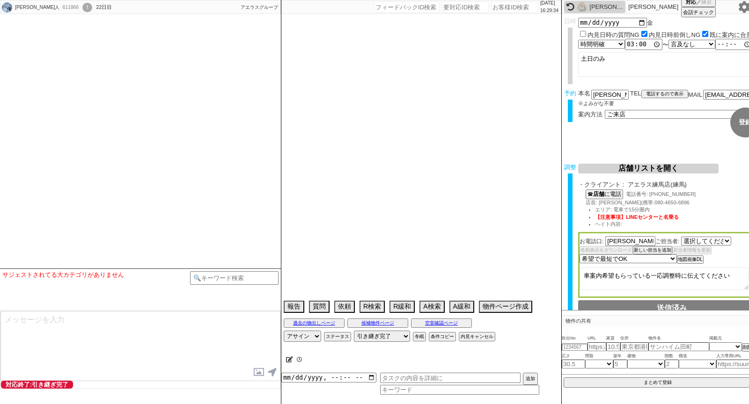
select select "419"
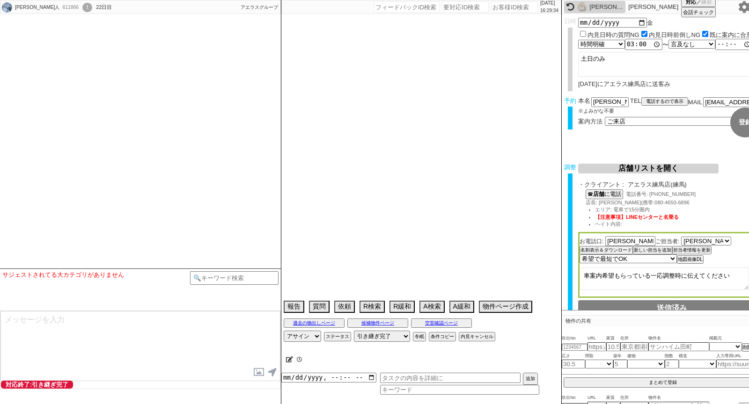
type textarea "@車案内希望伝えた ＠物件近隣駐車場探さなくて大丈夫です、大量に無限に確認させられちゃいます。 他社なし,19日(金)に前倒しできるかも"
select select "16"
select select "0"
select select "16"
select select "533"
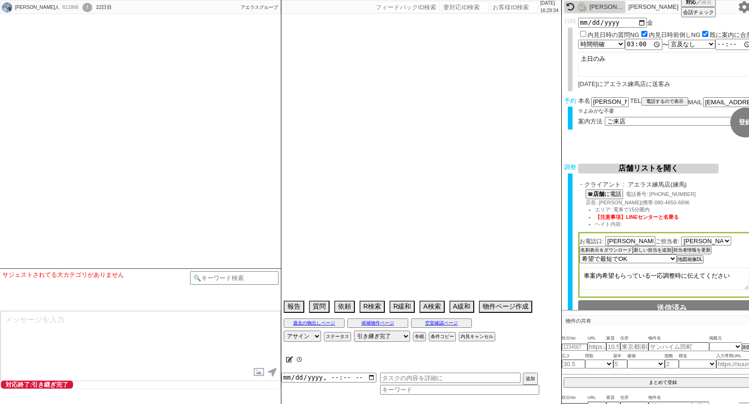
select select "35"
select select "[DATE]"
select select "37"
select select "36"
select select "[DATE]"
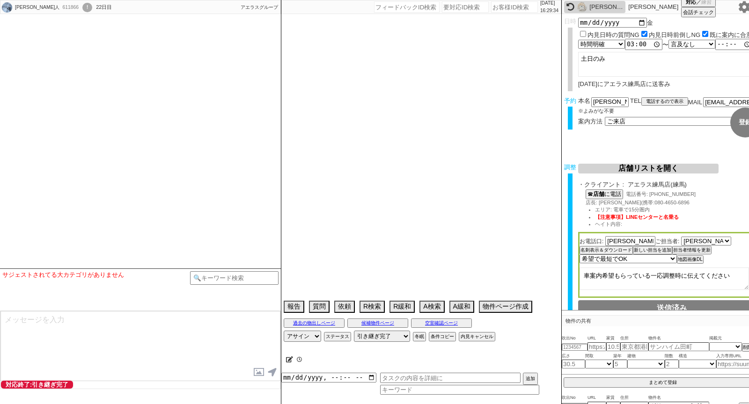
select select "38"
select select "[DATE]"
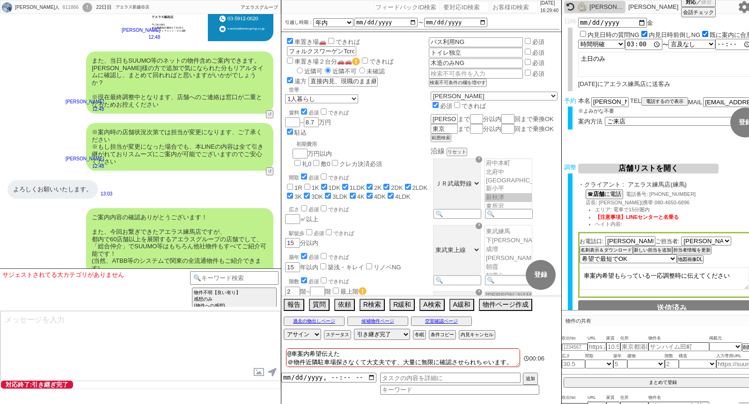
scroll to position [19428, 0]
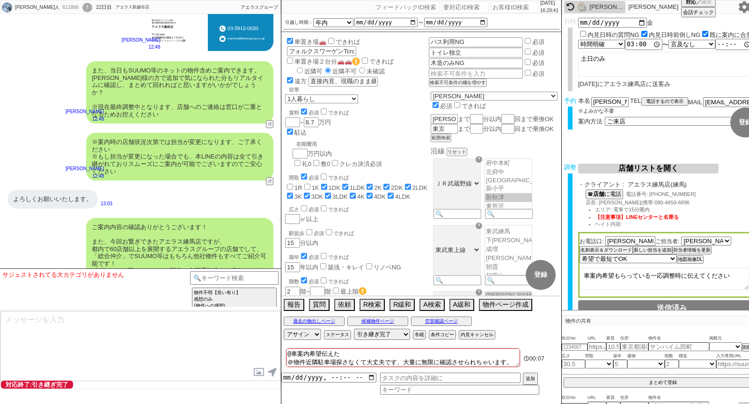
click at [269, 404] on button "↺" at bounding box center [271, 411] width 6 height 6
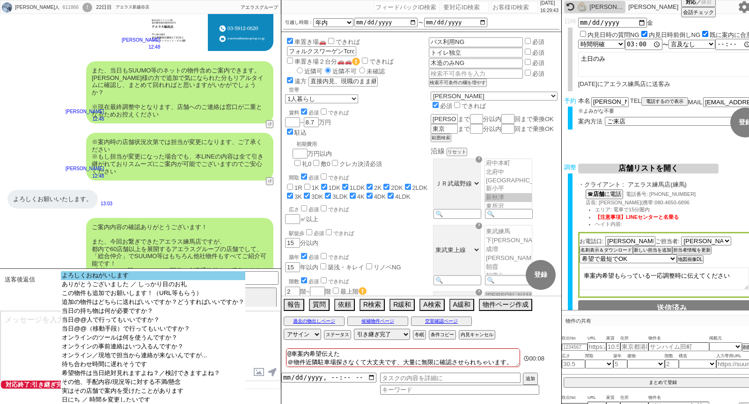
select select "よろしくおねがいします"
click at [118, 276] on option "よろしくおねがいします" at bounding box center [153, 275] width 184 height 9
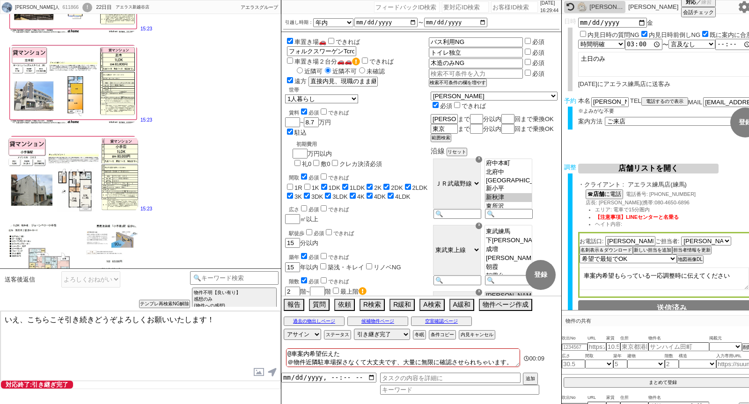
scroll to position [21020, 0]
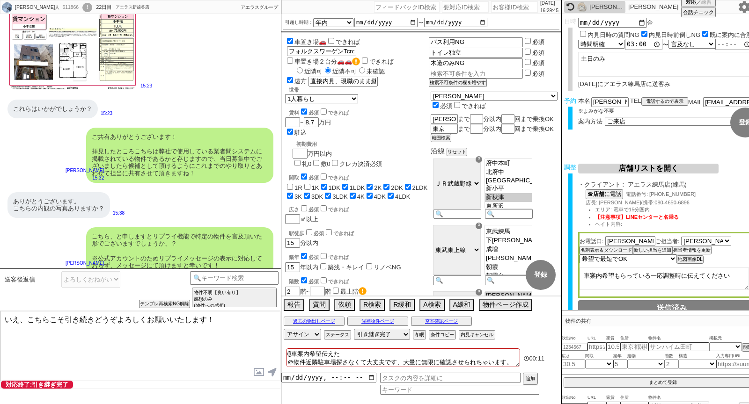
drag, startPoint x: 19, startPoint y: 320, endPoint x: 0, endPoint y: 320, distance: 19.2
click at [0, 320] on div "いえ、こちらこそ引き続きどうぞよろしくお願いいたします！ 内見日が過ぎたのでキャンセル！ 👆0つの質問に答えてください 対応終了:引き継ぎ完了 特殊条件でチャ…" at bounding box center [140, 350] width 281 height 79
click at [227, 344] on textarea "はい、こちらこそ引き続きどうぞよろしくお願いいたします！" at bounding box center [140, 346] width 280 height 70
type textarea "はい、こちらこそ引き続きどうぞよろしくお願いいたします！"
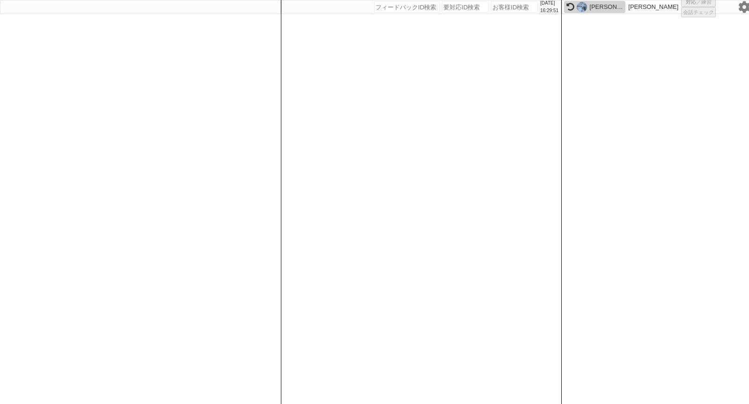
select select "1"
select select "6"
select select "2"
select select "8"
select select
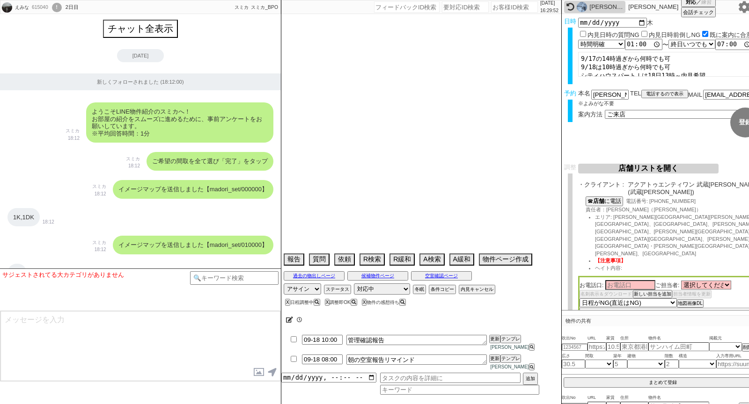
scroll to position [4763, 0]
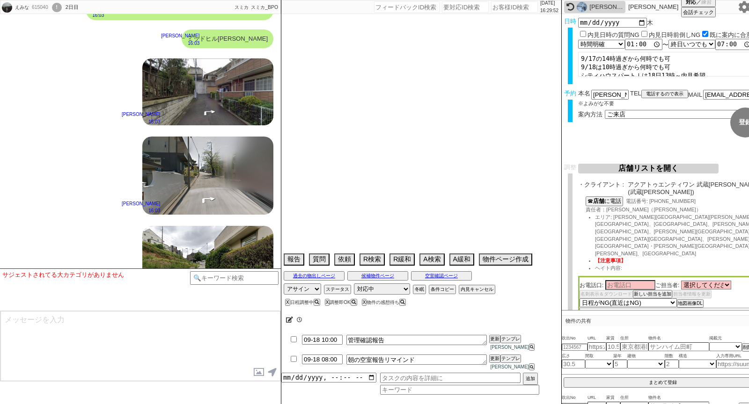
select select "2025"
select select "9"
select select "36"
select select "0"
select select "44"
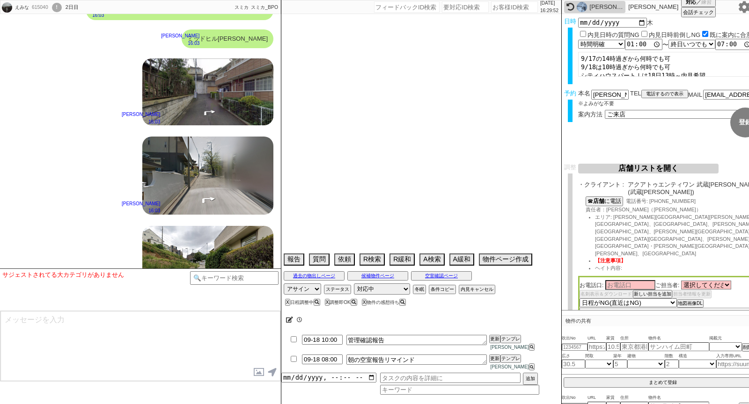
select select "19"
select select "601"
select select "50"
select select "48"
select select "47"
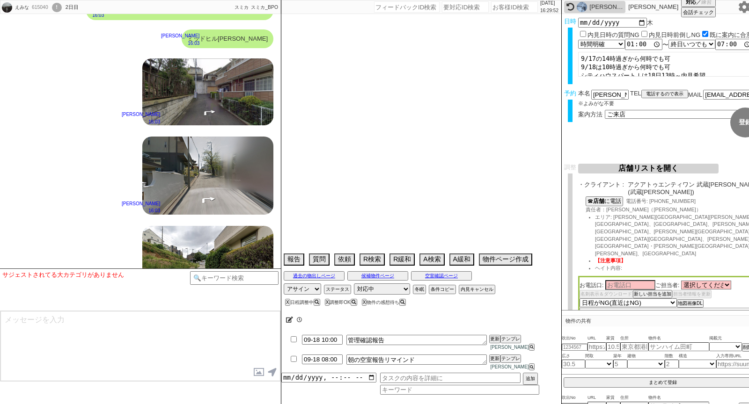
select select "54"
select select "53"
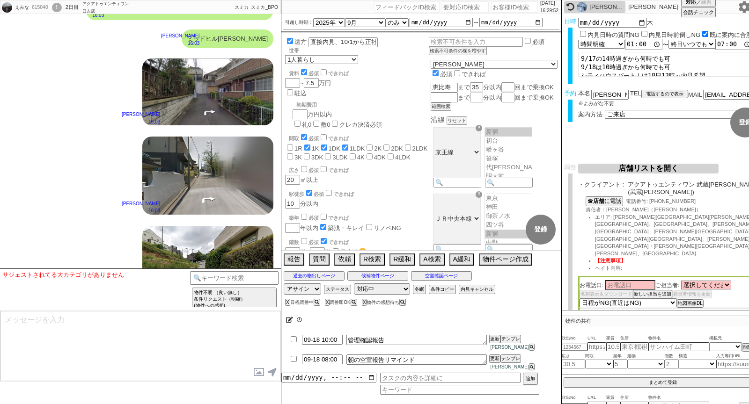
click at [567, 6] on icon at bounding box center [570, 7] width 8 height 8
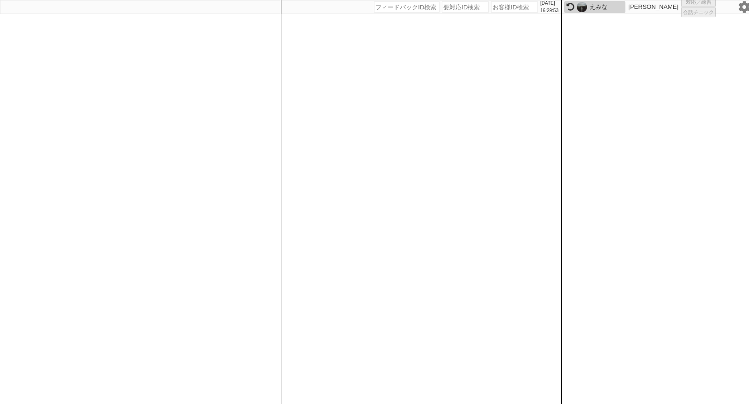
select select "100"
select select "1"
select select "2"
select select "5"
select select
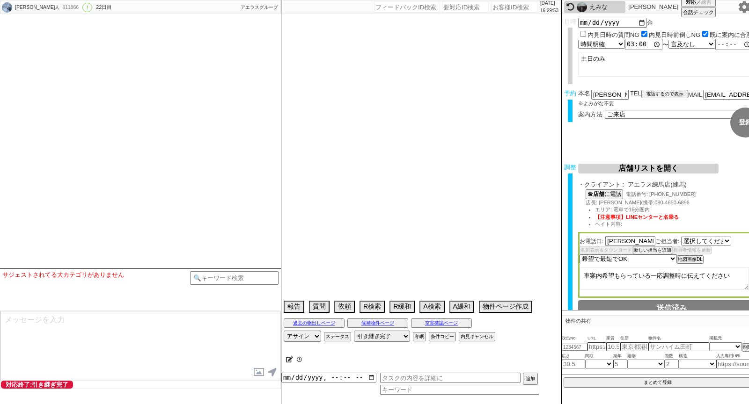
select select "419"
select select "16"
select select "0"
select select "16"
select select "533"
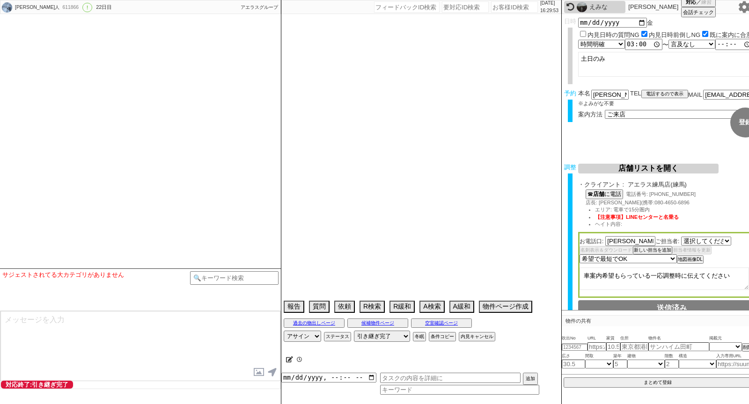
select select "35"
select select "[DATE]"
select select "37"
select select "36"
select select "[DATE]"
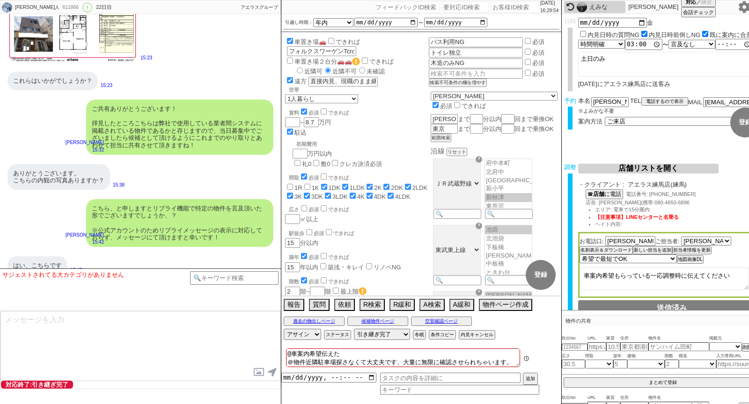
scroll to position [69, 0]
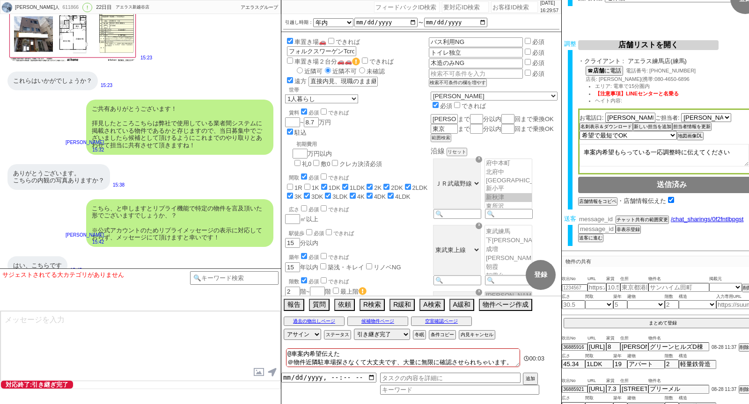
scroll to position [63, 0]
click at [599, 221] on input "number" at bounding box center [596, 220] width 37 height 8
paste input "37086983"
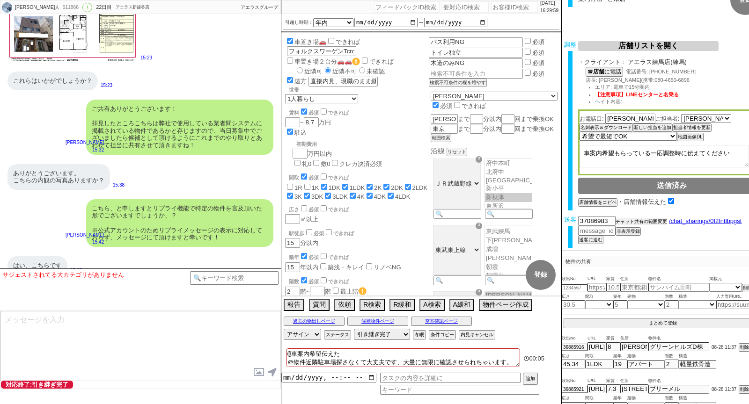
click at [654, 221] on button "チャット共有の範囲変更" at bounding box center [640, 222] width 51 height 7
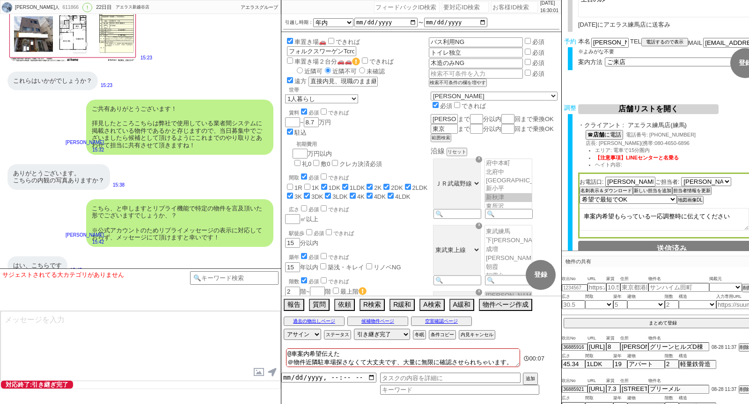
scroll to position [0, 0]
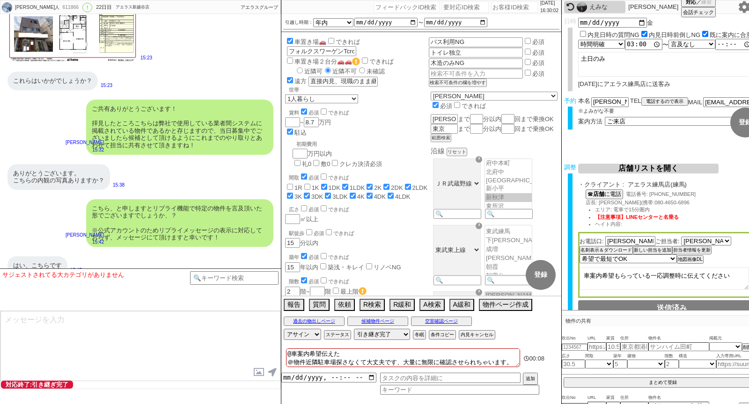
click at [567, 6] on icon at bounding box center [570, 7] width 8 height 8
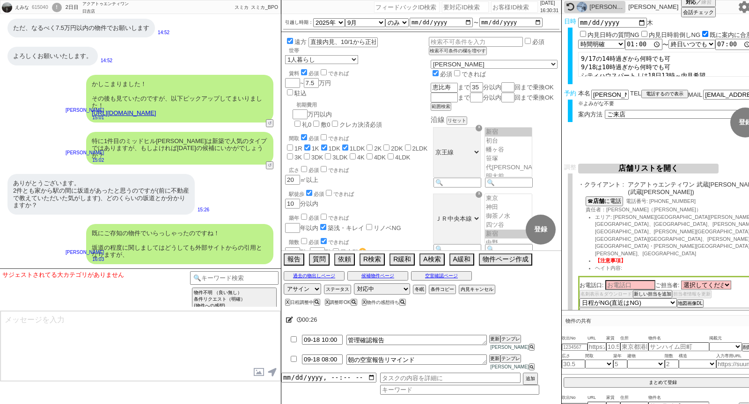
scroll to position [5147, 0]
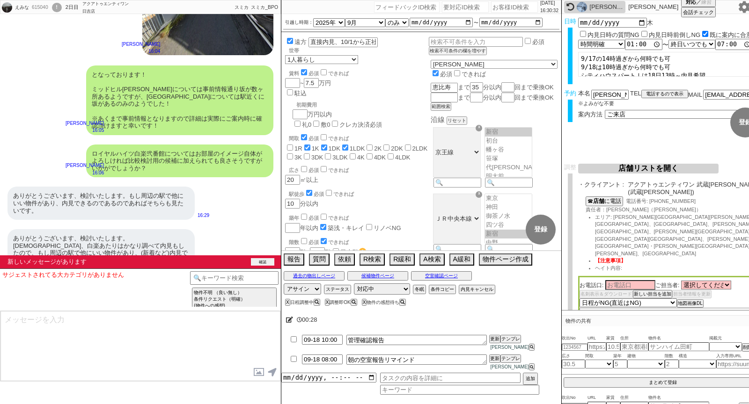
click at [266, 262] on button "確認" at bounding box center [262, 261] width 23 height 7
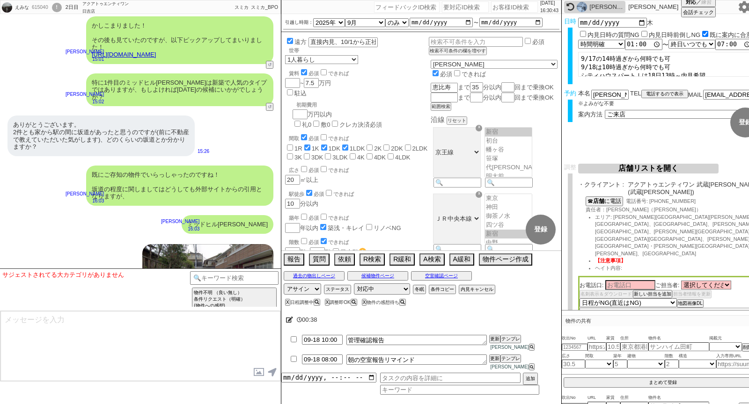
scroll to position [4528, 0]
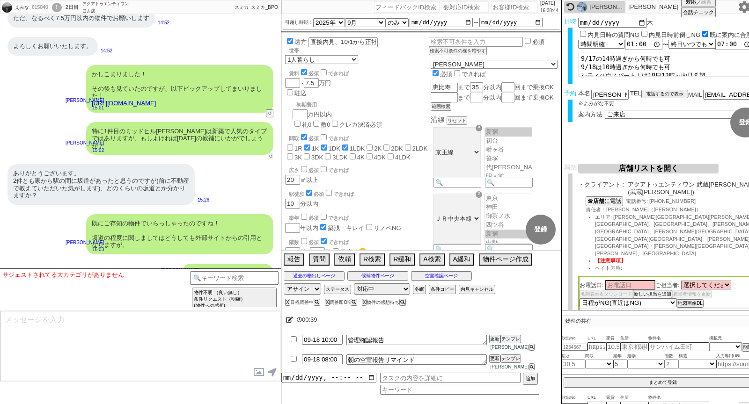
click at [269, 154] on button "↺" at bounding box center [271, 157] width 6 height 6
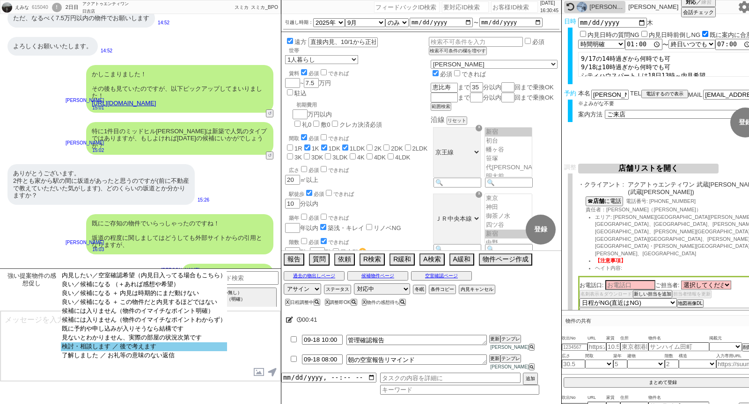
click at [128, 351] on option "検討・相談します ／ 後で考えます" at bounding box center [144, 347] width 166 height 9
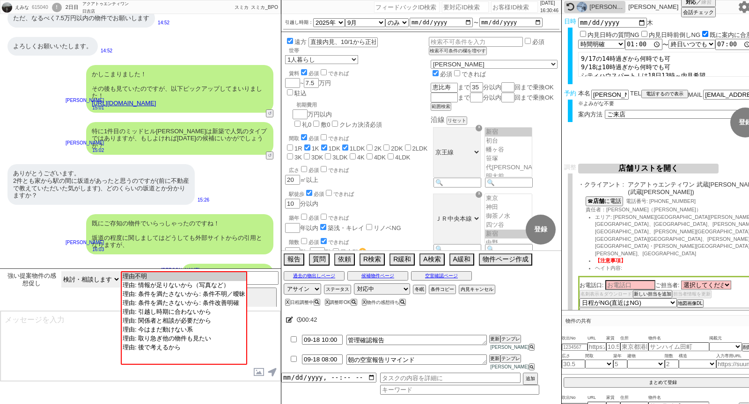
scroll to position [5132, 0]
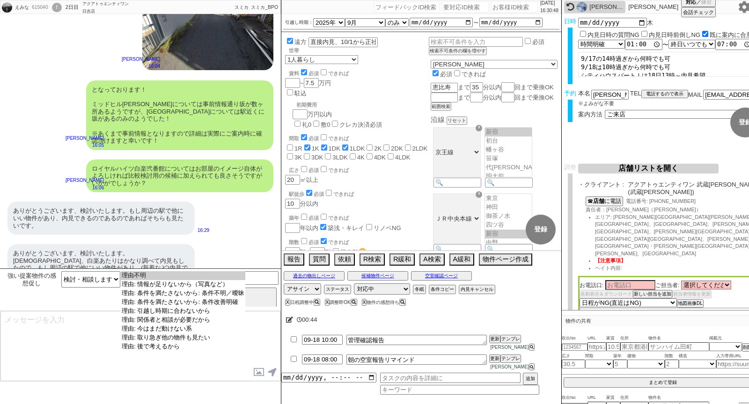
click at [171, 361] on select "理由不明 理由: 情報が足りないから（写真など） 理由: 条件を満たさないから: 条件不明／曖昧 理由: 条件を満たさないから: 条件改善明確 理由: 引越し…" at bounding box center [183, 318] width 124 height 94
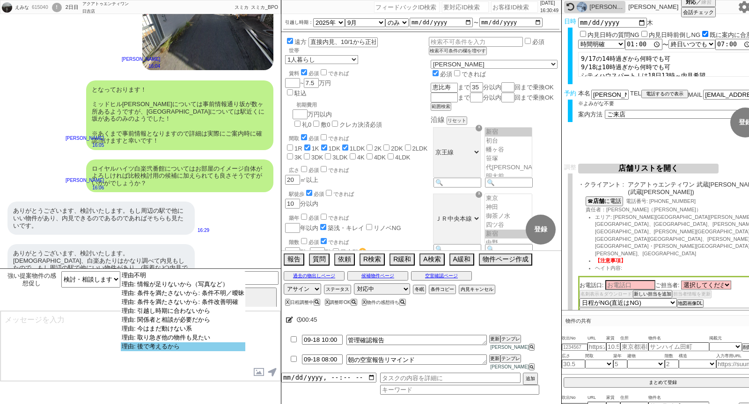
click at [168, 351] on option "理由: 後で考えるから" at bounding box center [183, 347] width 124 height 9
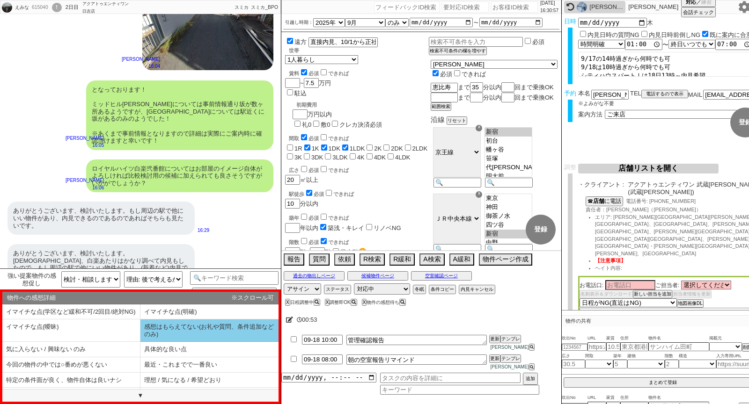
click at [156, 331] on li "感想はもらえてない(お礼や質問、条件追加などのみ)" at bounding box center [209, 331] width 138 height 22
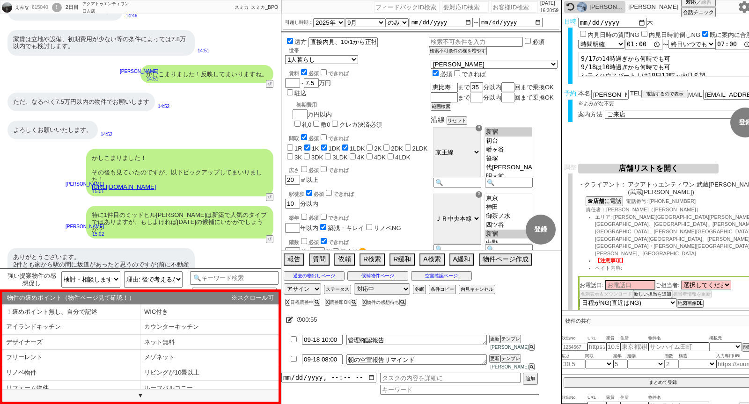
scroll to position [4403, 0]
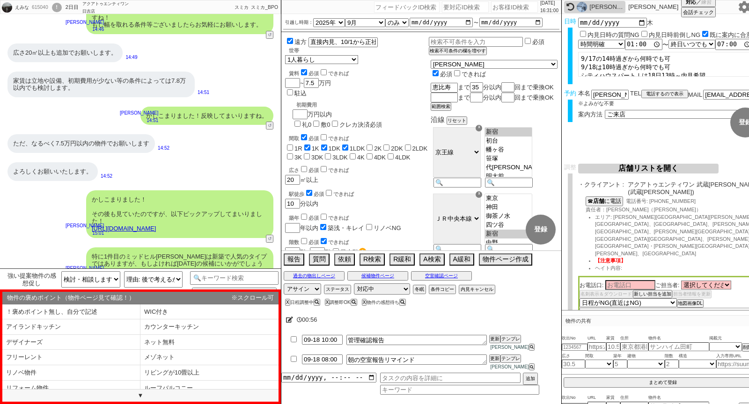
click at [156, 225] on link "[URL][DOMAIN_NAME]" at bounding box center [124, 228] width 64 height 7
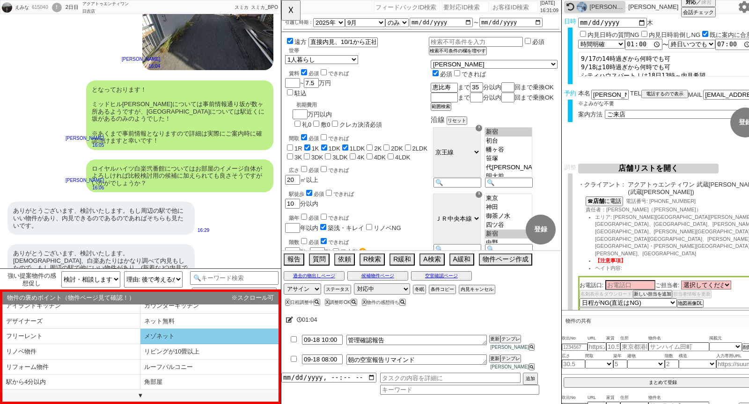
scroll to position [20, 0]
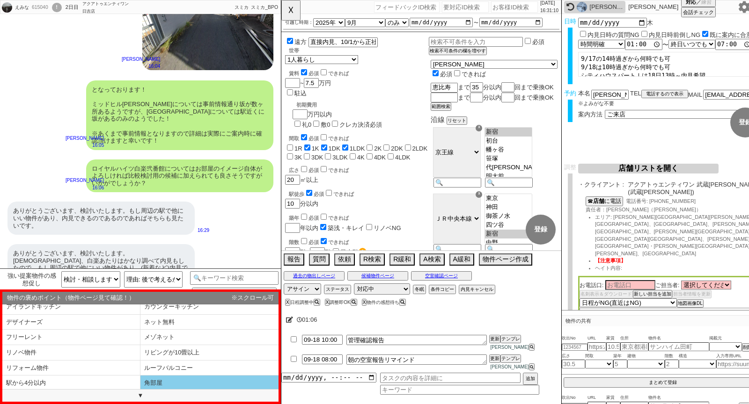
click at [156, 385] on li "角部屋" at bounding box center [209, 383] width 138 height 15
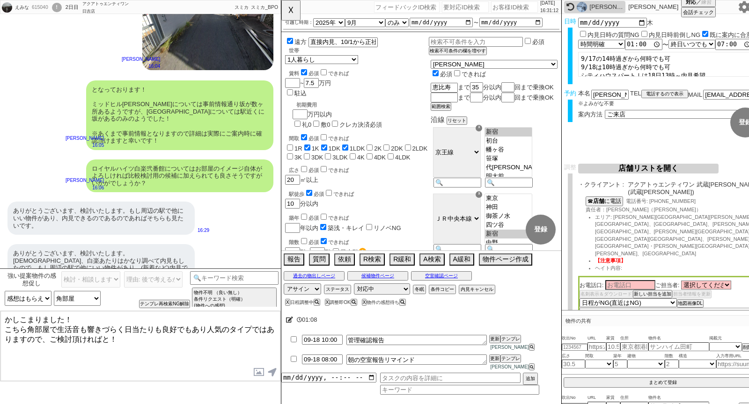
click at [135, 348] on textarea "かしこまりました！ こちら角部屋で生活音も響きづらく日当たりも良好でもあり人気のタイプではありますので、ご検討頂ければと！" at bounding box center [140, 346] width 280 height 70
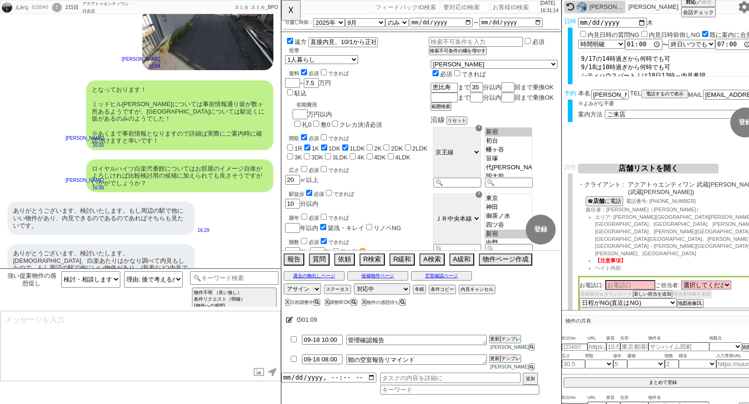
scroll to position [5175, 0]
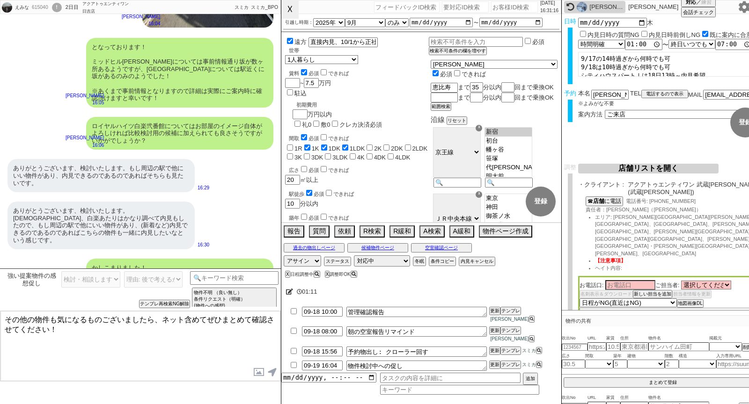
click at [290, 12] on button "☓" at bounding box center [289, 9] width 17 height 19
click at [172, 330] on textarea "その他の物件も気になるものございましたら、ネット含めてぜひまとめて確認させてください！" at bounding box center [140, 346] width 280 height 70
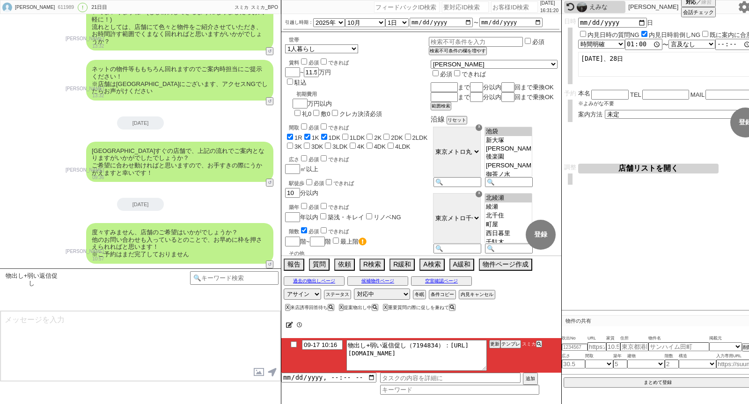
scroll to position [88, 0]
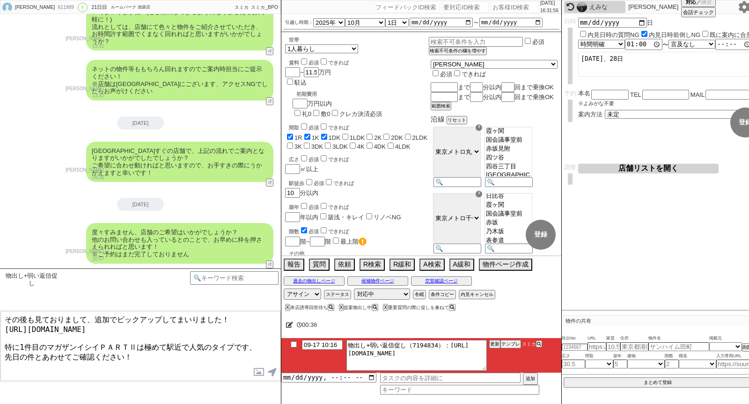
click at [207, 347] on textarea "その後も見ておりまして、追加でピックアップしてまいりました！ [URL][DOMAIN_NAME] 特に1件目のマガザンイシイＰＡＲＴⅡは極めて駅近で人気のタ…" at bounding box center [140, 346] width 280 height 70
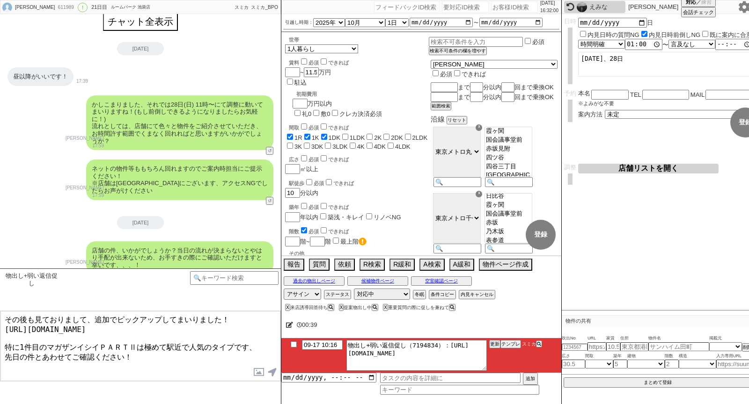
scroll to position [0, 0]
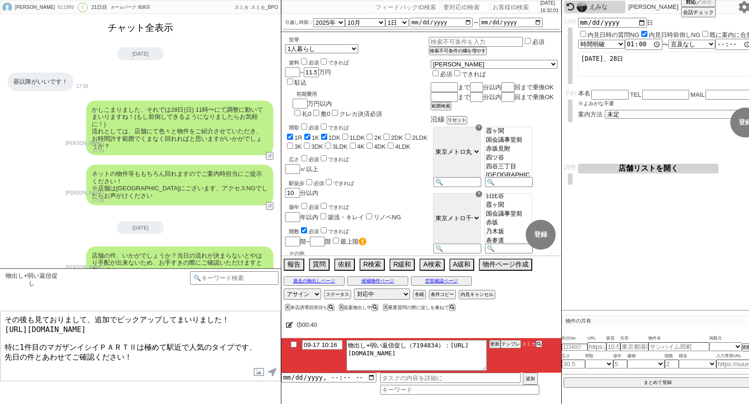
click at [150, 22] on button "チャット全表示" at bounding box center [140, 28] width 73 height 16
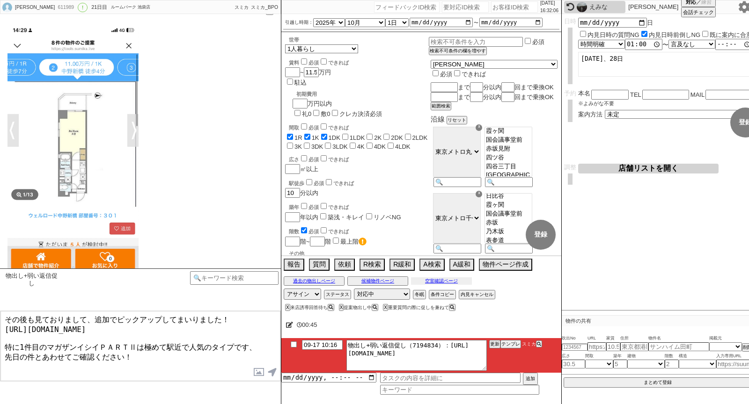
scroll to position [2665, 0]
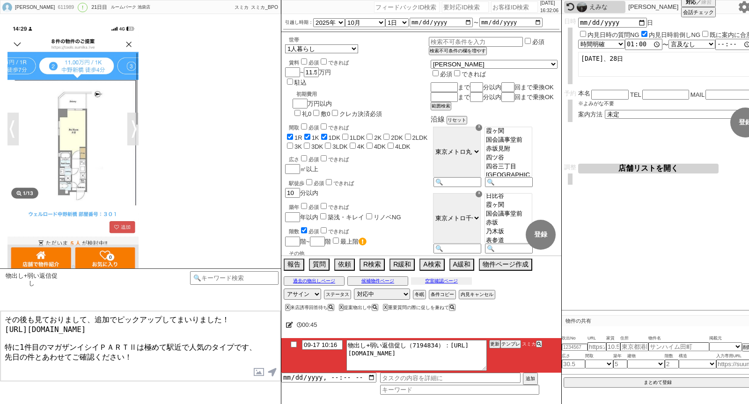
click at [436, 282] on button "空室確認ページ" at bounding box center [441, 281] width 61 height 7
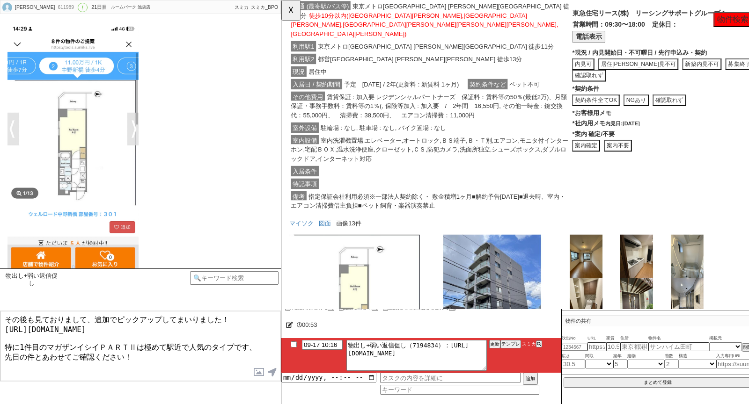
scroll to position [404, 0]
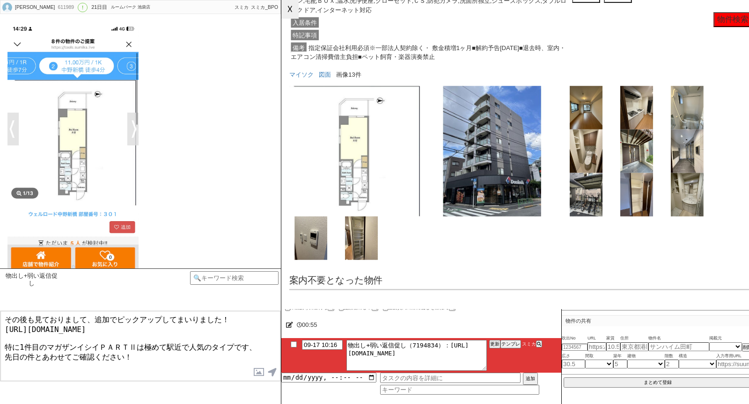
click at [286, 5] on button "☓" at bounding box center [289, 9] width 17 height 19
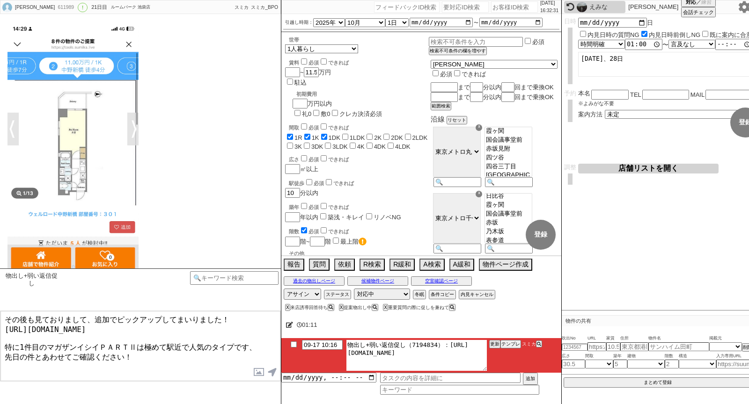
drag, startPoint x: 444, startPoint y: 344, endPoint x: 537, endPoint y: 404, distance: 110.7
click at [537, 404] on div "01:[PHONE_NUMBER]:16 物出し+弱い返信促し（7194834）：[URL][DOMAIN_NAME] 更新 テンプレ スミカ 追加" at bounding box center [421, 359] width 280 height 91
click at [152, 343] on textarea "その後も見ておりまして、追加でピックアップしてまいりました！ [URL][DOMAIN_NAME] 特に1件目のマガザンイシイＰＡＲＴⅡは極めて駅近で人気のタ…" at bounding box center [140, 346] width 280 height 70
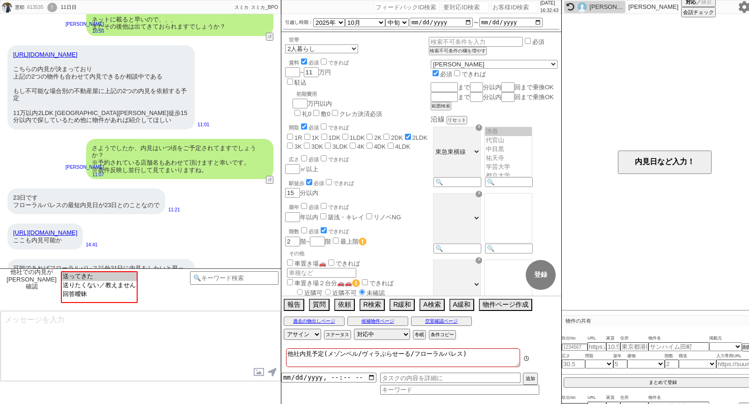
scroll to position [59, 0]
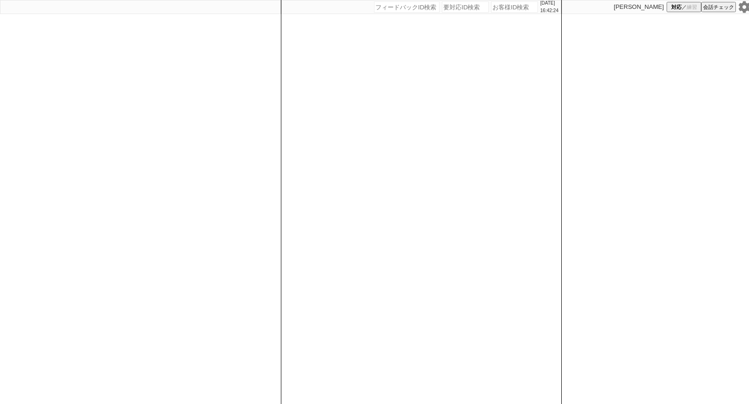
click at [199, 129] on div at bounding box center [140, 202] width 281 height 404
select select "6"
select select "1"
select select "2"
select select "5"
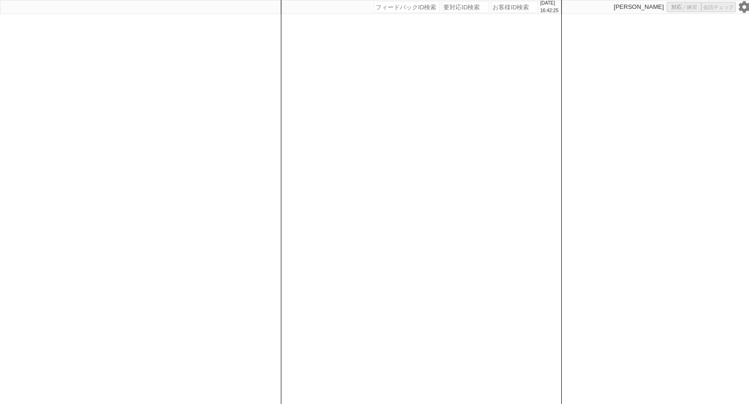
select select "8"
select select
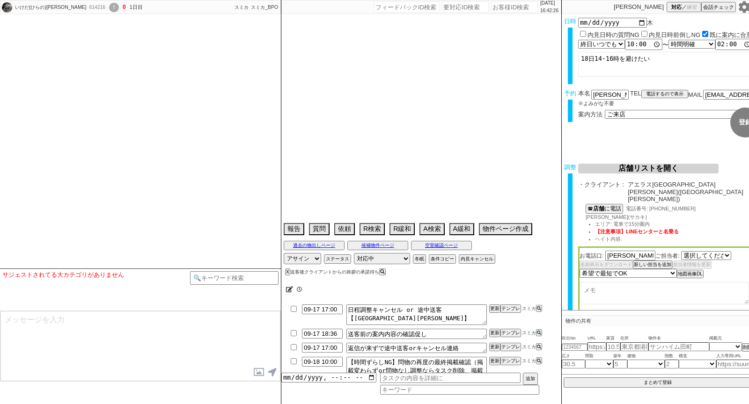
select select "2560"
type textarea "旧360642:数年前の送客なので対応する @新宿アクセス懸念なのでアエラスで打診する"
select select "15"
select select "1"
select select "63"
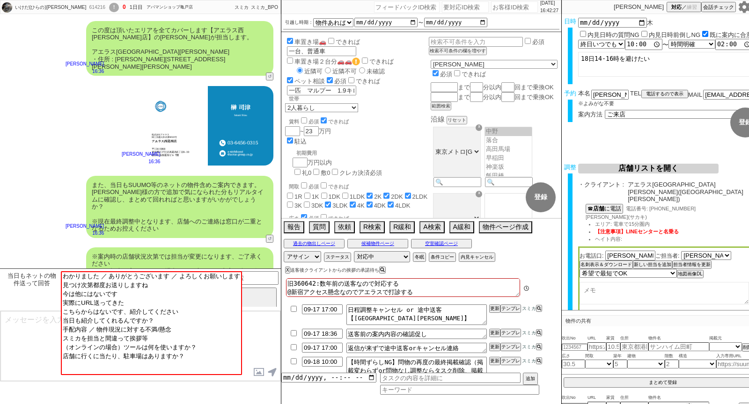
scroll to position [1446, 0]
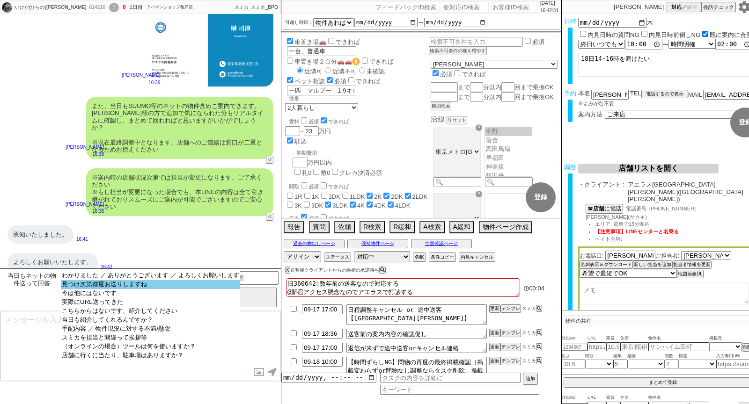
select select "見つけ次第都度お送りしますね"
click at [95, 285] on option "見つけ次第都度お送りしますね" at bounding box center [150, 284] width 179 height 9
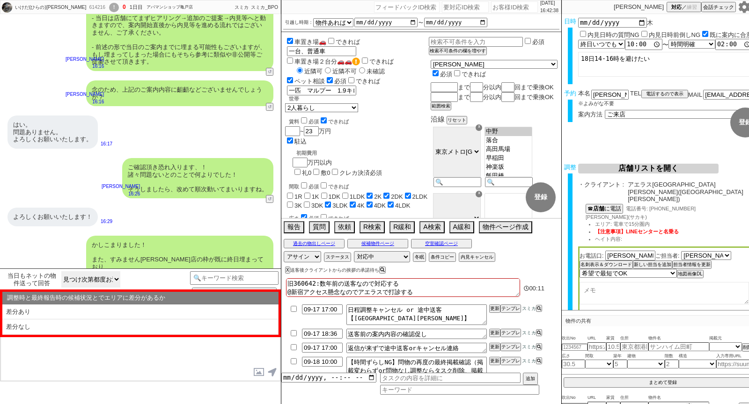
scroll to position [822, 0]
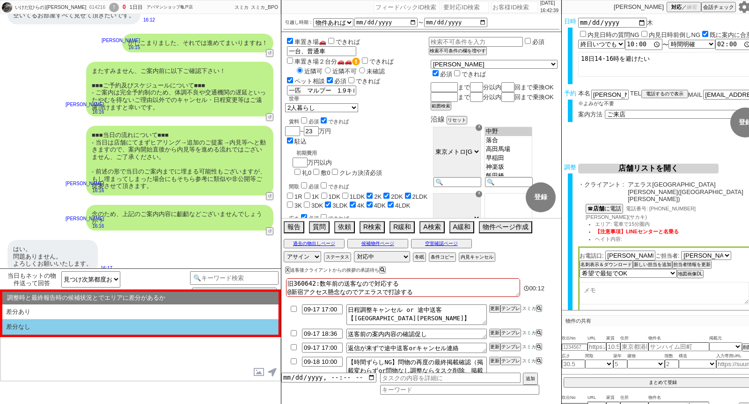
click at [87, 333] on li "差分なし" at bounding box center [140, 327] width 276 height 15
select select "差分なし"
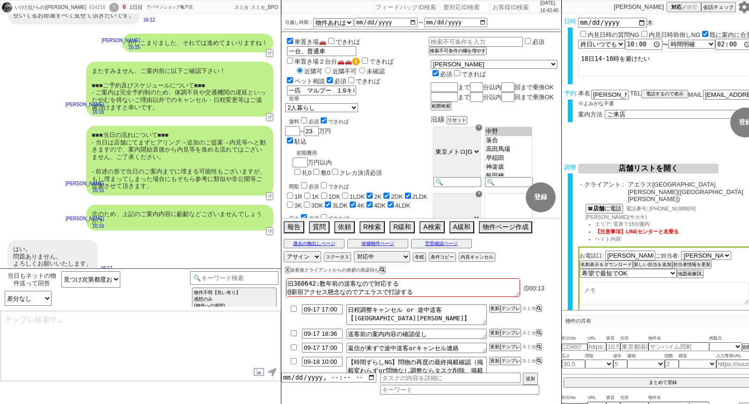
type textarea "かしこまりました、担当に事前に共有いたしますのでお気軽にお送りください！ また、今回お繋ぎできたアエラス西葛西店ですが、 都内で60店舗以上を展開するアエラス…"
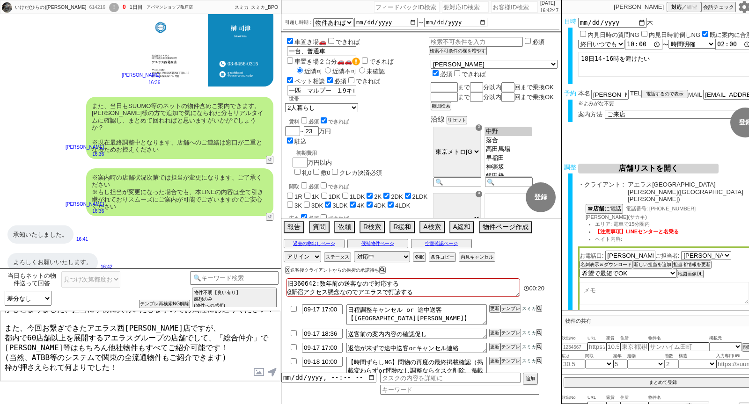
scroll to position [0, 0]
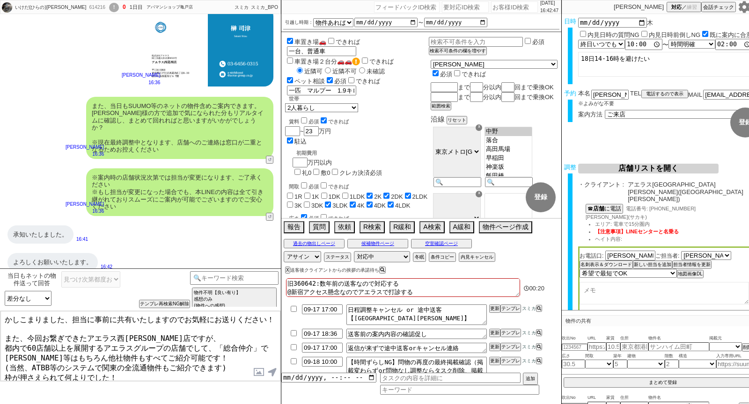
click at [185, 340] on textarea "かしこまりました、担当に事前に共有いたしますのでお気軽にお送りください！ また、今回お繋ぎできたアエラス西葛西店ですが、 都内で60店舗以上を展開するアエラス…" at bounding box center [140, 346] width 280 height 70
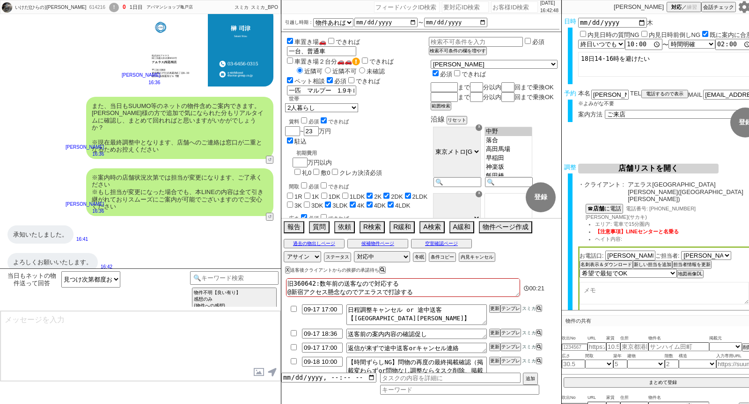
scroll to position [1462, 0]
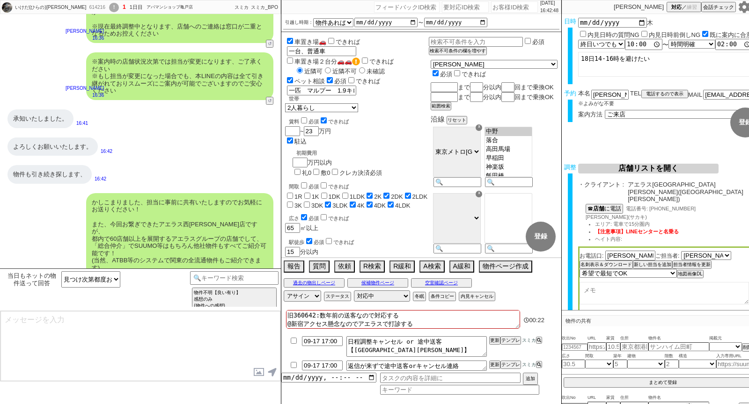
type textarea "手配内容も改めてメールにてお送りいたしますね。 それでは当日はどうぞよろしくお願いいたします！"
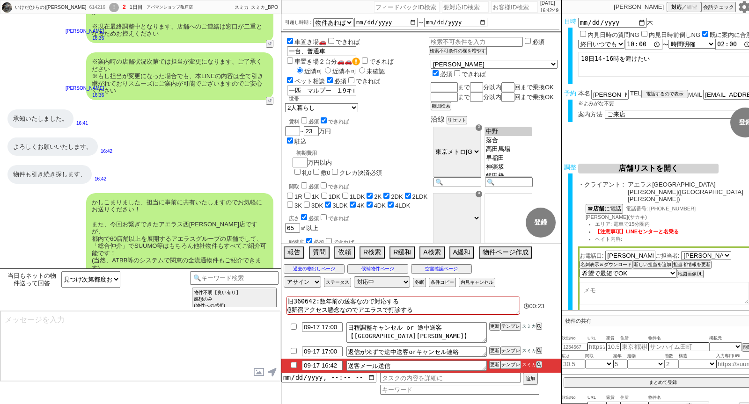
scroll to position [1498, 0]
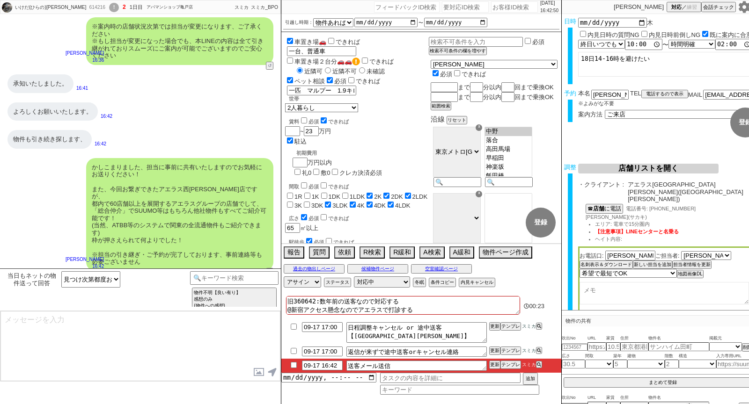
type textarea "■■■ご案内の流れ■■■ 1. 担当から詳細なヒアリング 2. 最新物件の洗い出し 3. 事前の物件含め、最新状況を直接確認 4. 募集中のものをまとめて内見…"
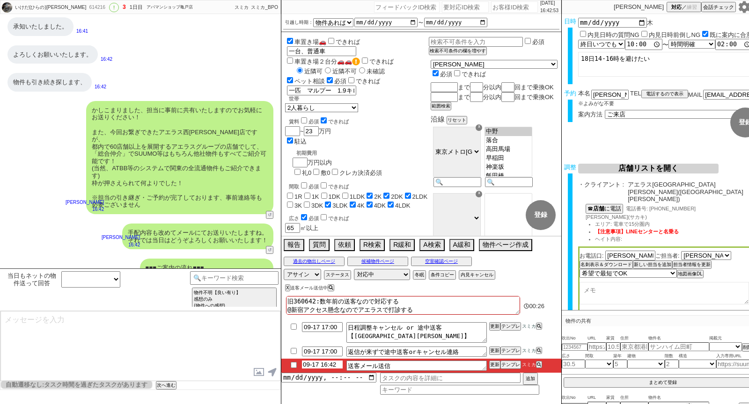
click at [339, 362] on input "09-17 16:42" at bounding box center [322, 365] width 41 height 8
click at [338, 366] on input "09-17 16:42" at bounding box center [322, 365] width 41 height 8
type input "09-17 16:49"
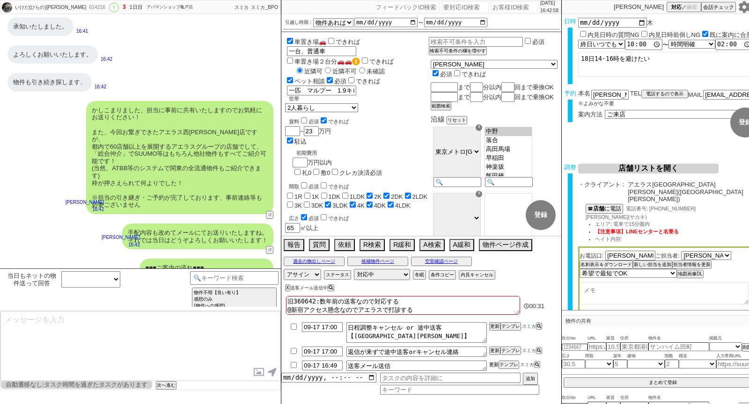
click at [497, 366] on button "更新" at bounding box center [493, 365] width 9 height 7
click at [440, 263] on button "空室確認ページ" at bounding box center [441, 261] width 61 height 7
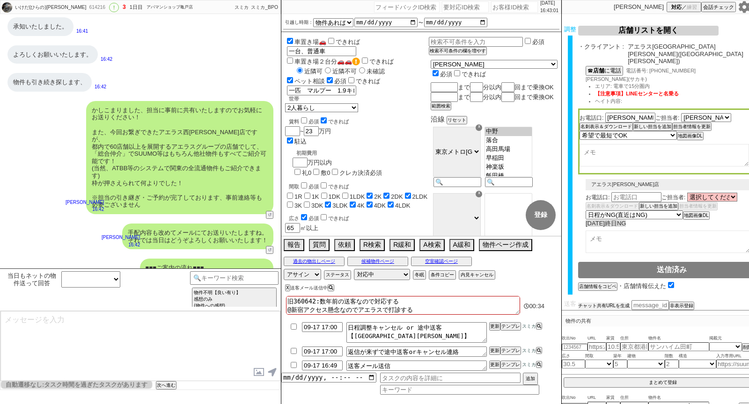
click at [624, 303] on button "チャット共有URLを生成" at bounding box center [603, 306] width 51 height 7
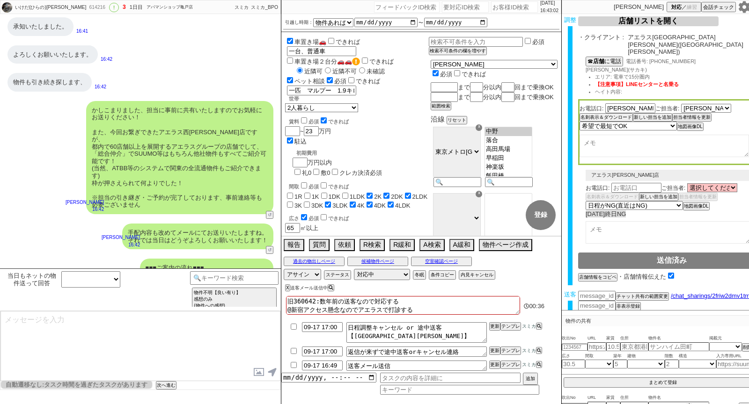
click at [589, 312] on button "送客に進む" at bounding box center [589, 315] width 23 height 7
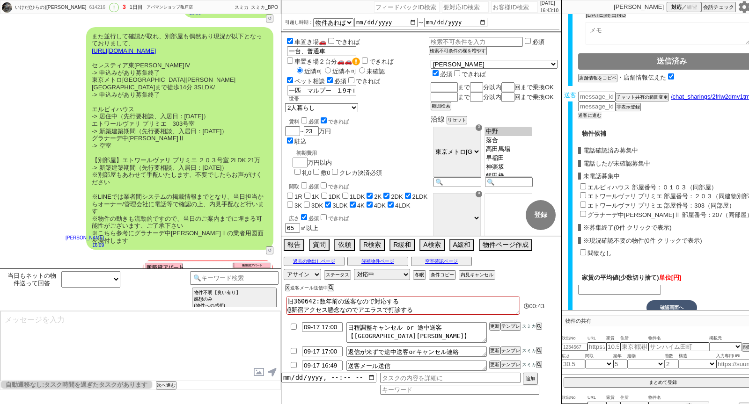
scroll to position [346, 0]
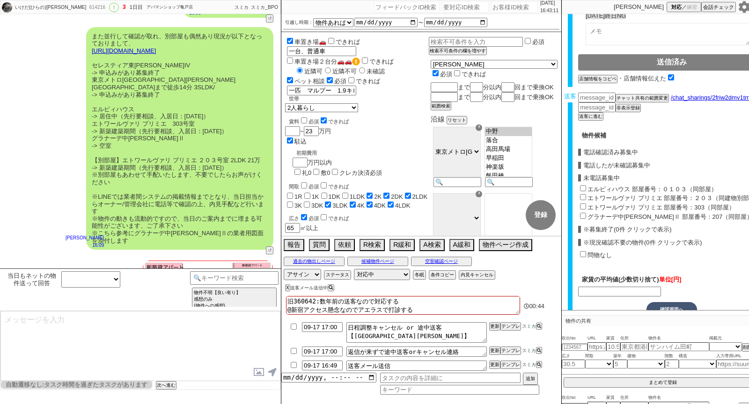
click at [628, 186] on label "エルビィハウス 部屋番号：０１０３（同部屋）" at bounding box center [652, 189] width 130 height 7
click at [586, 185] on input "エルビィハウス 部屋番号：０１０３（同部屋）" at bounding box center [583, 188] width 6 height 6
checkbox input "true"
type input "198000"
checkbox input "true"
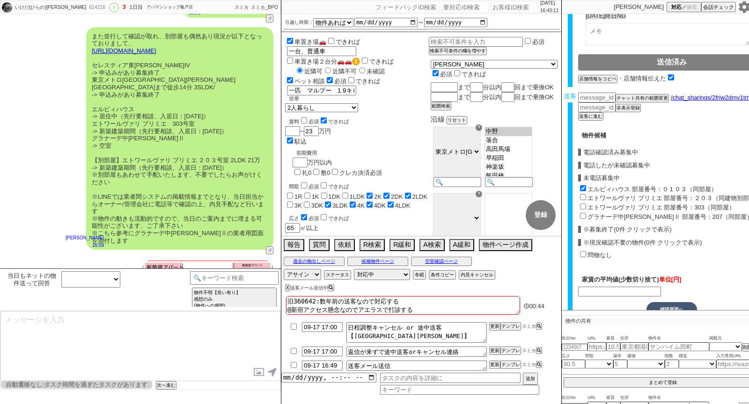
checkbox input "false"
checkbox input "true"
checkbox input "false"
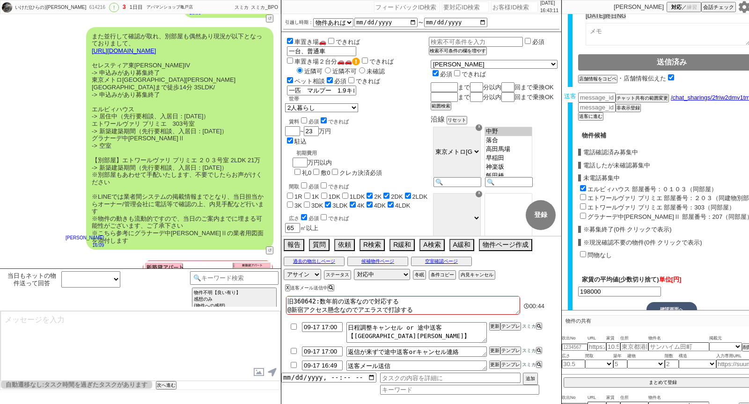
checkbox input "false"
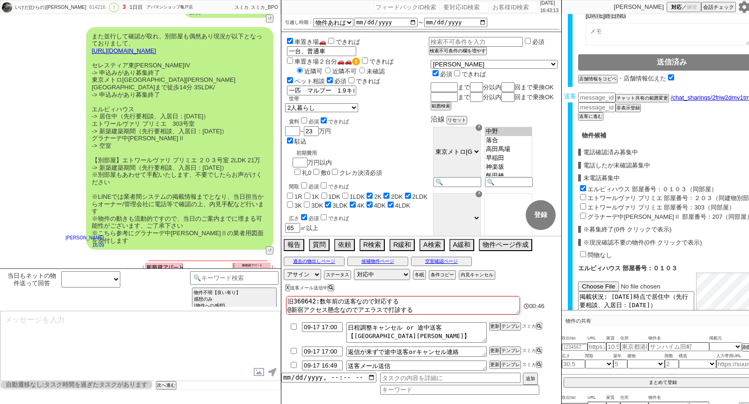
click at [623, 195] on label "エトワールヴァリ プリミエ 部屋番号：２０３（同建物別部屋）" at bounding box center [674, 198] width 174 height 7
click at [586, 194] on input "エトワールヴァリ プリミエ 部屋番号：２０３（同建物別部屋）" at bounding box center [583, 197] width 6 height 6
checkbox input "true"
type input "198500"
checkbox input "true"
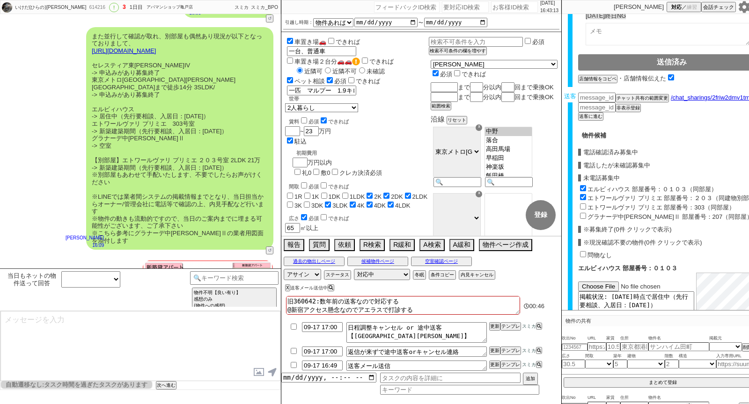
checkbox input "true"
checkbox input "false"
checkbox input "true"
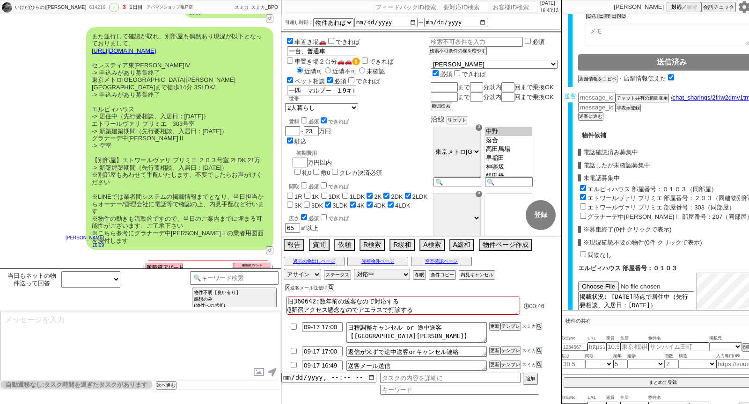
checkbox input "false"
click at [619, 204] on label "エトワールヴァリ プリミエ 部屋番号：303（同部屋）" at bounding box center [660, 207] width 147 height 7
click at [586, 204] on input "エトワールヴァリ プリミエ 部屋番号：303（同部屋）" at bounding box center [583, 207] width 6 height 6
checkbox input "true"
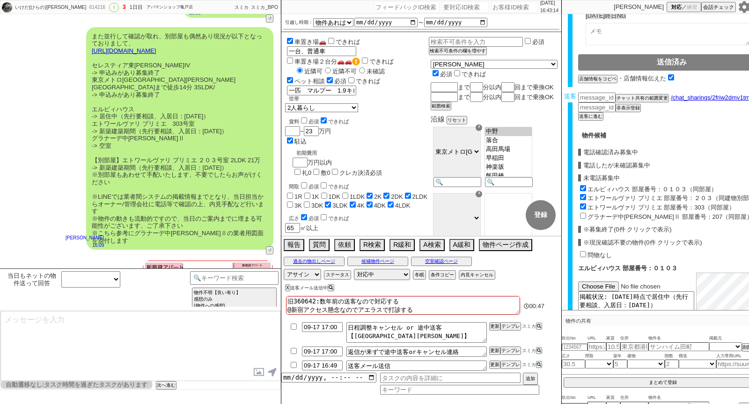
type input "198333"
checkbox input "true"
checkbox input "false"
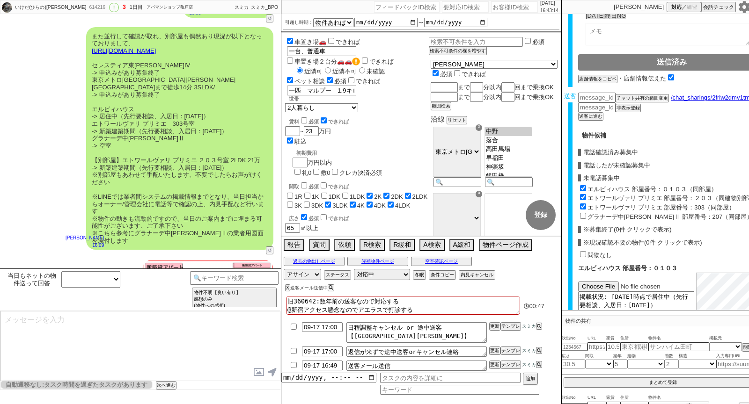
checkbox input "true"
click at [616, 213] on label "グラナーデ中葛西Ⅱ 部屋番号：207（同部屋）" at bounding box center [669, 216] width 165 height 7
click at [586, 213] on input "グラナーデ中葛西Ⅱ 部屋番号：207（同部屋）" at bounding box center [583, 216] width 6 height 6
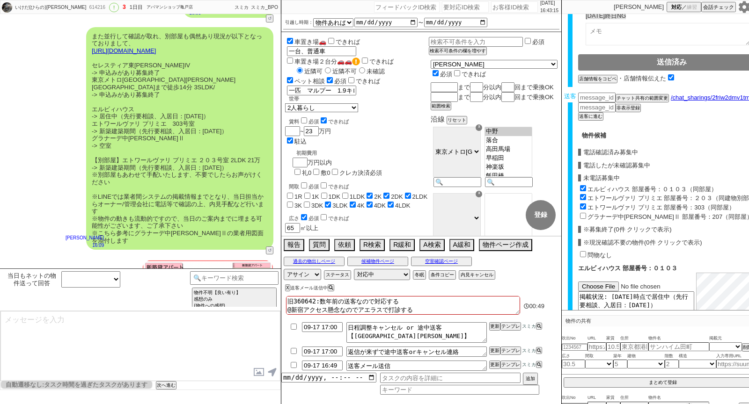
checkbox input "true"
type input "191500"
checkbox input "true"
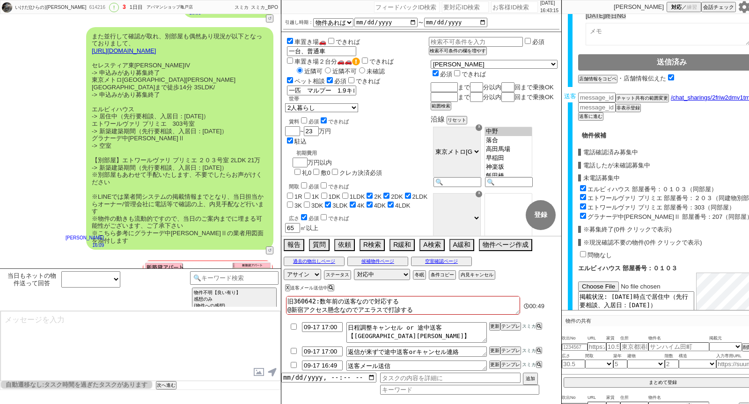
checkbox input "true"
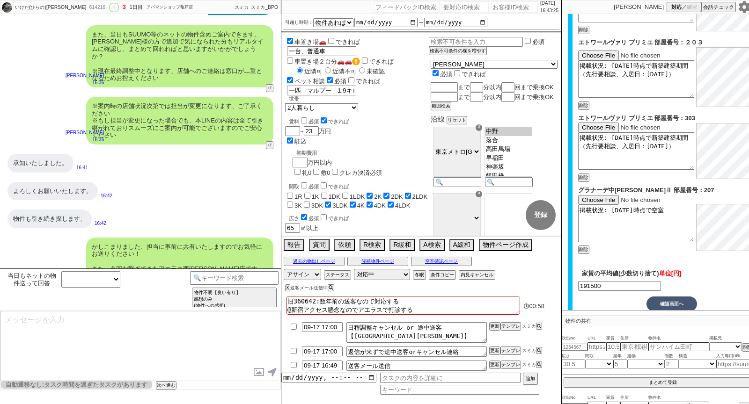
scroll to position [1555, 0]
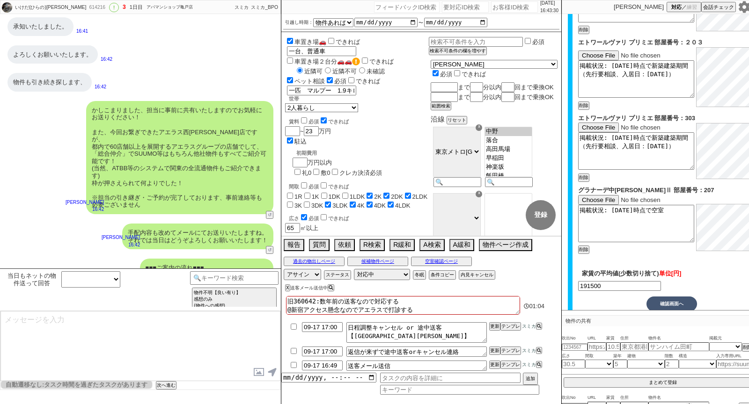
click at [667, 297] on button "確認画面へ" at bounding box center [671, 304] width 51 height 15
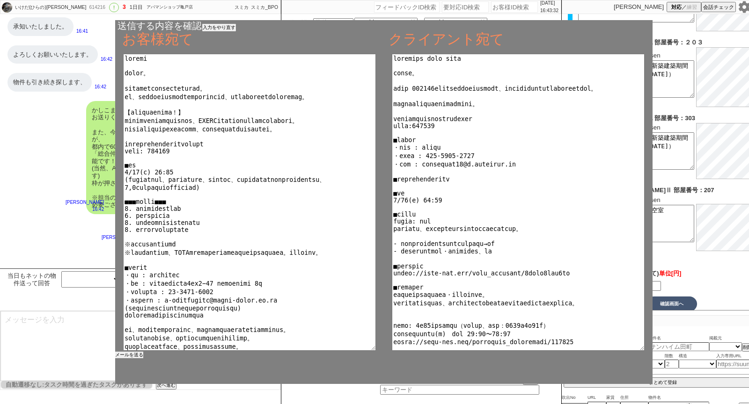
click at [138, 356] on button "メールを送る" at bounding box center [129, 355] width 28 height 7
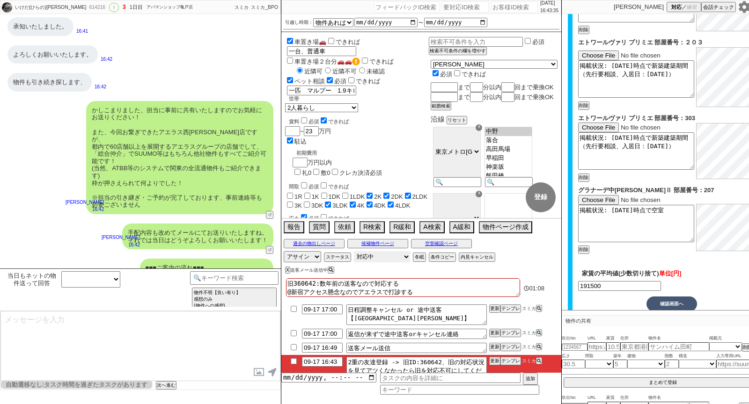
click at [383, 259] on select "対応中 引き継ぎ完了 ブロック 長期間返信なし 紹介不可 別の所で決まった 客の都合で引越しが無くなった 接客開始後に冬眠" at bounding box center [382, 256] width 56 height 11
select select "100"
click at [354, 251] on select "対応中 引き継ぎ完了 ブロック 長期間返信なし 紹介不可 別の所で決まった 客の都合で引越しが無くなった 接客開始後に冬眠" at bounding box center [382, 256] width 56 height 11
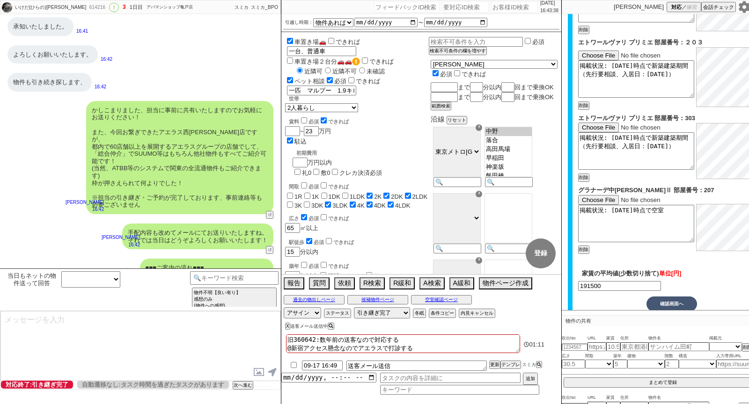
click at [293, 364] on input "checkbox" at bounding box center [294, 365] width 14 height 6
checkbox input "true"
click at [494, 367] on button "更新" at bounding box center [493, 365] width 9 height 7
click at [494, 366] on button "更新" at bounding box center [493, 365] width 9 height 7
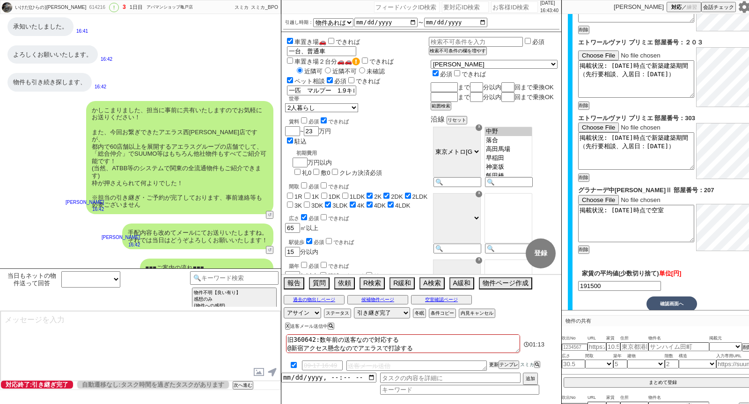
click at [494, 366] on button "更新" at bounding box center [493, 365] width 9 height 7
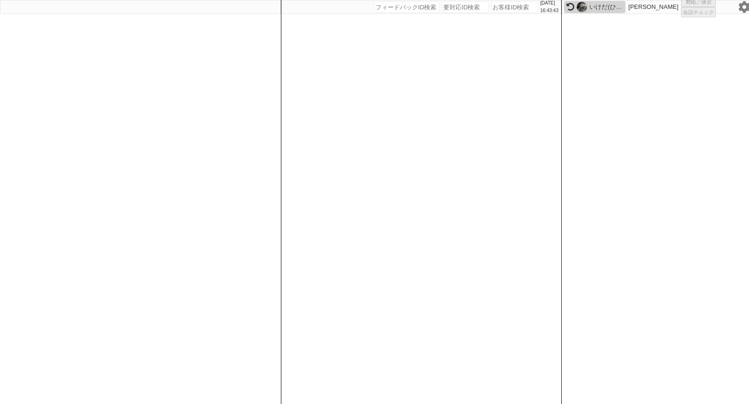
select select
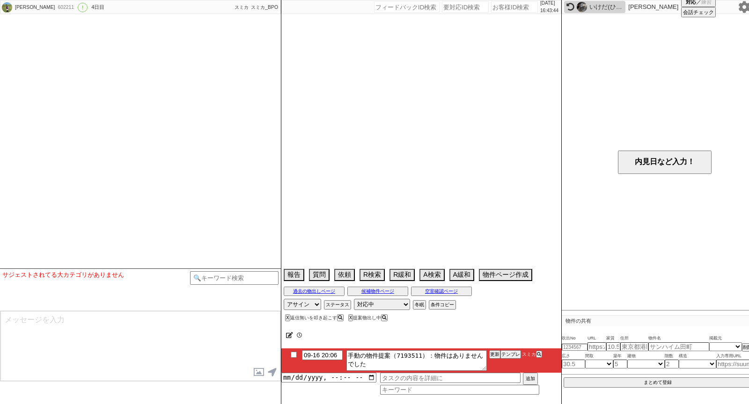
select select "2025"
select select "10"
select select "33"
select select "0"
select select "19"
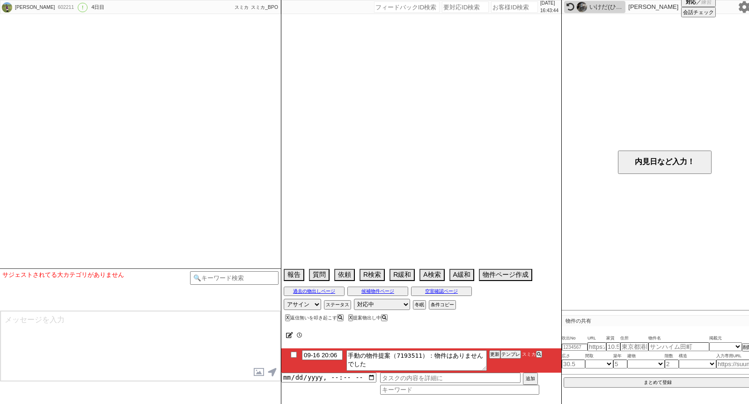
select select "35"
select select "1017"
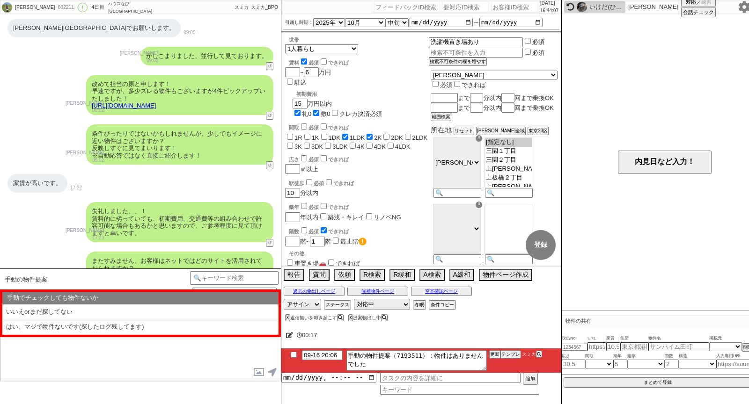
scroll to position [1750, 0]
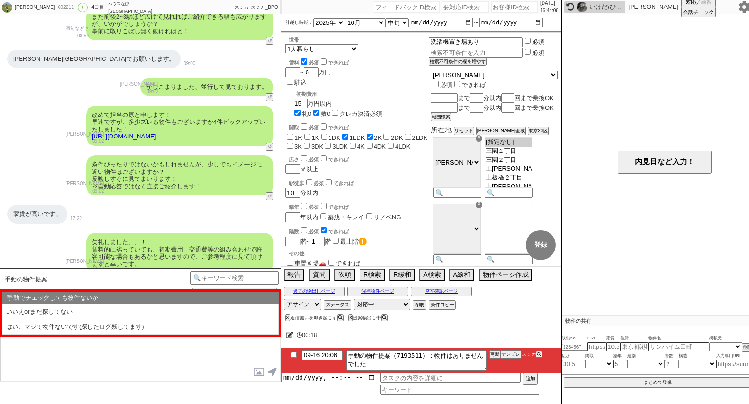
click at [156, 133] on link "https://tools.sumika.live/pages/vyg2fnl" at bounding box center [124, 136] width 64 height 7
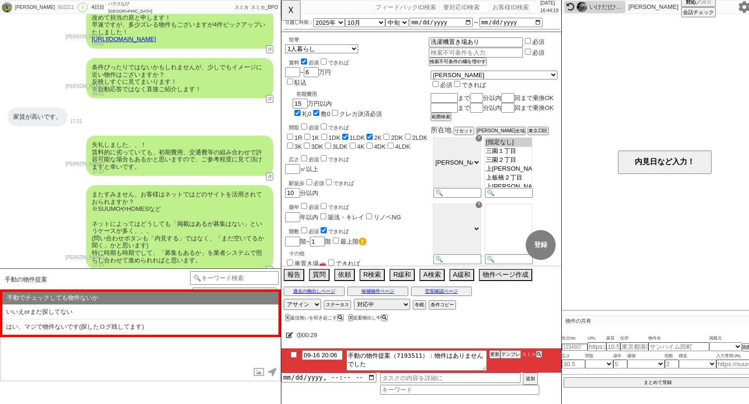
scroll to position [2221, 0]
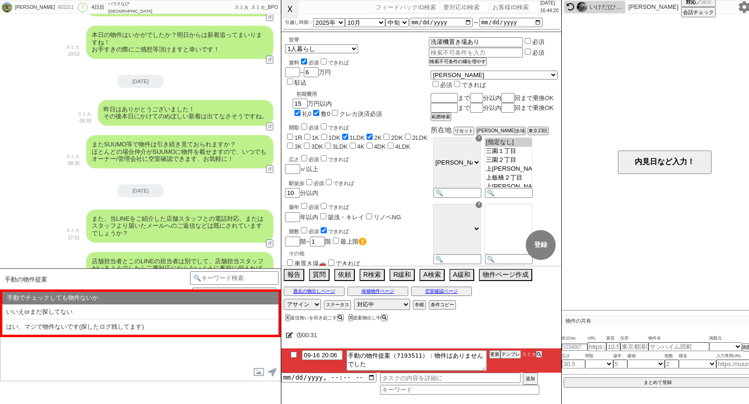
click at [289, 11] on button "☓" at bounding box center [289, 9] width 17 height 19
click at [429, 276] on button "A検索" at bounding box center [430, 274] width 23 height 10
click at [427, 274] on button "A検索" at bounding box center [430, 274] width 23 height 10
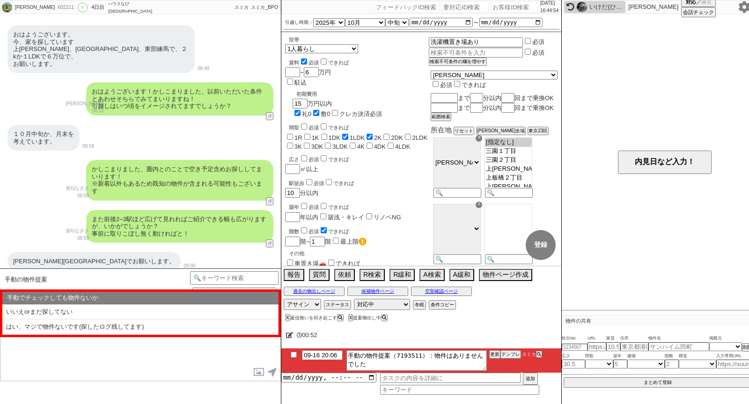
scroll to position [1492, 0]
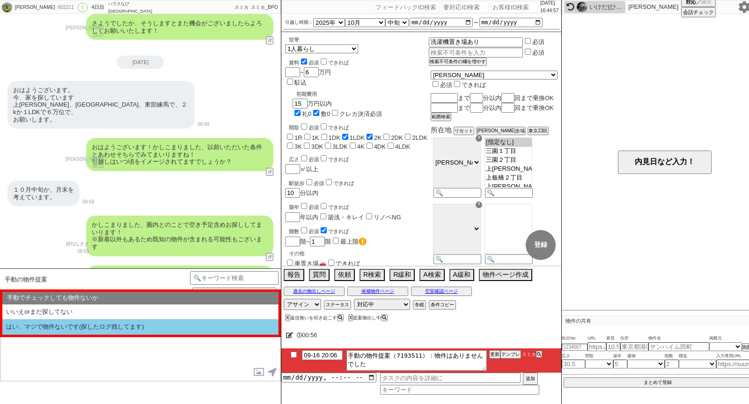
click at [76, 326] on li "はい、マジで物件ないです(探したログ残してます)" at bounding box center [140, 327] width 276 height 15
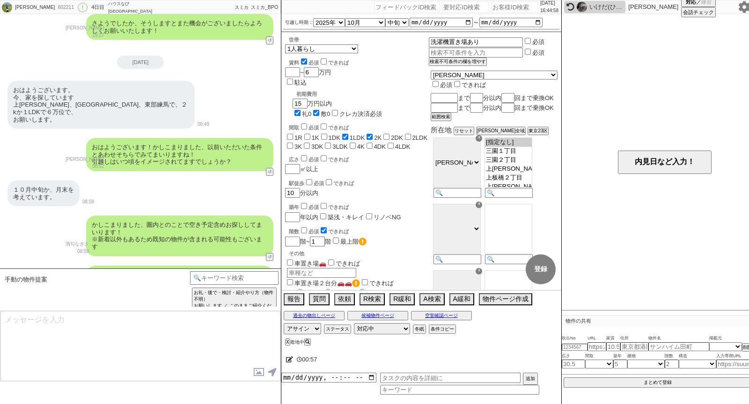
scroll to position [2221, 0]
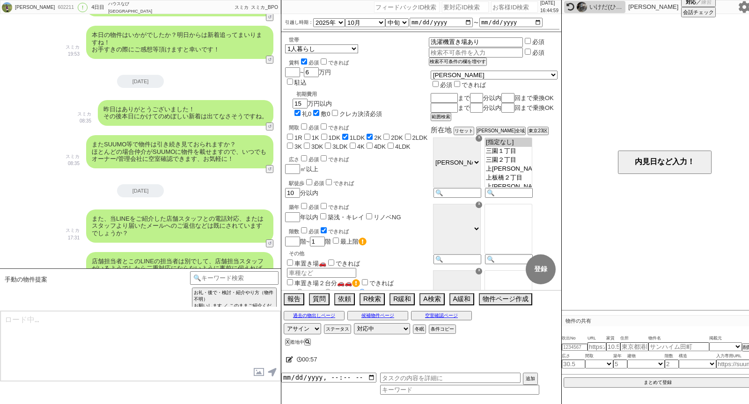
type textarea "本日も張っておりますが出ておりませんね、 厳し目に見てらっしゃると思いますが、その後お探しの中で緩められる条件などございましたらお気軽にお願いします！ これま…"
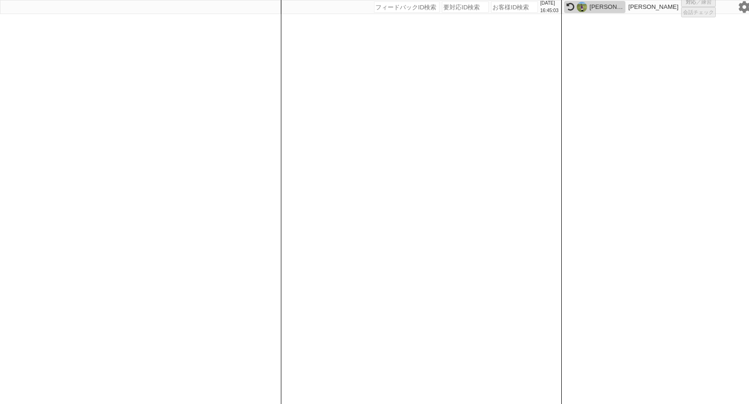
select select "100"
select select "6"
select select "1"
select select "2"
select select "5"
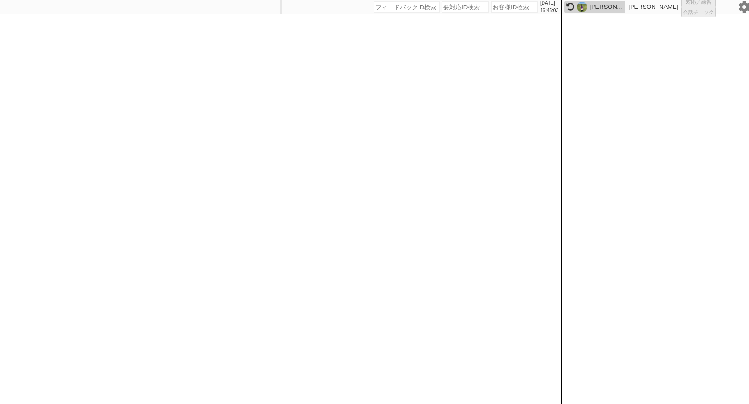
select select "8"
select select
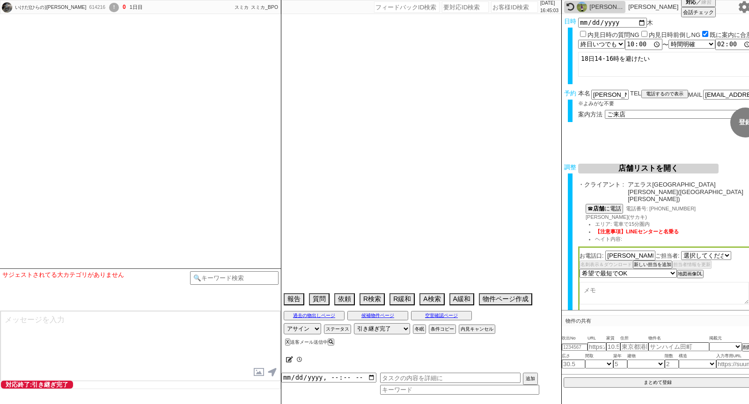
select select "2560"
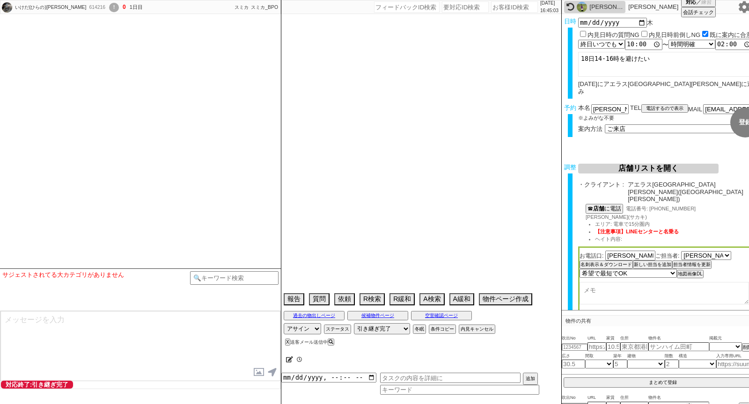
type textarea "旧360642:数年前の送客なので対応する @新宿アクセス懸念なのでアエラスで打診する"
select select "15"
select select "1"
select select "63"
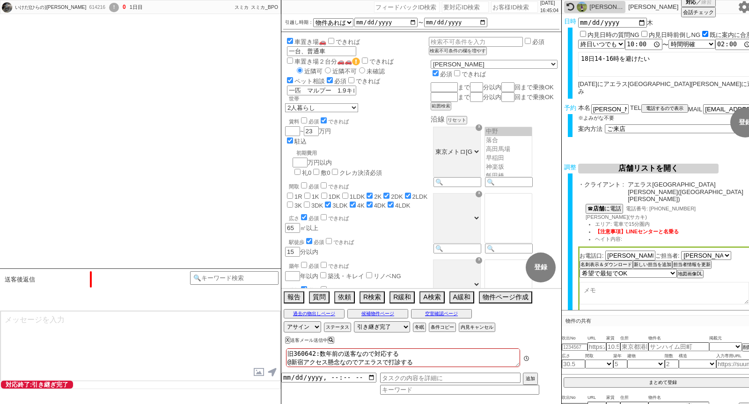
scroll to position [950, 0]
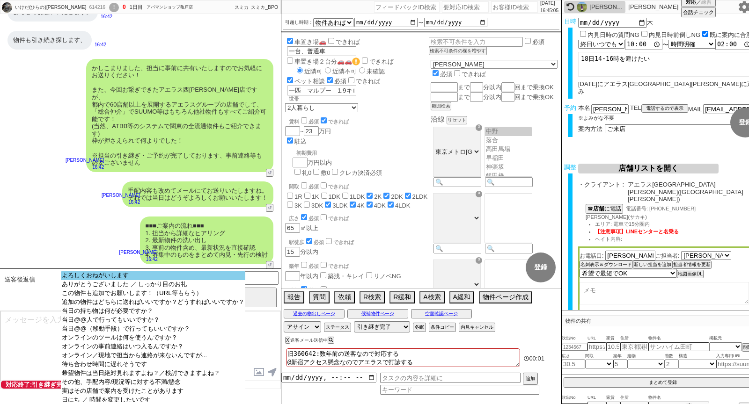
select select "よろしくおねがいします"
click at [117, 279] on option "よろしくおねがいします" at bounding box center [153, 275] width 184 height 9
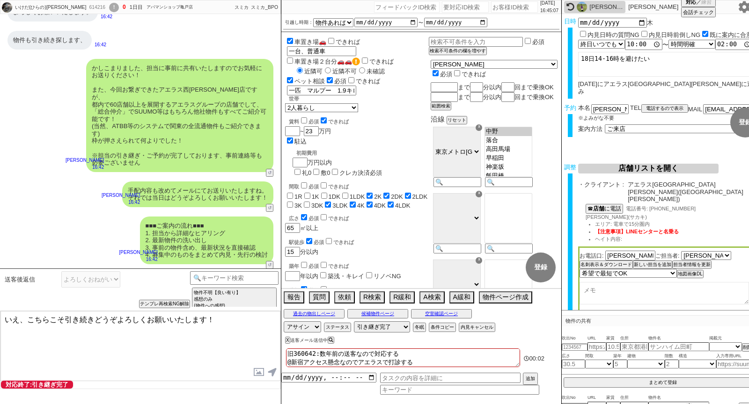
drag, startPoint x: 20, startPoint y: 320, endPoint x: 0, endPoint y: 320, distance: 20.1
click at [0, 320] on div "いえ、こちらこそ引き続きどうぞよろしくお願いいたします！ 内見日が過ぎたのでキャンセル！ 👆0つの質問に答えてください 対応終了:引き継ぎ完了 特殊条件でチャ…" at bounding box center [140, 350] width 281 height 79
type textarea "はい、こちらこそ引き続きどうぞよろしくお願いいたします！"
click at [358, 273] on label "築浅・キレイ" at bounding box center [346, 276] width 37 height 7
click at [326, 272] on input "築浅・キレイ" at bounding box center [323, 275] width 6 height 6
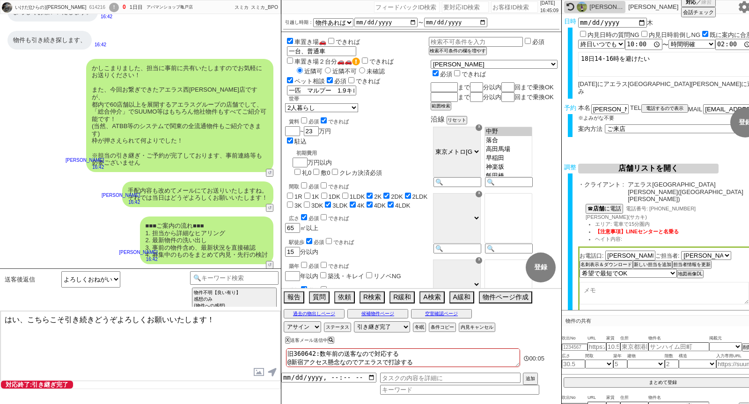
checkbox input "true"
checkbox input "false"
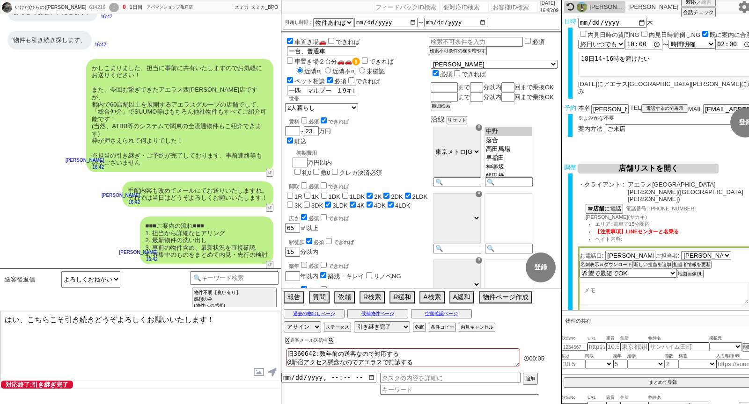
checkbox input "true"
checkbox input "false"
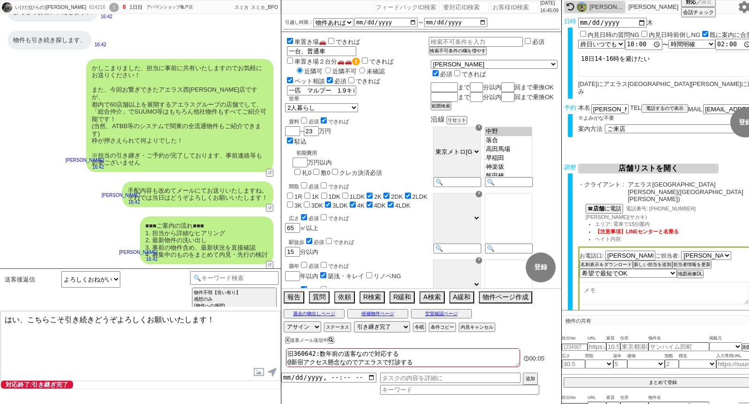
checkbox input "true"
click at [214, 360] on textarea "はい、こちらこそ引き続きどうぞよろしくお願いいたします！" at bounding box center [140, 346] width 280 height 70
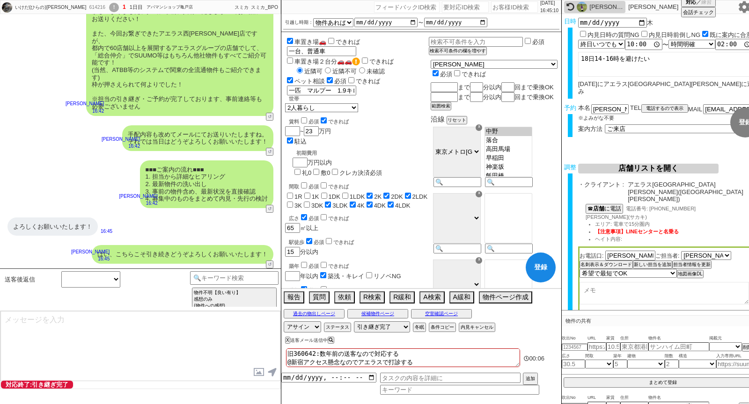
scroll to position [736, 0]
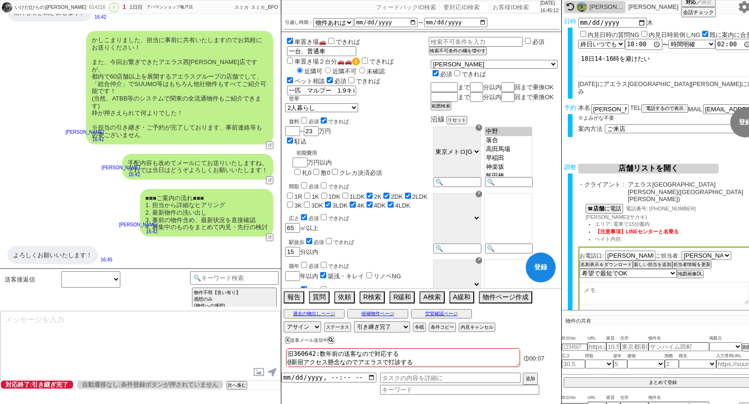
click at [240, 274] on div "はい、こちらこそ引き続きどうぞよろしくお願いいたします！" at bounding box center [183, 283] width 182 height 19
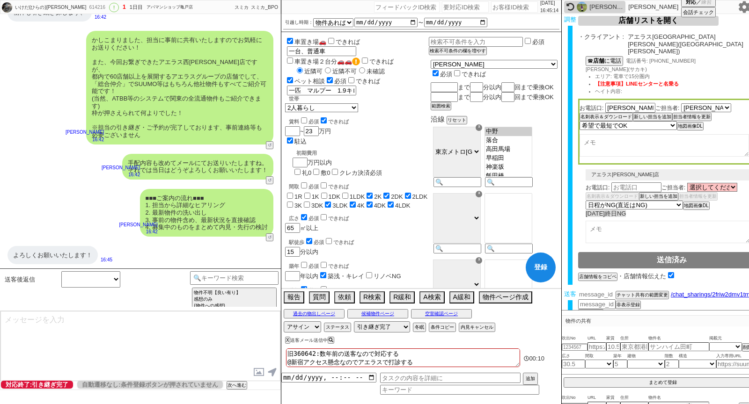
scroll to position [147, 0]
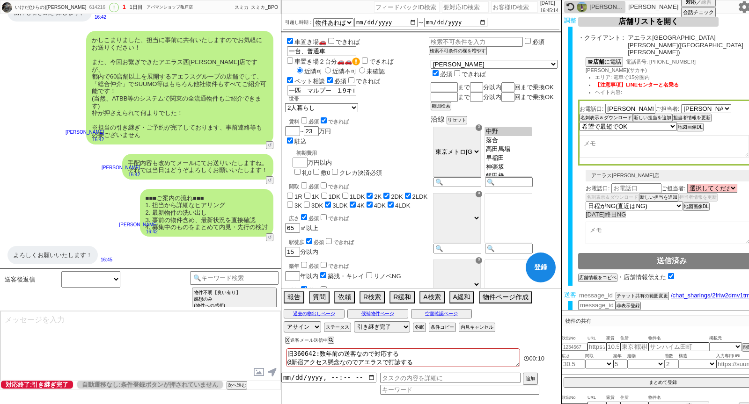
click at [600, 292] on input "number" at bounding box center [596, 296] width 37 height 8
paste input "37087033"
type input "37087033"
click at [650, 294] on button "チャット共有の範囲変更" at bounding box center [640, 297] width 51 height 7
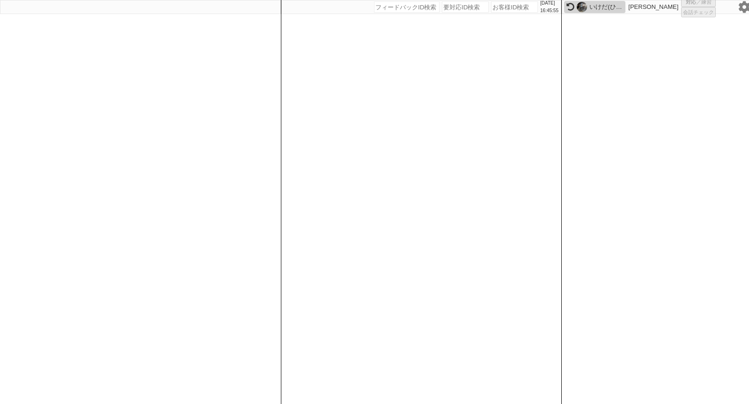
select select "1"
select select "2"
select select "5"
select select
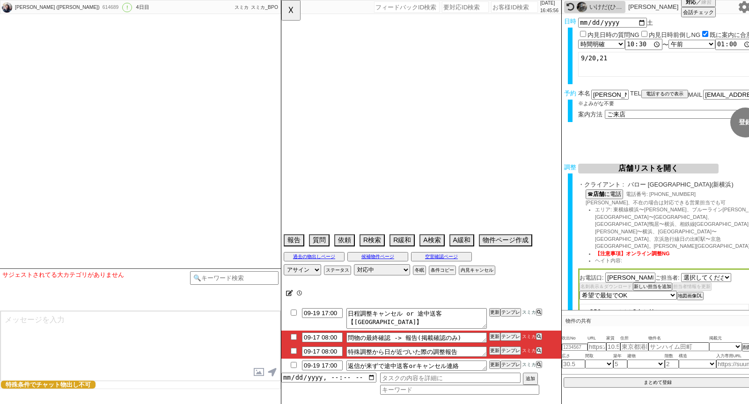
select select "2387"
select select "15"
select select "1"
select select "14"
select select "89"
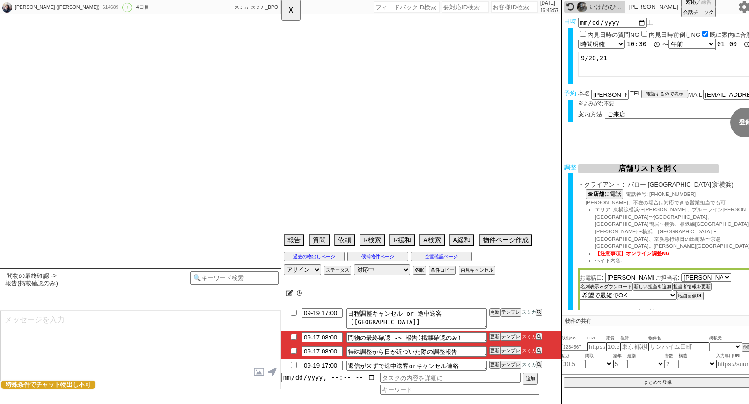
select select "90"
select select "101"
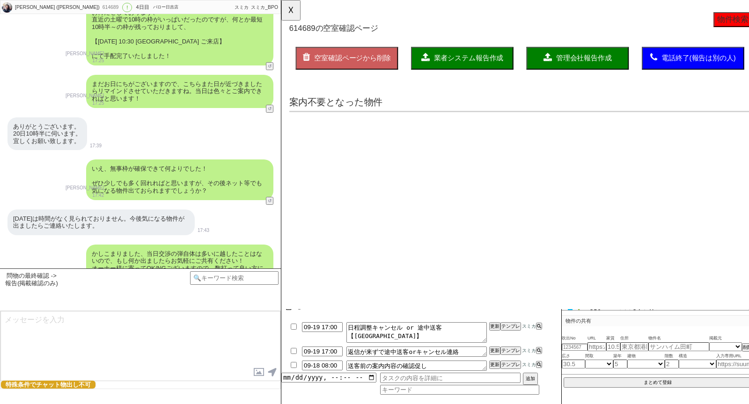
scroll to position [3021, 0]
